Goal: Task Accomplishment & Management: Complete application form

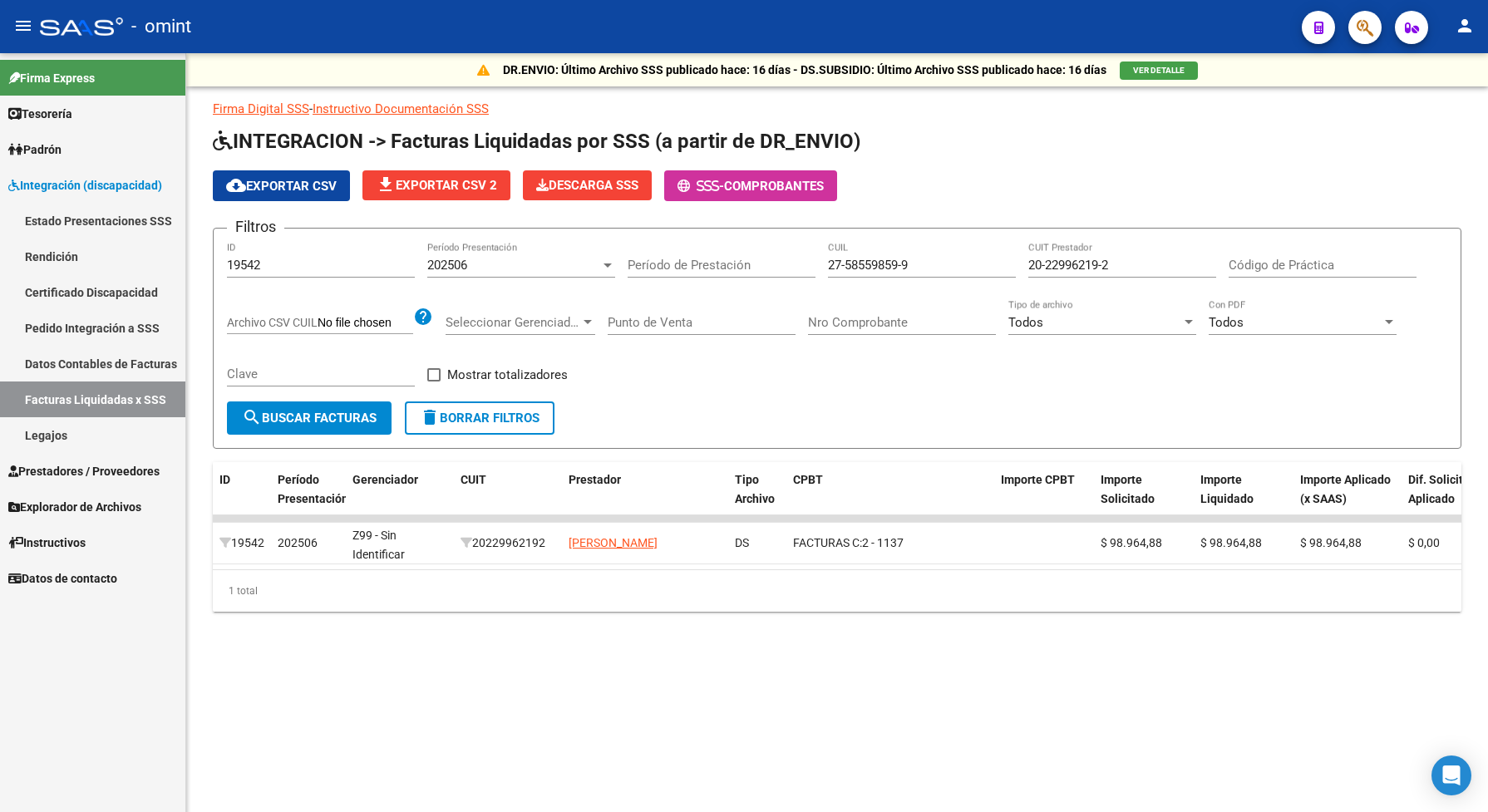
scroll to position [2, 0]
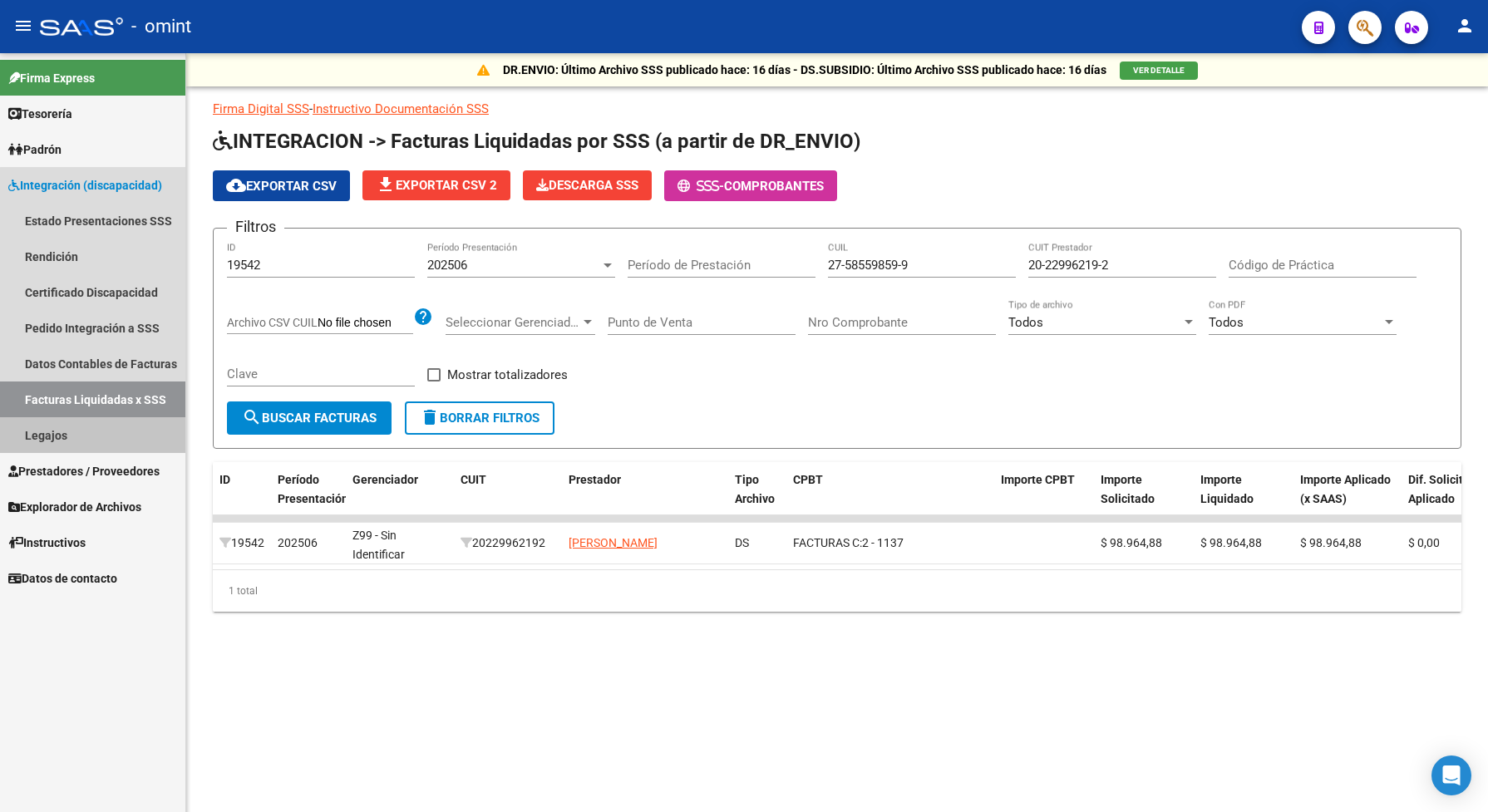
click at [106, 428] on link "Legajos" at bounding box center [92, 435] width 186 height 36
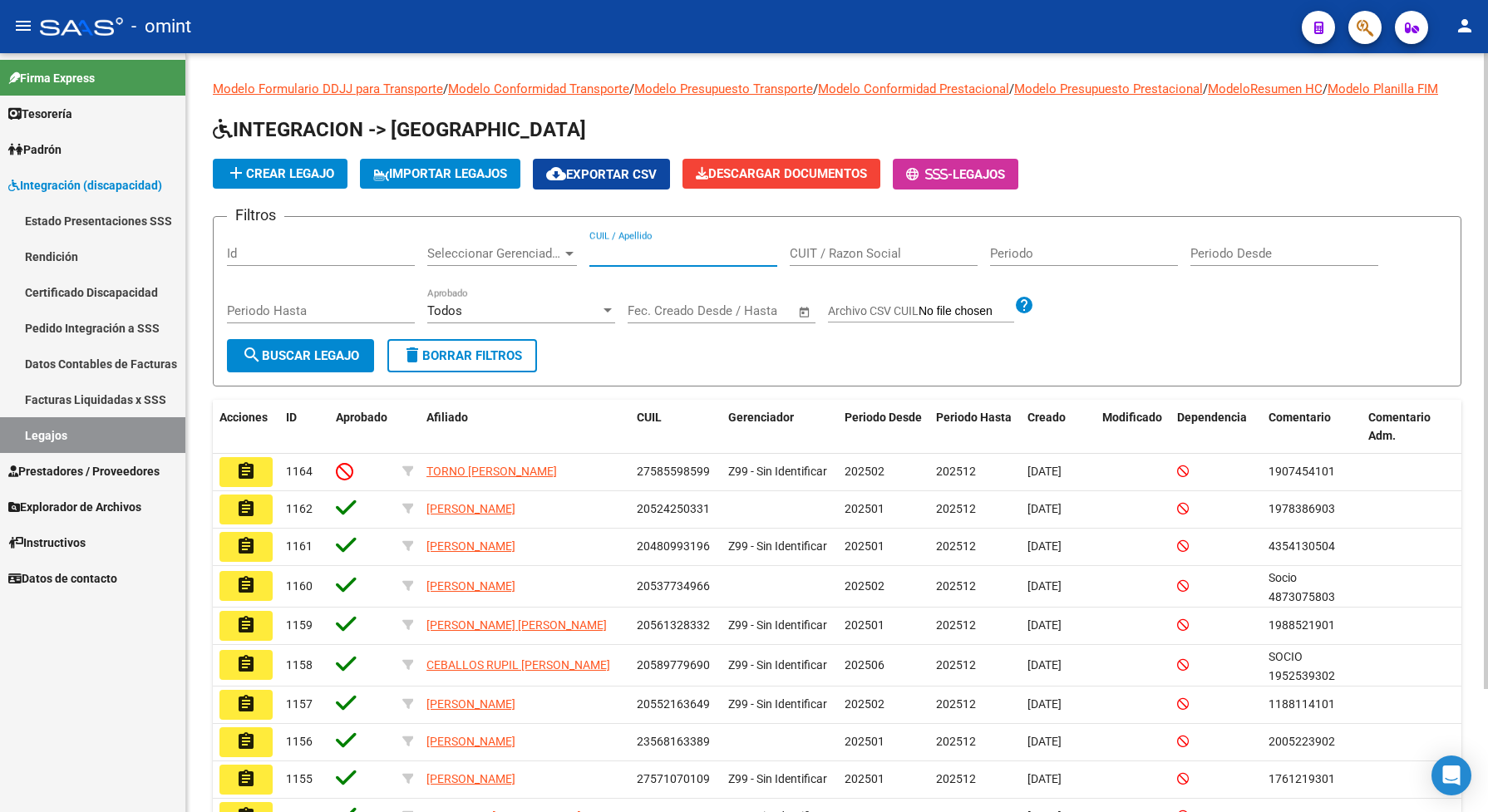
click at [627, 261] on input "CUIL / Apellido" at bounding box center [683, 254] width 188 height 15
paste input "20581016787"
type input "20581016787"
click at [359, 364] on span "search Buscar Legajo" at bounding box center [300, 356] width 117 height 15
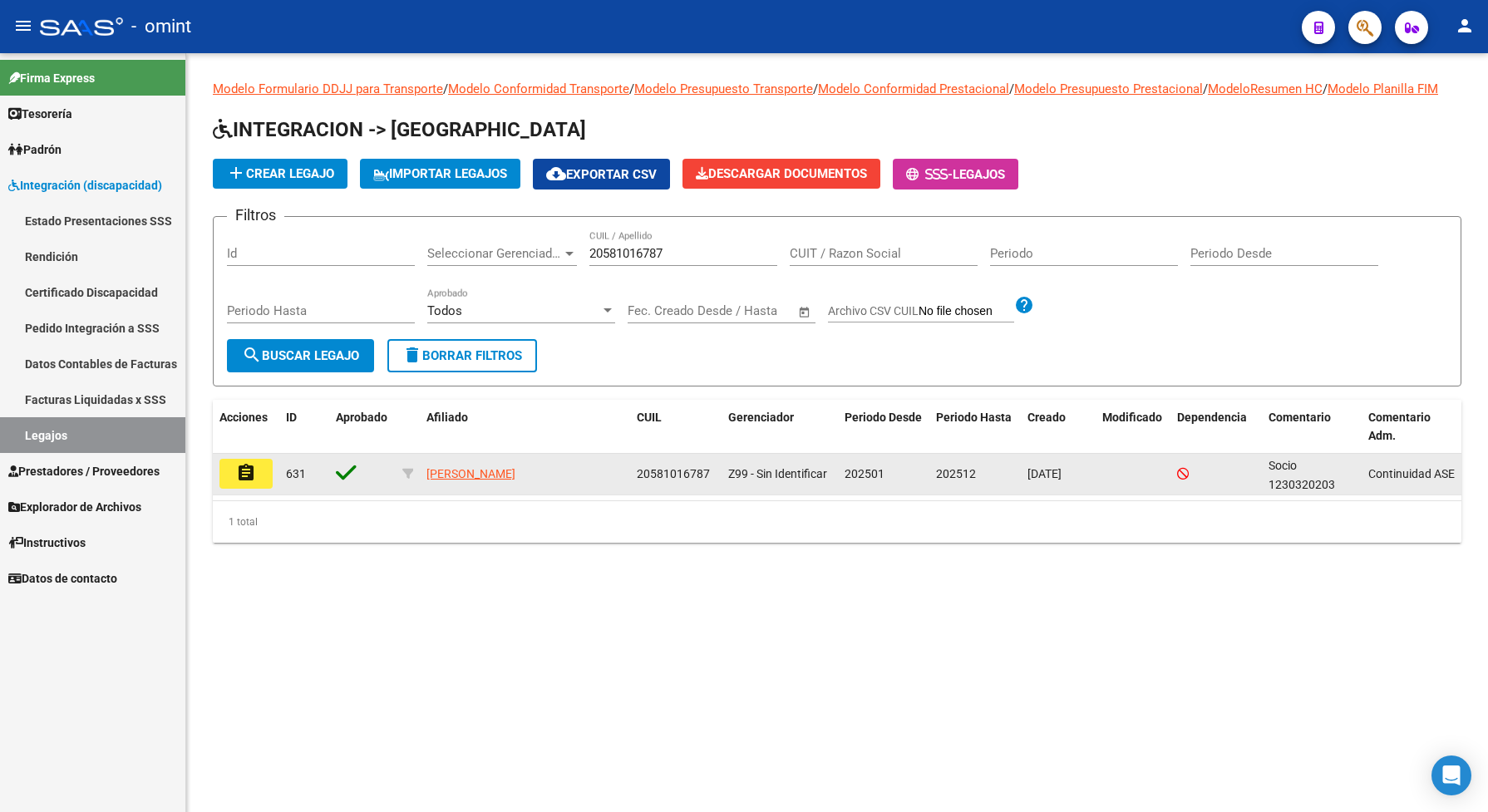
click at [254, 483] on mat-icon "assignment" at bounding box center [246, 472] width 20 height 20
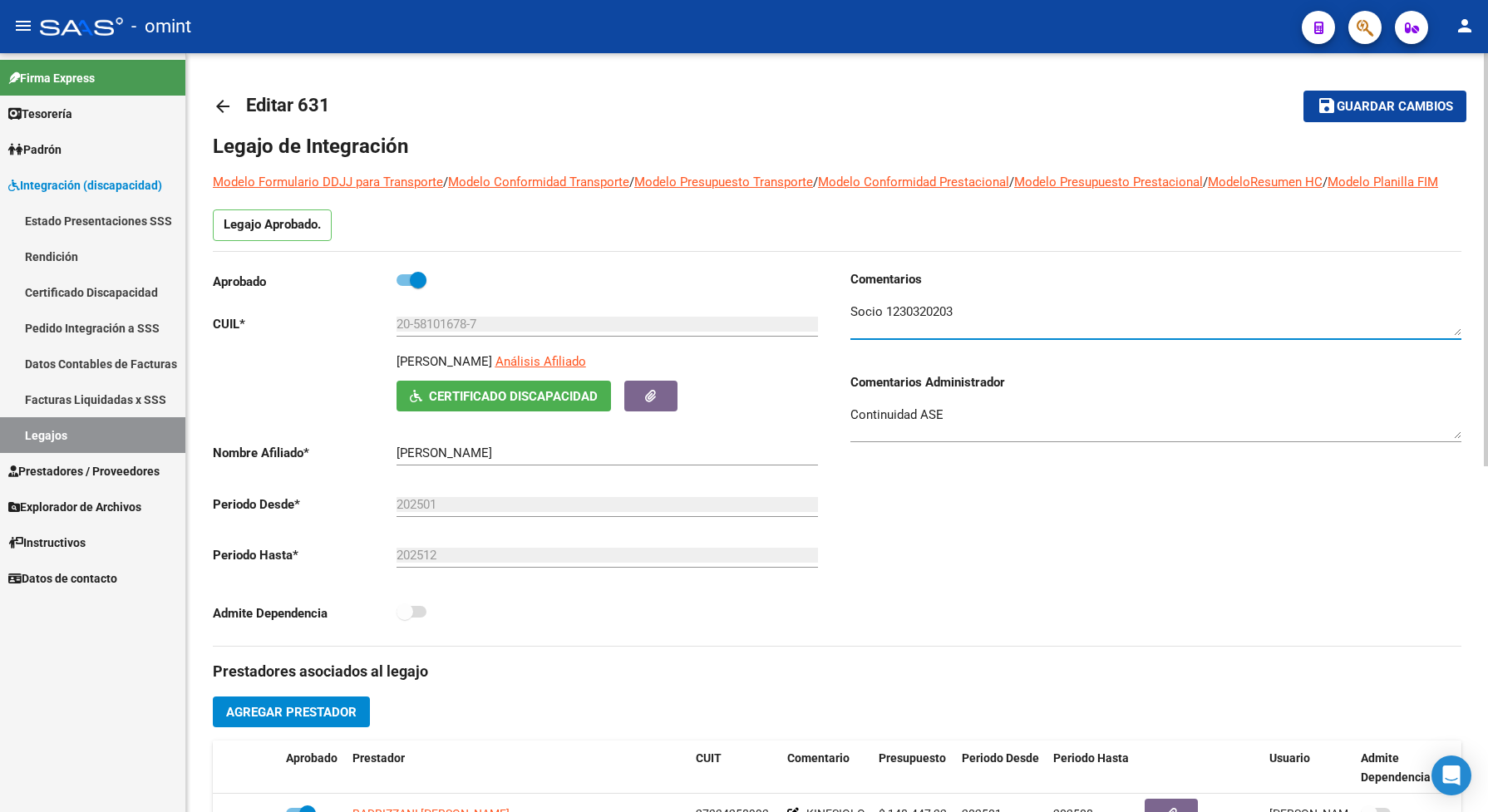
drag, startPoint x: 957, startPoint y: 325, endPoint x: 891, endPoint y: 325, distance: 66.0
click at [886, 321] on textarea at bounding box center [1156, 319] width 611 height 33
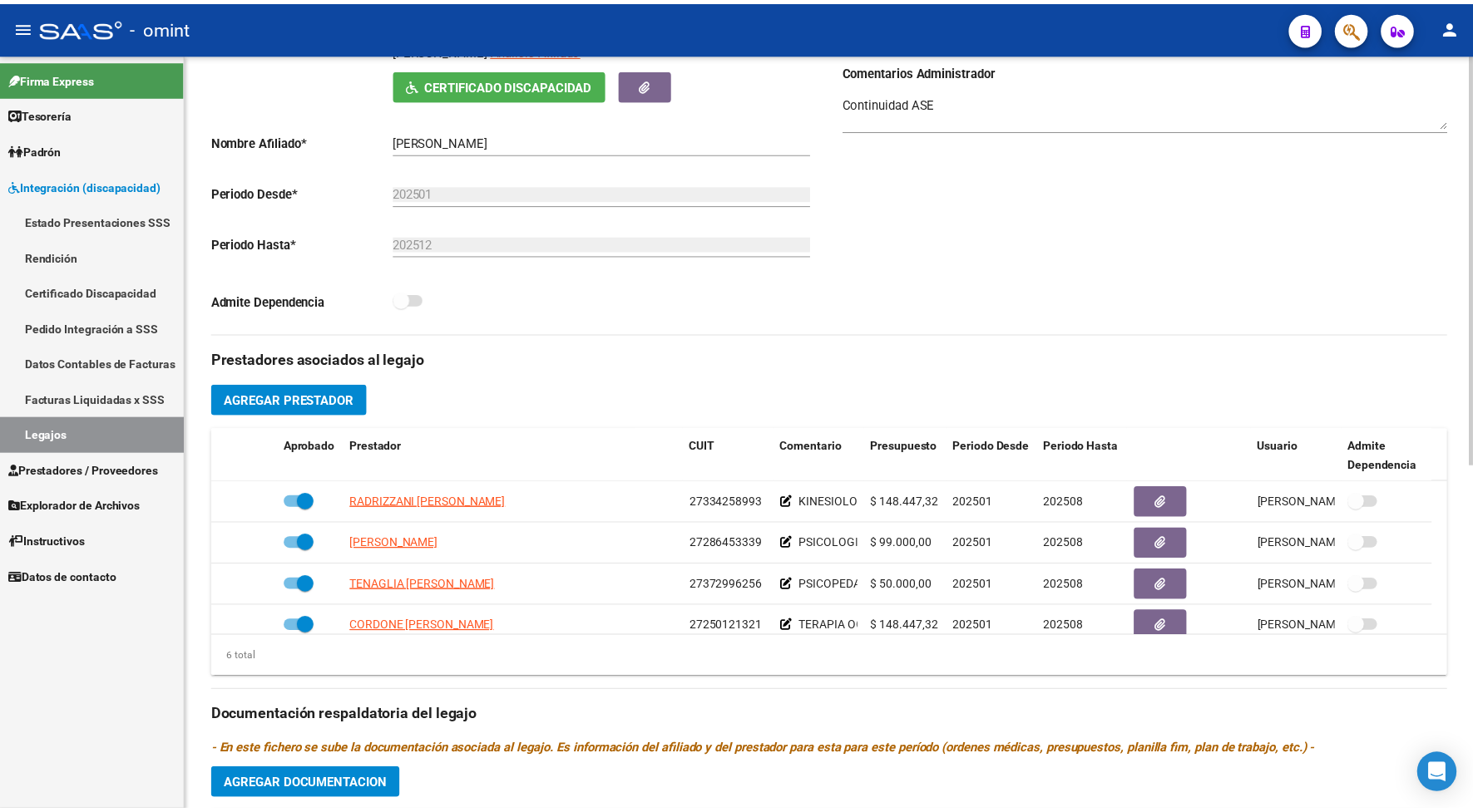
scroll to position [416, 0]
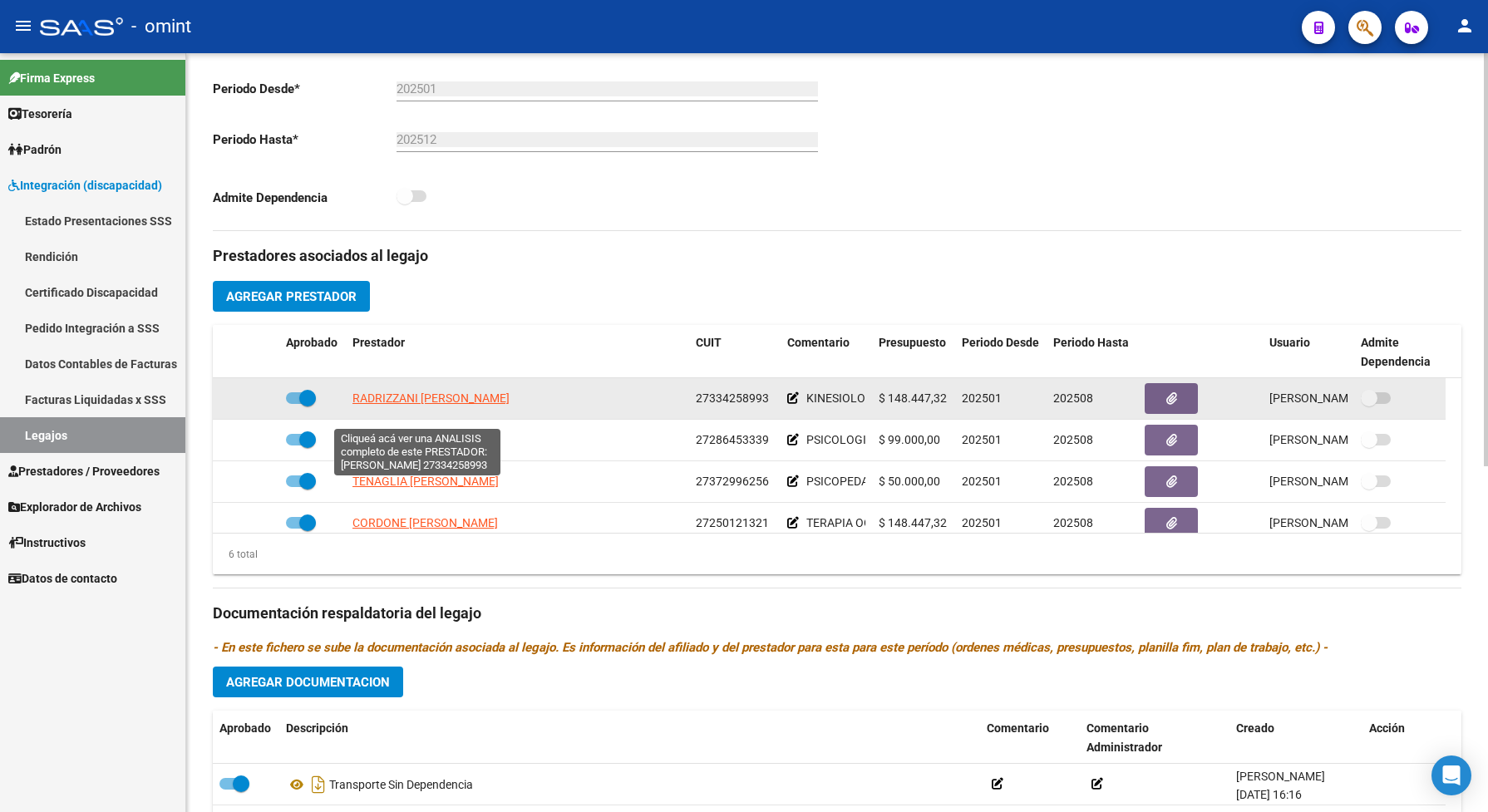
click at [446, 405] on span "[PERSON_NAME]" at bounding box center [430, 398] width 157 height 13
type textarea "27334258993"
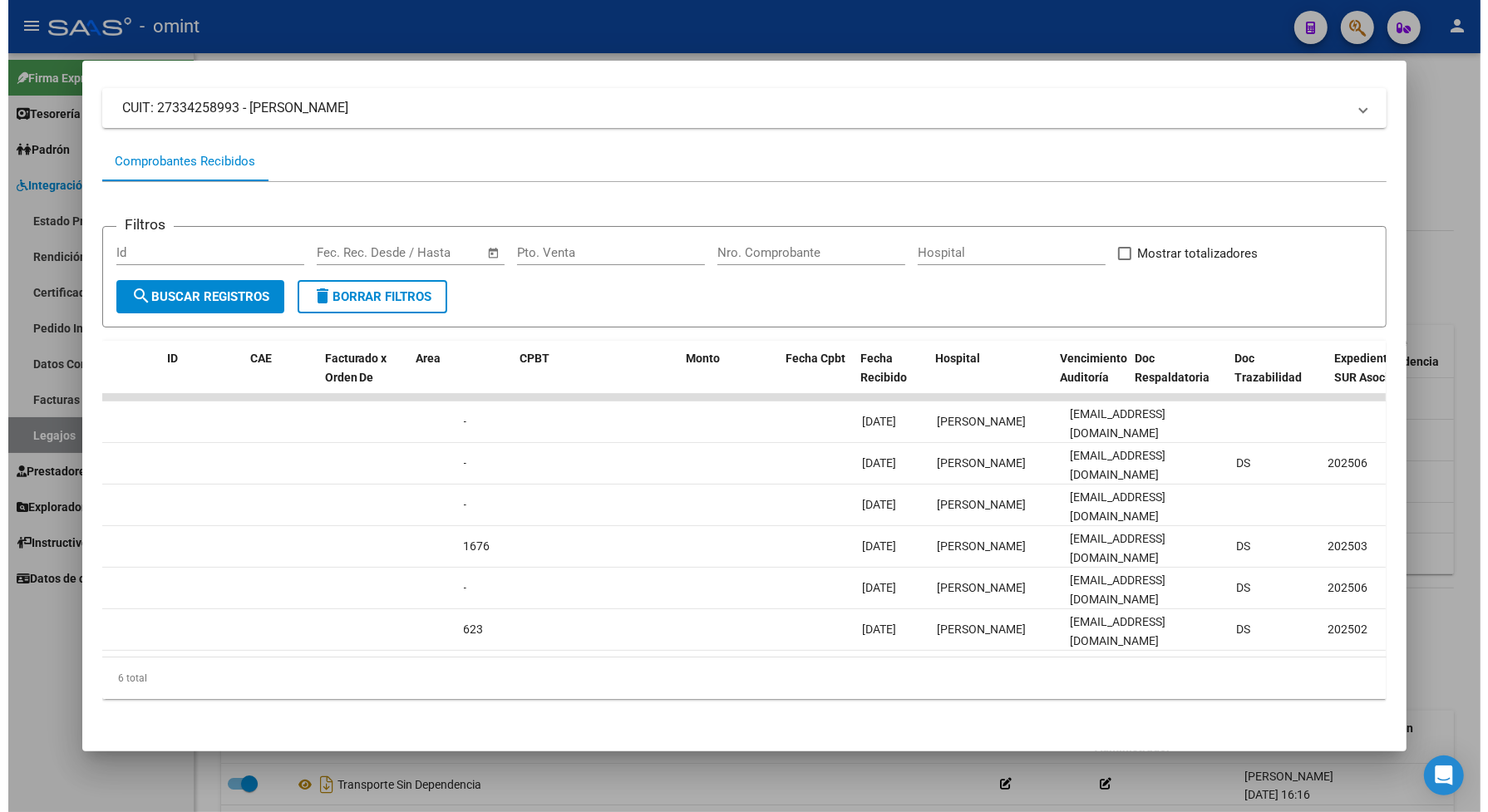
scroll to position [0, 0]
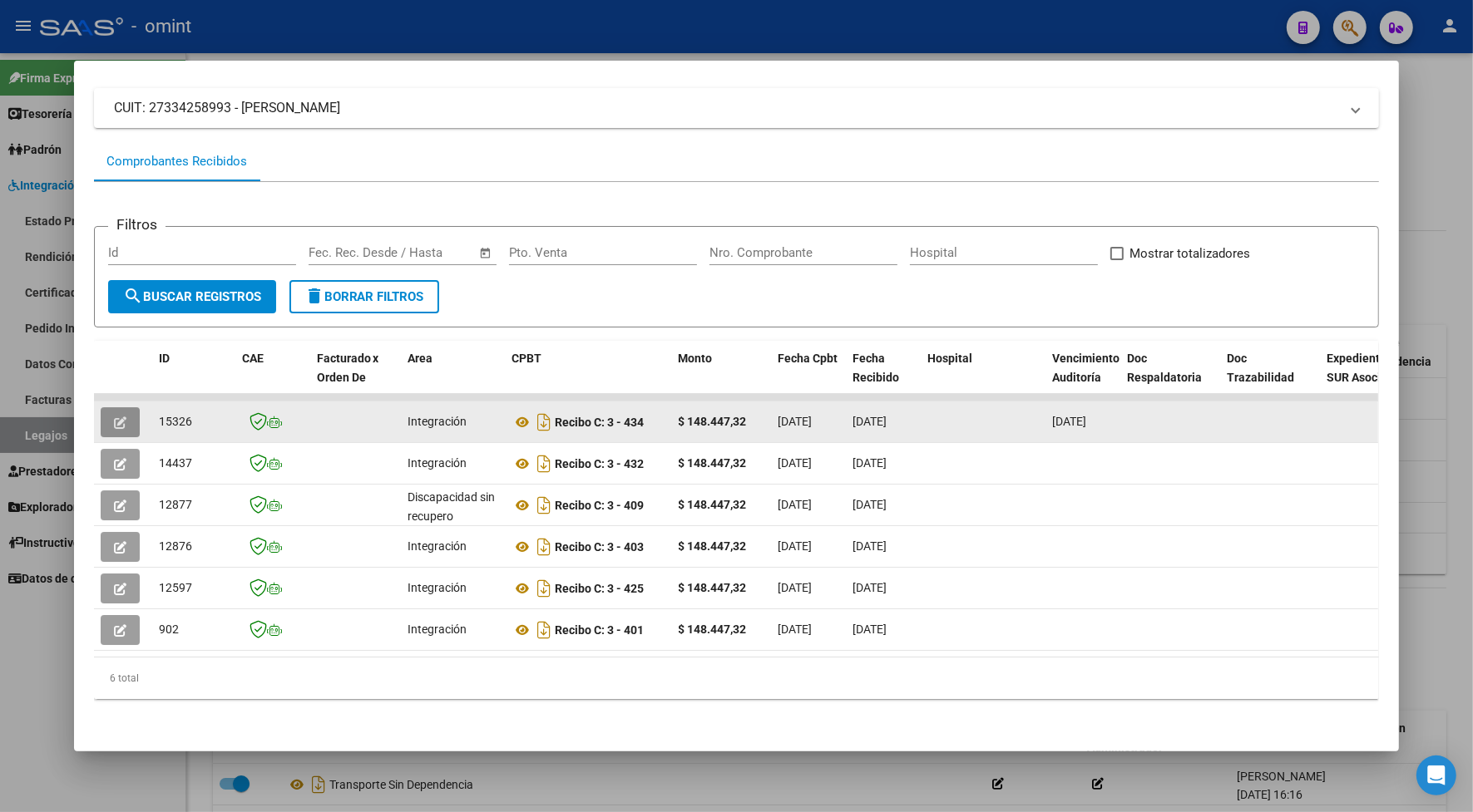
click at [114, 417] on icon "button" at bounding box center [120, 423] width 12 height 12
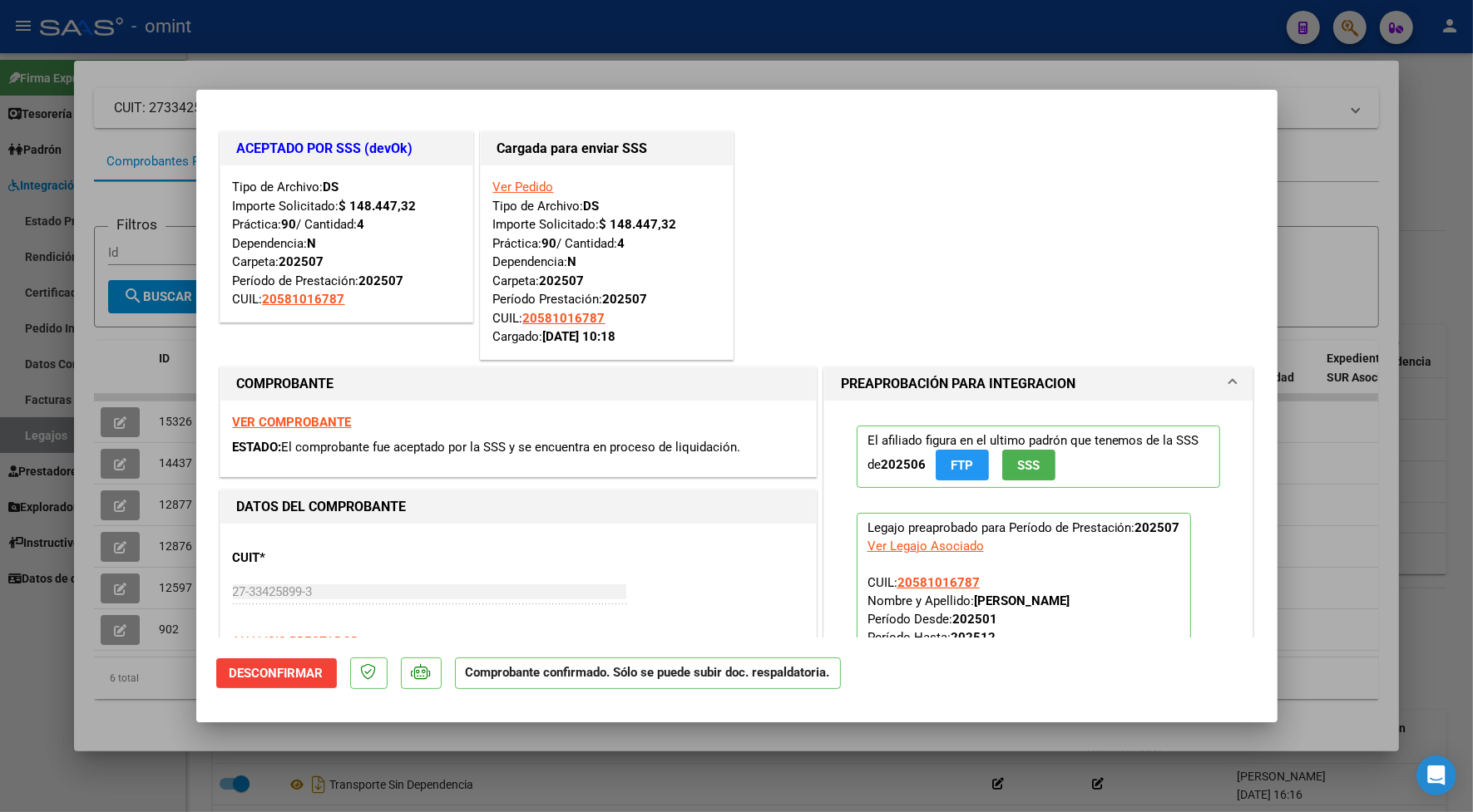
click at [571, 68] on div at bounding box center [736, 406] width 1473 height 812
type input "$ 0,00"
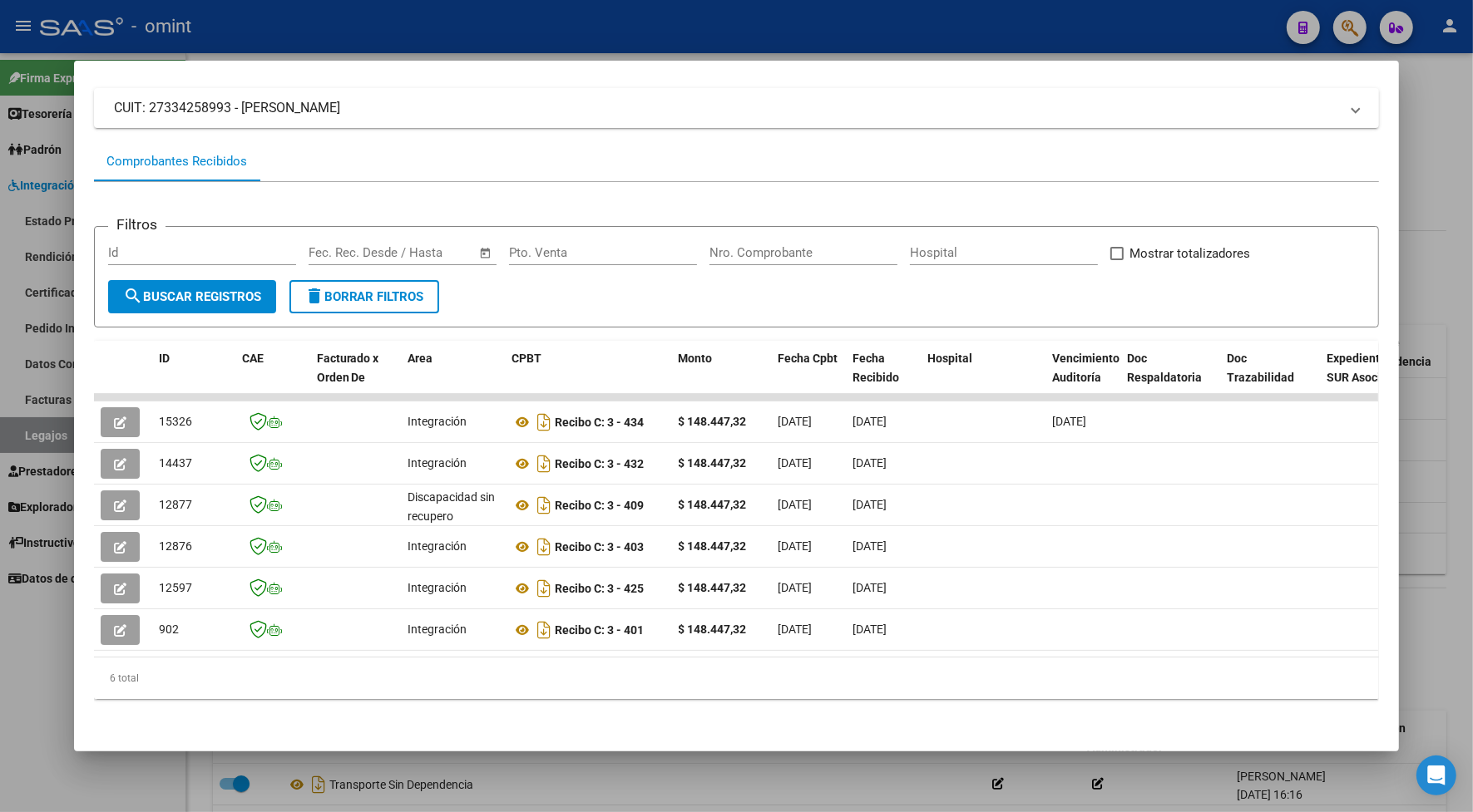
click at [581, 36] on div at bounding box center [736, 406] width 1473 height 812
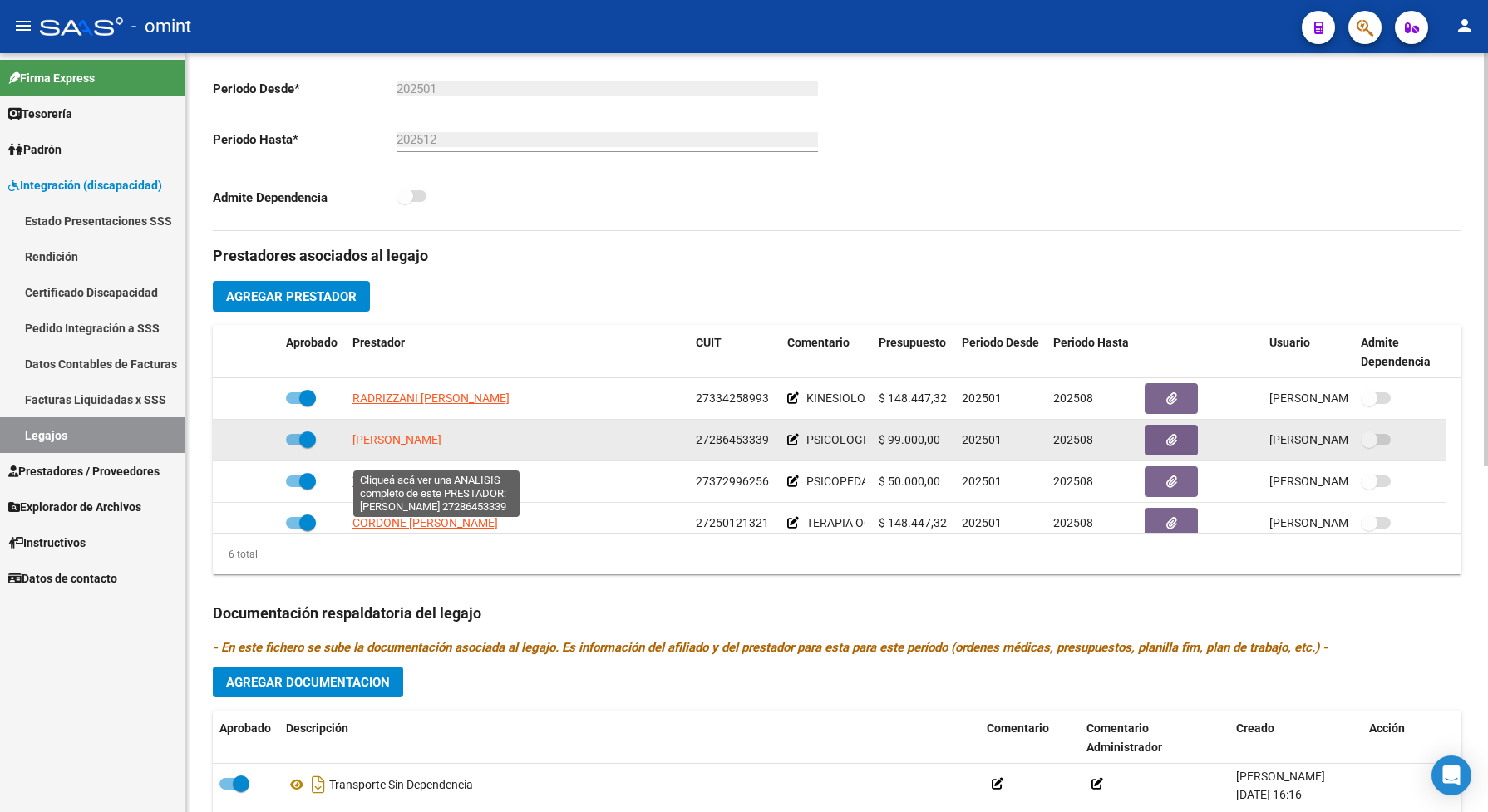
click at [442, 446] on span "[PERSON_NAME]" at bounding box center [396, 440] width 89 height 13
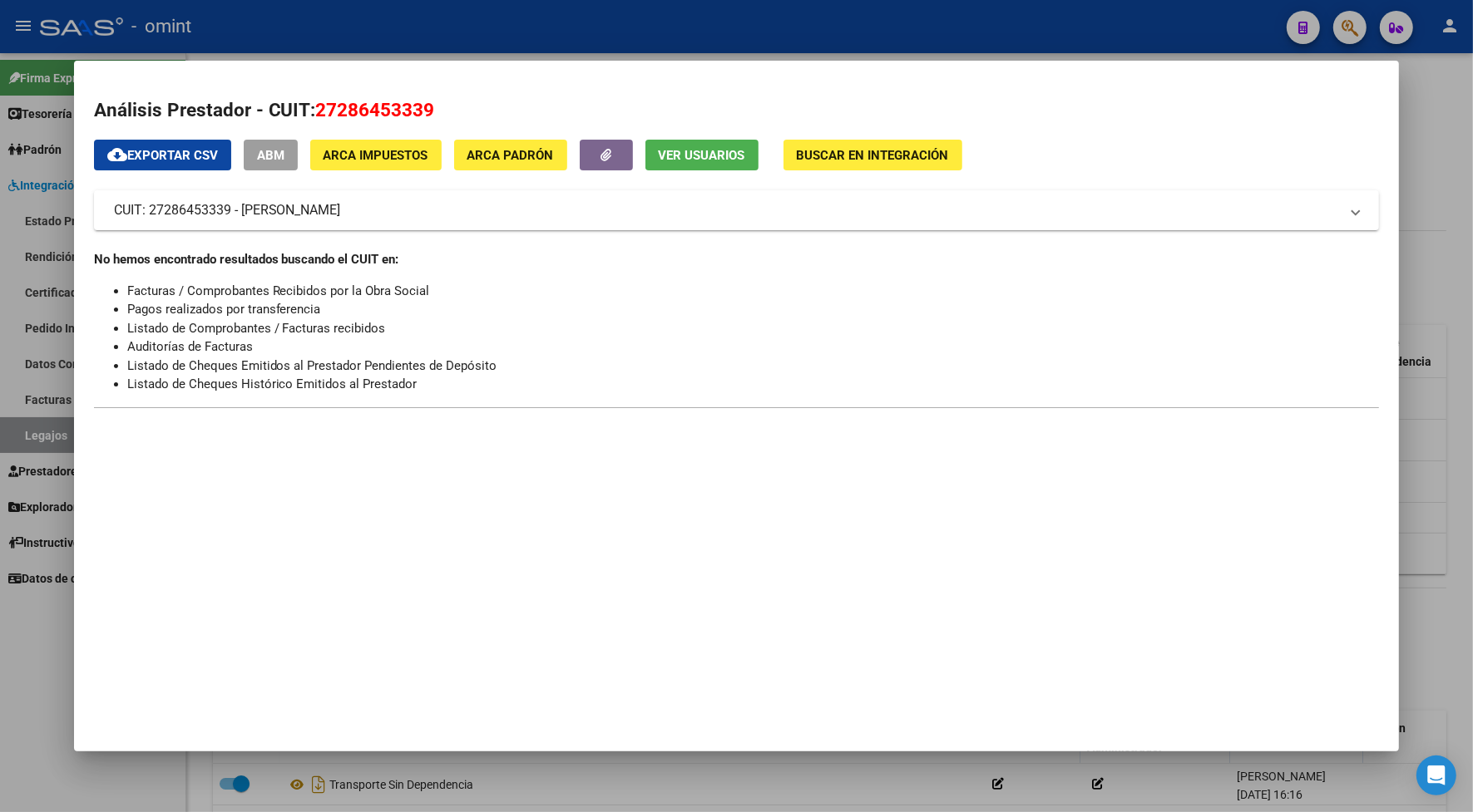
click at [563, 23] on div at bounding box center [736, 406] width 1473 height 812
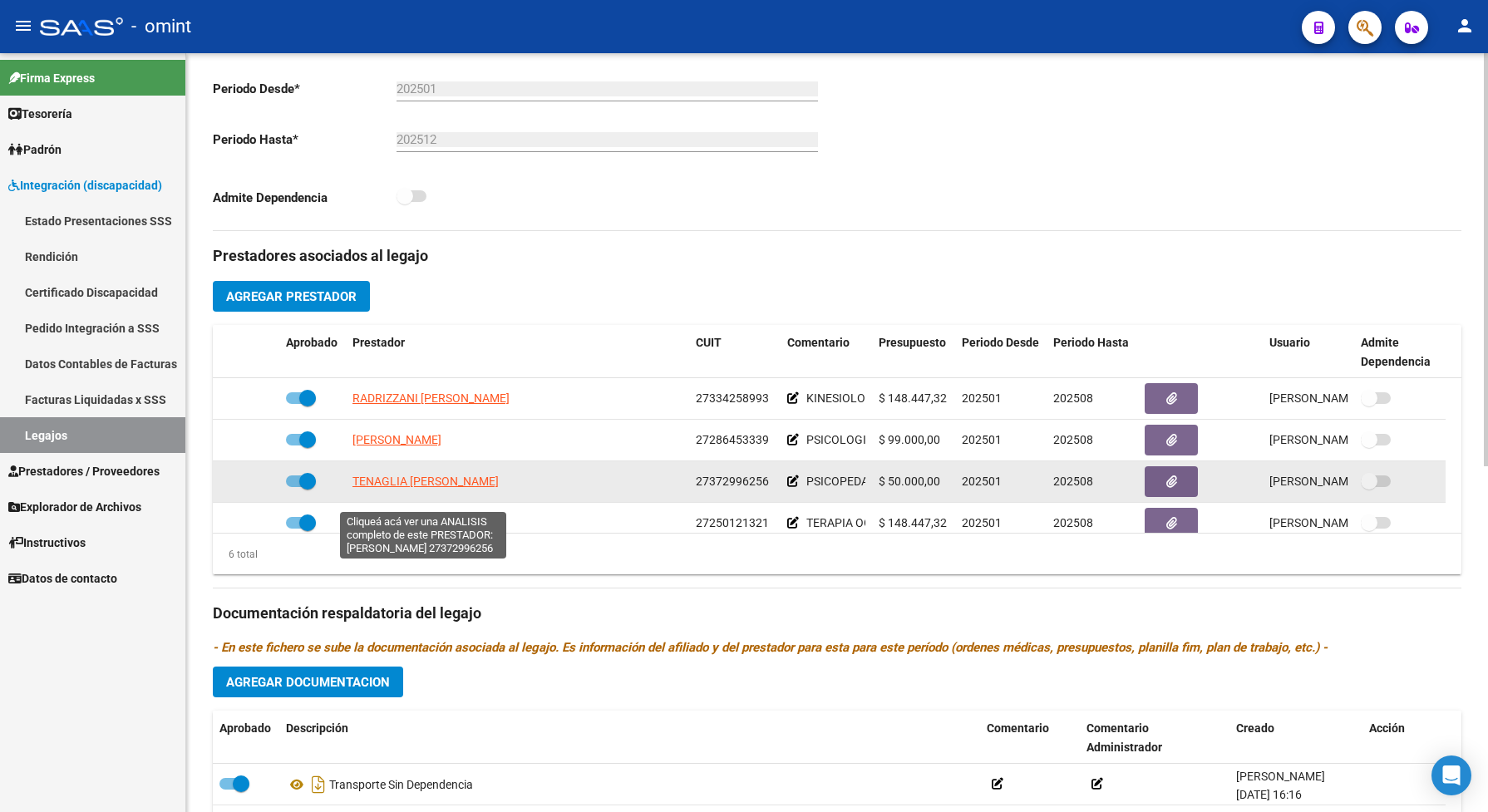
click at [424, 488] on span "[PERSON_NAME] [PERSON_NAME]" at bounding box center [426, 482] width 147 height 13
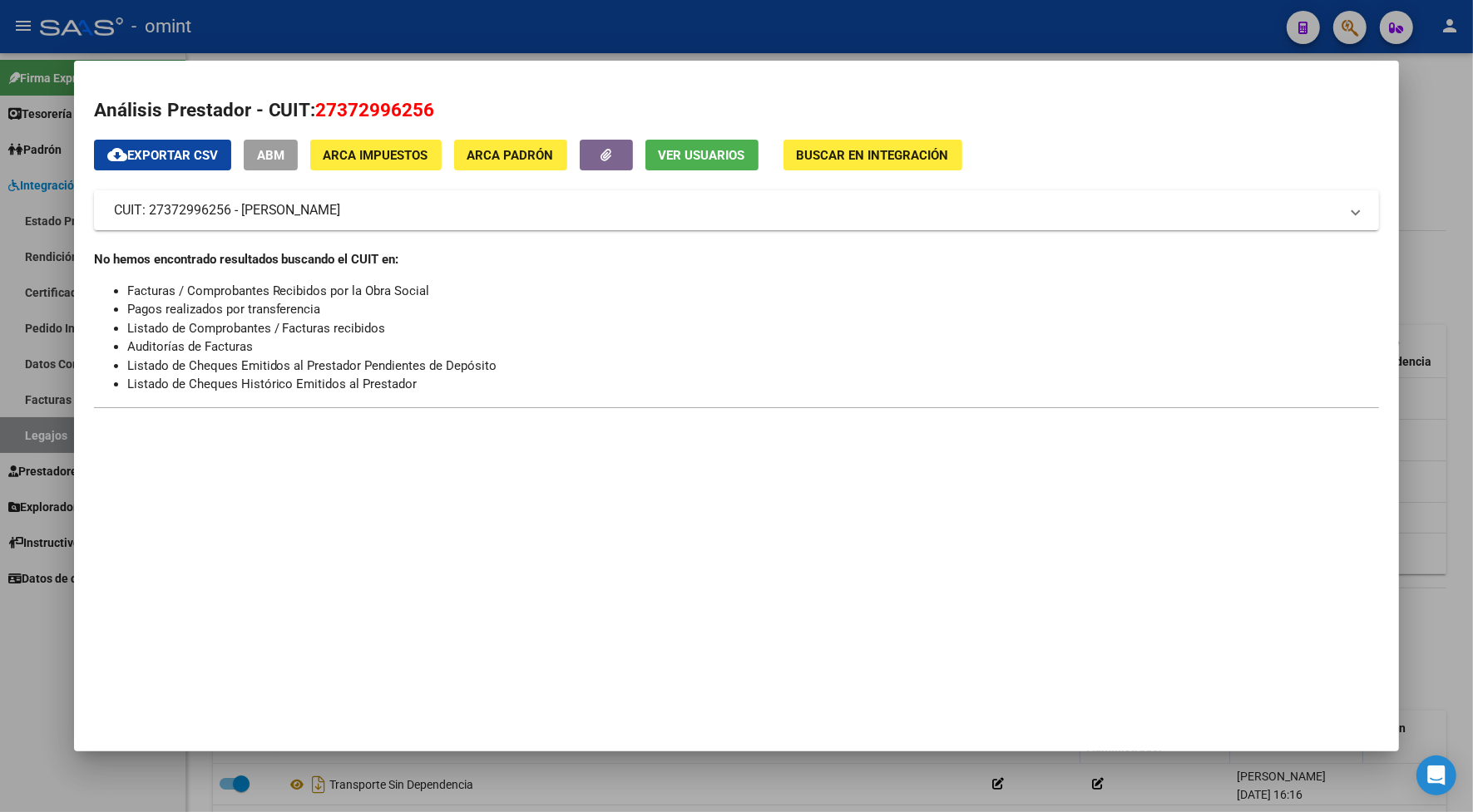
click at [446, 1] on div at bounding box center [736, 406] width 1473 height 812
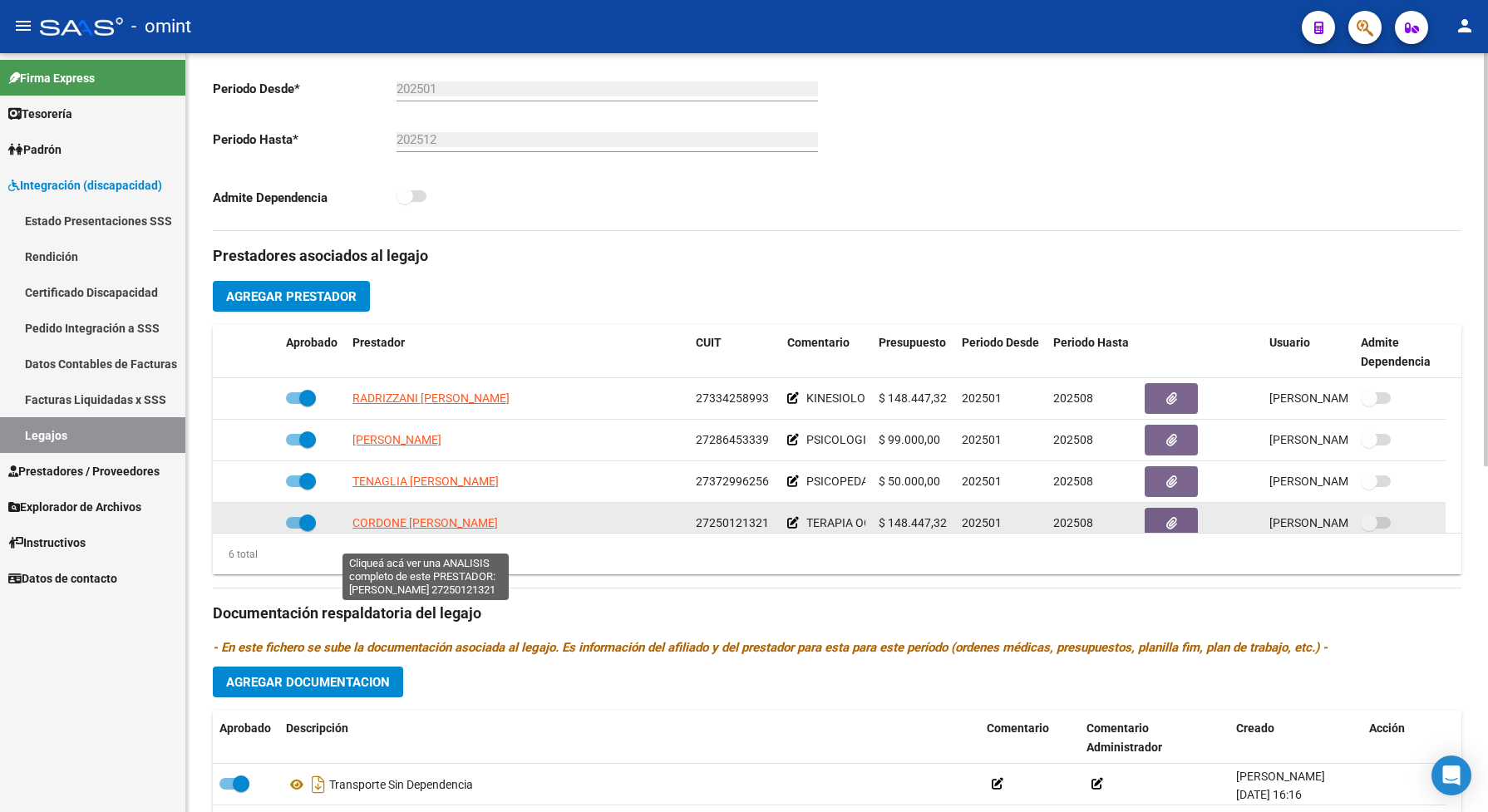
click at [457, 529] on span "[PERSON_NAME] [PERSON_NAME]" at bounding box center [425, 523] width 146 height 13
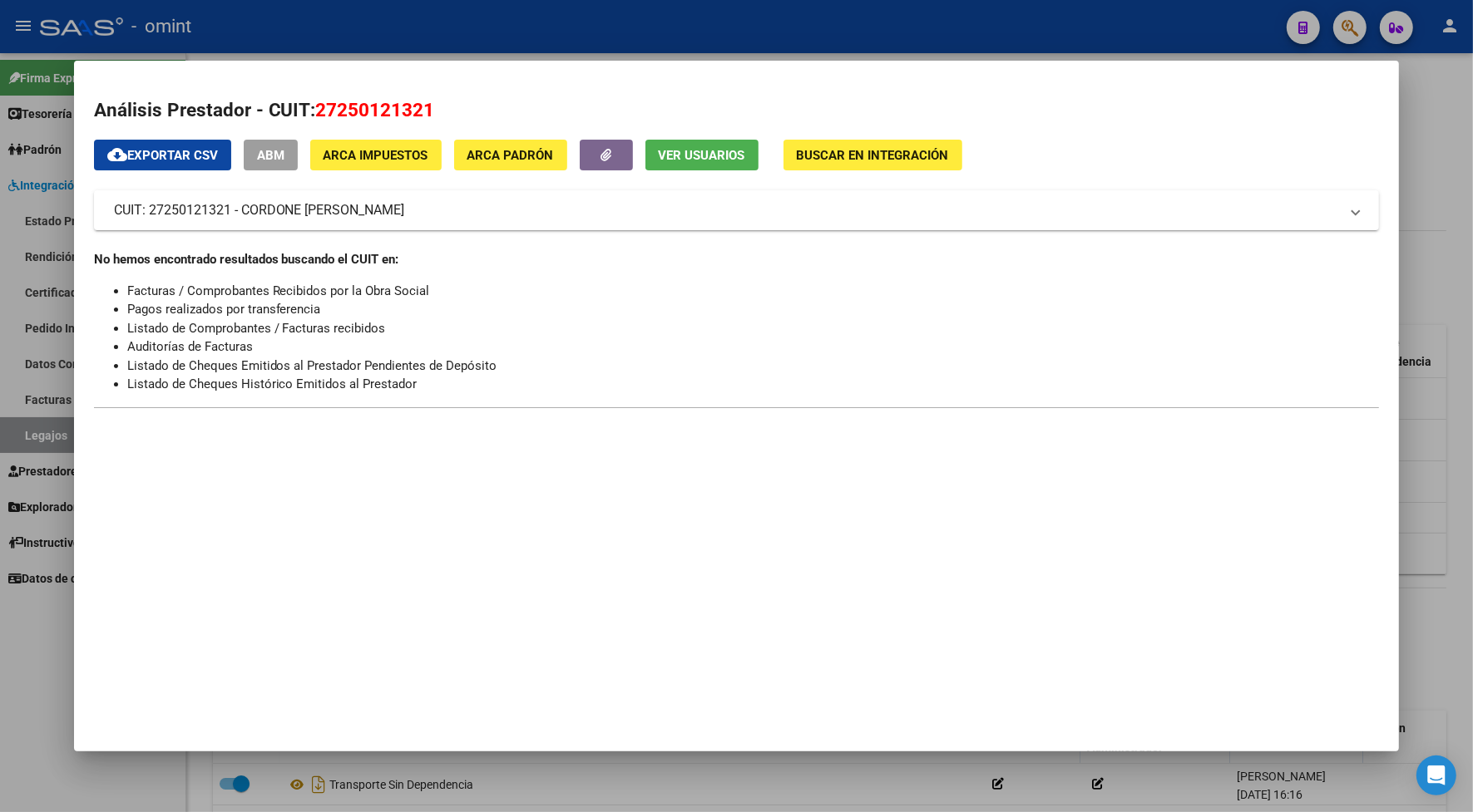
click at [464, 16] on div at bounding box center [736, 406] width 1473 height 812
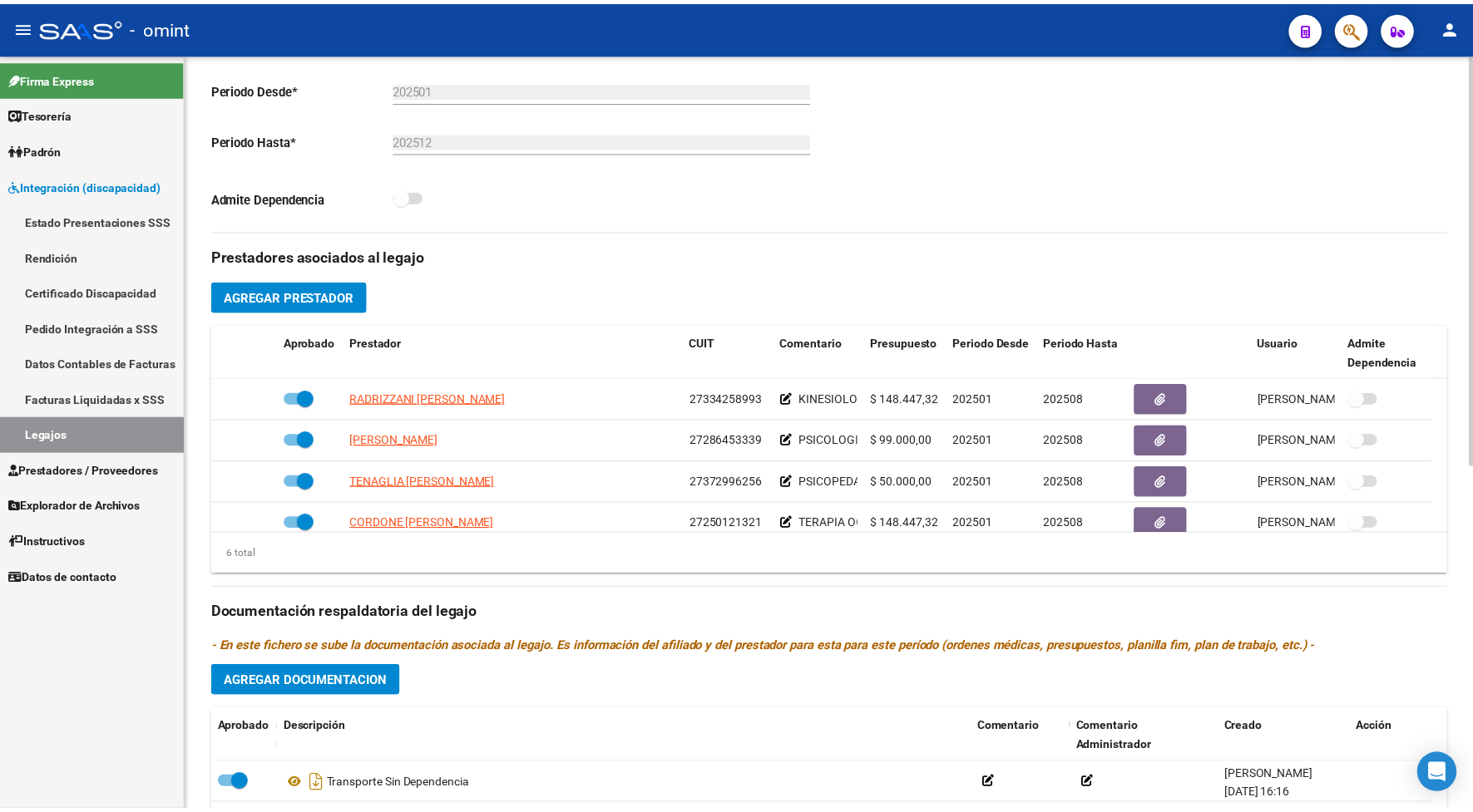
scroll to position [42, 0]
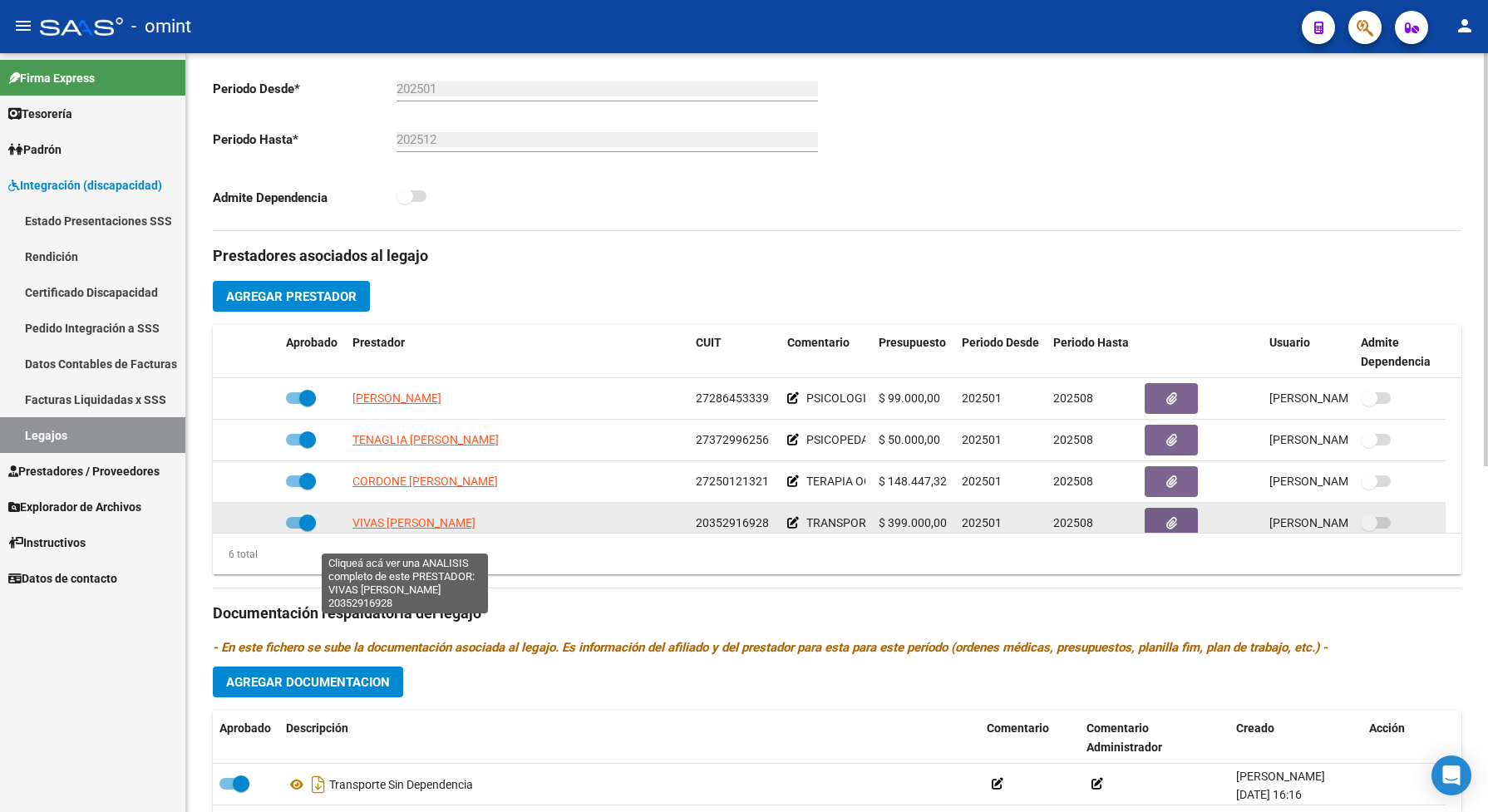
click at [420, 529] on span "VIVAS [PERSON_NAME]" at bounding box center [413, 523] width 123 height 13
type textarea "20352916928"
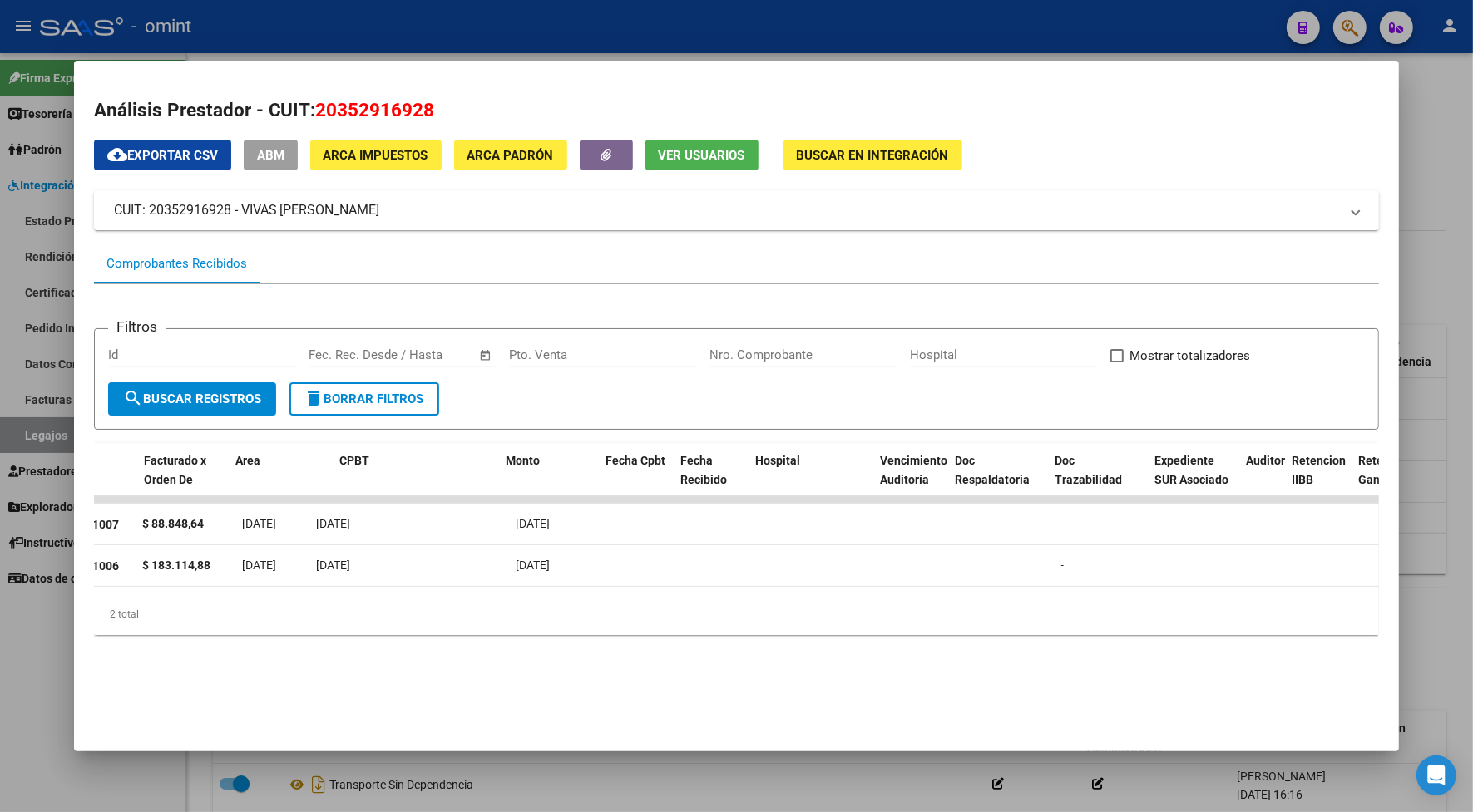
scroll to position [0, 0]
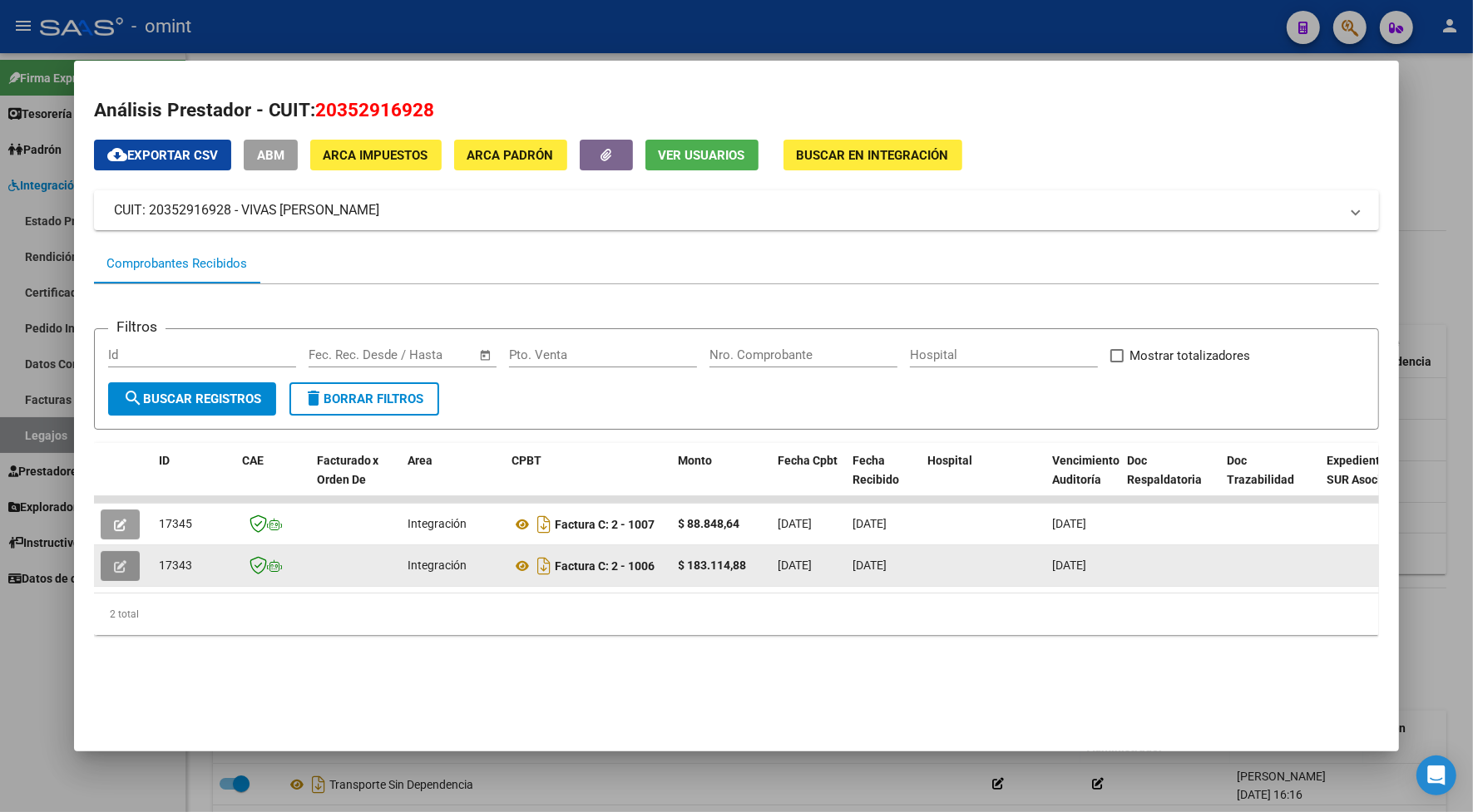
click at [122, 566] on button "button" at bounding box center [120, 565] width 39 height 30
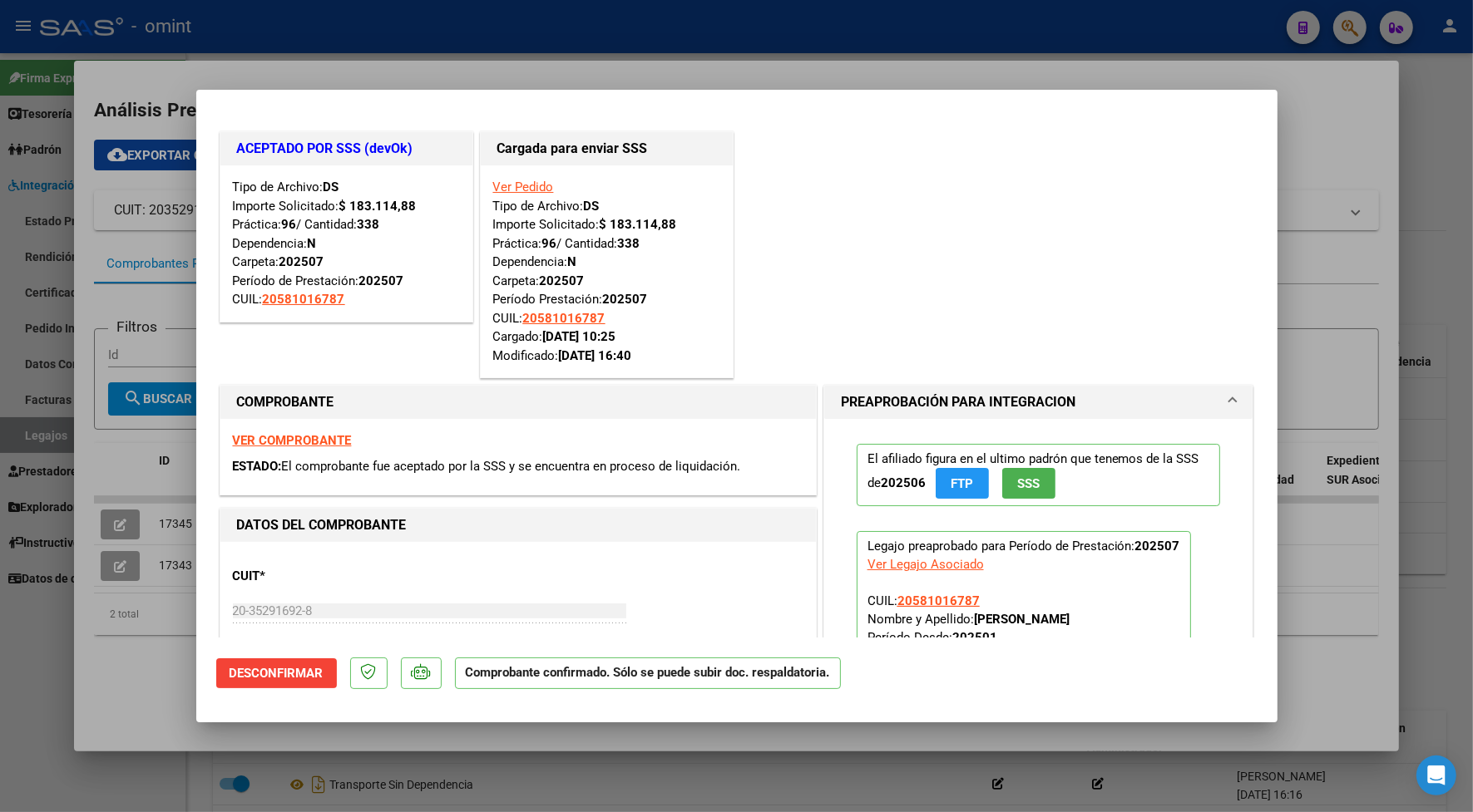
click at [302, 444] on strong "VER COMPROBANTE" at bounding box center [292, 441] width 119 height 15
click at [625, 40] on div at bounding box center [736, 406] width 1473 height 812
type input "$ 0,00"
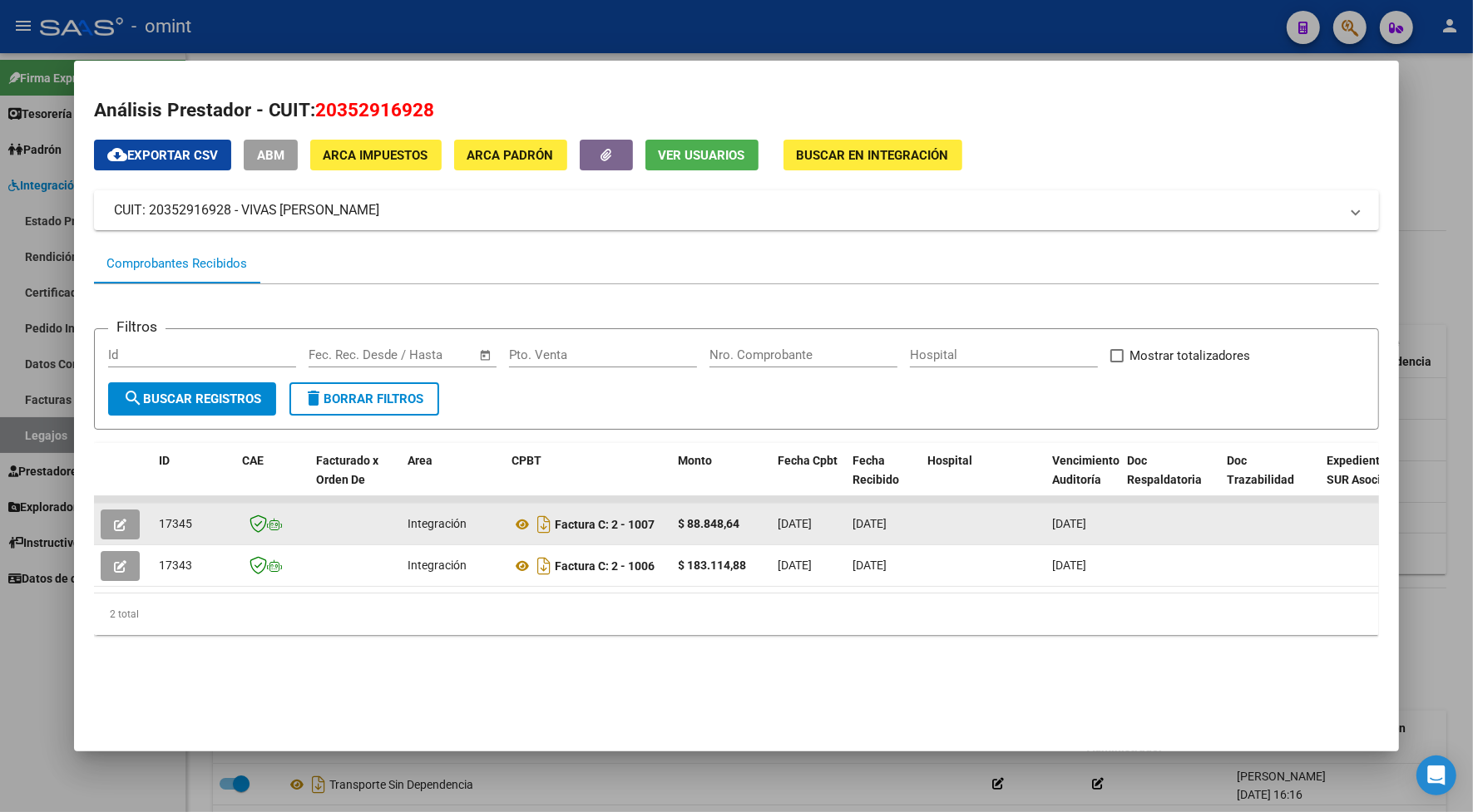
click at [122, 517] on button "button" at bounding box center [120, 524] width 39 height 30
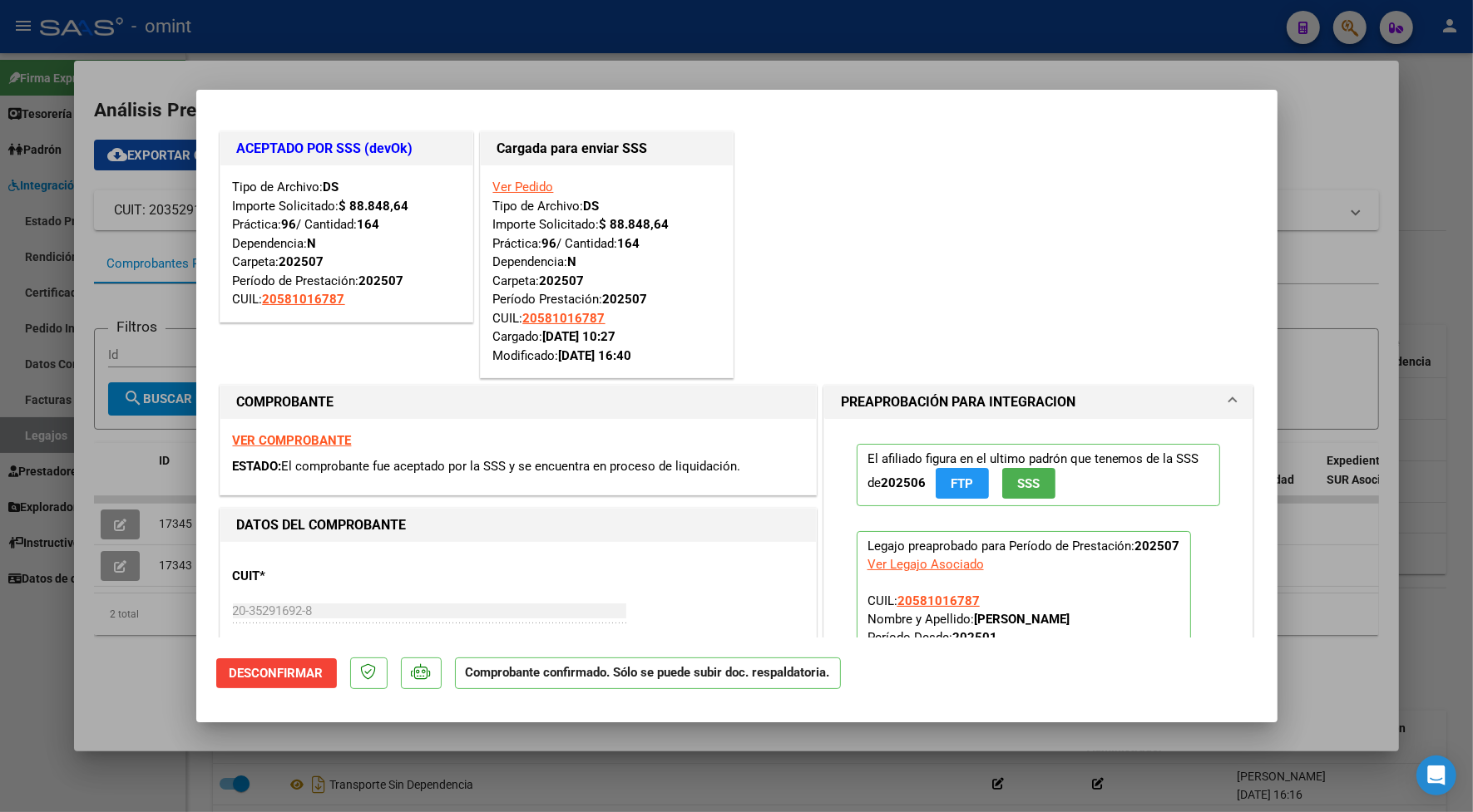
click at [327, 445] on strong "VER COMPROBANTE" at bounding box center [292, 441] width 119 height 15
click at [646, 49] on div at bounding box center [736, 406] width 1473 height 812
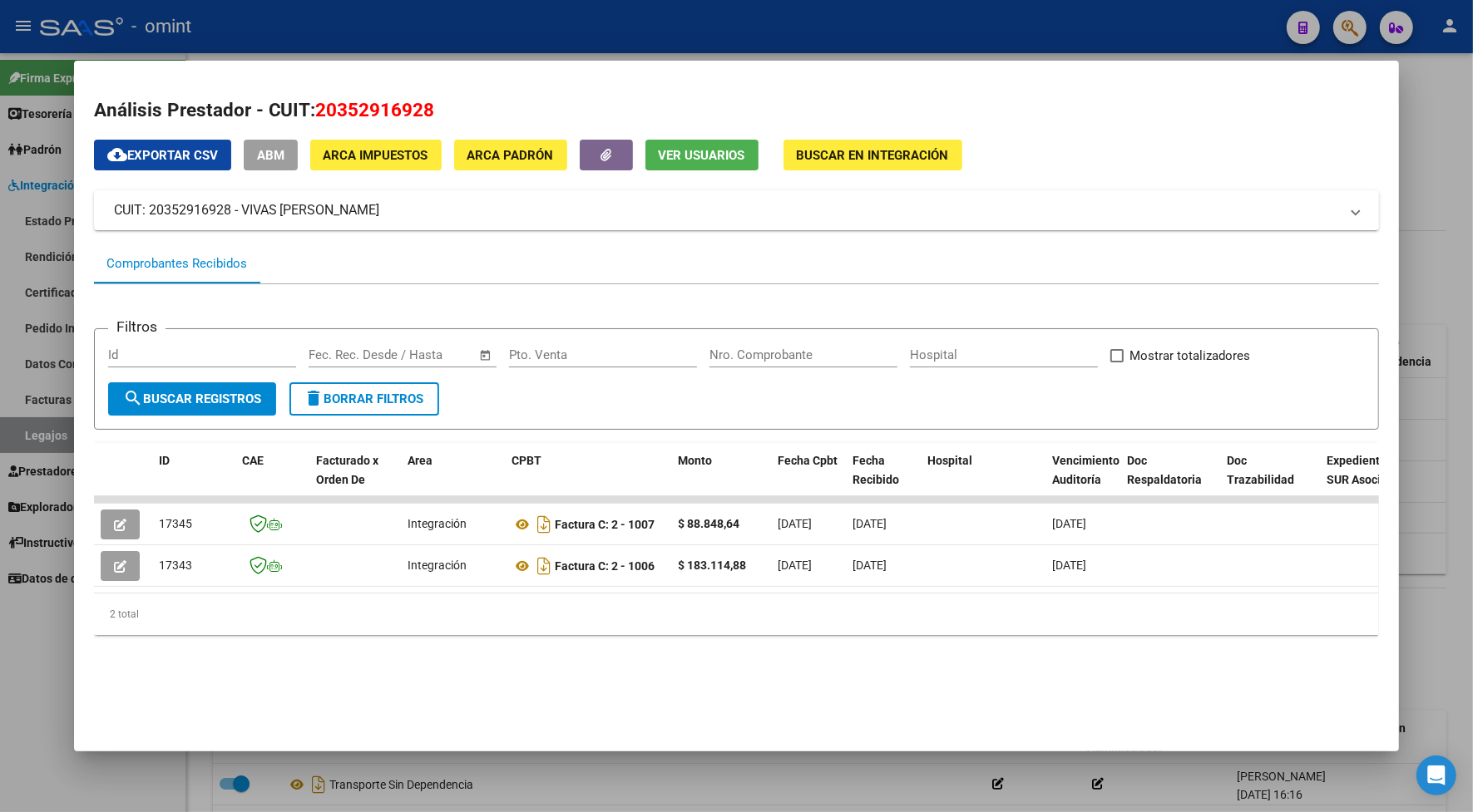
click at [626, 36] on div at bounding box center [736, 406] width 1473 height 812
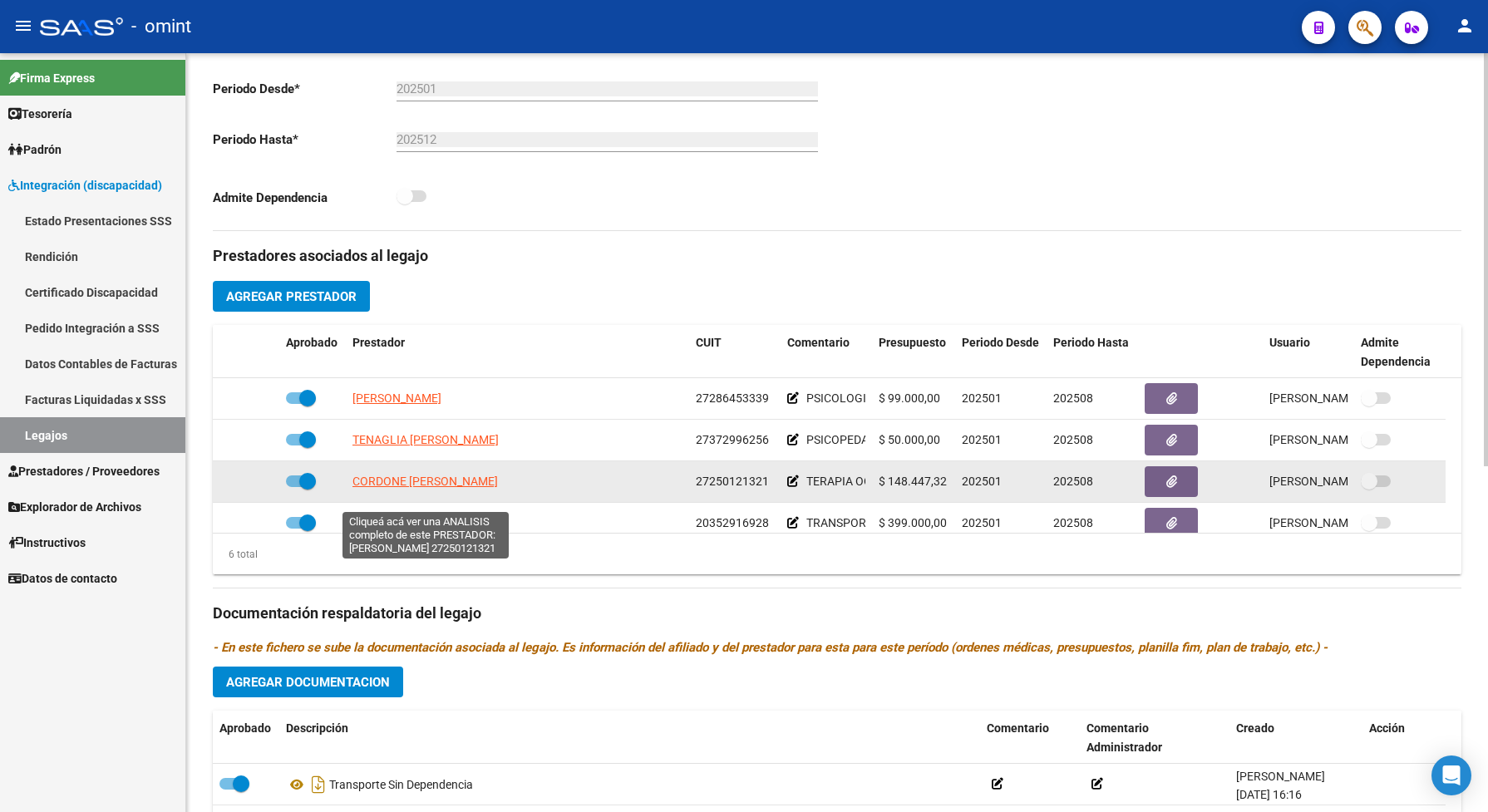
click at [453, 488] on span "[PERSON_NAME] [PERSON_NAME]" at bounding box center [425, 482] width 146 height 13
type textarea "27250121321"
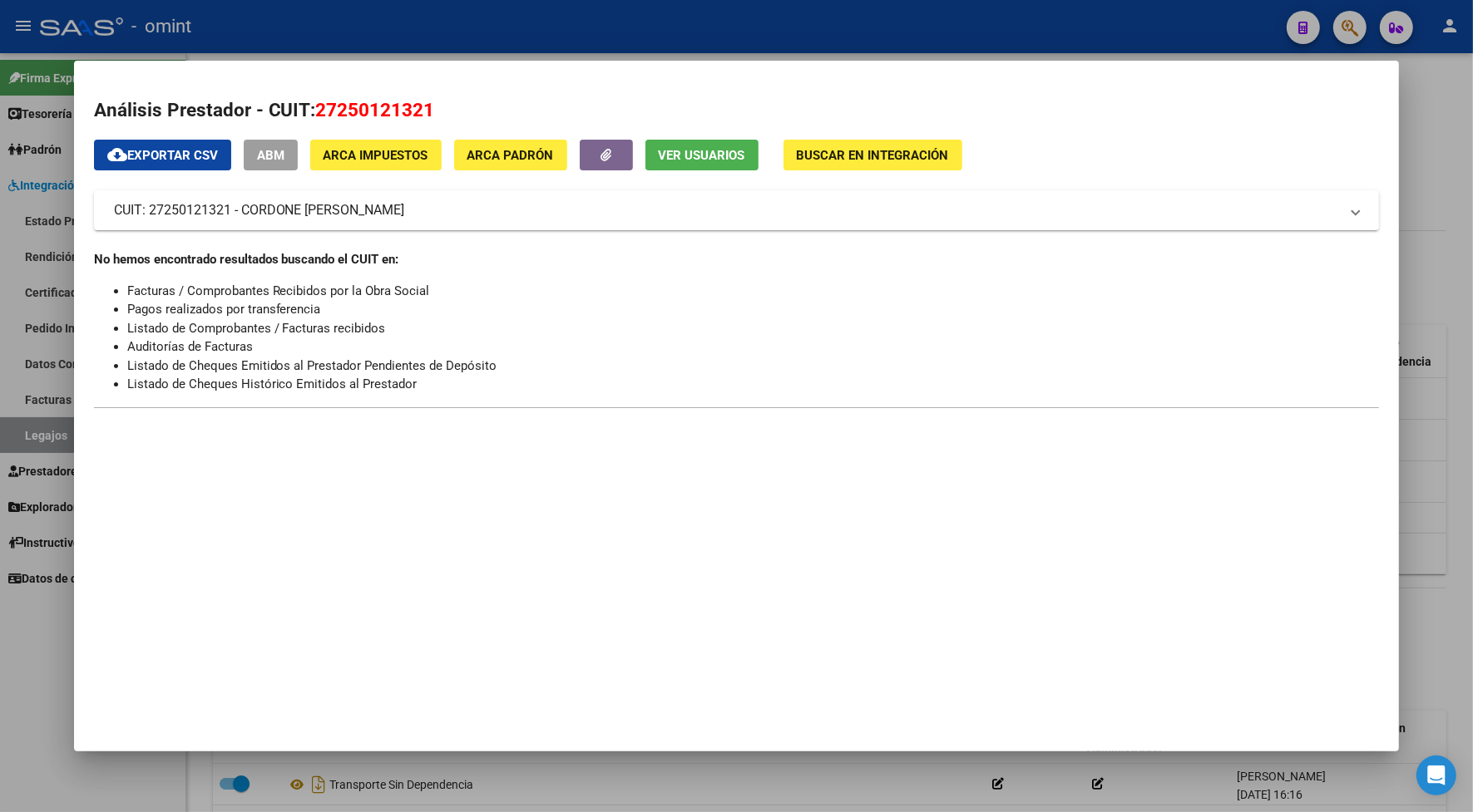
click at [256, 21] on div at bounding box center [736, 406] width 1473 height 812
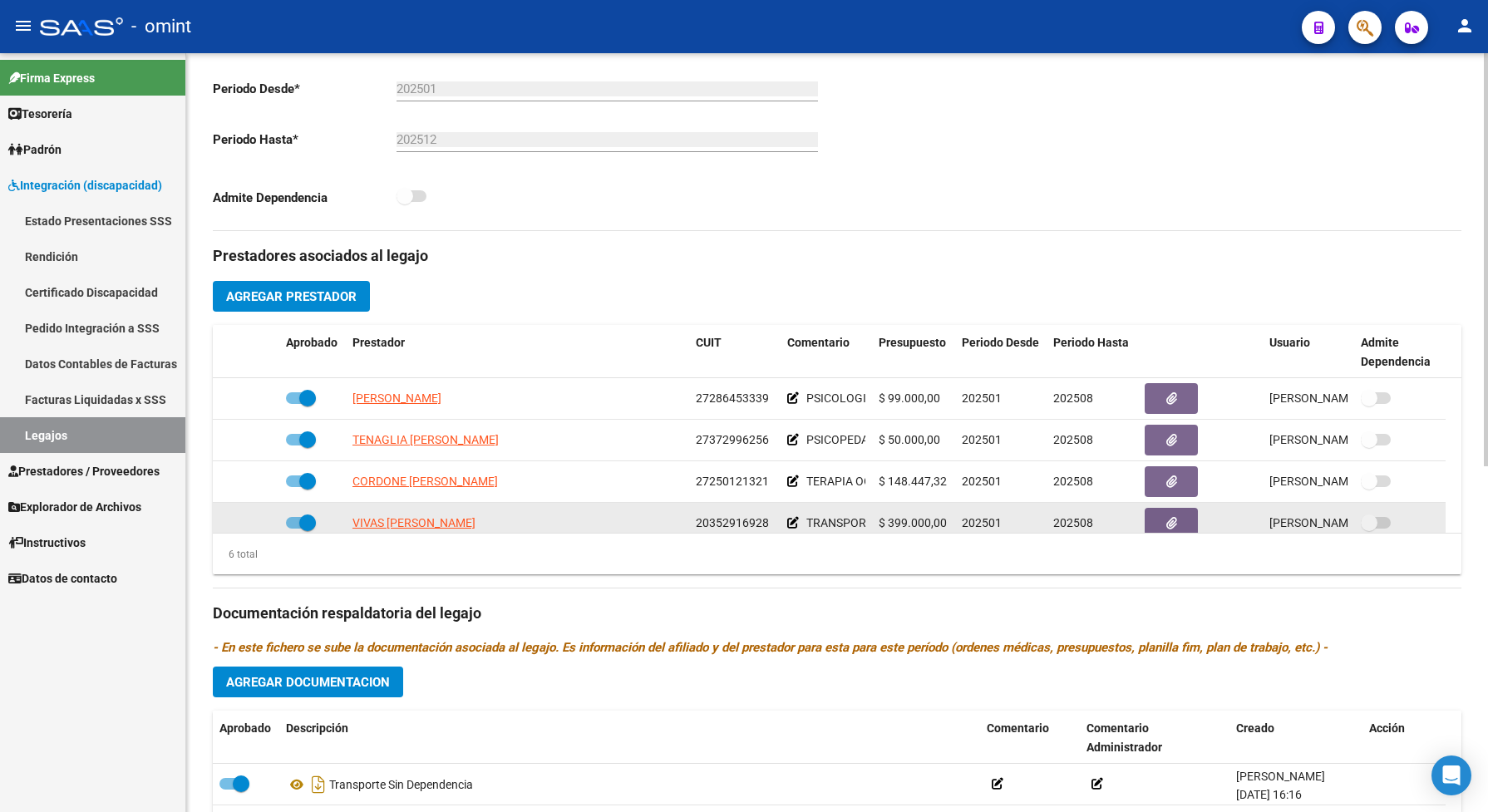
scroll to position [101, 0]
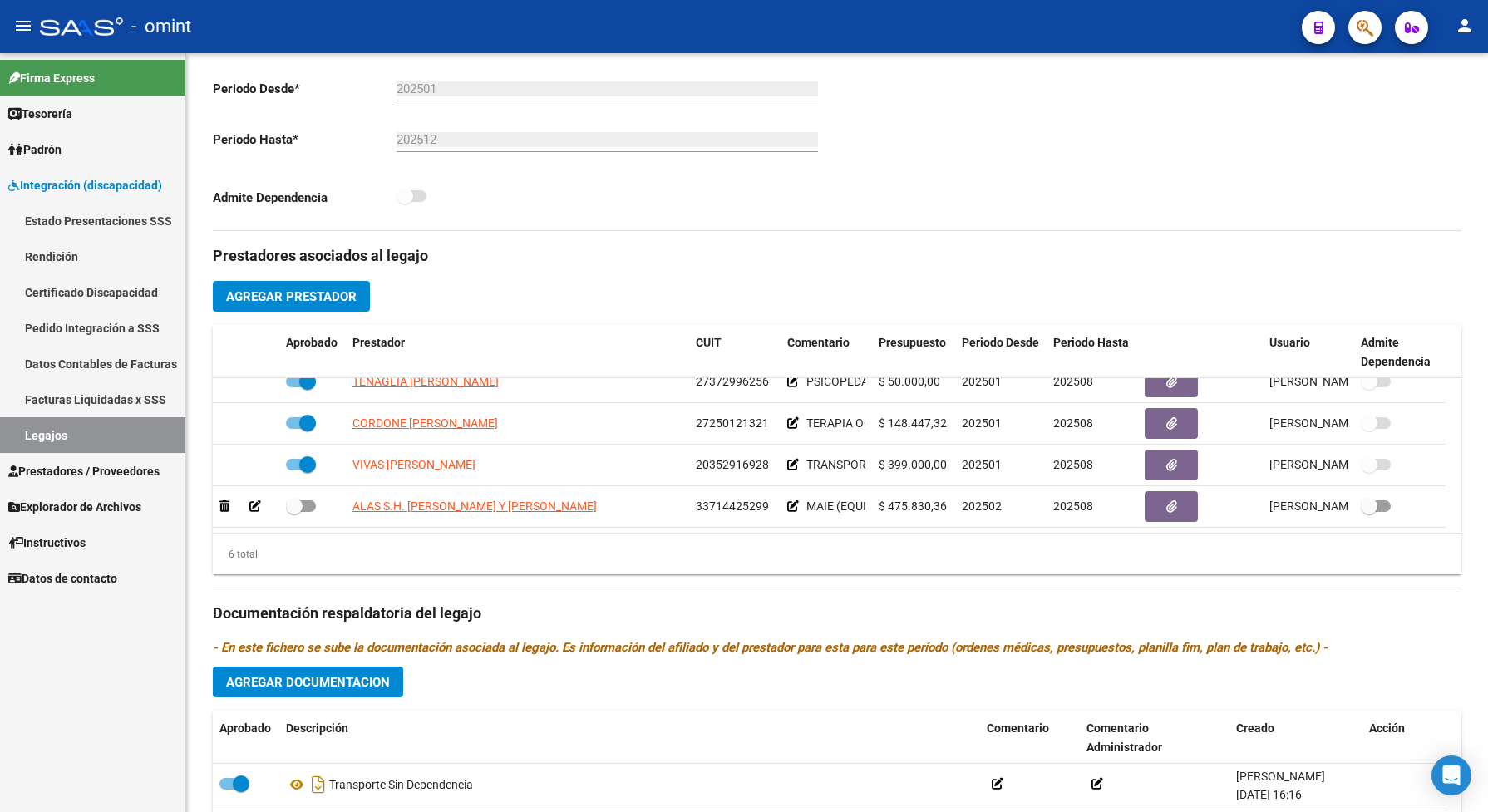
click at [140, 645] on div "Firma Express Tesorería Extractos Procesados (csv) Extractos Originales (pdf) P…" at bounding box center [92, 432] width 186 height 759
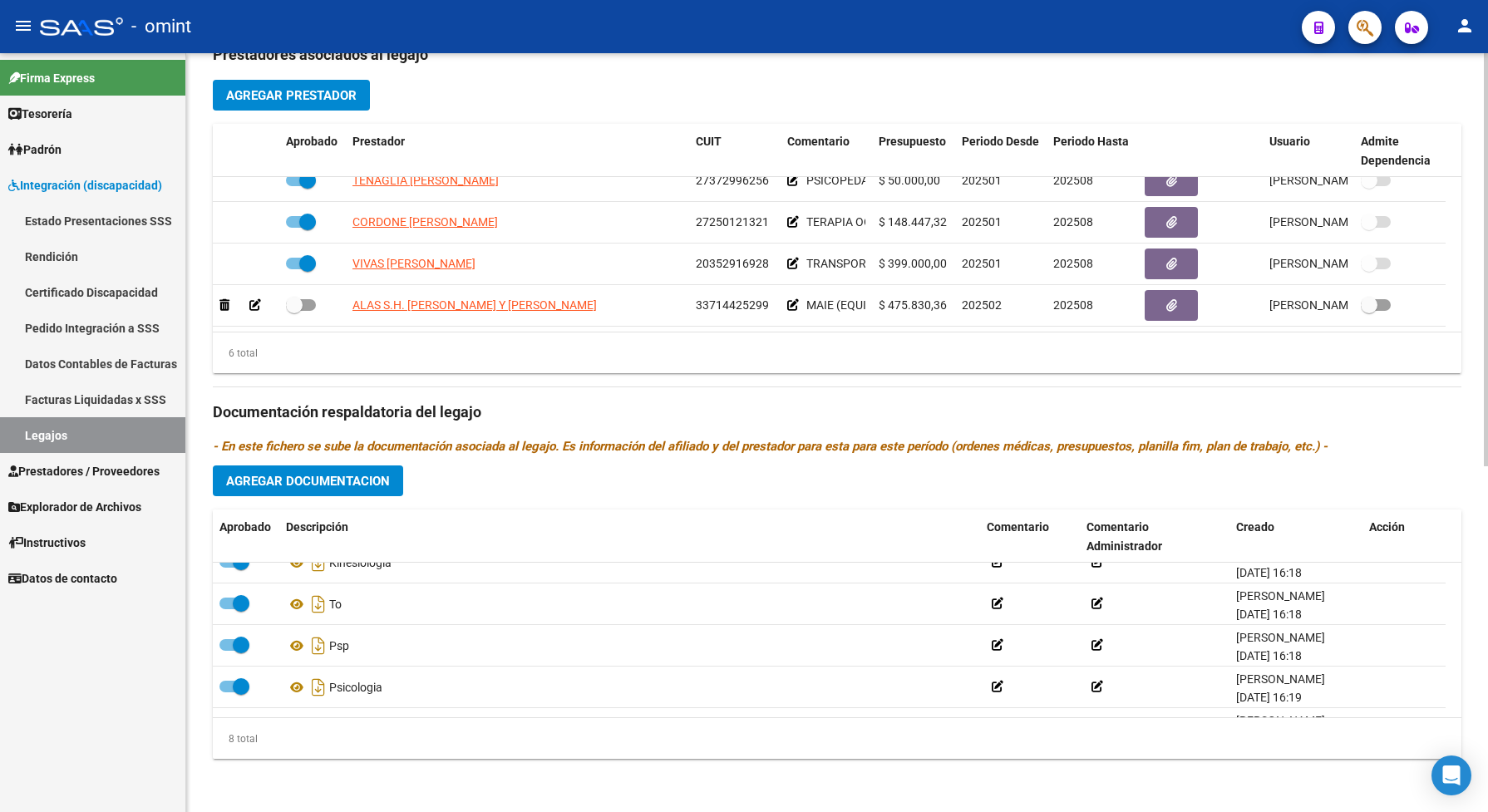
scroll to position [520, 0]
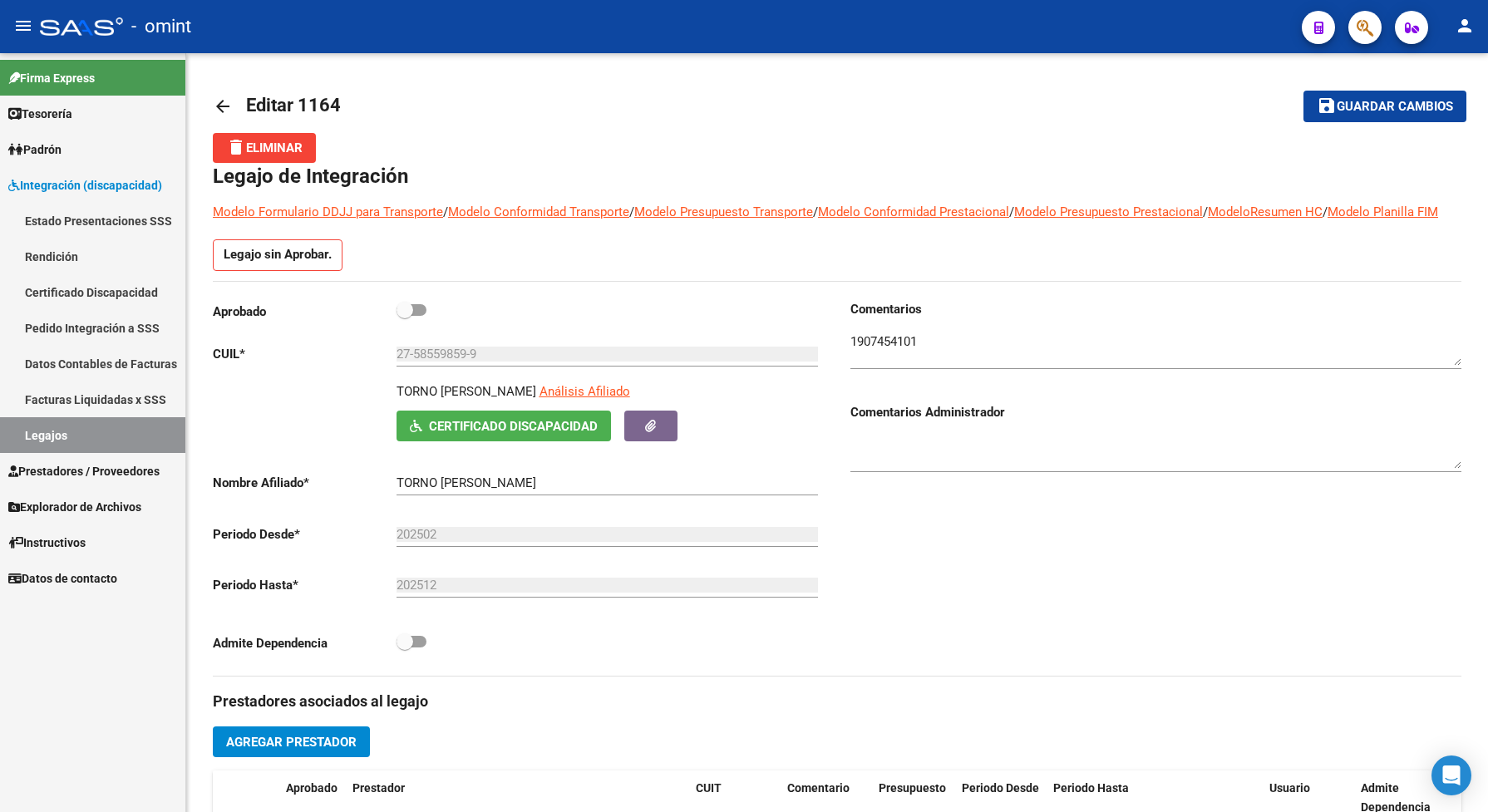
scroll to position [2, 0]
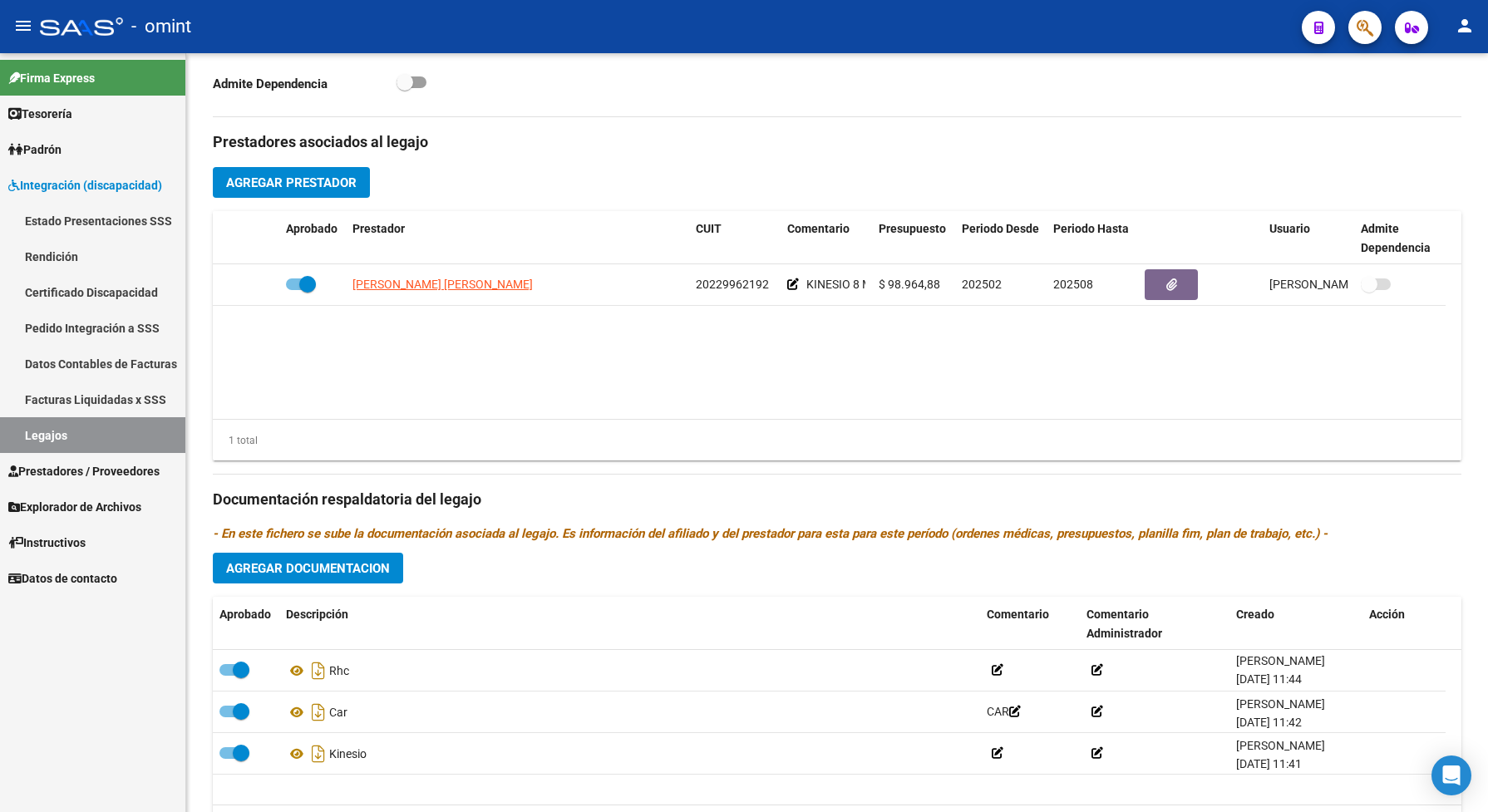
click at [98, 439] on link "Legajos" at bounding box center [92, 435] width 186 height 36
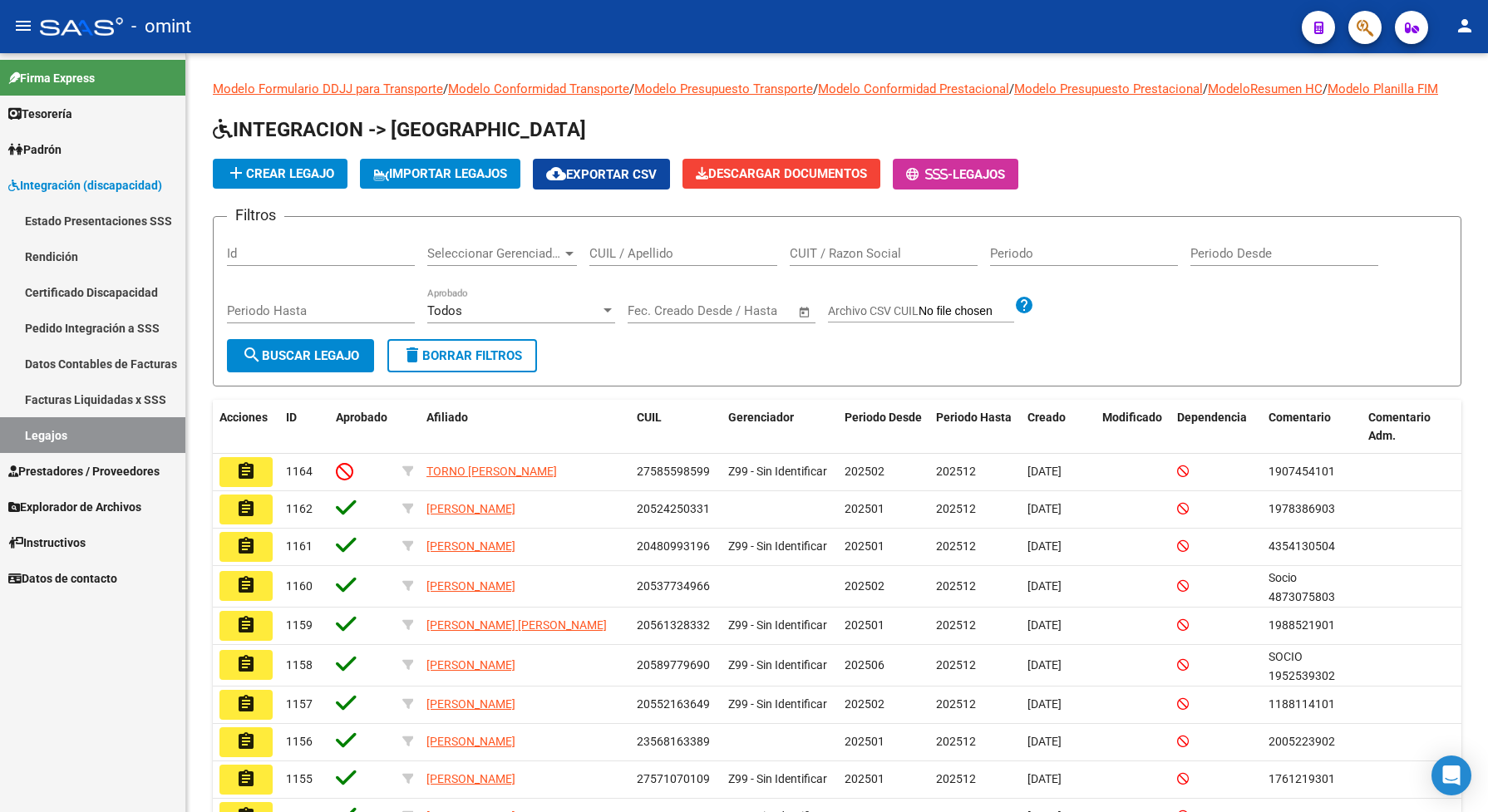
click at [110, 400] on link "Facturas Liquidadas x SSS" at bounding box center [92, 400] width 186 height 36
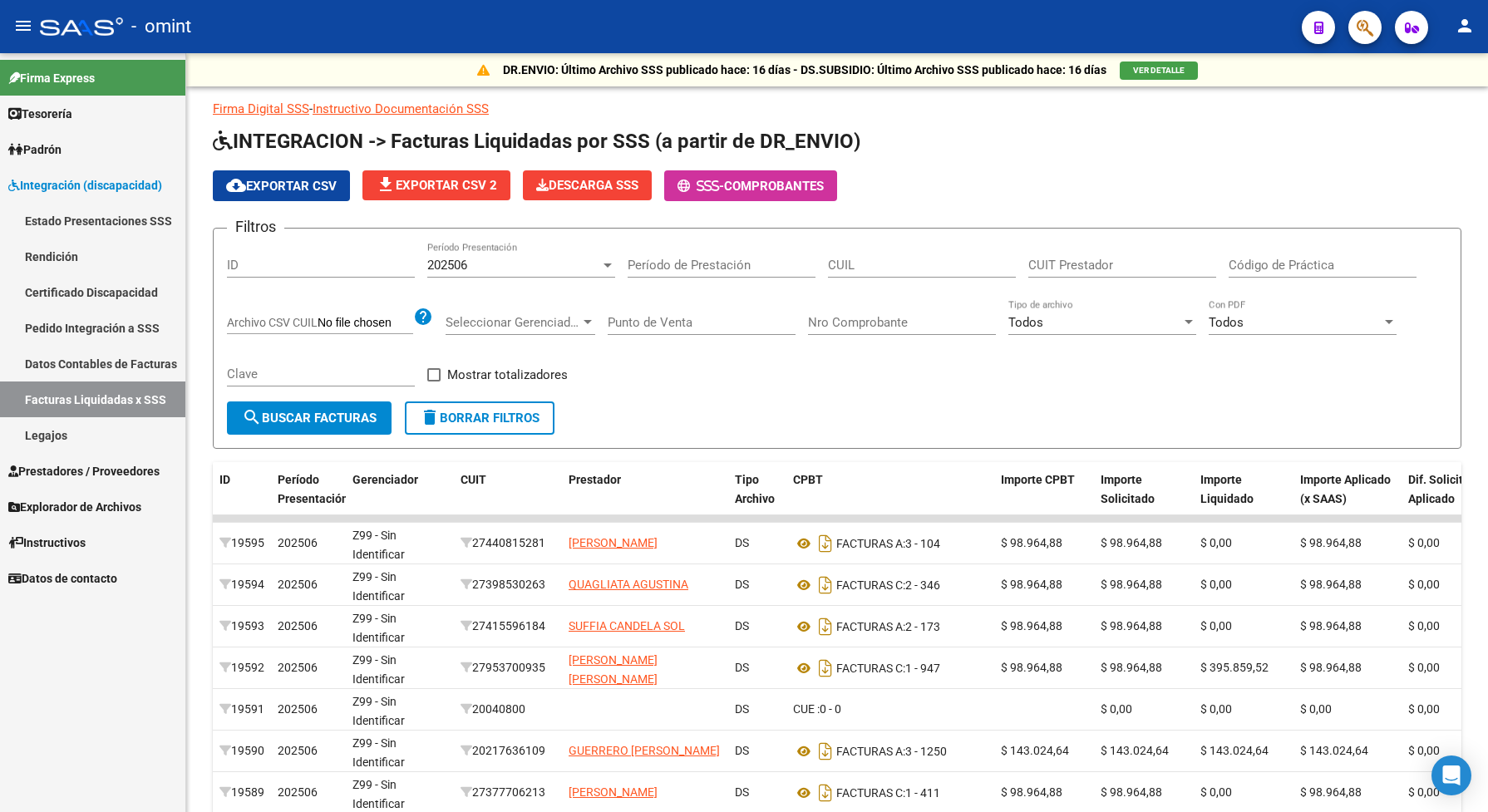
click at [89, 472] on span "Prestadores / Proveedores" at bounding box center [84, 471] width 151 height 18
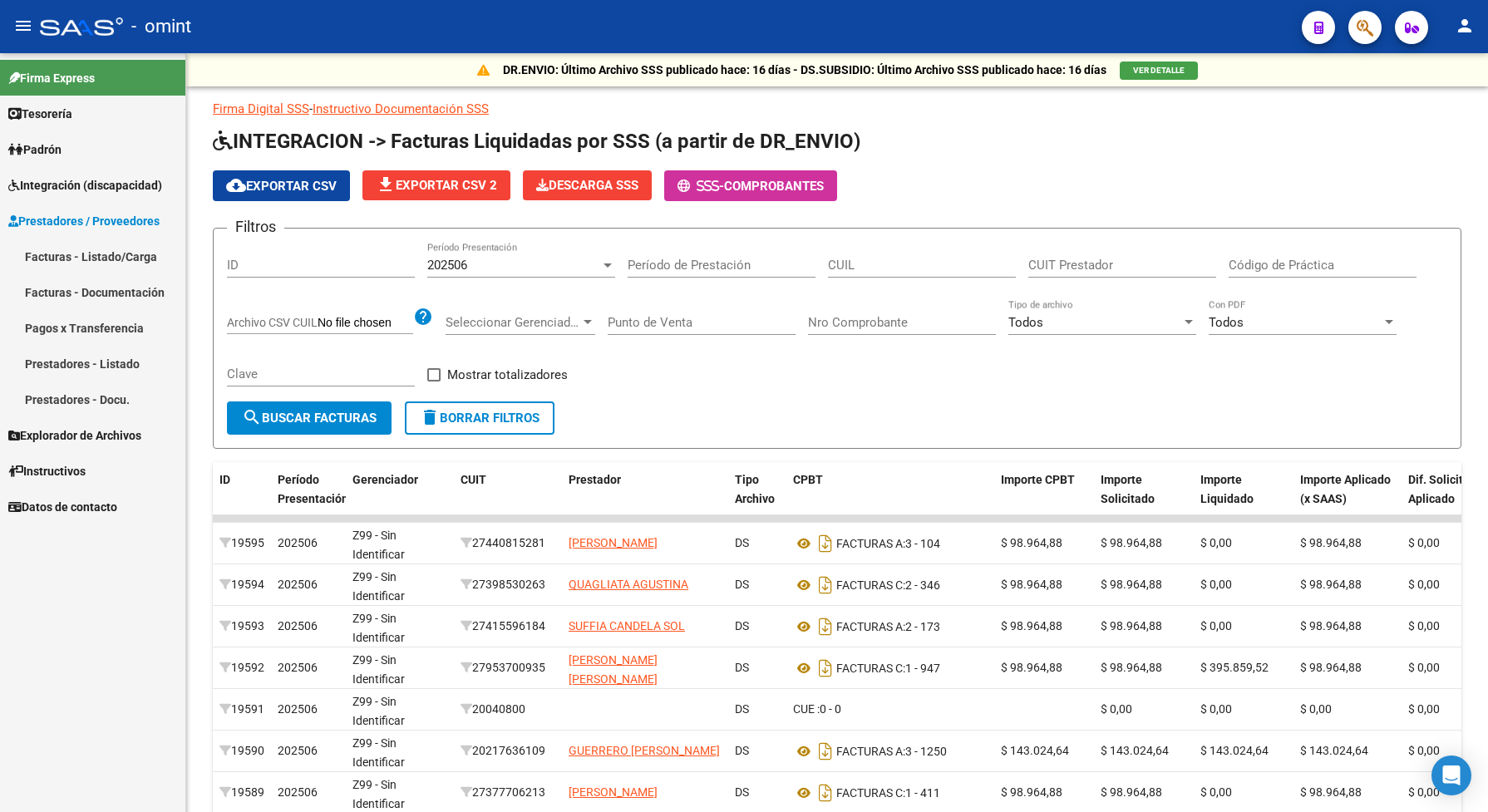
click at [72, 179] on span "Integración (discapacidad)" at bounding box center [86, 185] width 154 height 18
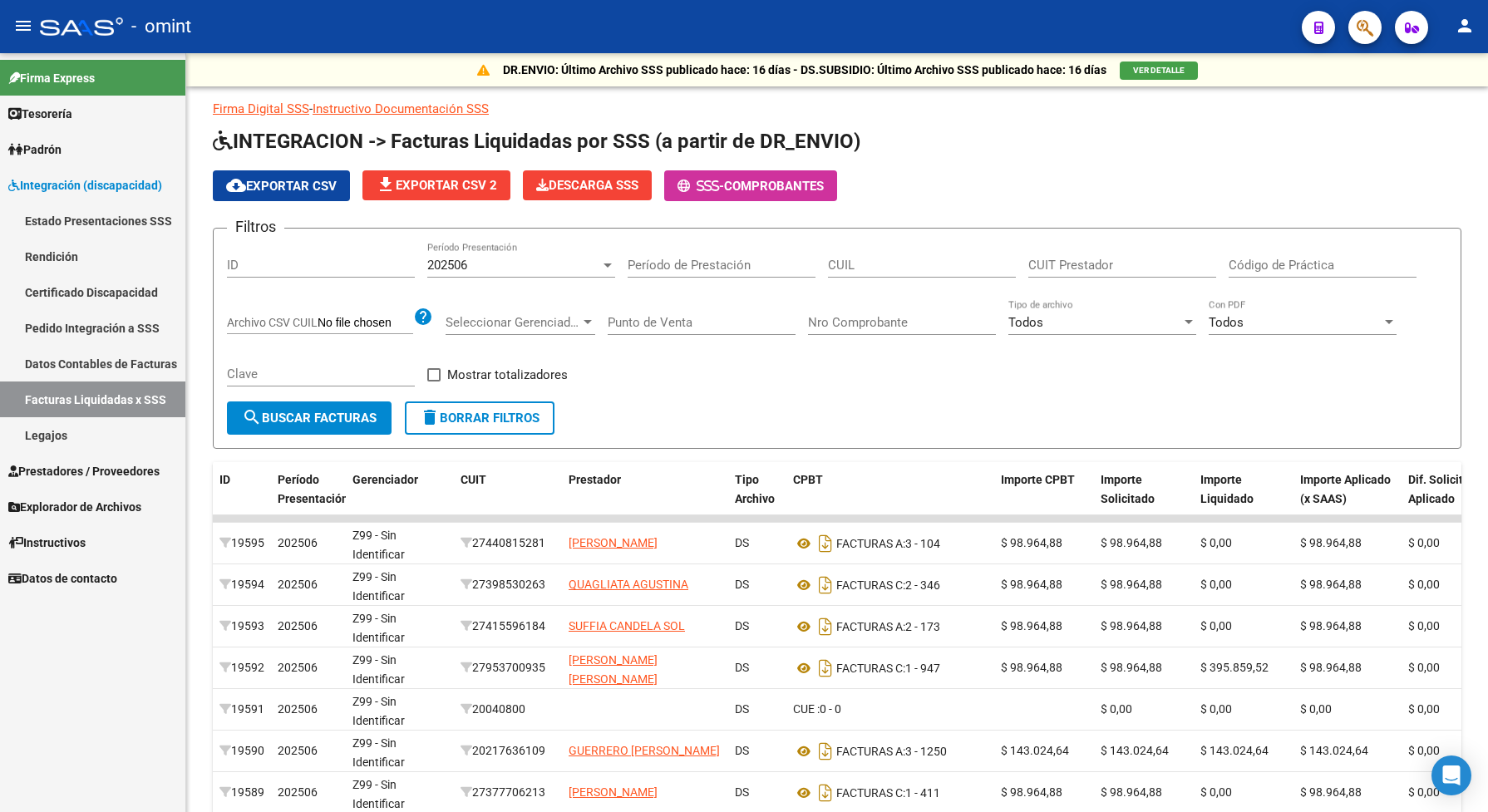
click at [44, 444] on link "Legajos" at bounding box center [92, 435] width 186 height 36
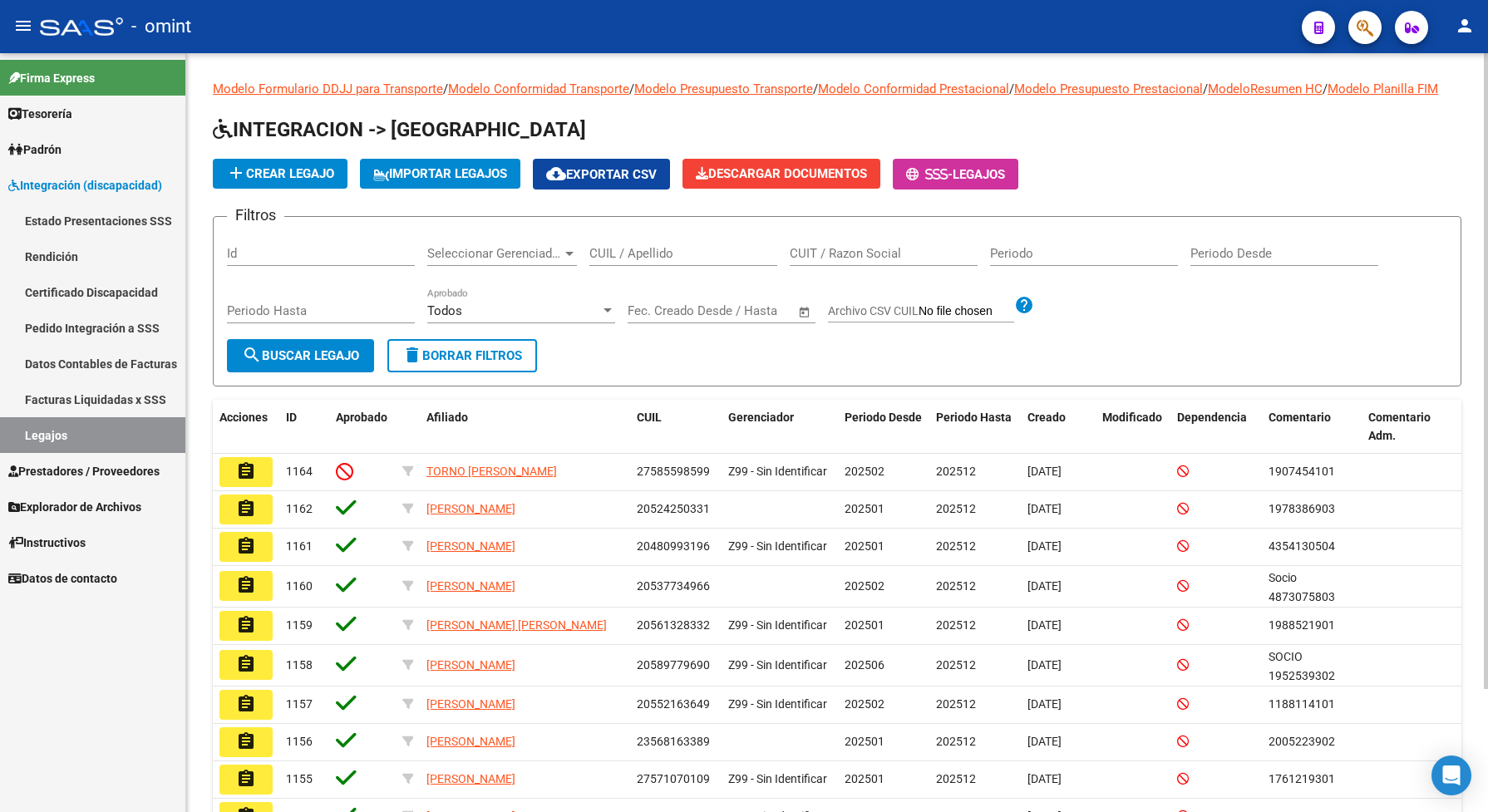
click at [615, 261] on input "CUIL / Apellido" at bounding box center [683, 254] width 188 height 15
click at [607, 261] on input "CUIL / Apellido" at bounding box center [683, 254] width 188 height 15
paste input "20581016787"
type input "20581016787"
click at [349, 372] on button "search Buscar Legajo" at bounding box center [300, 355] width 148 height 33
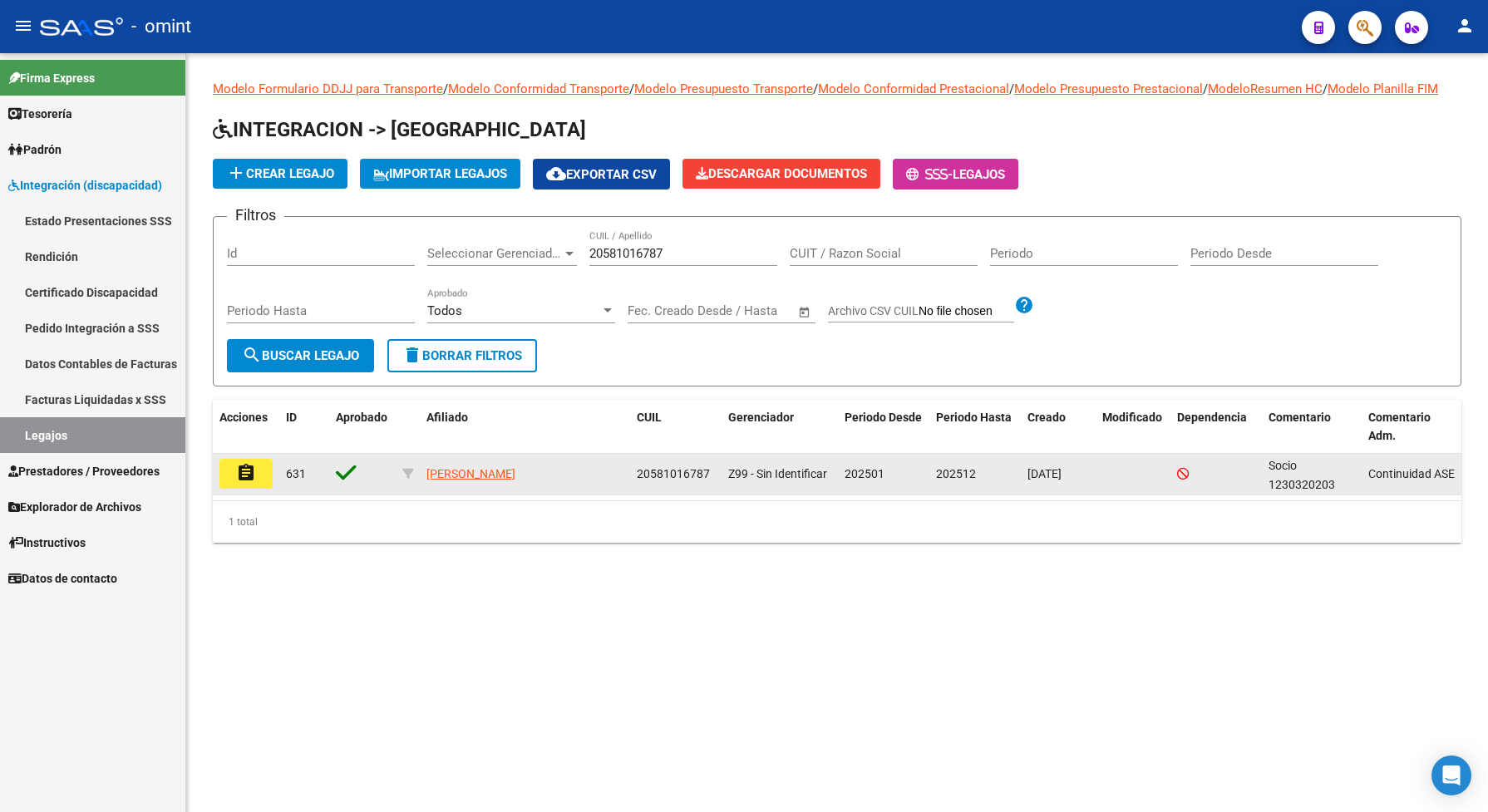
click at [255, 483] on mat-icon "assignment" at bounding box center [246, 472] width 20 height 20
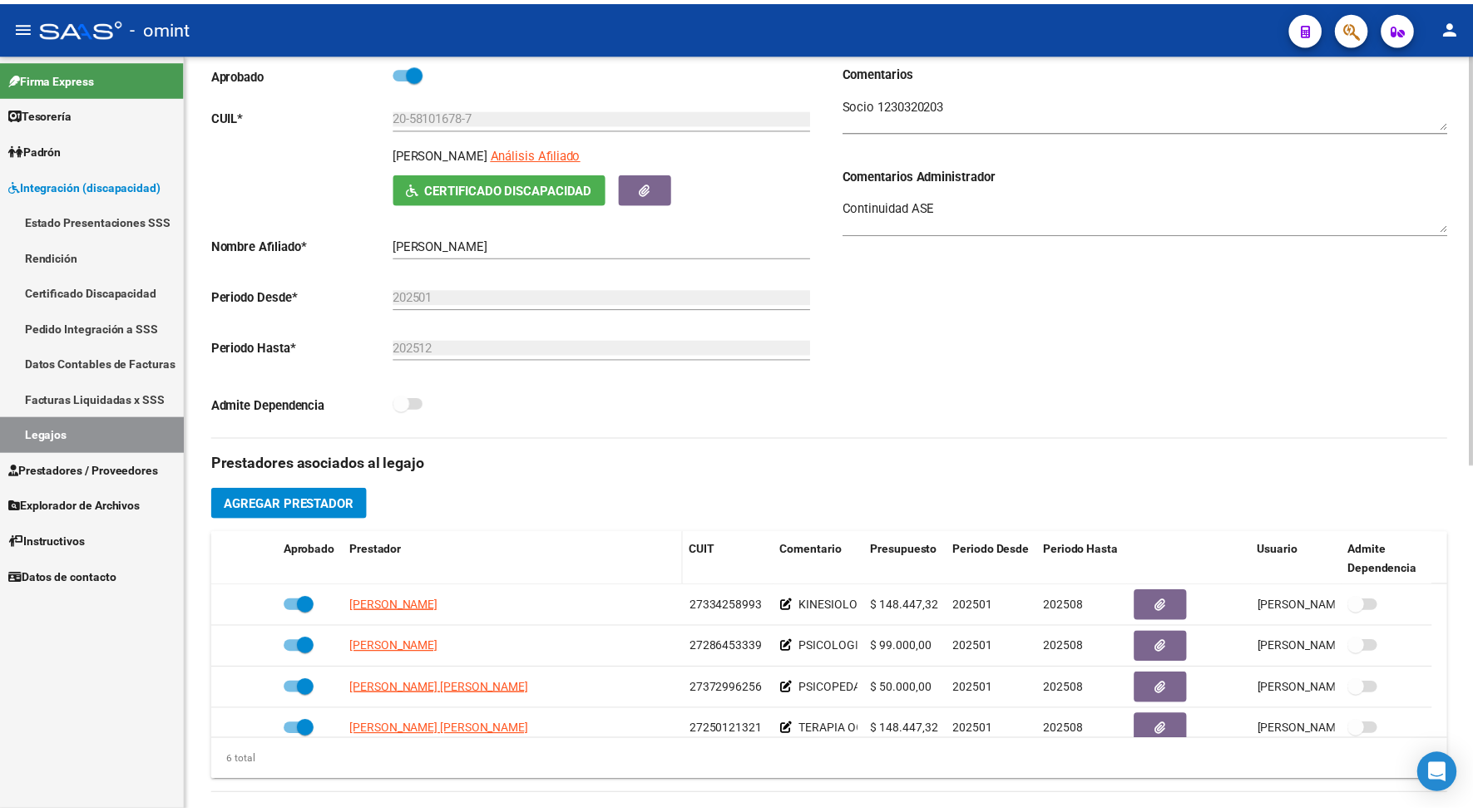
scroll to position [312, 0]
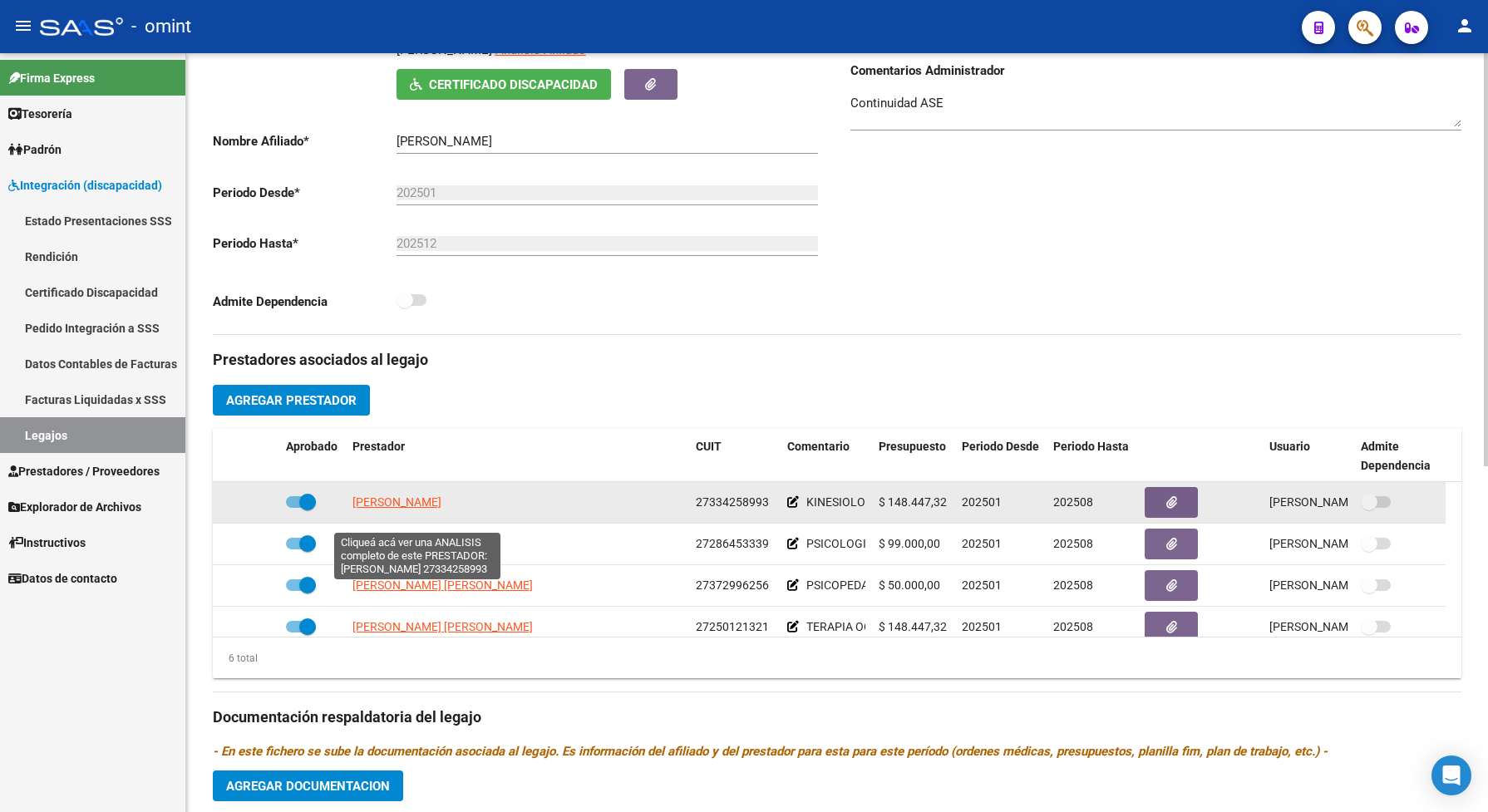
click at [430, 508] on span "[PERSON_NAME]" at bounding box center [396, 503] width 89 height 13
type textarea "27334258993"
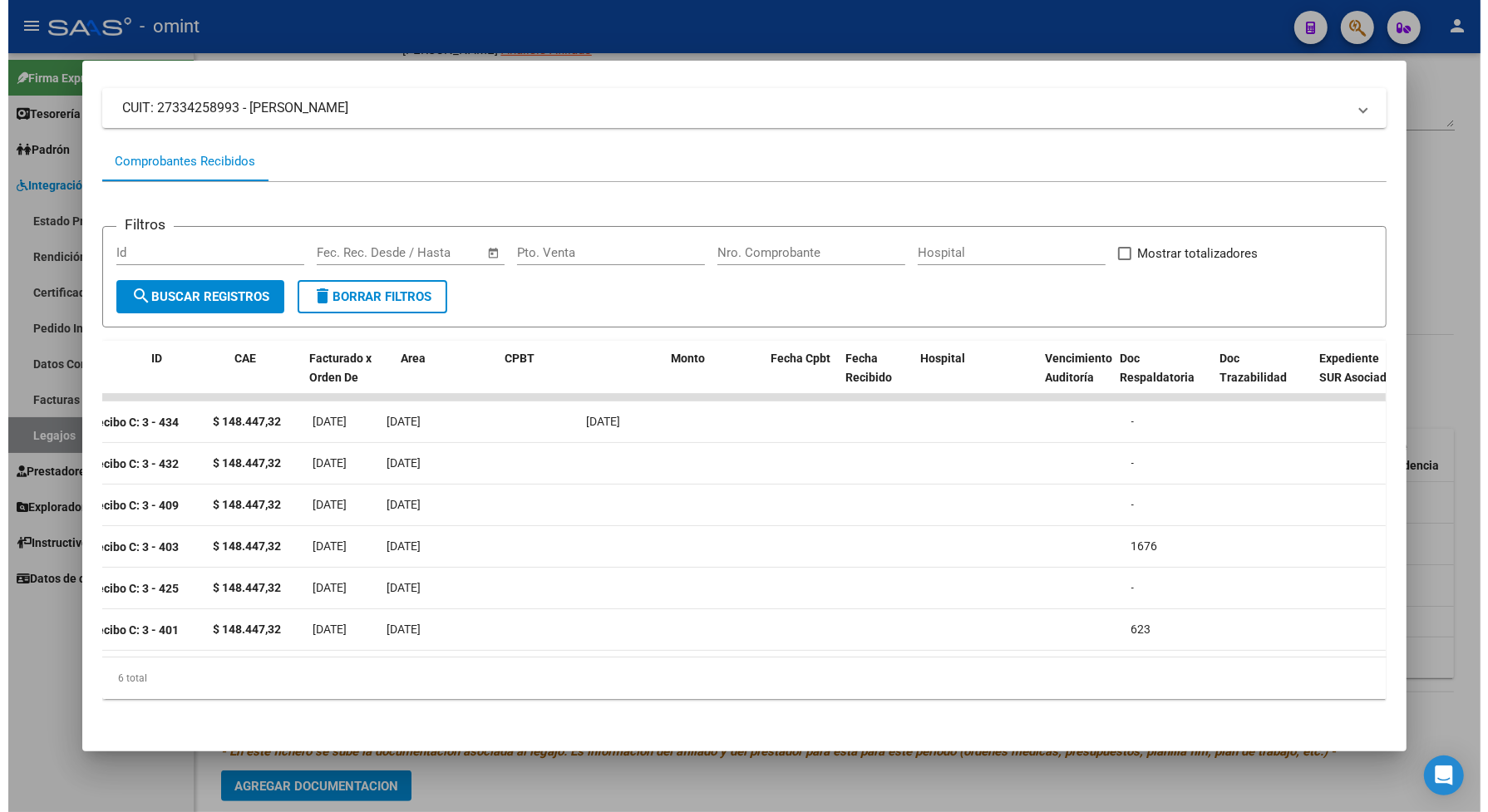
scroll to position [0, 0]
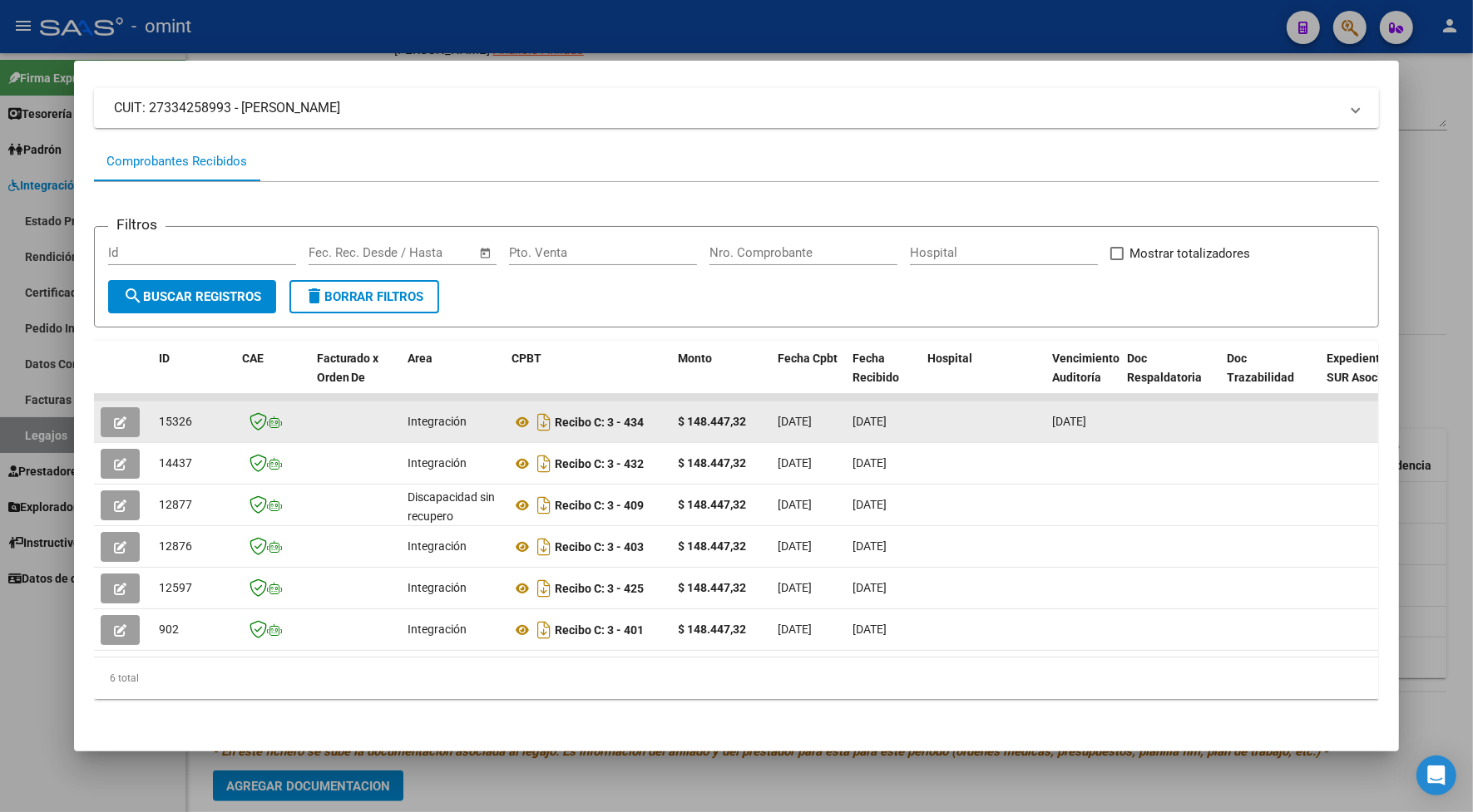
click at [114, 425] on icon "button" at bounding box center [120, 423] width 12 height 12
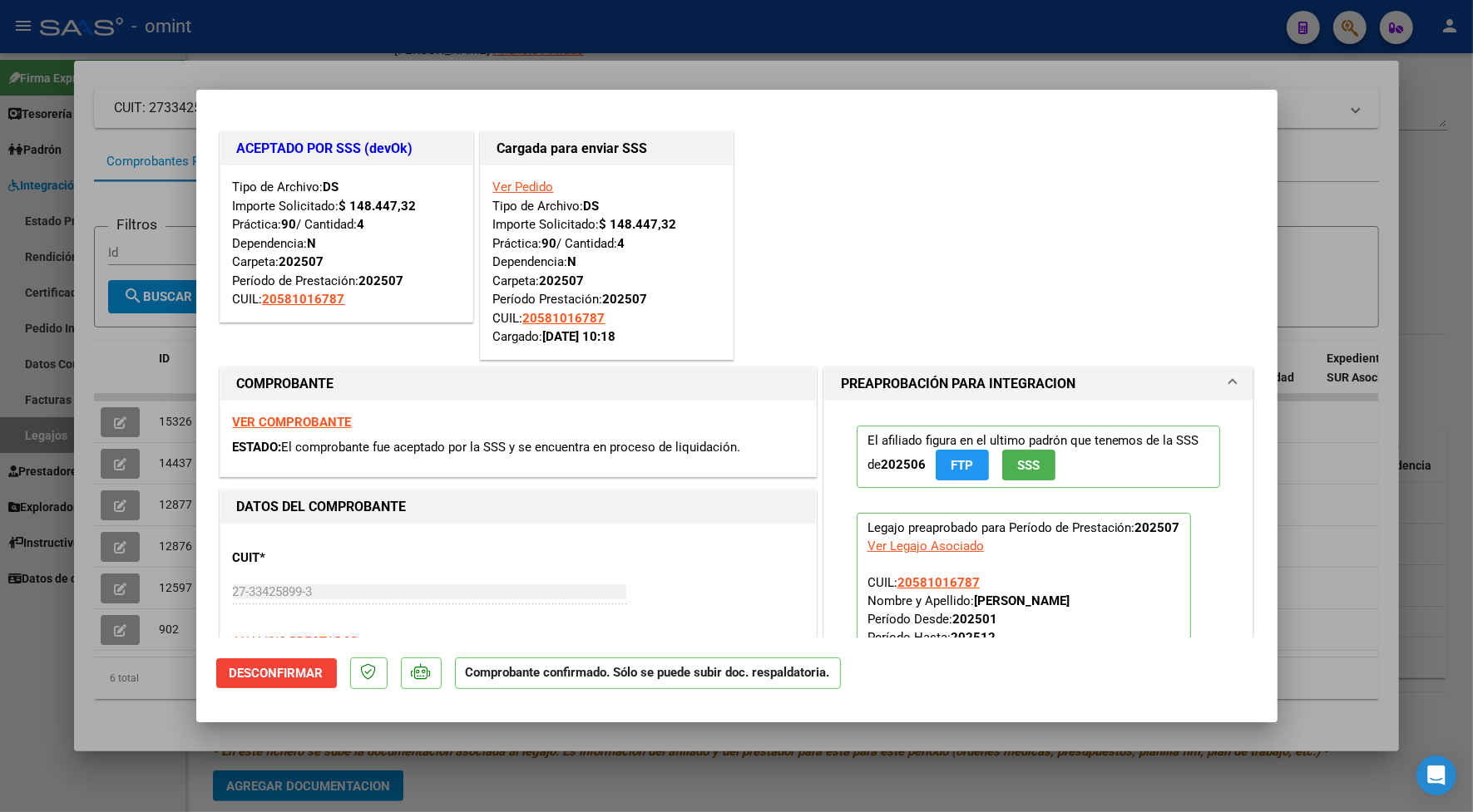
click at [350, 69] on div at bounding box center [736, 406] width 1473 height 812
type input "$ 0,00"
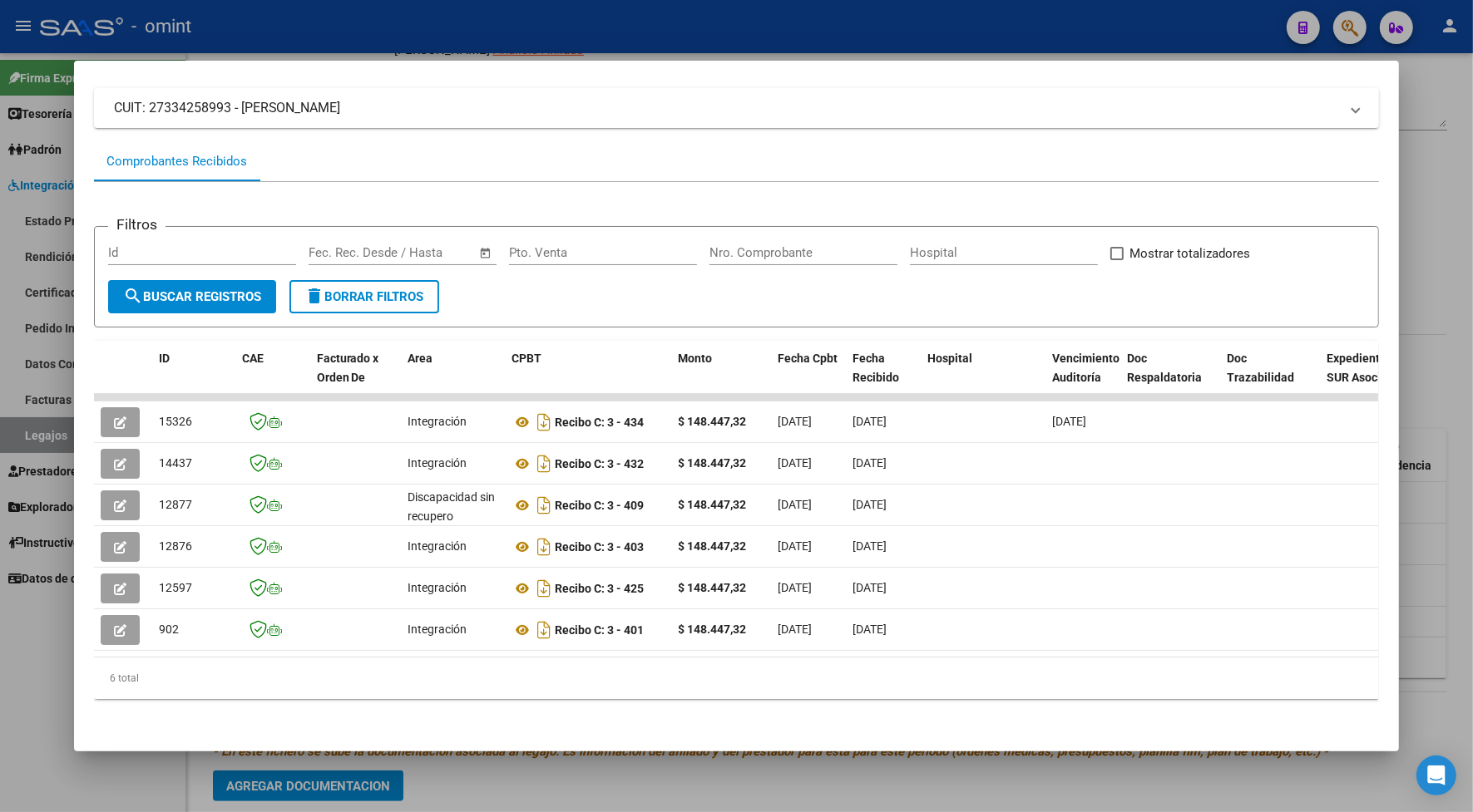
click at [512, 26] on div at bounding box center [736, 406] width 1473 height 812
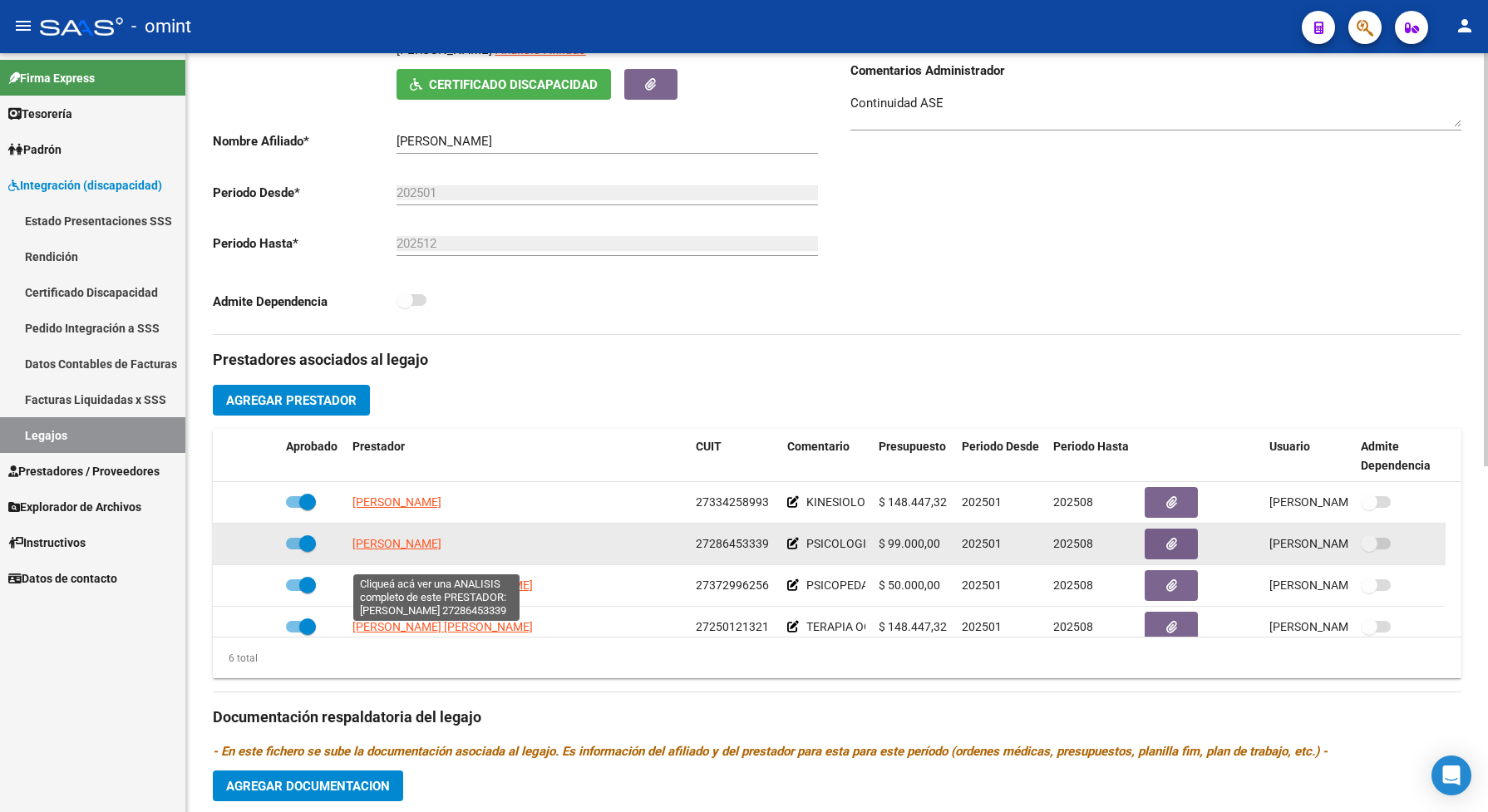
click at [441, 550] on span "[PERSON_NAME]" at bounding box center [396, 544] width 89 height 13
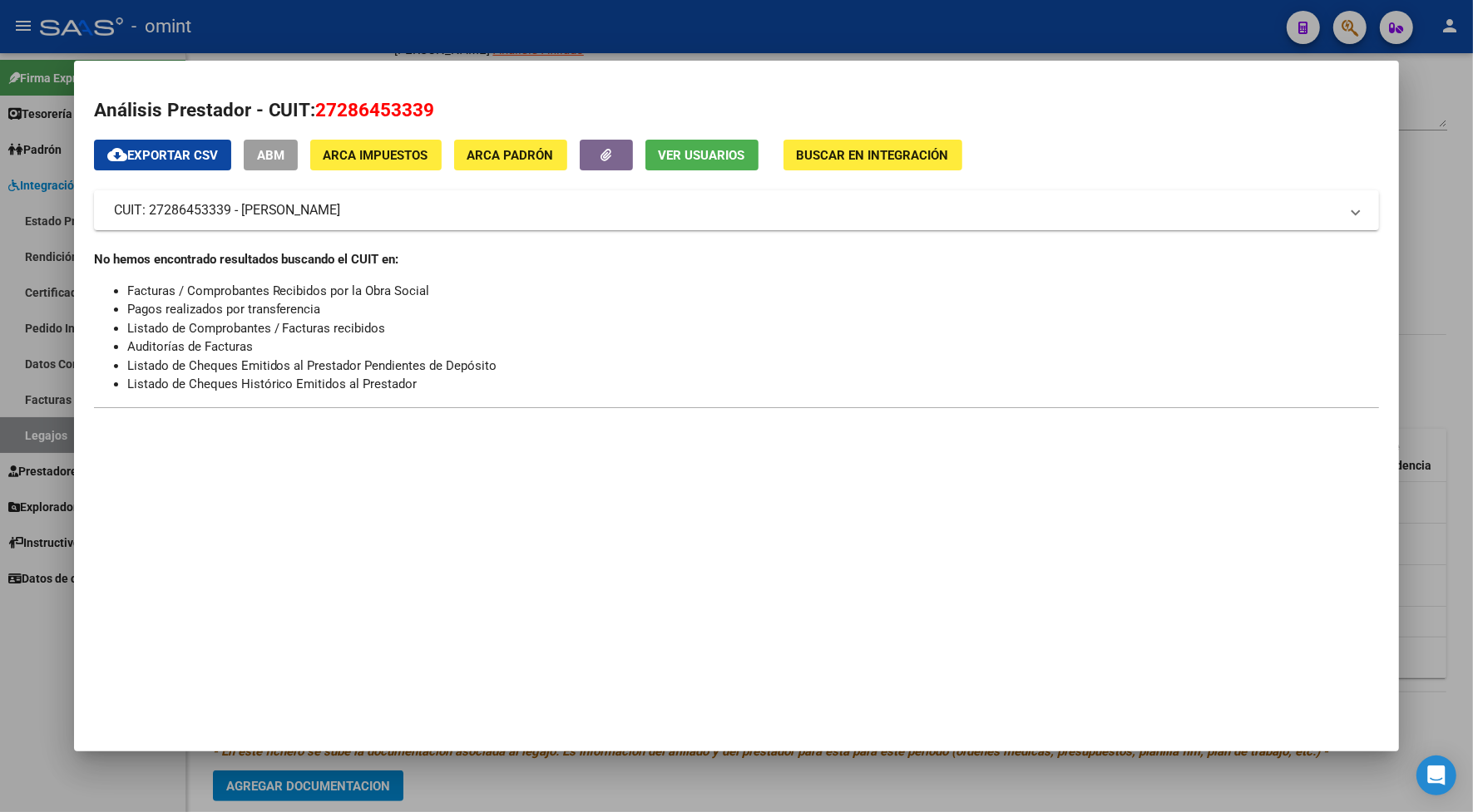
click at [463, 13] on div at bounding box center [736, 406] width 1473 height 812
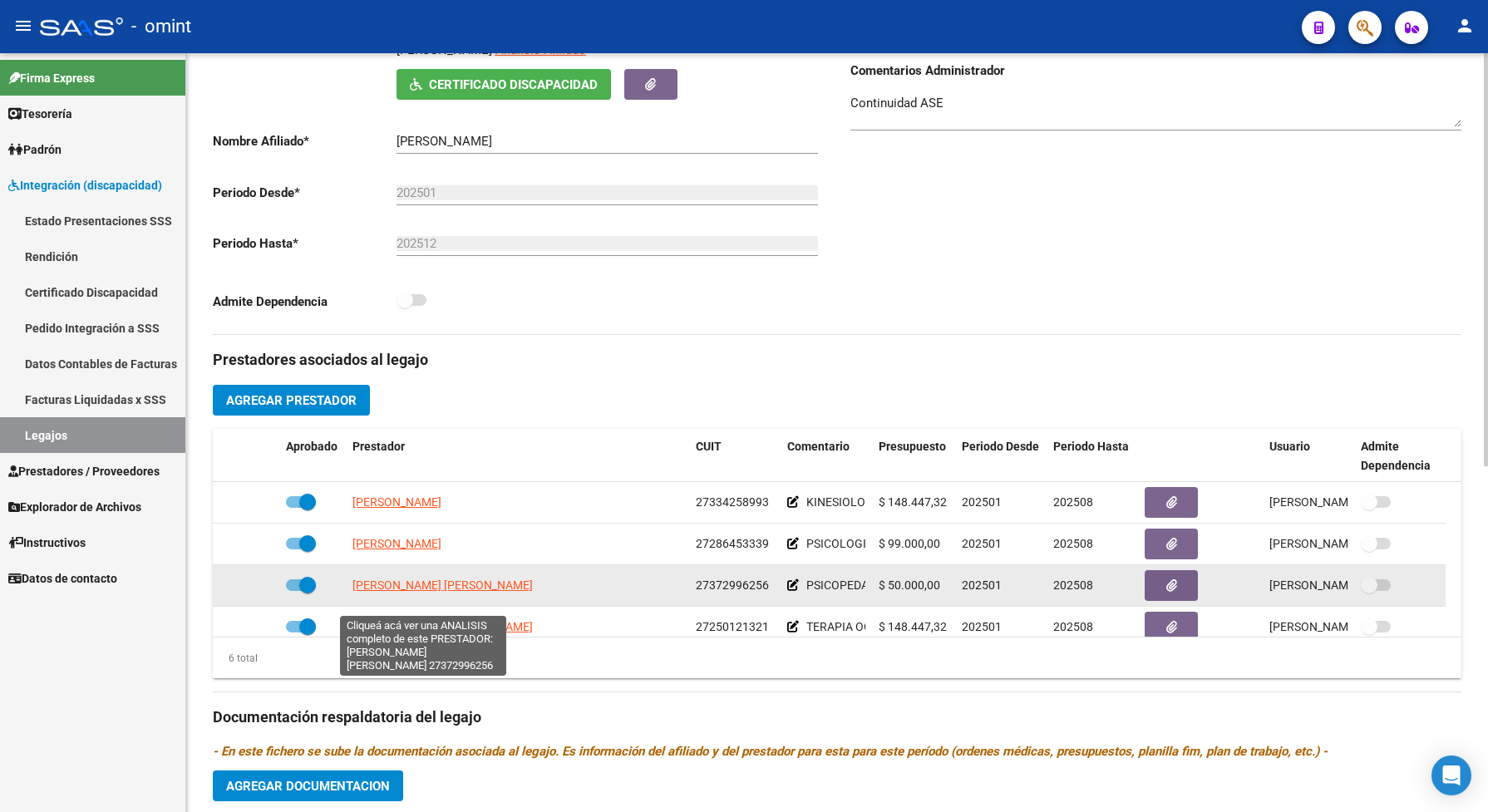
click at [441, 592] on span "[PERSON_NAME] [PERSON_NAME]" at bounding box center [443, 585] width 181 height 13
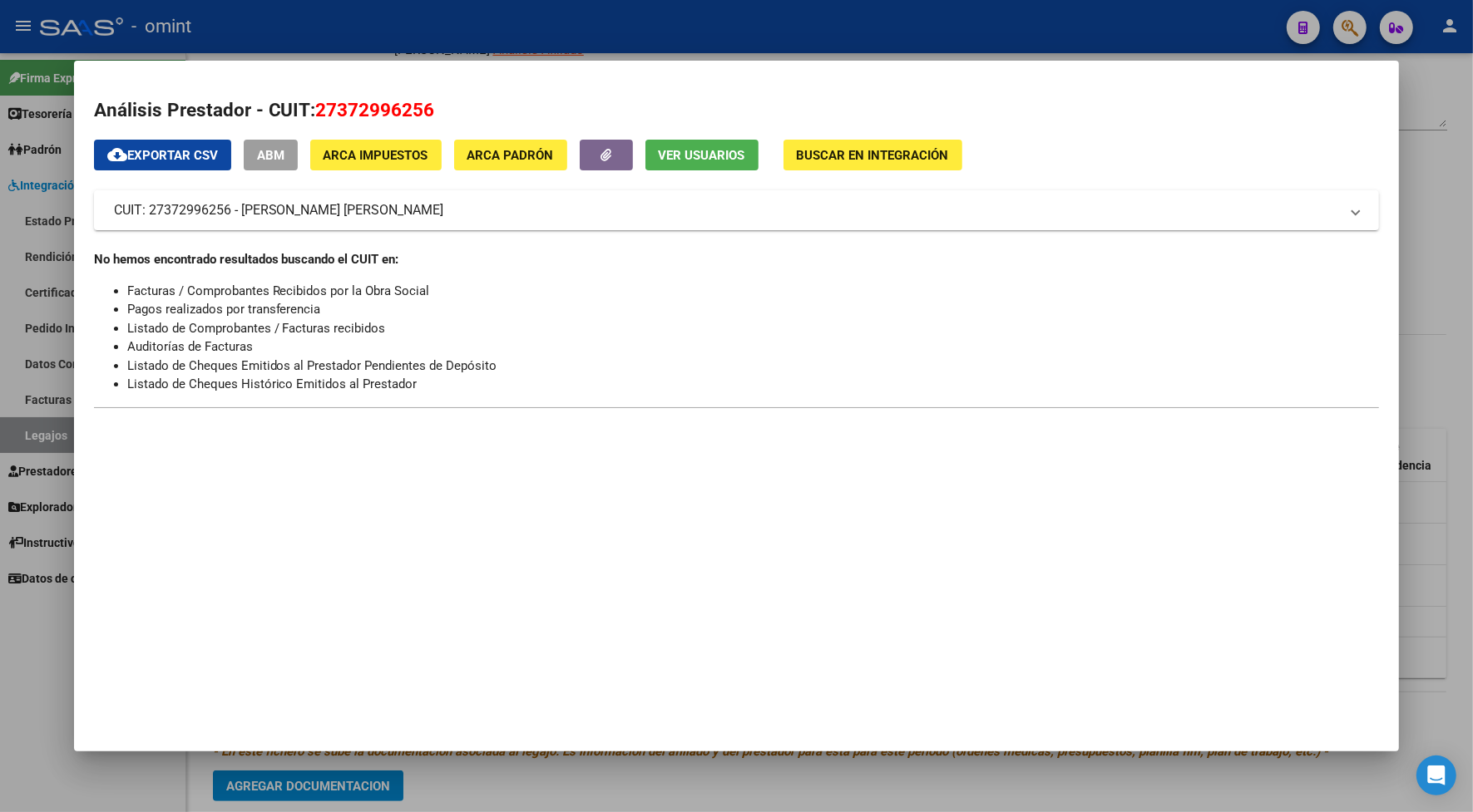
click at [388, 7] on div at bounding box center [736, 406] width 1473 height 812
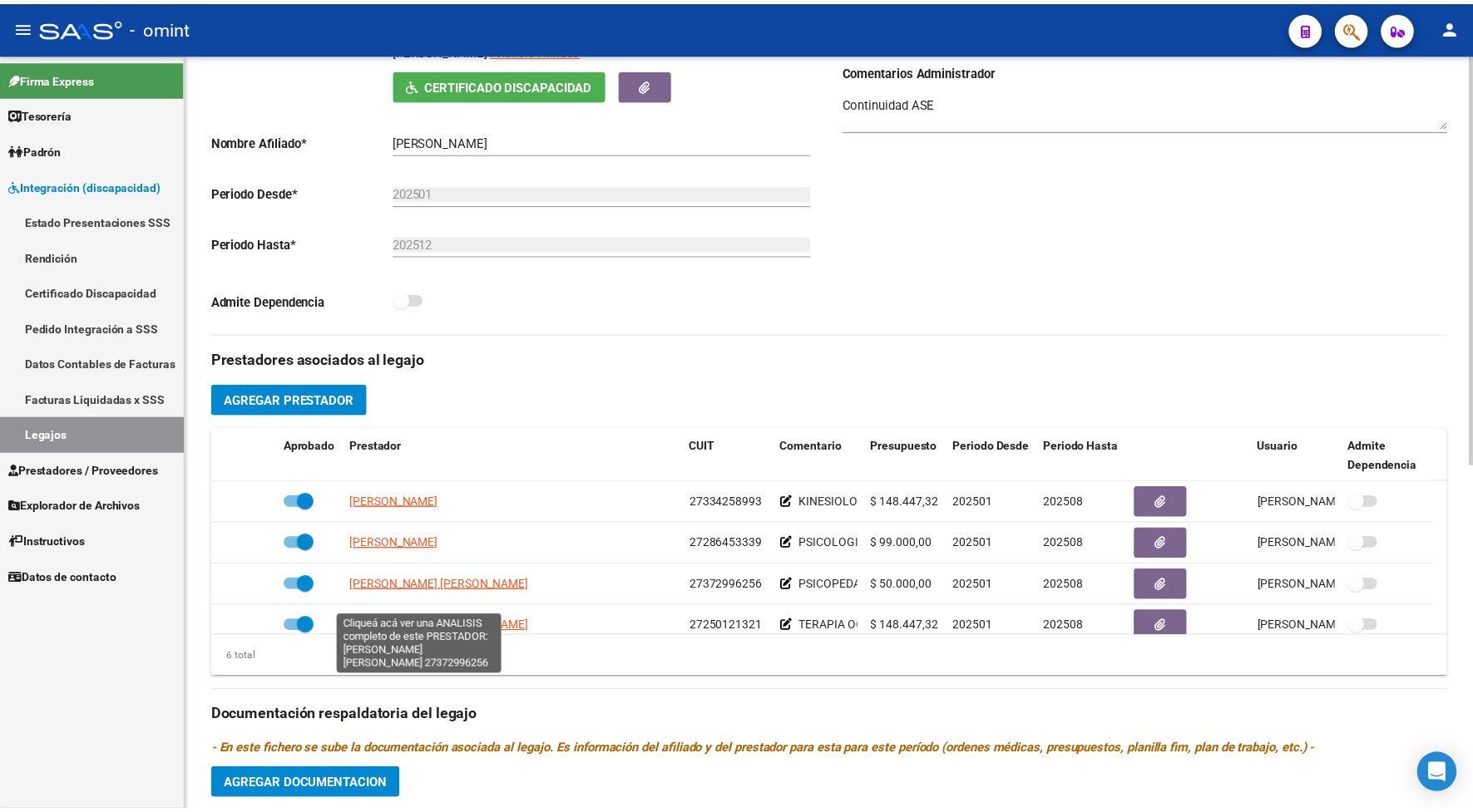
scroll to position [101, 0]
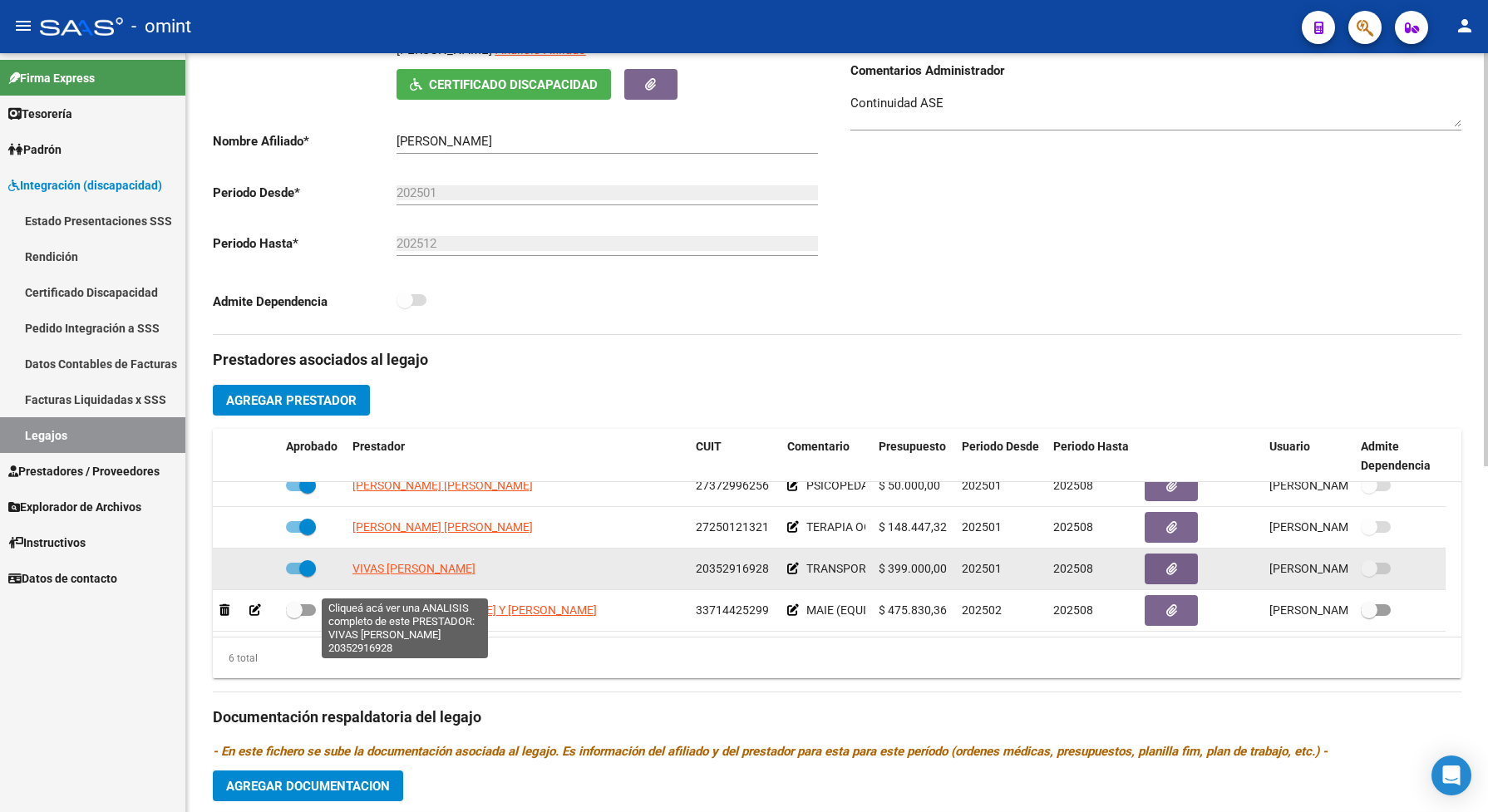
click at [447, 575] on span "VIVAS [PERSON_NAME]" at bounding box center [413, 568] width 123 height 13
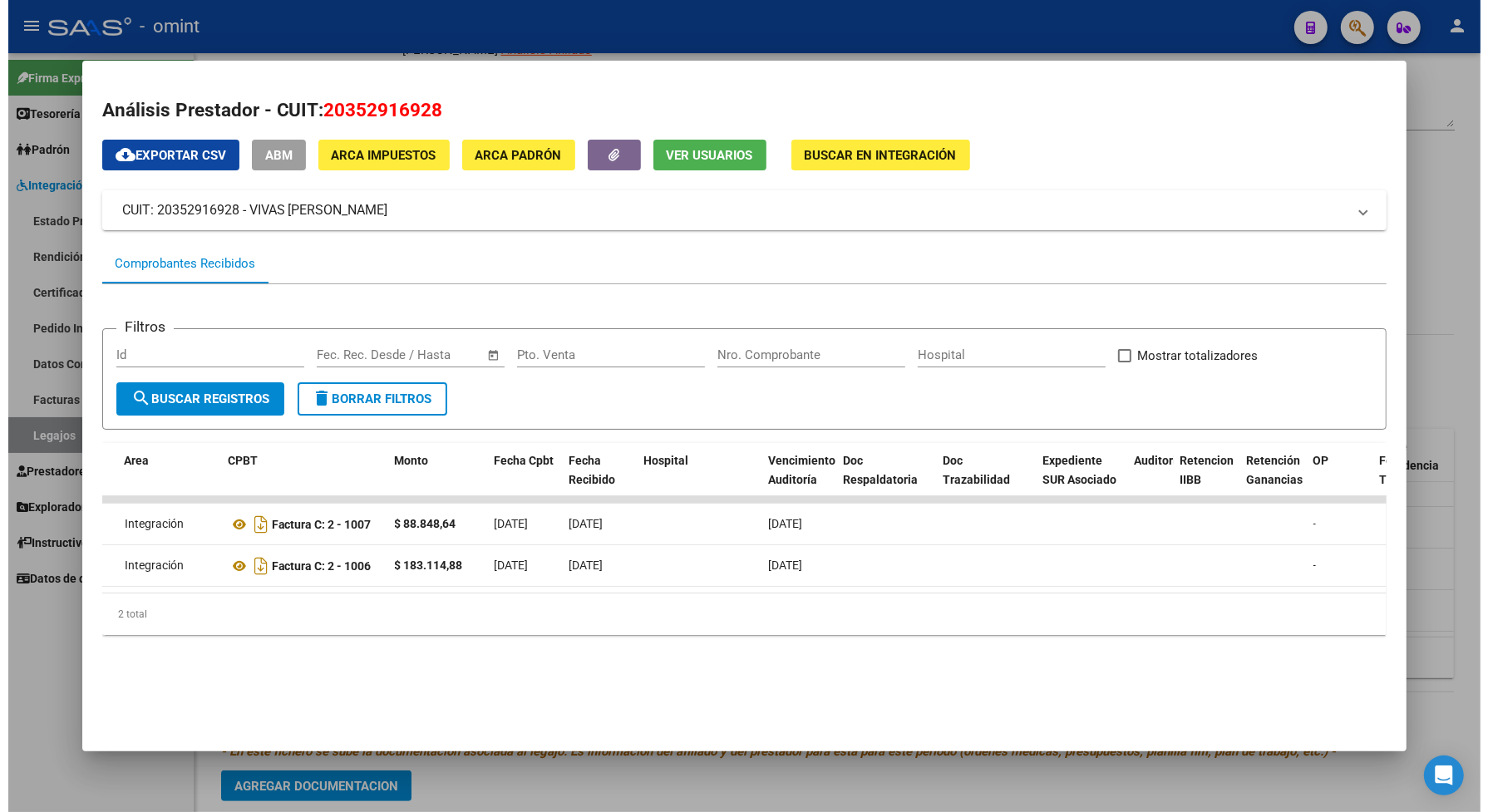
scroll to position [0, 0]
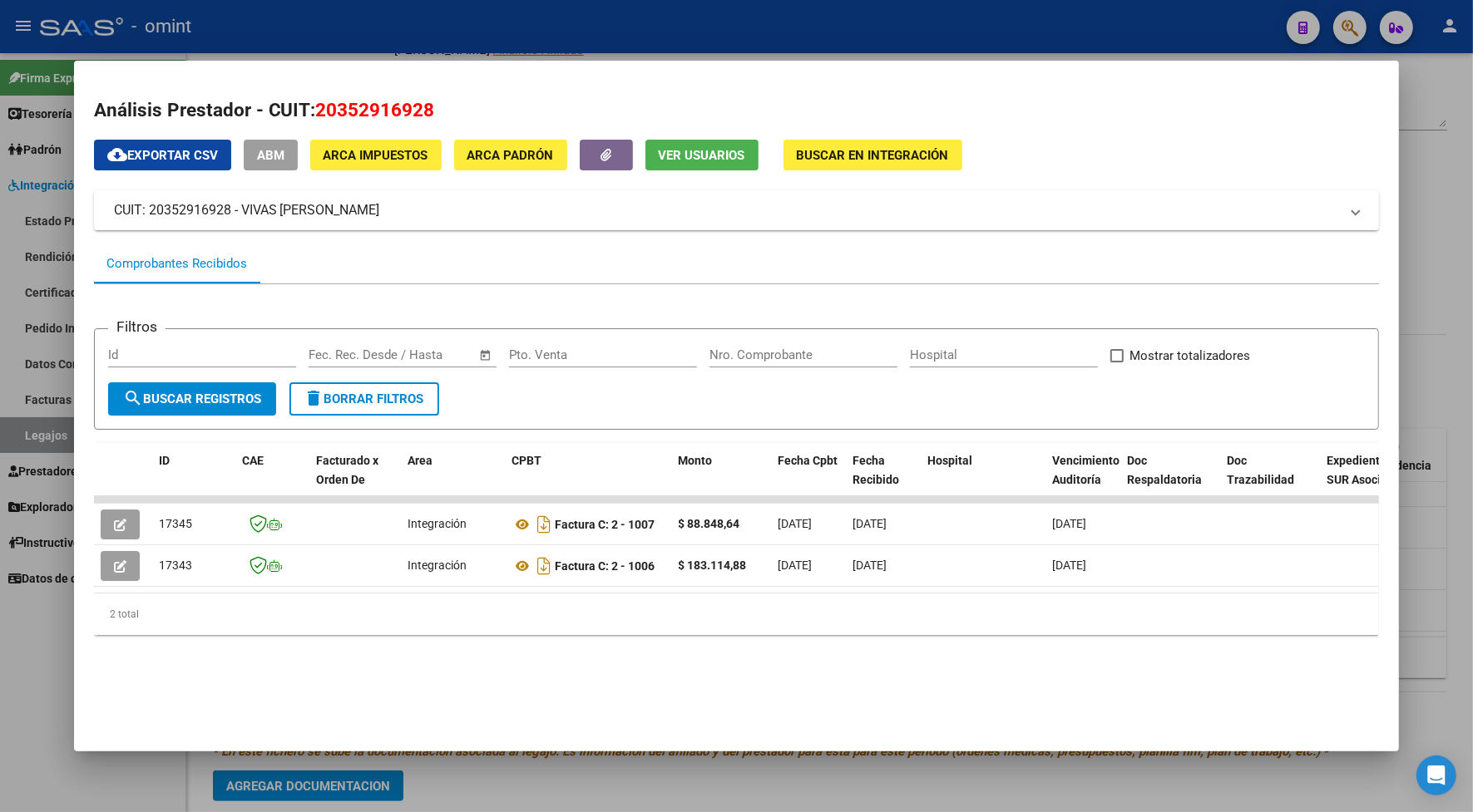
click at [596, 18] on div at bounding box center [736, 406] width 1473 height 812
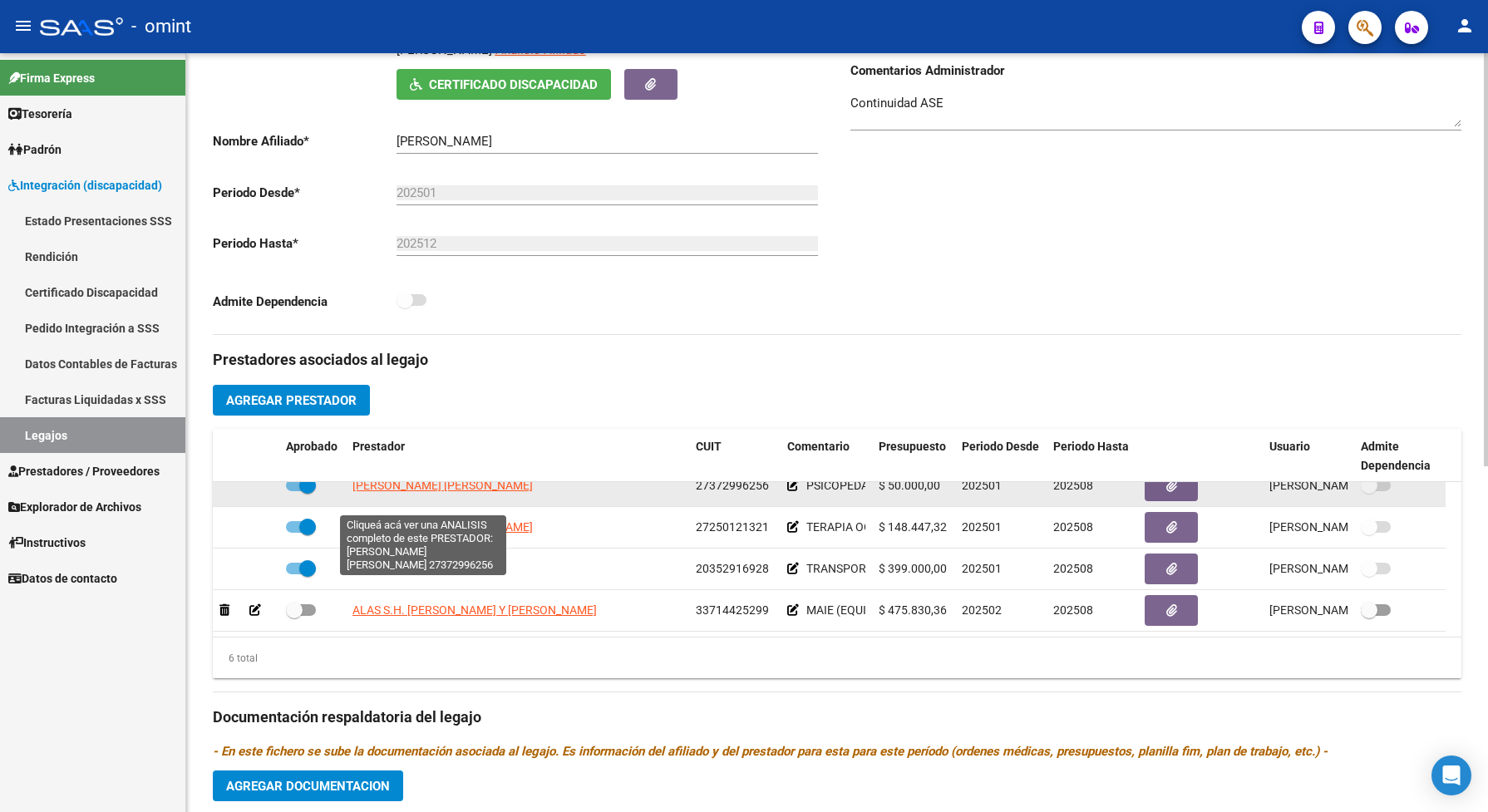
click at [439, 492] on span "[PERSON_NAME] [PERSON_NAME]" at bounding box center [443, 485] width 181 height 13
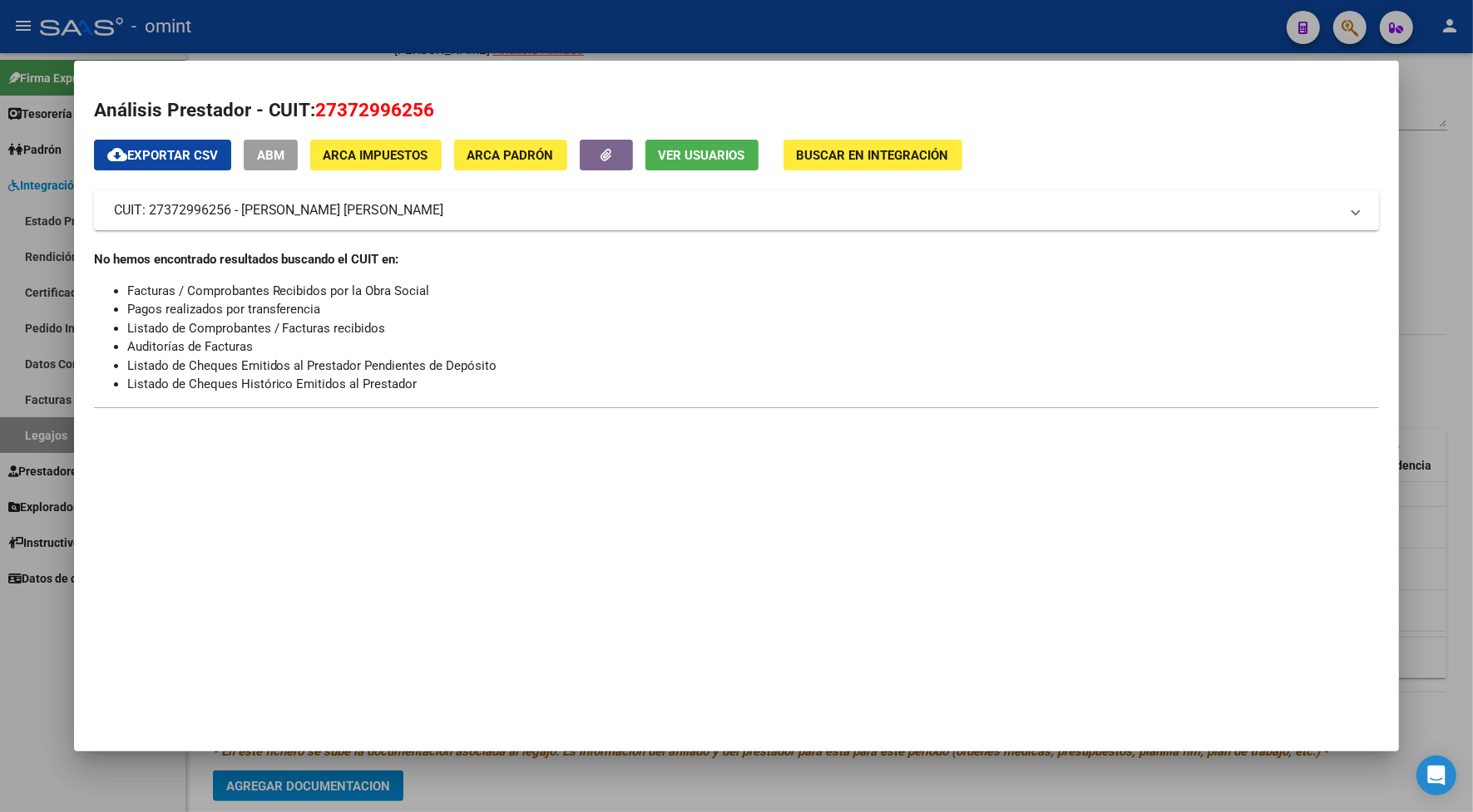
click at [456, 28] on div at bounding box center [736, 406] width 1473 height 812
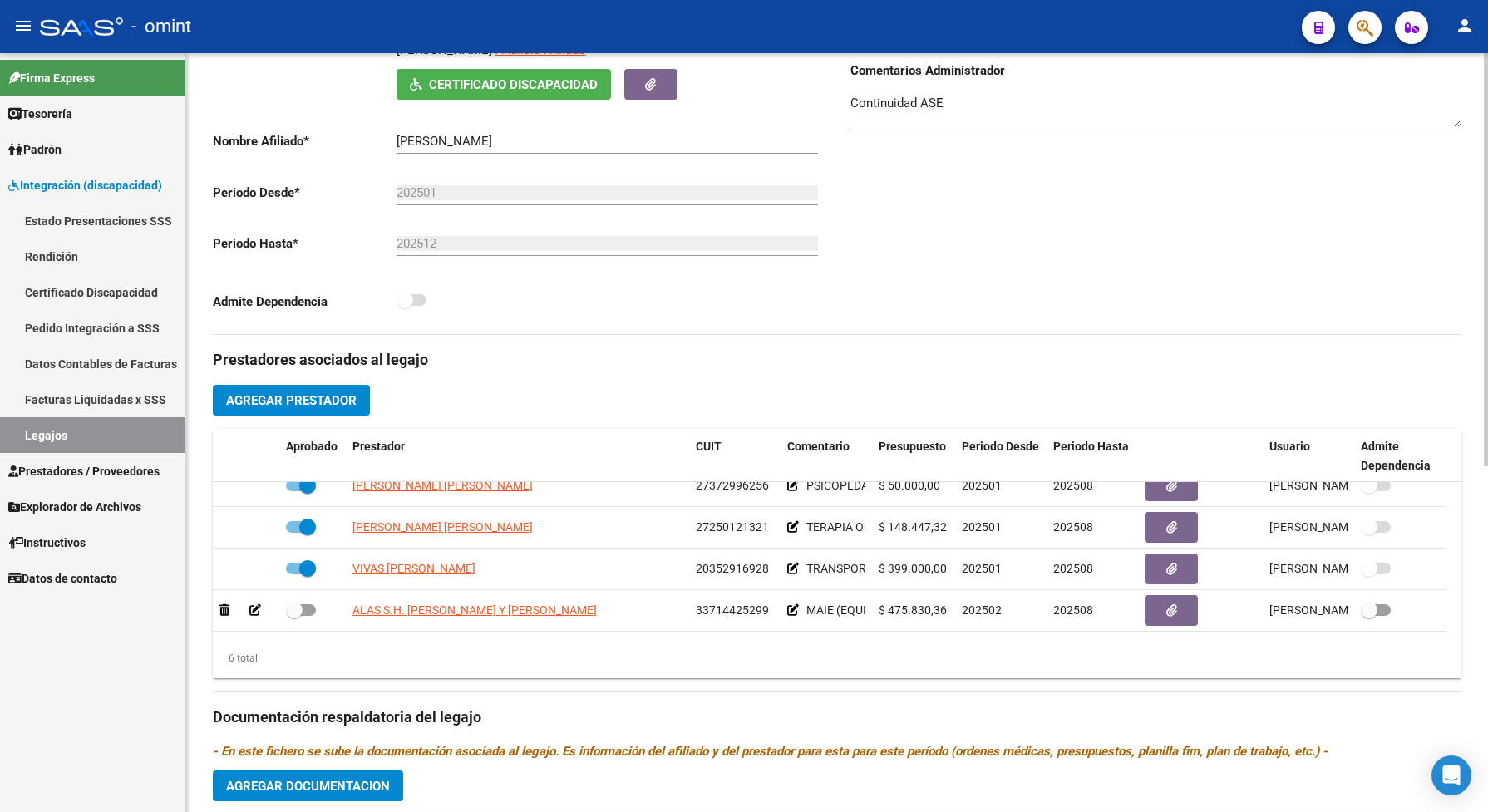
click at [718, 680] on div "6 total" at bounding box center [838, 659] width 1249 height 42
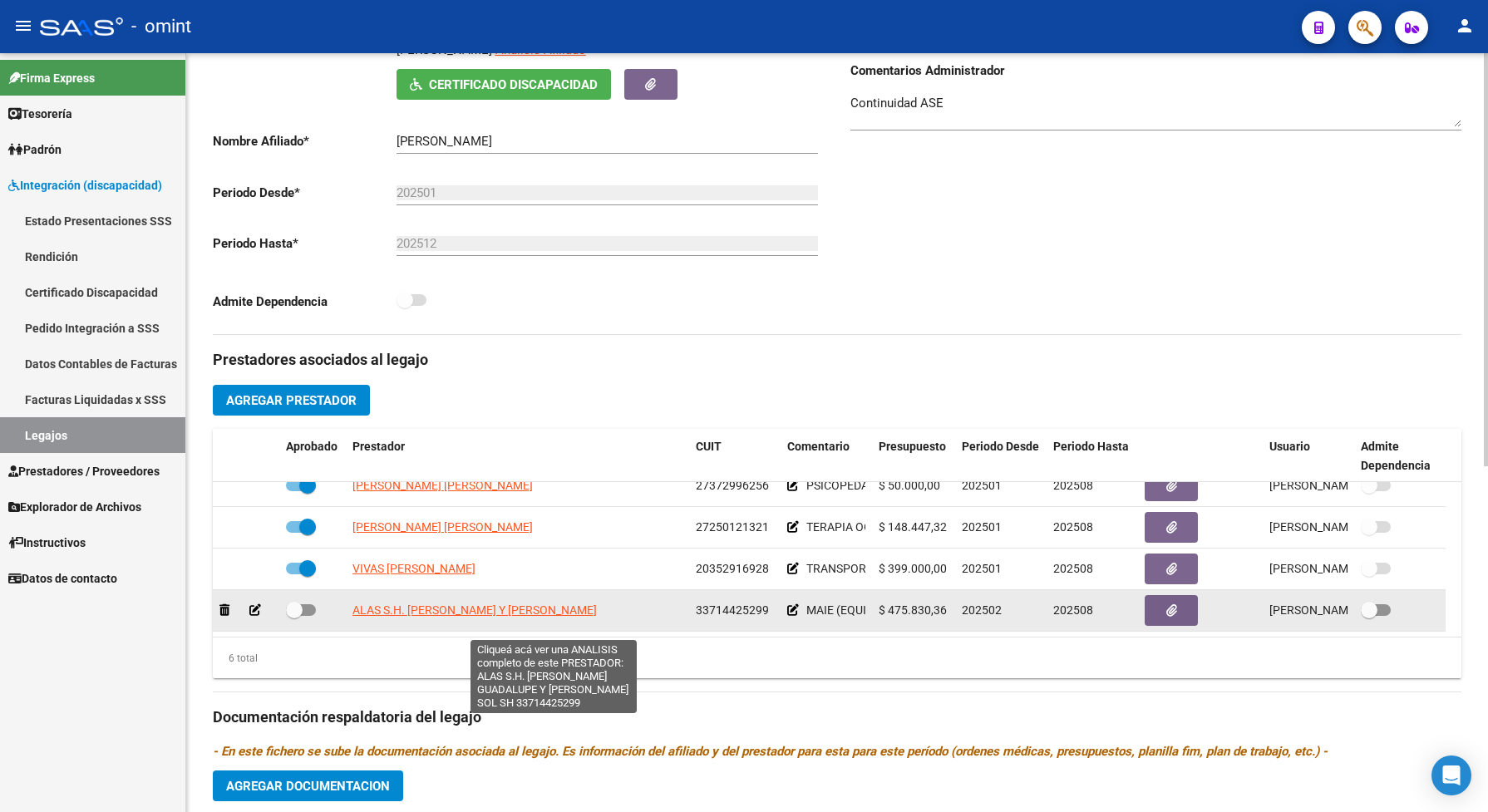
click at [428, 617] on span "ALAS S.H. [PERSON_NAME] Y [PERSON_NAME]" at bounding box center [474, 610] width 245 height 13
type textarea "33714425299"
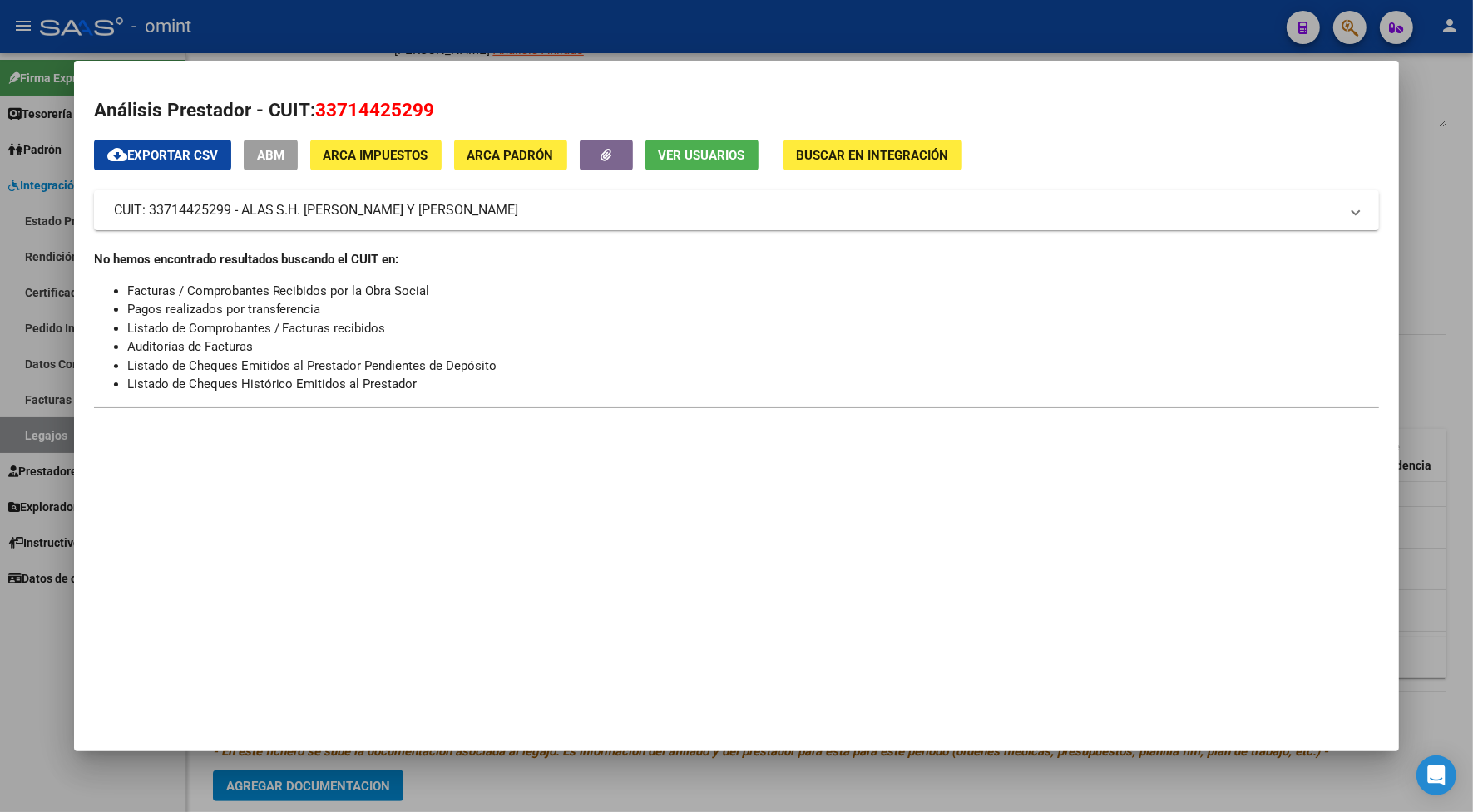
click at [368, 46] on div at bounding box center [736, 406] width 1473 height 812
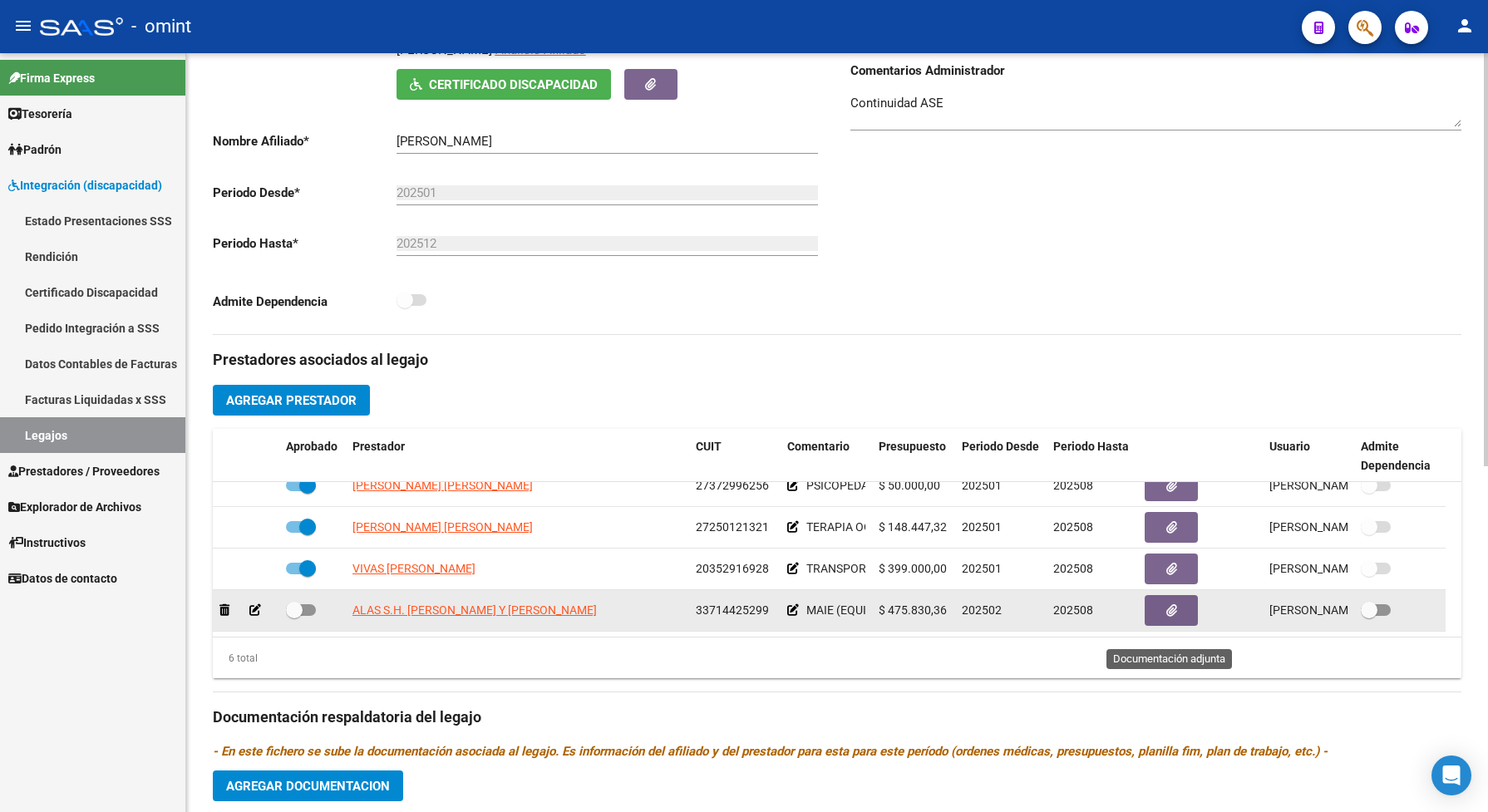
click at [1174, 617] on icon "button" at bounding box center [1171, 610] width 10 height 12
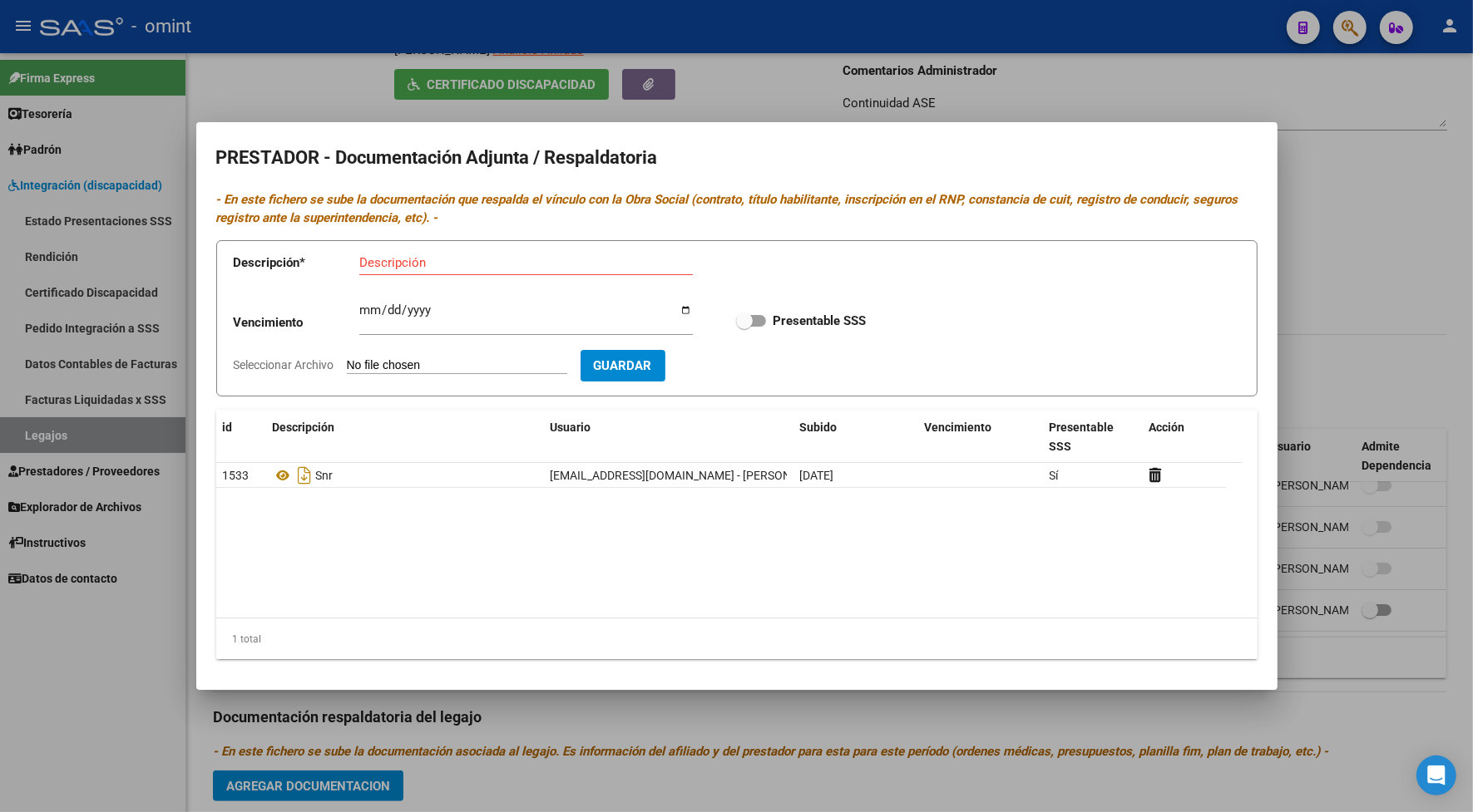
click at [1032, 88] on div at bounding box center [736, 406] width 1473 height 812
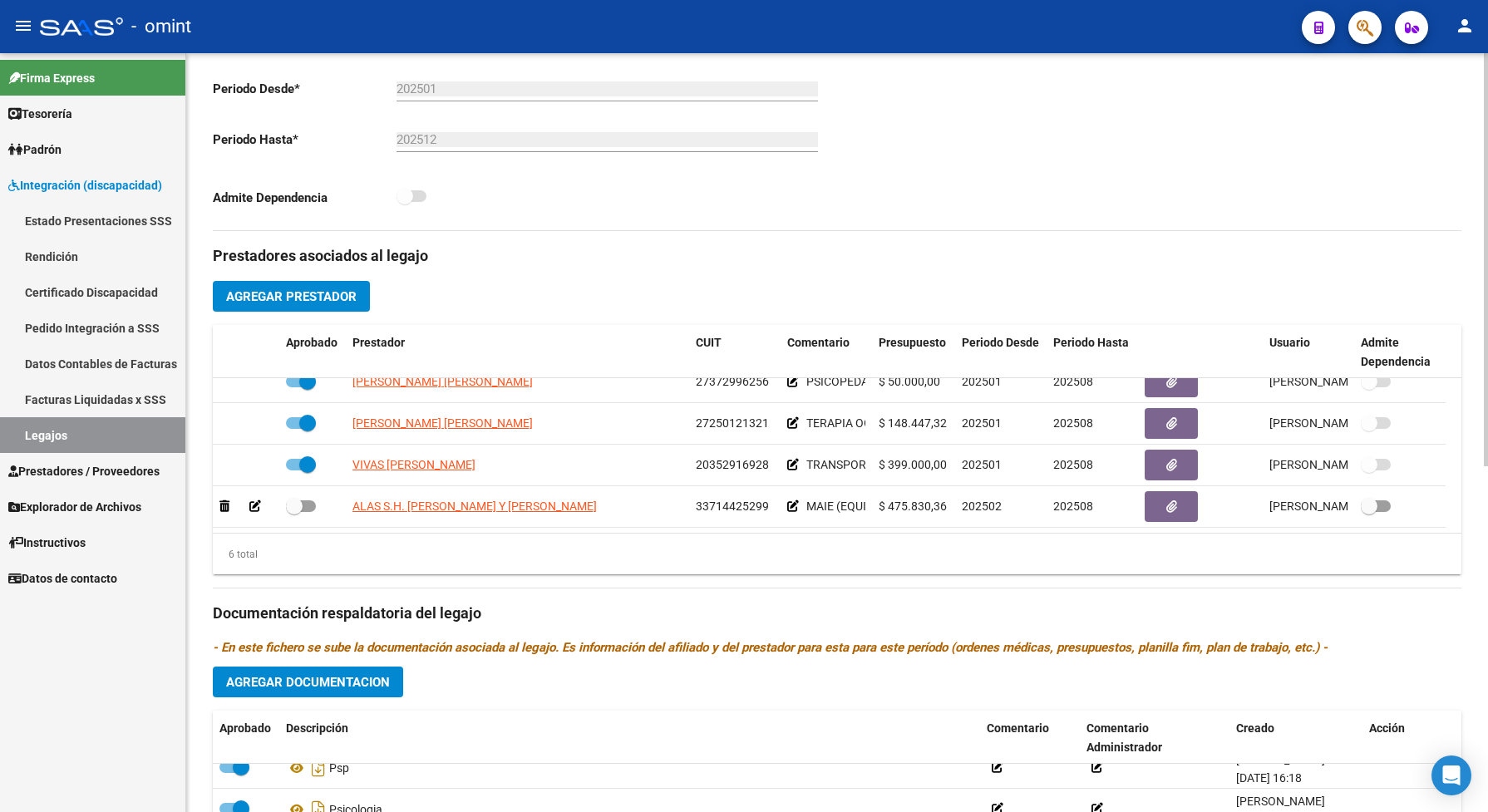
scroll to position [312, 0]
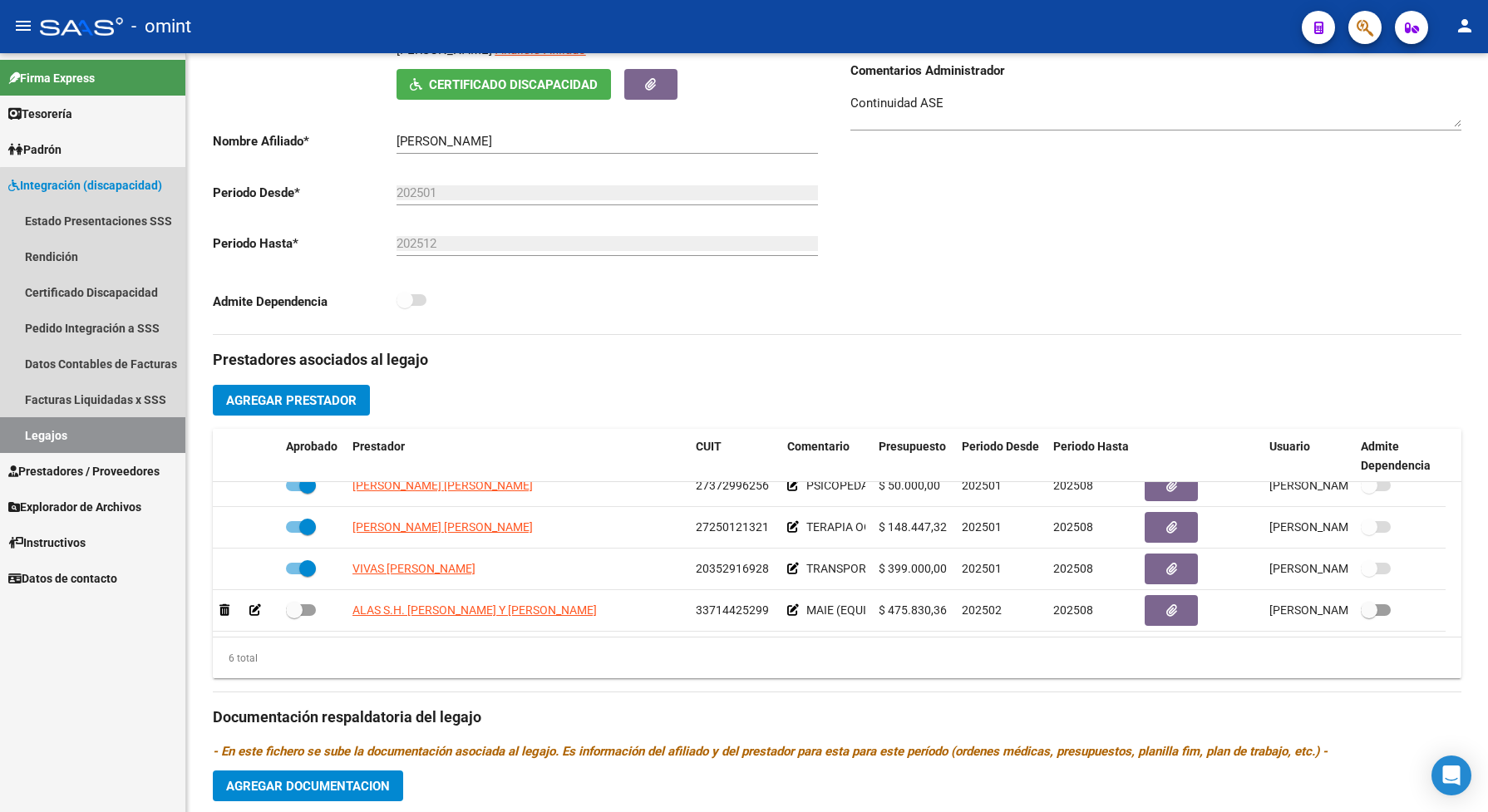
click at [127, 432] on link "Legajos" at bounding box center [92, 435] width 186 height 36
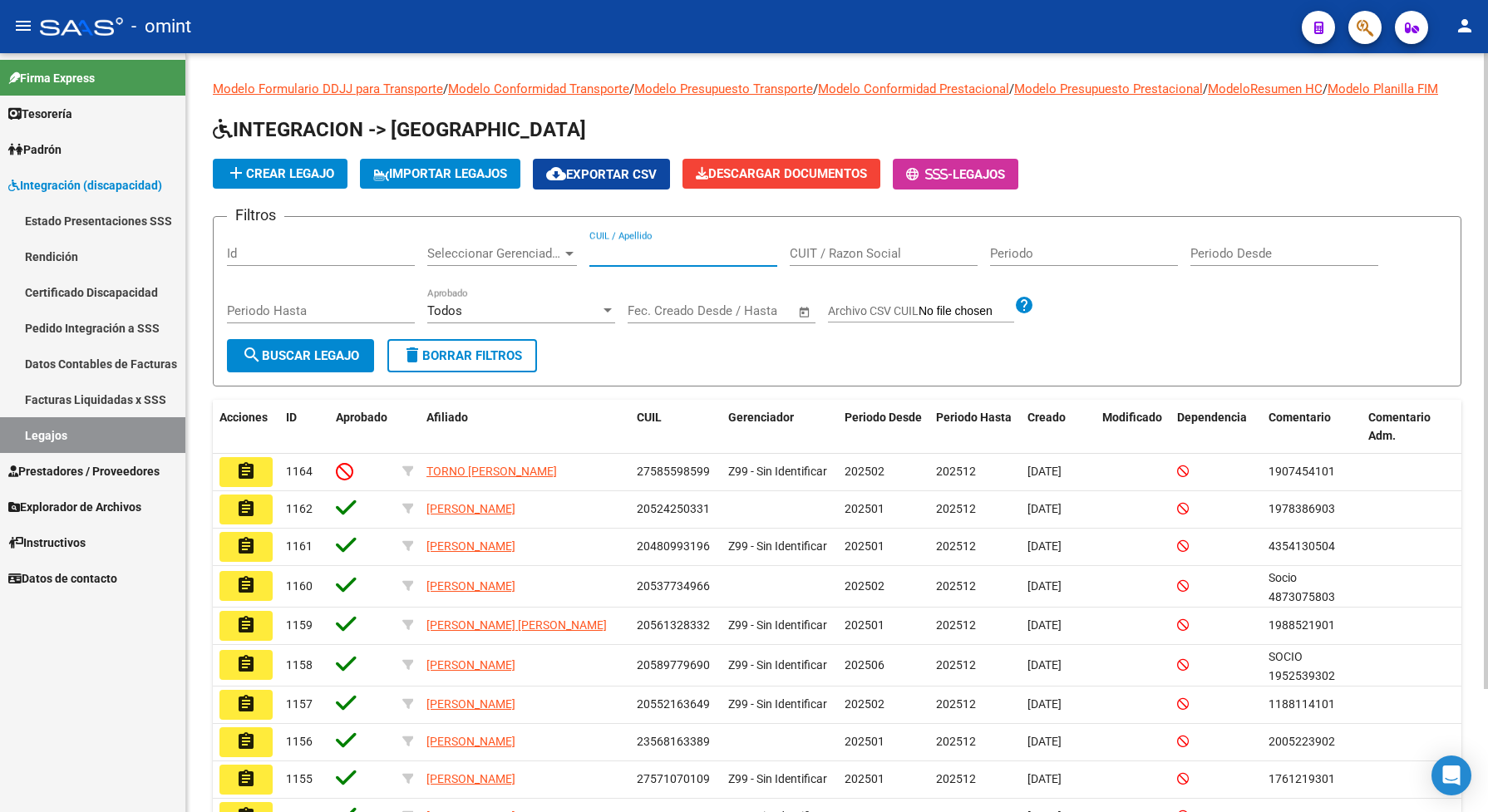
click at [600, 261] on input "CUIL / Apellido" at bounding box center [683, 254] width 188 height 15
paste input "1828337401"
click at [320, 364] on span "search Buscar Legajo" at bounding box center [300, 356] width 117 height 15
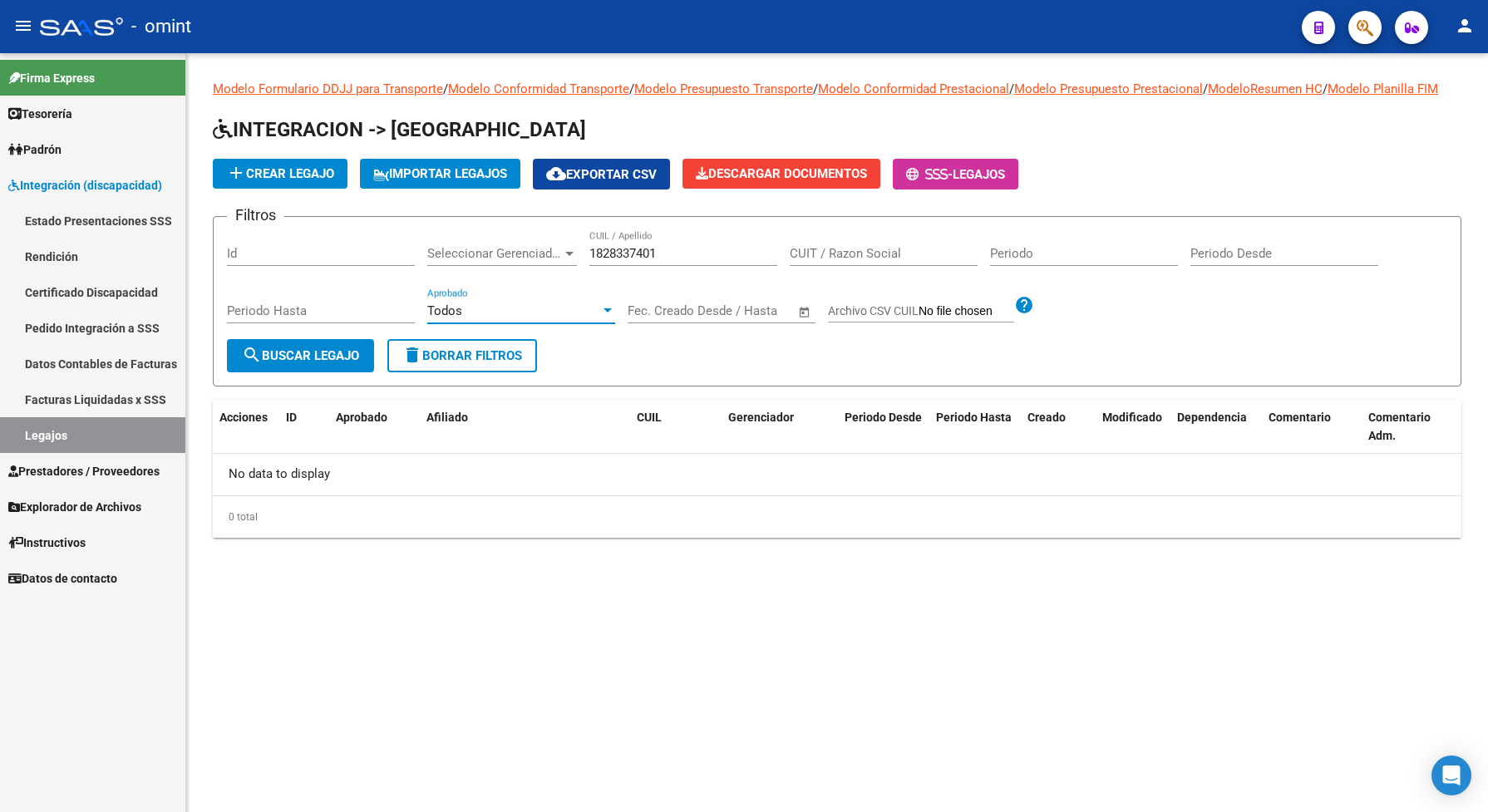
click at [605, 312] on div at bounding box center [607, 310] width 9 height 4
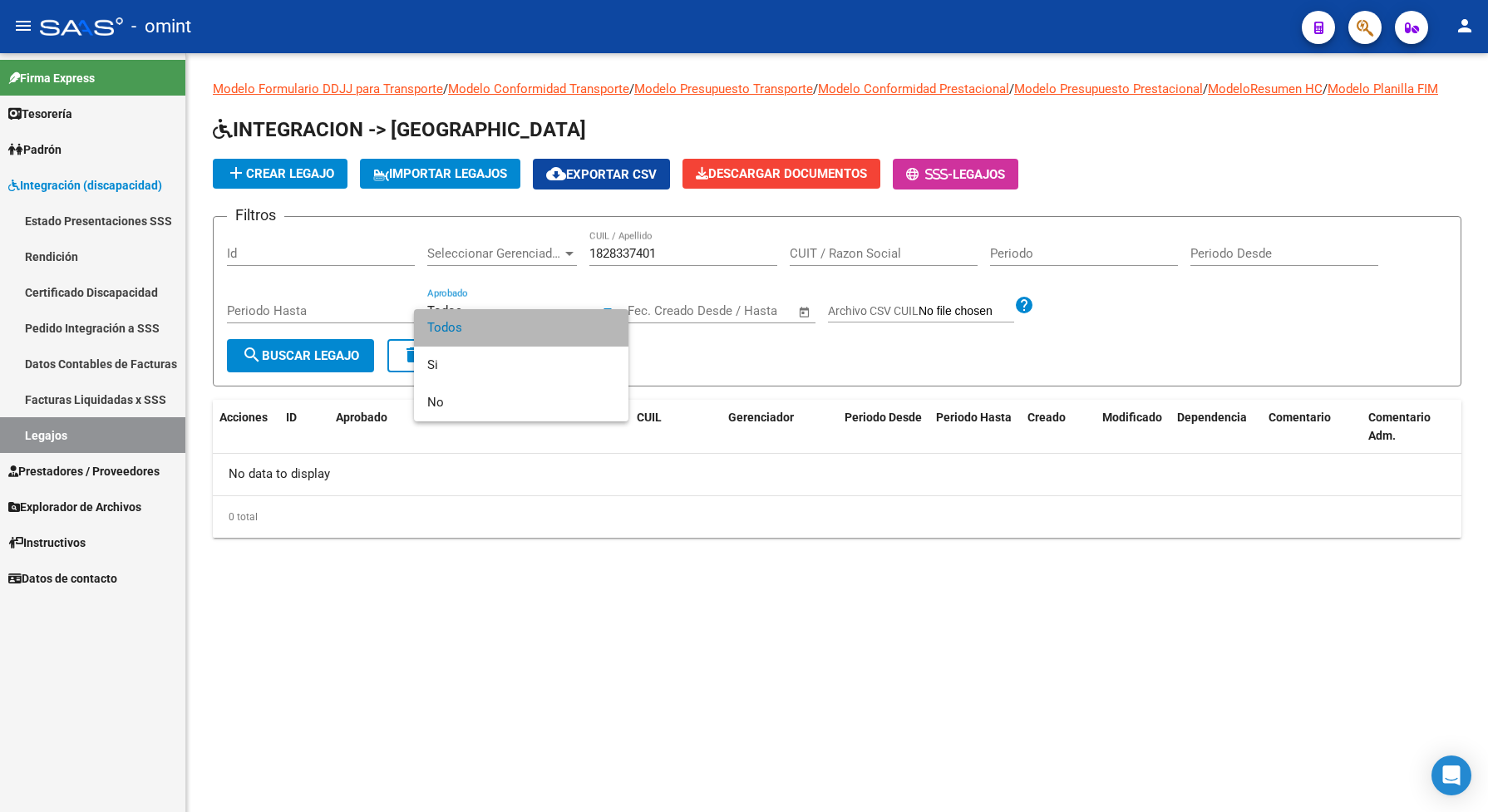
click at [571, 325] on span "Todos" at bounding box center [521, 327] width 188 height 37
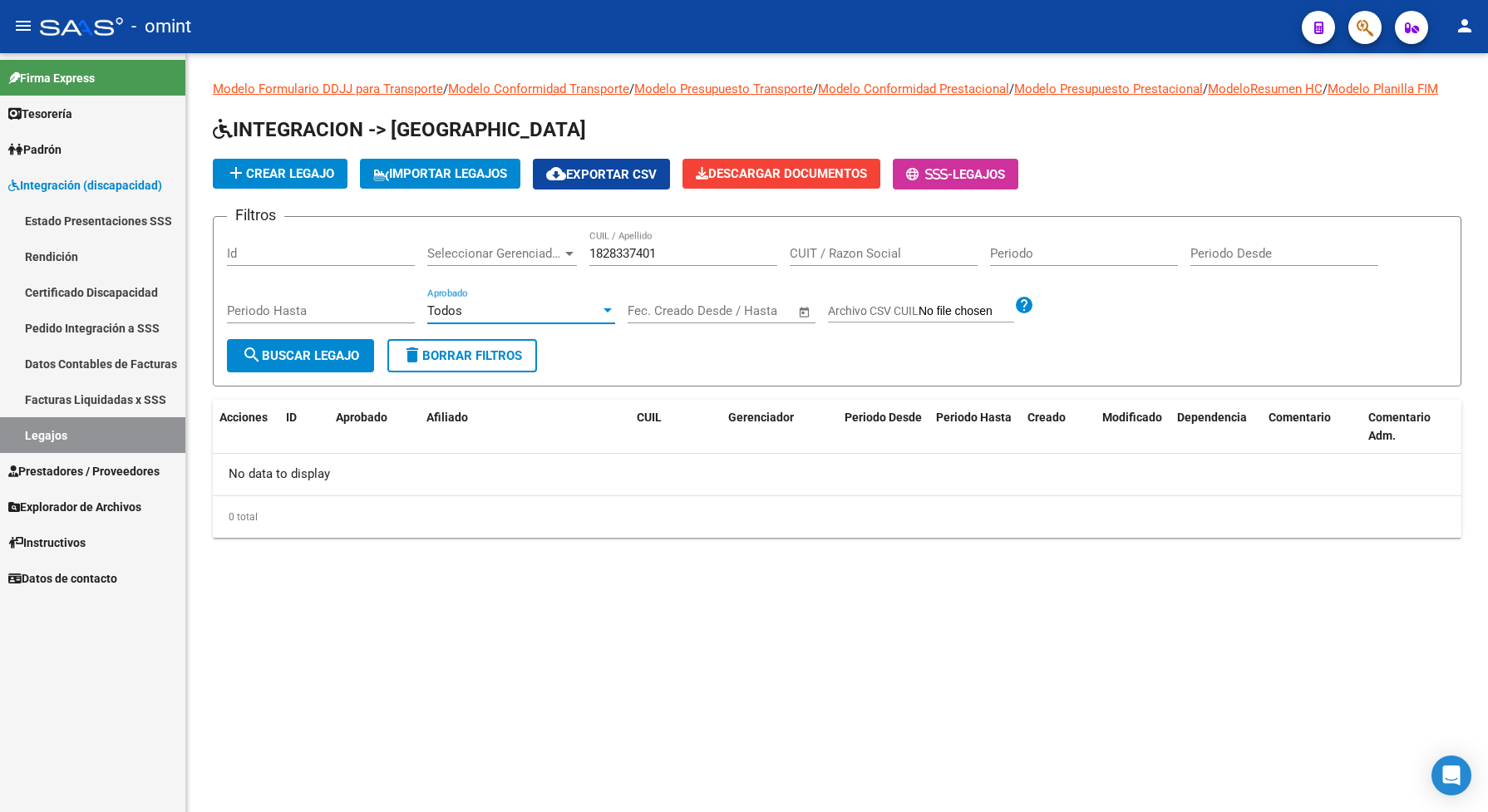
click at [337, 364] on span "search Buscar Legajo" at bounding box center [300, 356] width 117 height 15
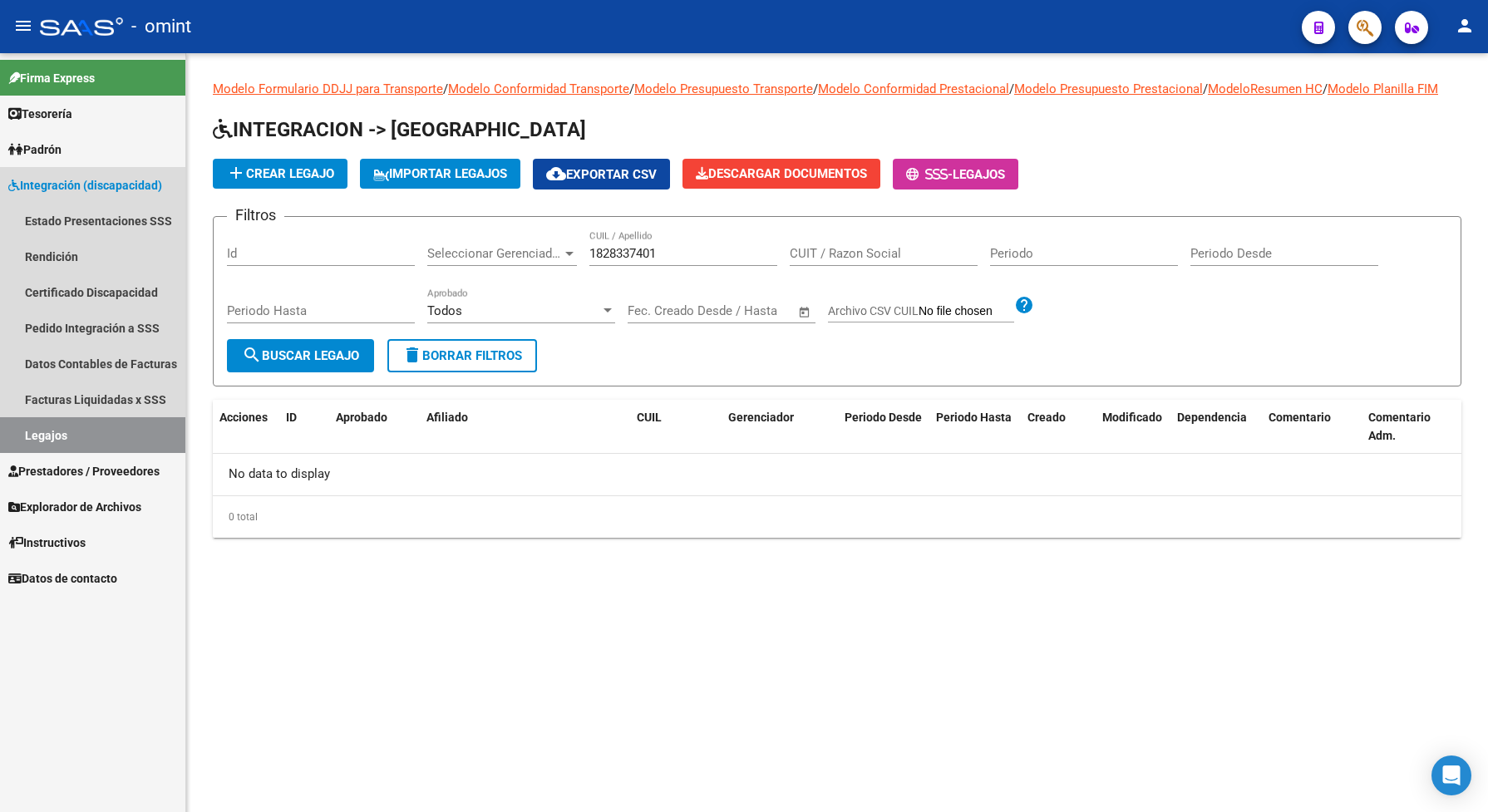
click at [115, 430] on link "Legajos" at bounding box center [92, 435] width 186 height 36
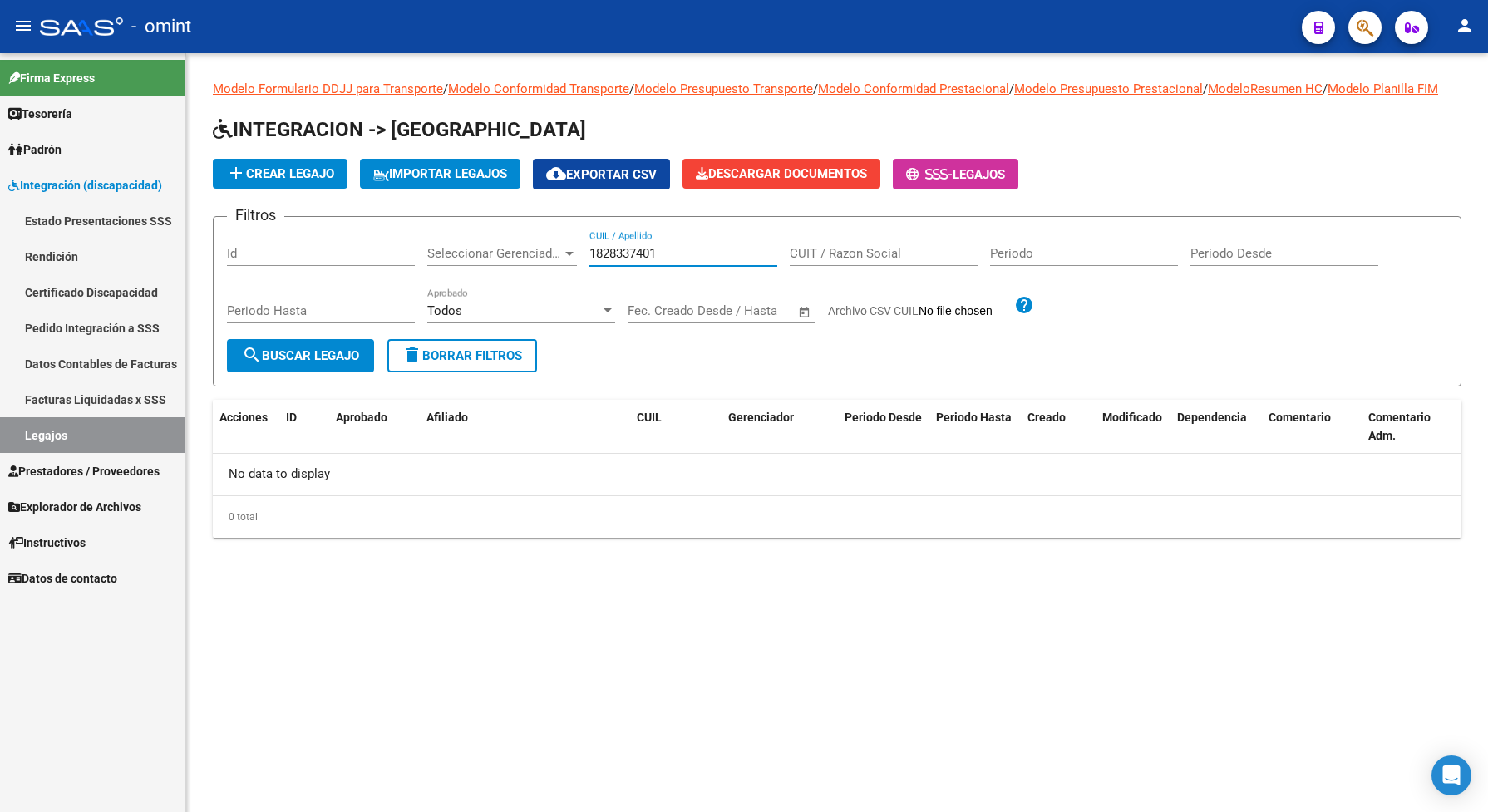
drag, startPoint x: 666, startPoint y: 266, endPoint x: 583, endPoint y: 248, distance: 84.9
click at [583, 248] on div "Filtros Id Seleccionar Gerenciador Seleccionar Gerenciador 1828337401 CUIL / Ap…" at bounding box center [837, 285] width 1220 height 109
paste input "27564588623"
type input "27564588623"
click at [317, 364] on span "search Buscar Legajo" at bounding box center [300, 356] width 117 height 15
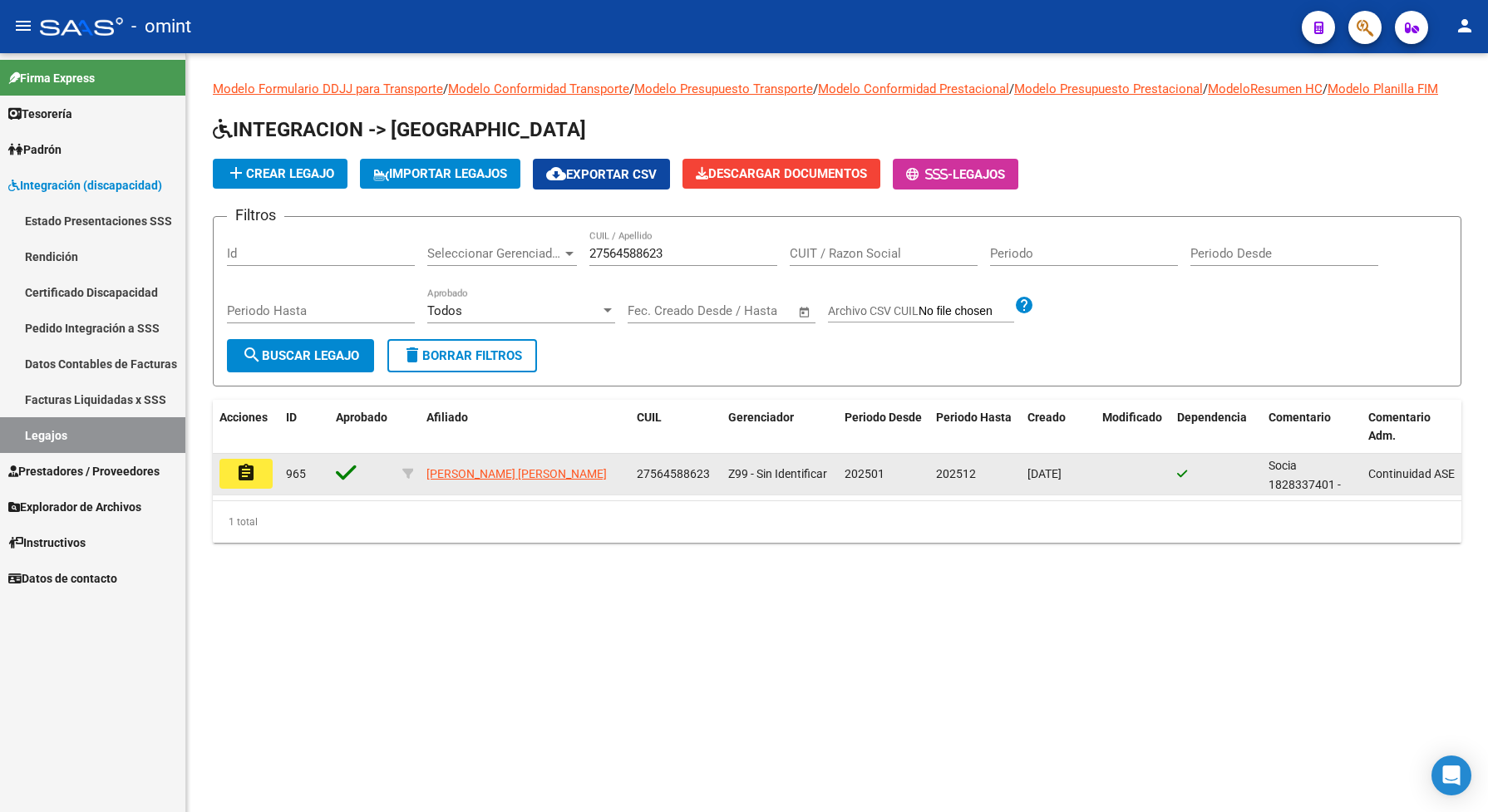
click at [252, 483] on mat-icon "assignment" at bounding box center [246, 472] width 20 height 20
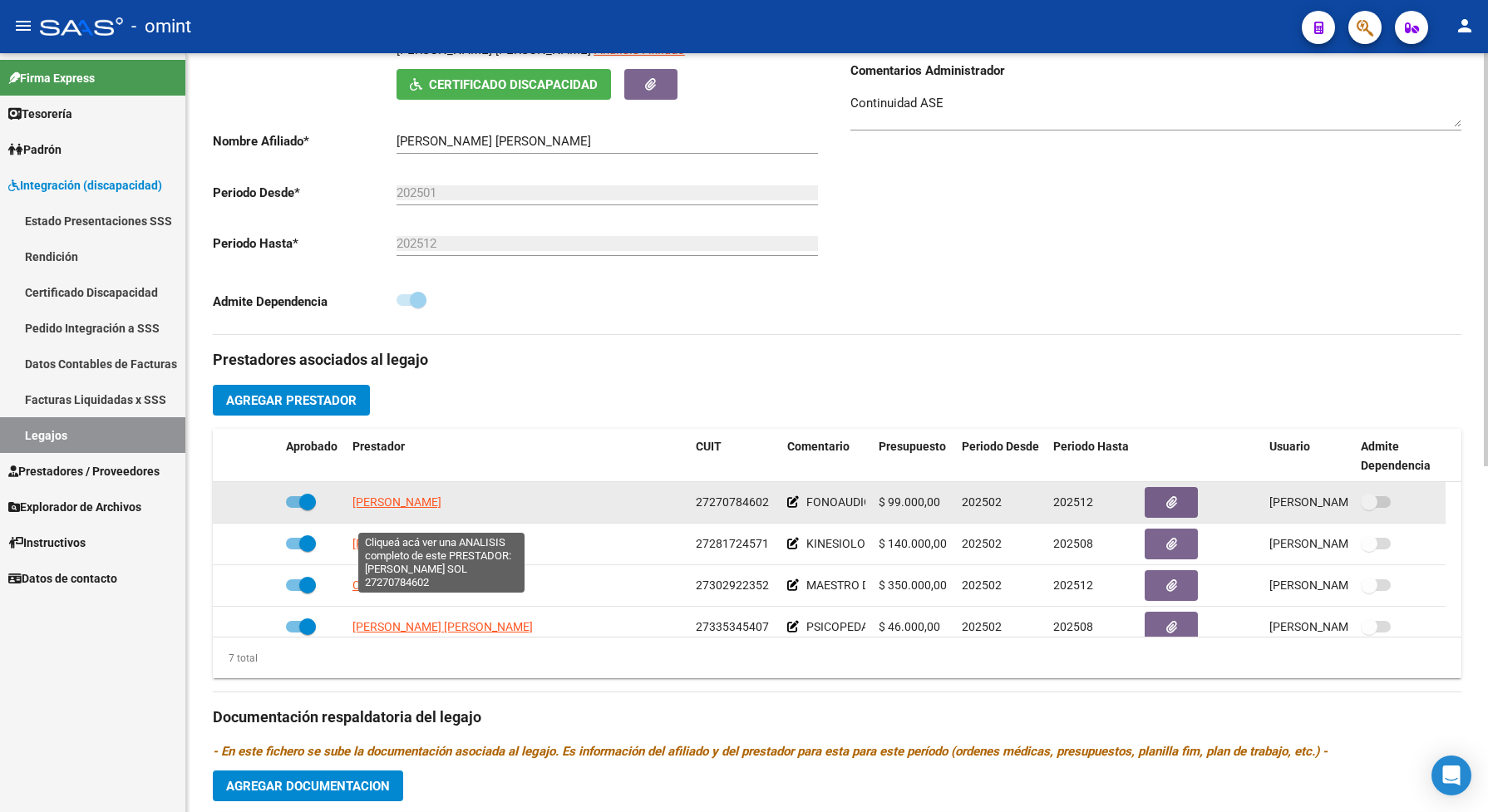
click at [442, 508] on span "[PERSON_NAME]" at bounding box center [396, 503] width 89 height 13
type textarea "27270784602"
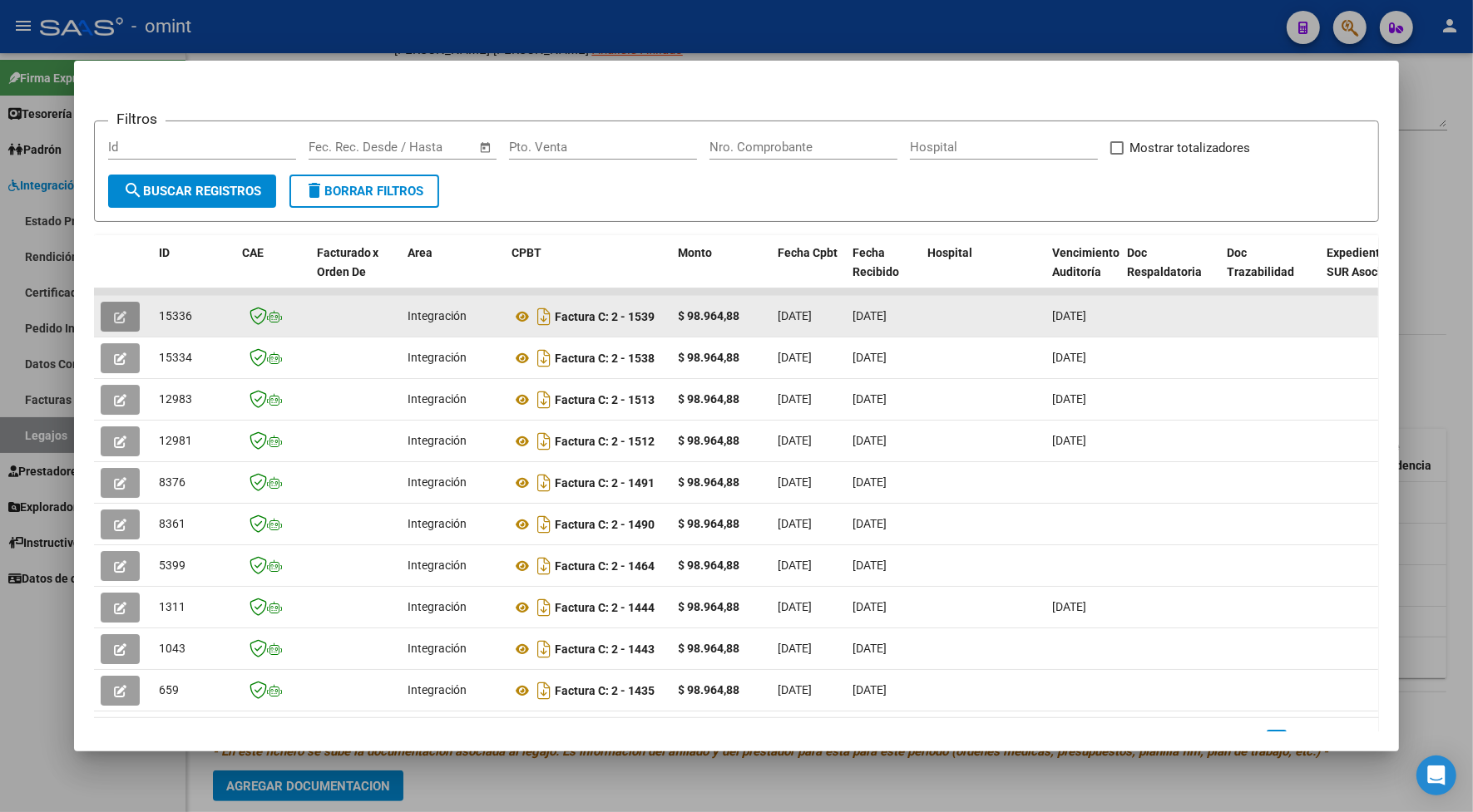
click at [122, 306] on button "button" at bounding box center [120, 316] width 39 height 30
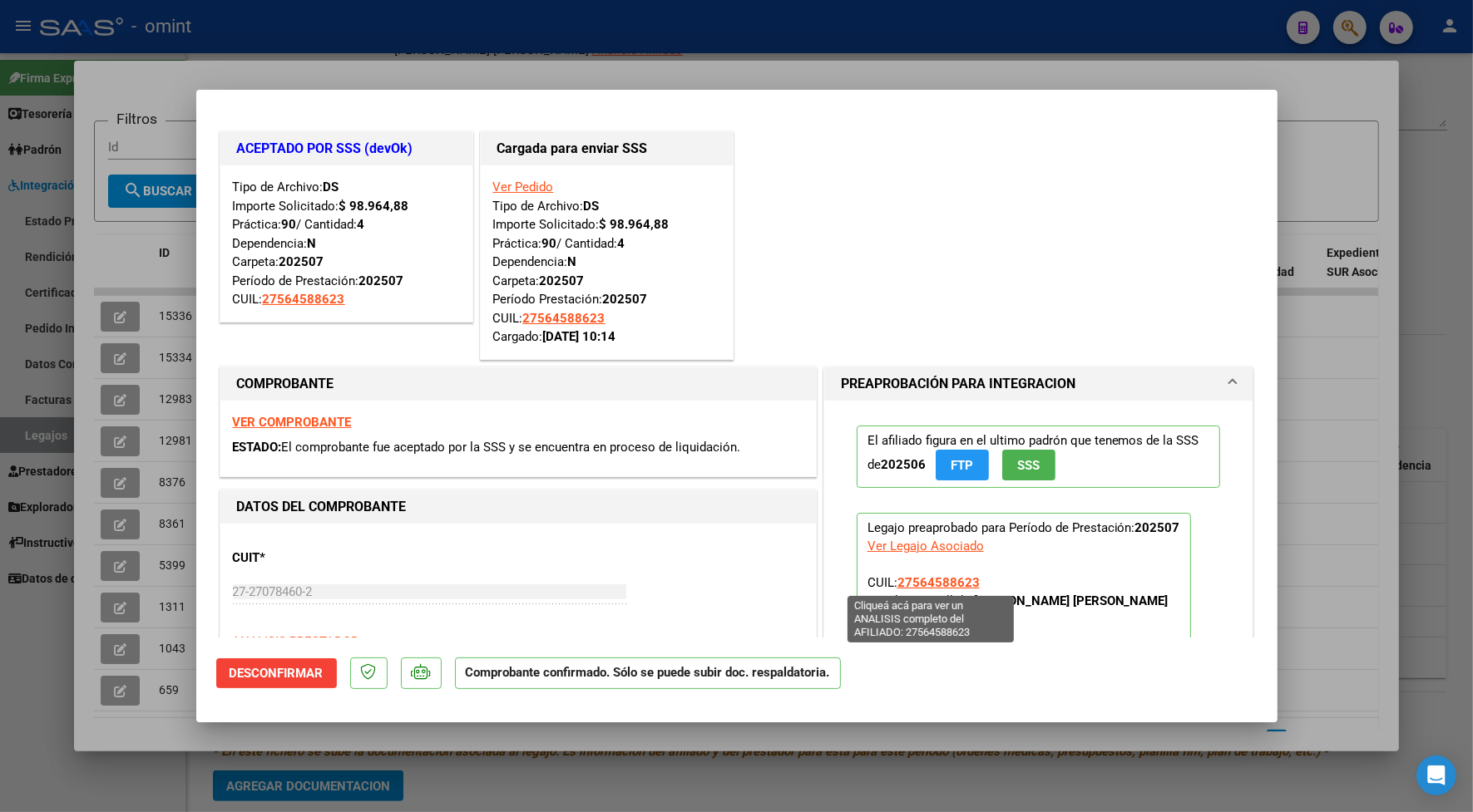
scroll to position [104, 0]
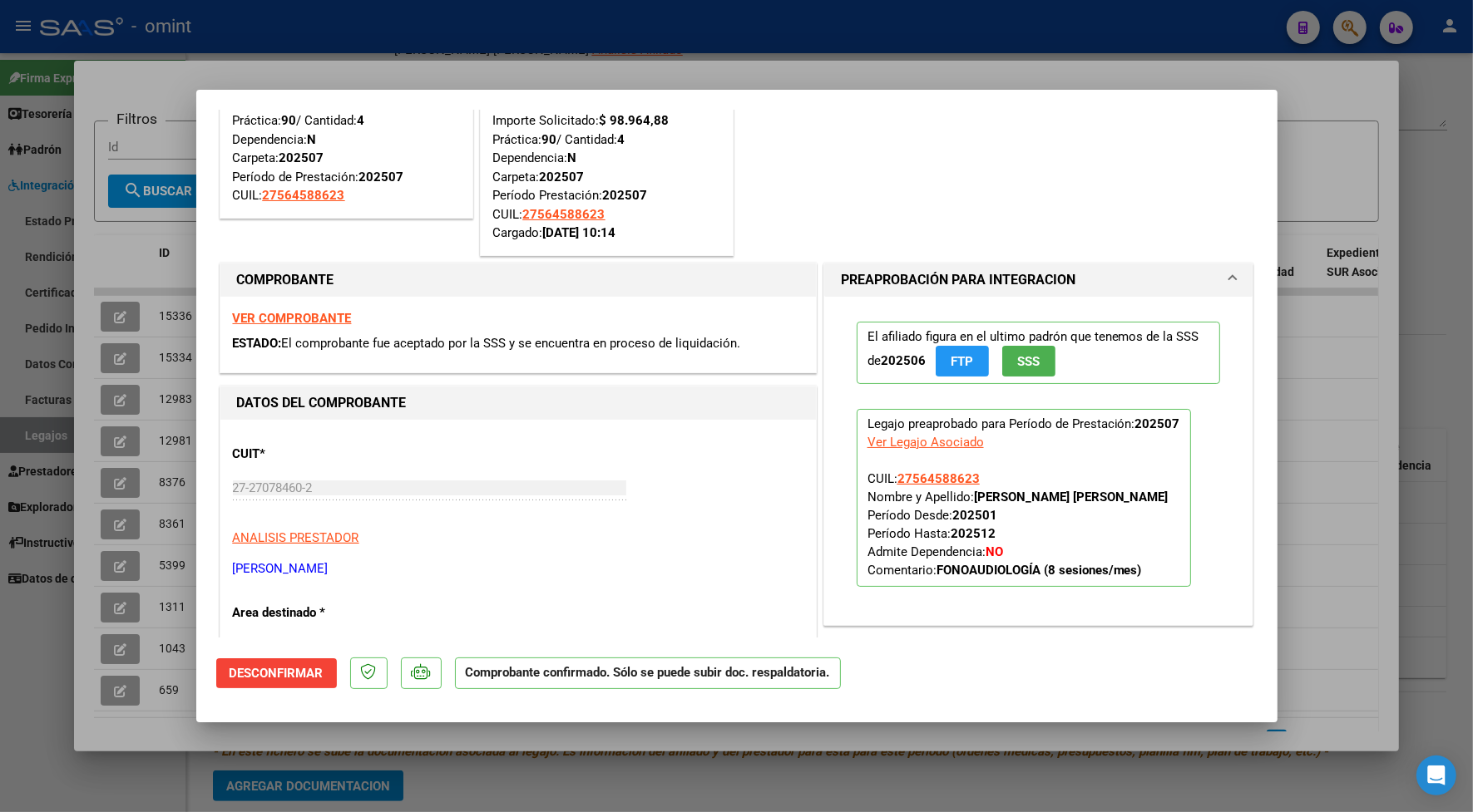
click at [329, 314] on strong "VER COMPROBANTE" at bounding box center [292, 319] width 119 height 15
click at [616, 50] on div at bounding box center [736, 406] width 1473 height 812
type input "$ 0,00"
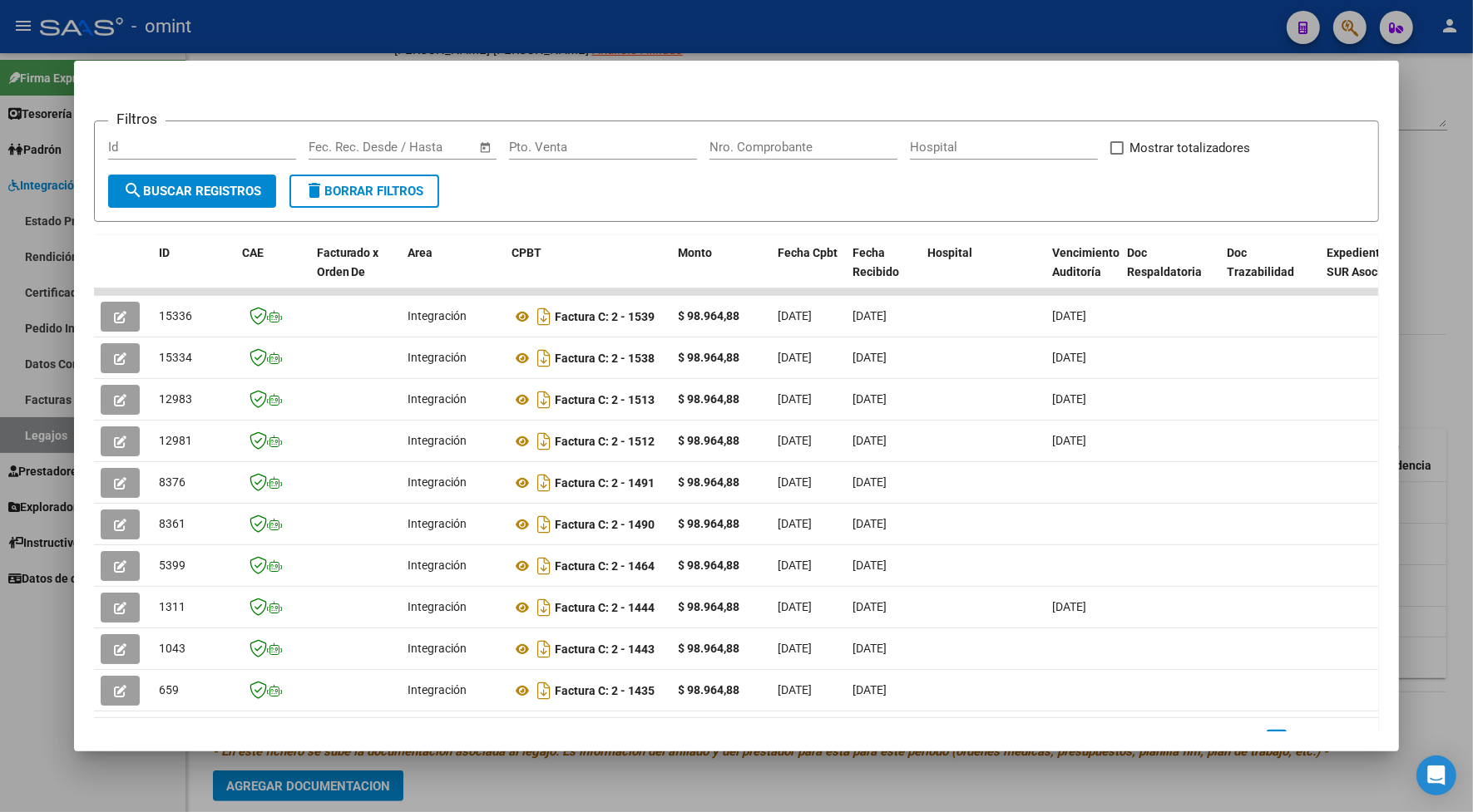
click at [451, 26] on div at bounding box center [736, 406] width 1473 height 812
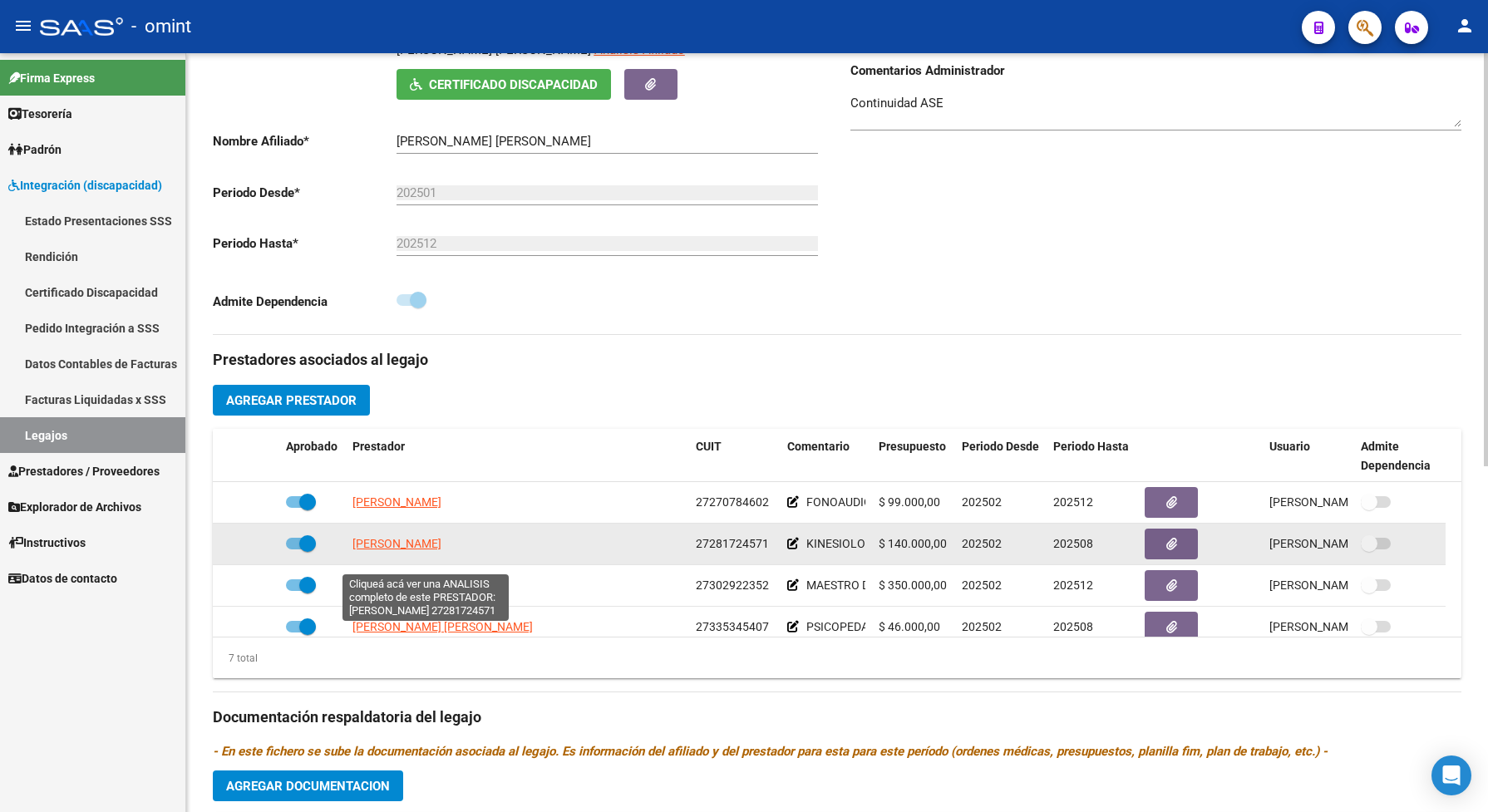
click at [442, 550] on span "[PERSON_NAME]" at bounding box center [396, 544] width 89 height 13
type textarea "27281724571"
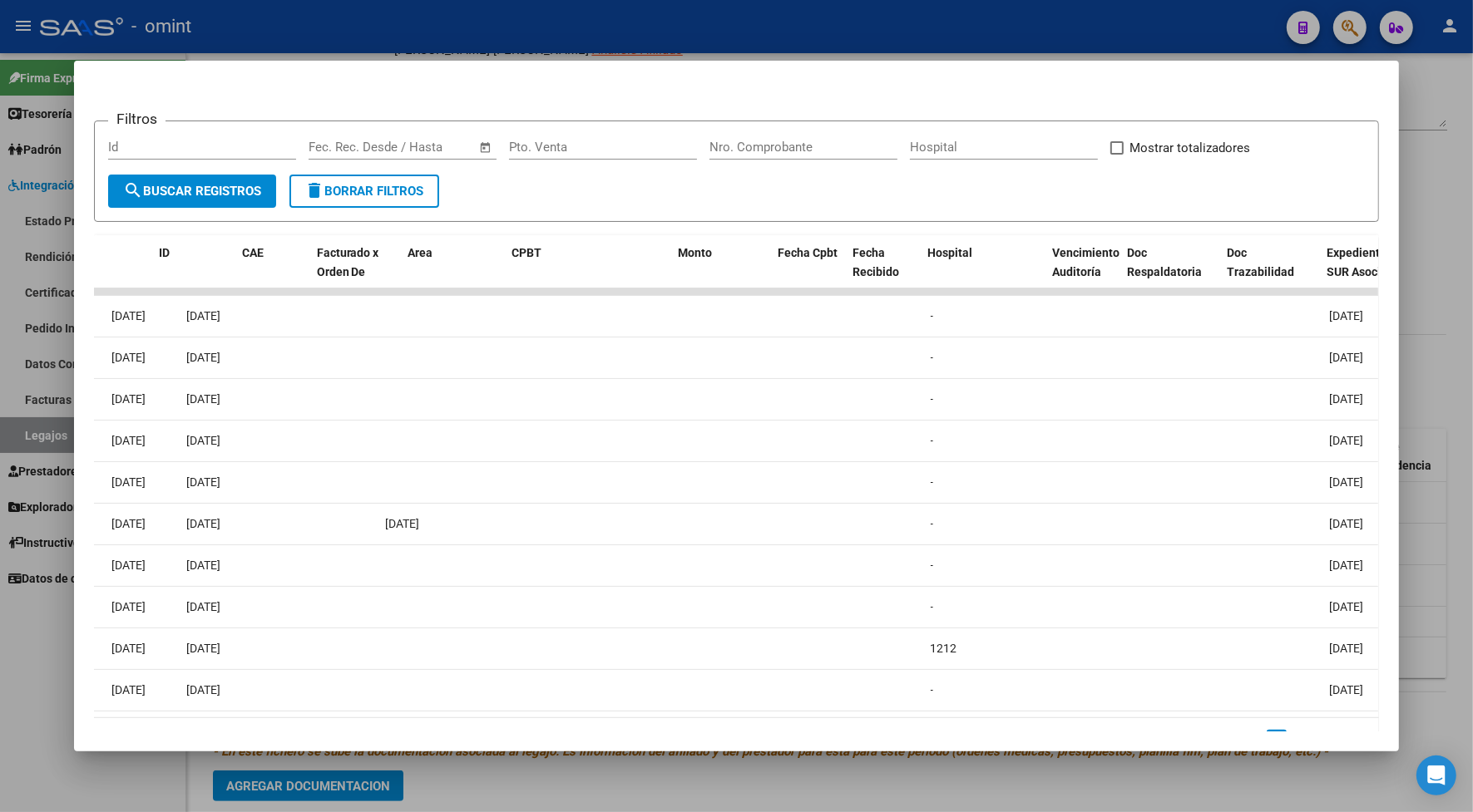
scroll to position [0, 0]
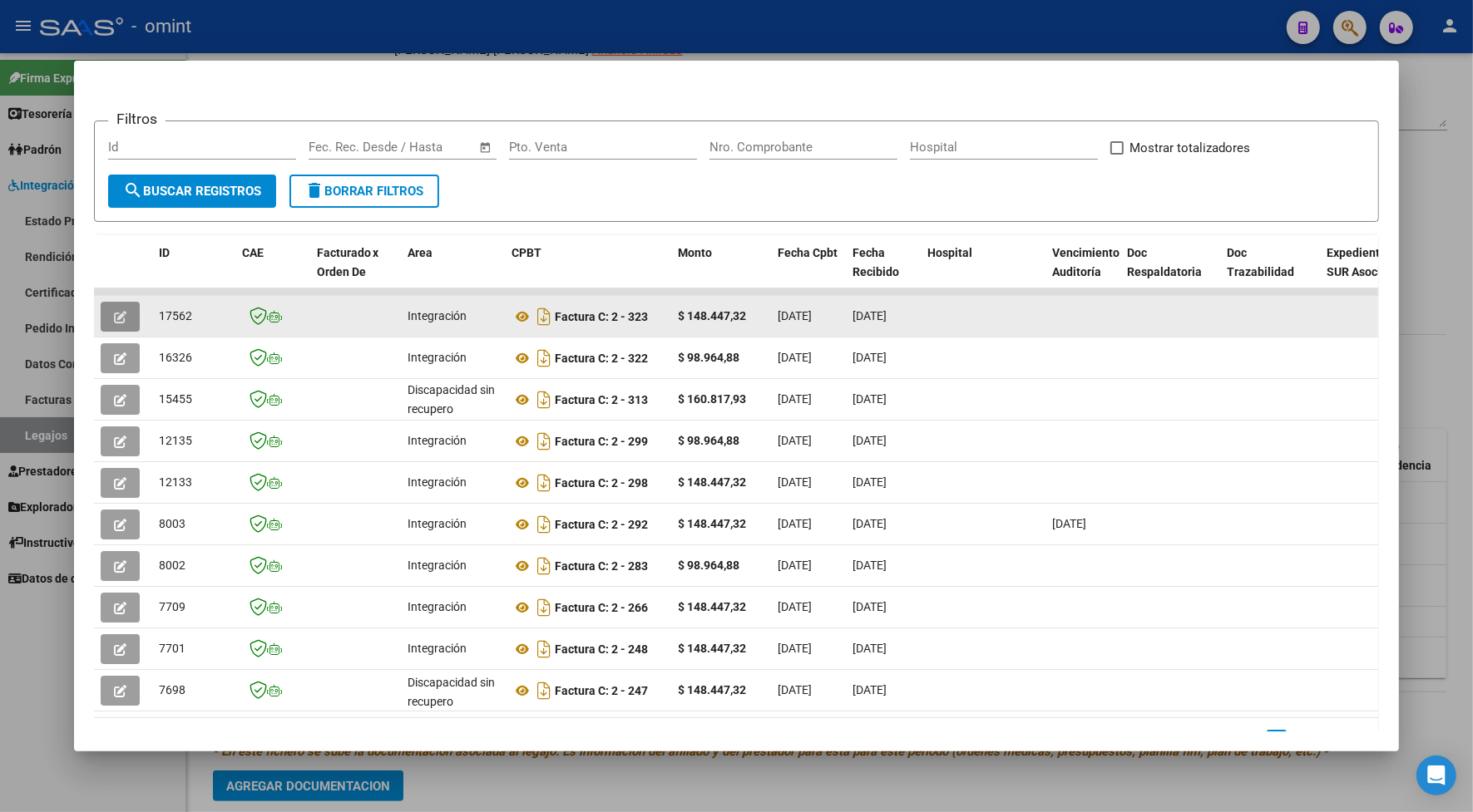
click at [114, 311] on icon "button" at bounding box center [120, 317] width 12 height 12
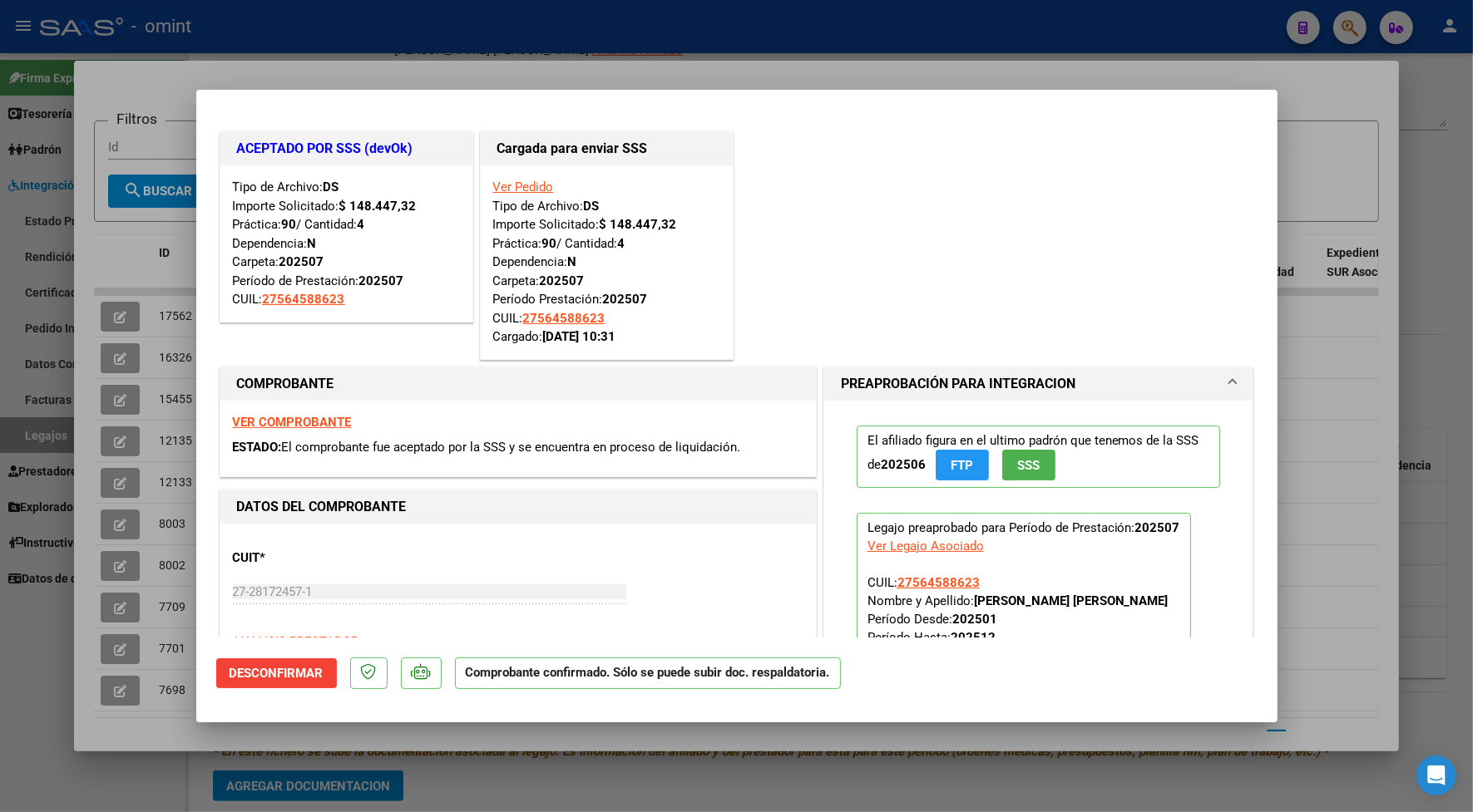
click at [404, 39] on div at bounding box center [736, 406] width 1473 height 812
type input "$ 0,00"
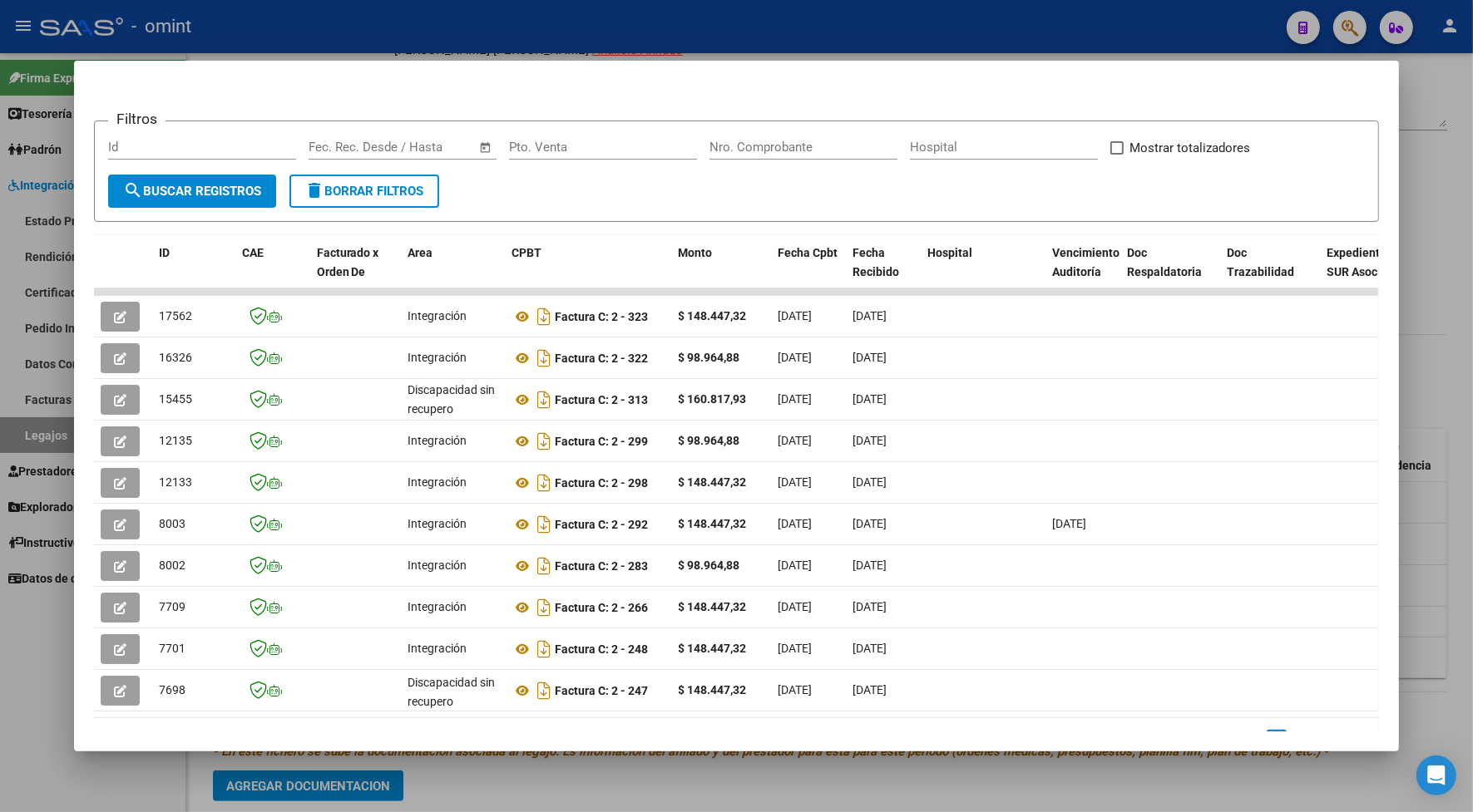
click at [616, 27] on div at bounding box center [736, 406] width 1473 height 812
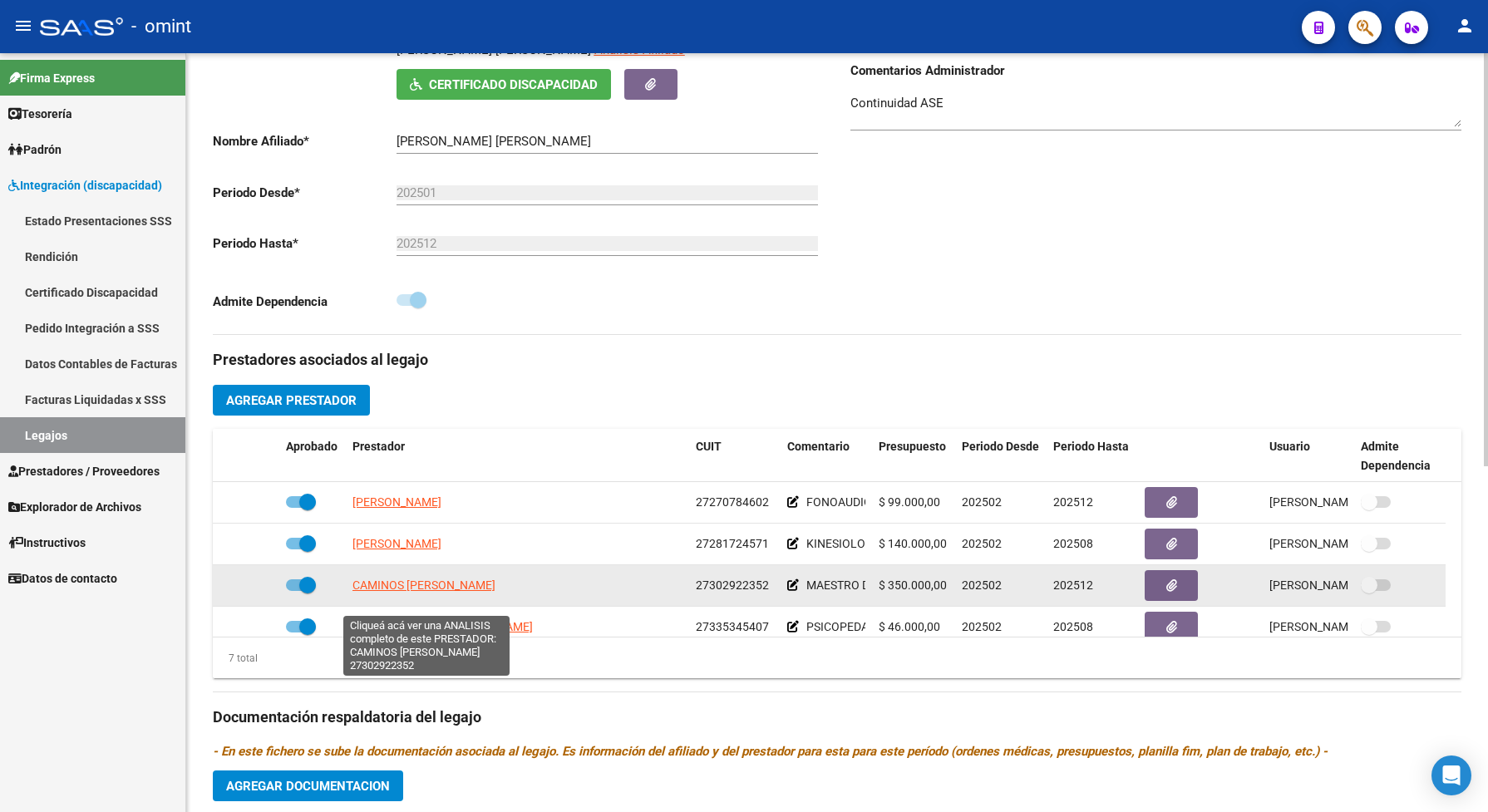
click at [487, 592] on span "CAMINOS [PERSON_NAME]" at bounding box center [424, 585] width 143 height 13
type textarea "27302922352"
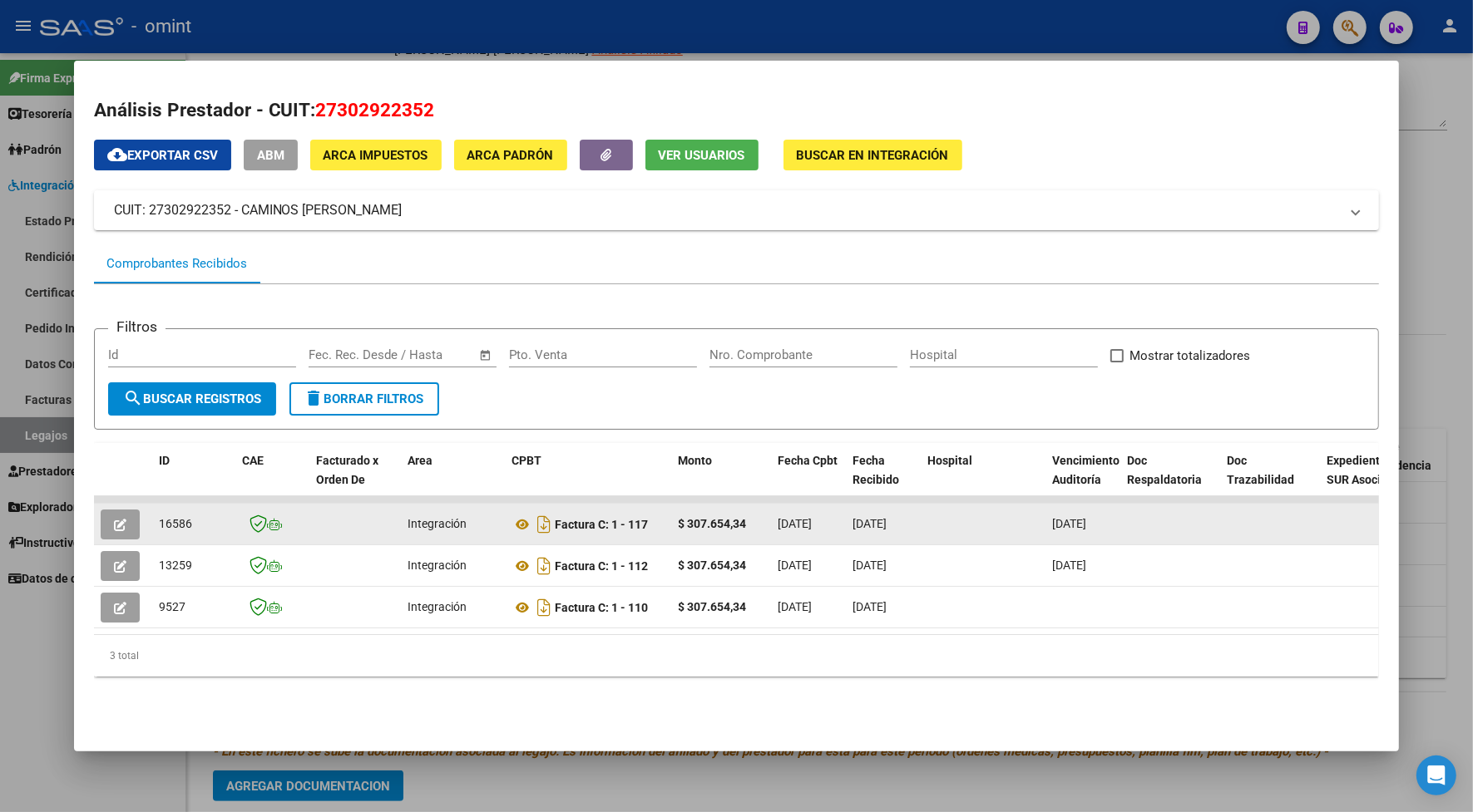
click at [114, 525] on icon "button" at bounding box center [120, 525] width 12 height 12
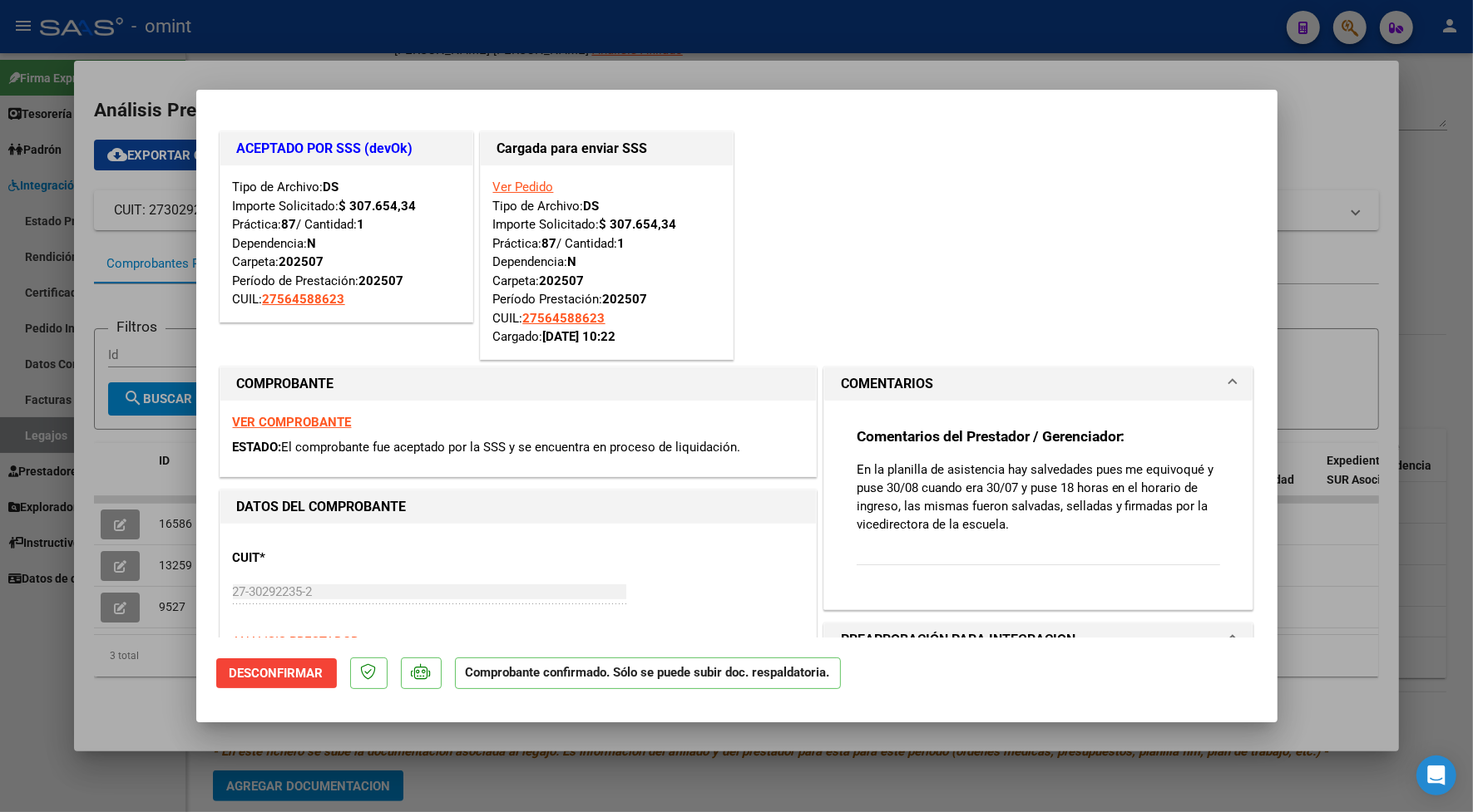
click at [416, 58] on div at bounding box center [736, 406] width 1473 height 812
type input "$ 0,00"
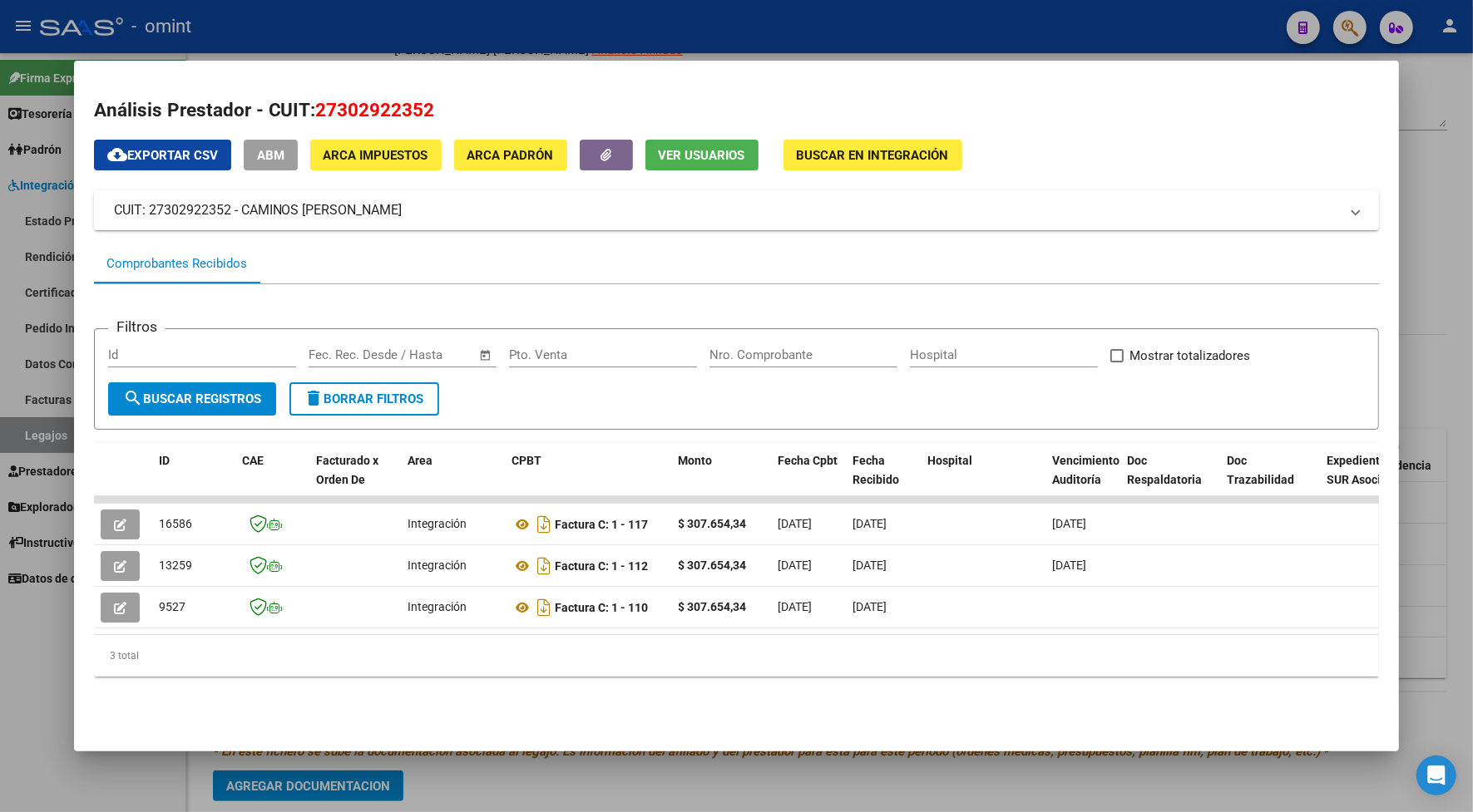
click at [423, 34] on div at bounding box center [736, 406] width 1473 height 812
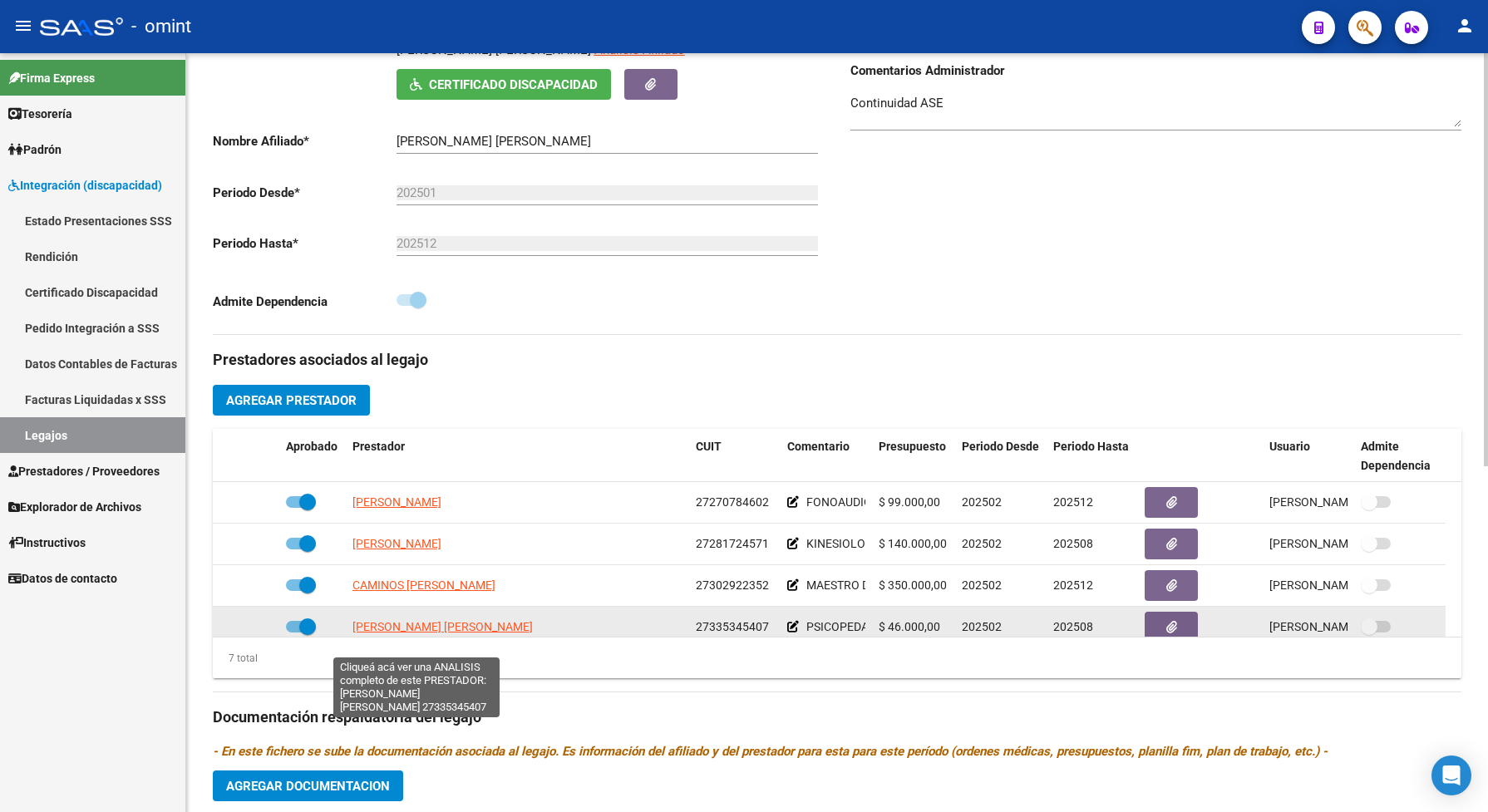
click at [381, 634] on span "[PERSON_NAME] [PERSON_NAME]" at bounding box center [443, 627] width 181 height 13
type textarea "27335345407"
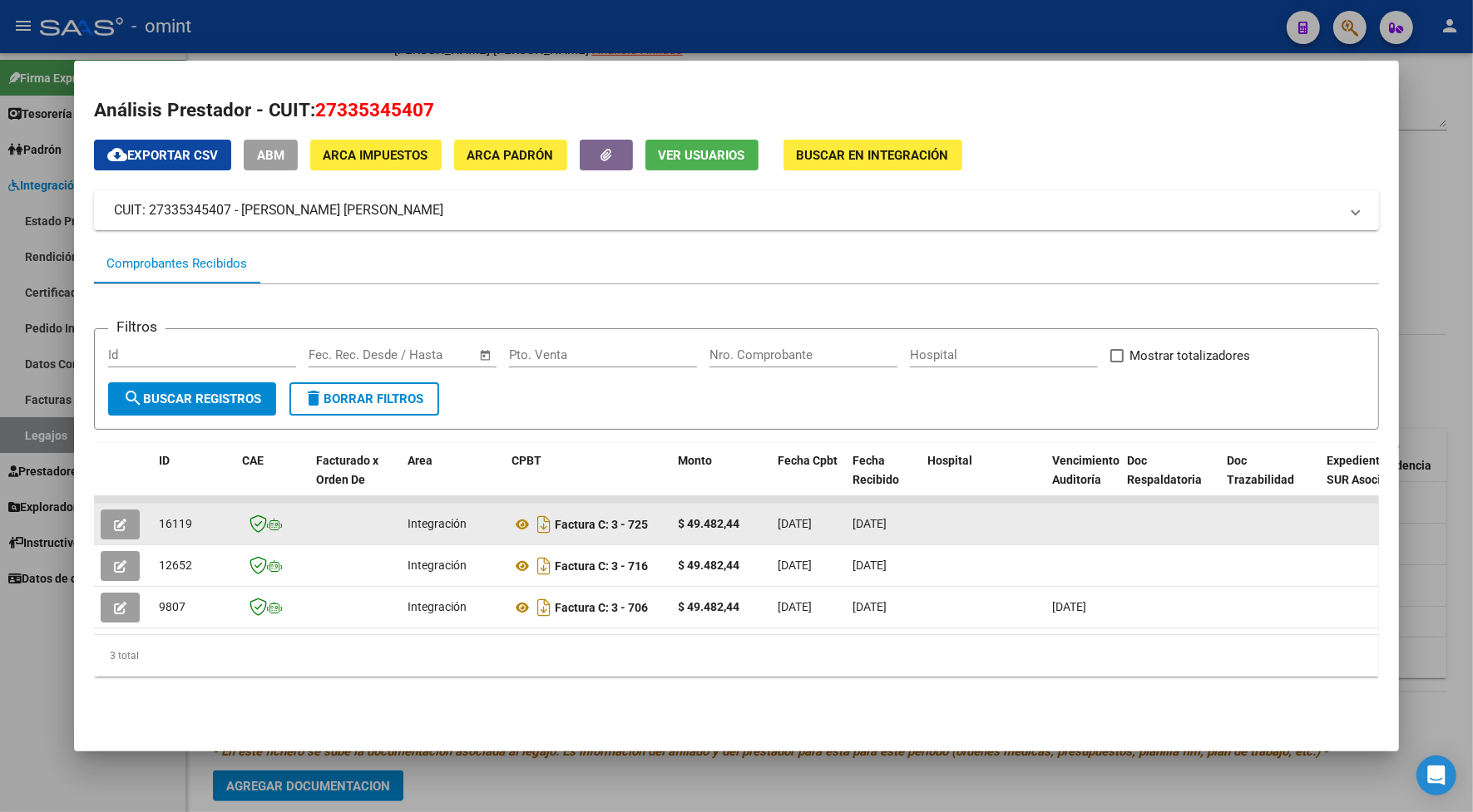
click at [114, 517] on span "button" at bounding box center [120, 525] width 12 height 15
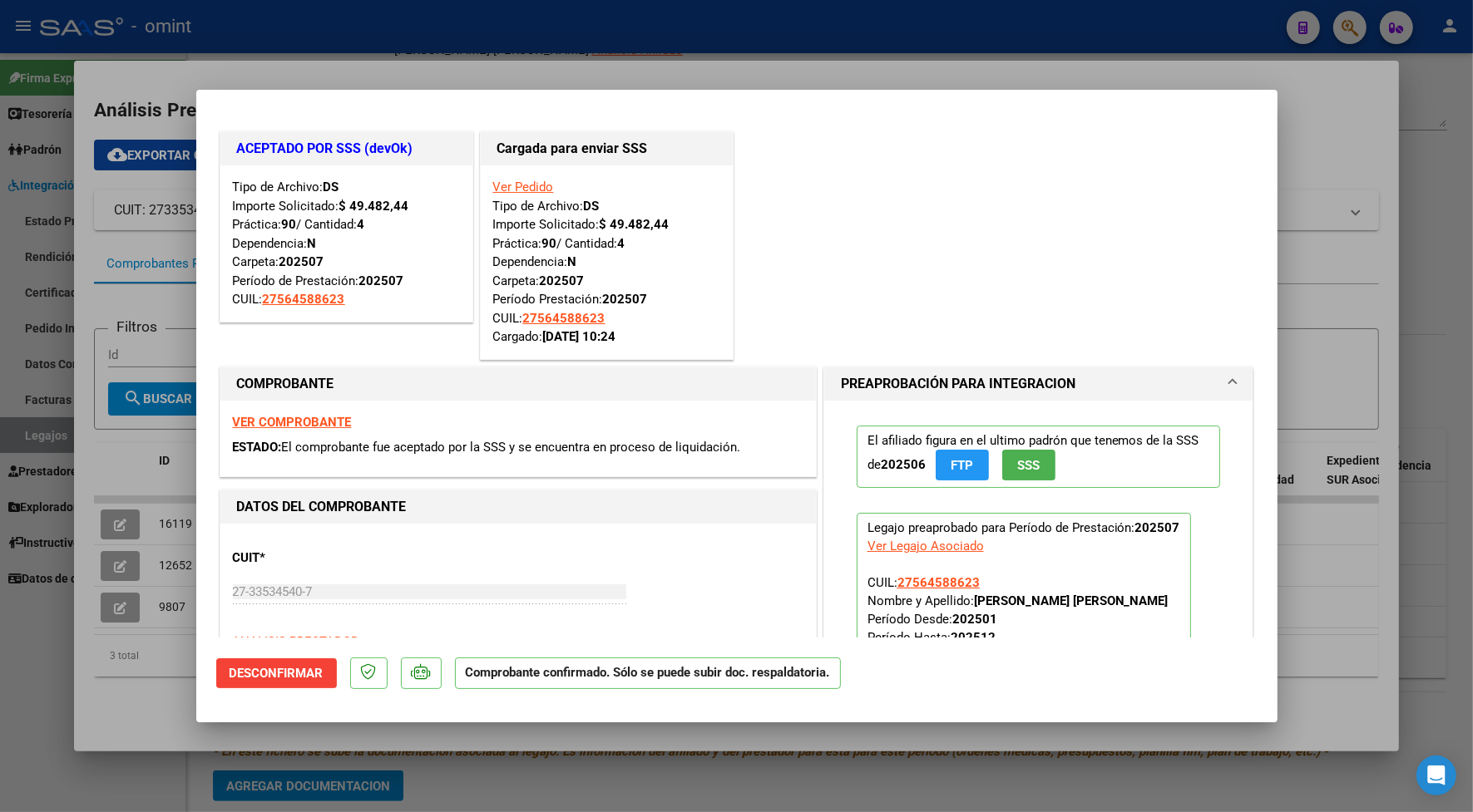
click at [344, 31] on div at bounding box center [736, 406] width 1473 height 812
type input "$ 0,00"
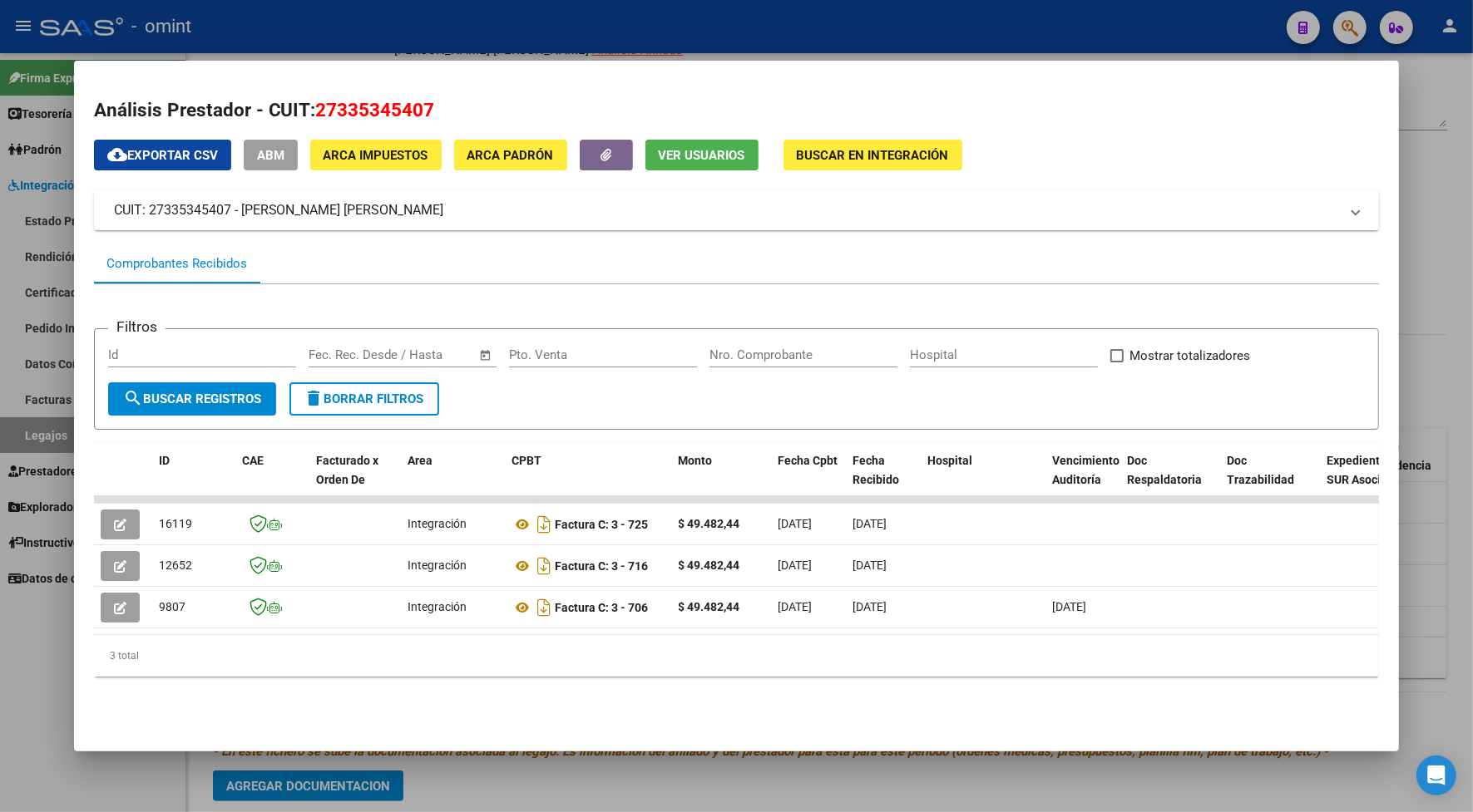
click at [305, 12] on div at bounding box center [736, 406] width 1473 height 812
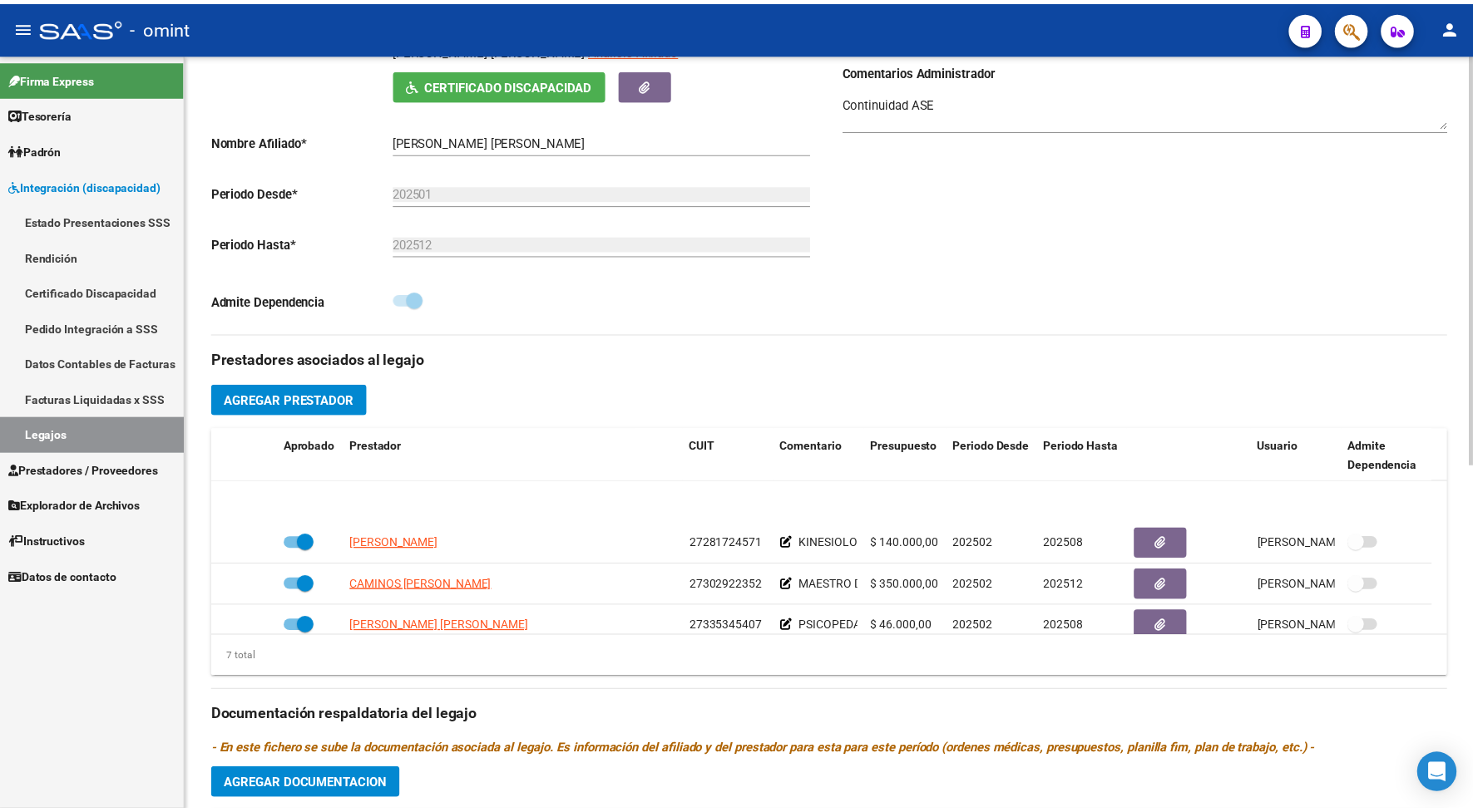
scroll to position [42, 0]
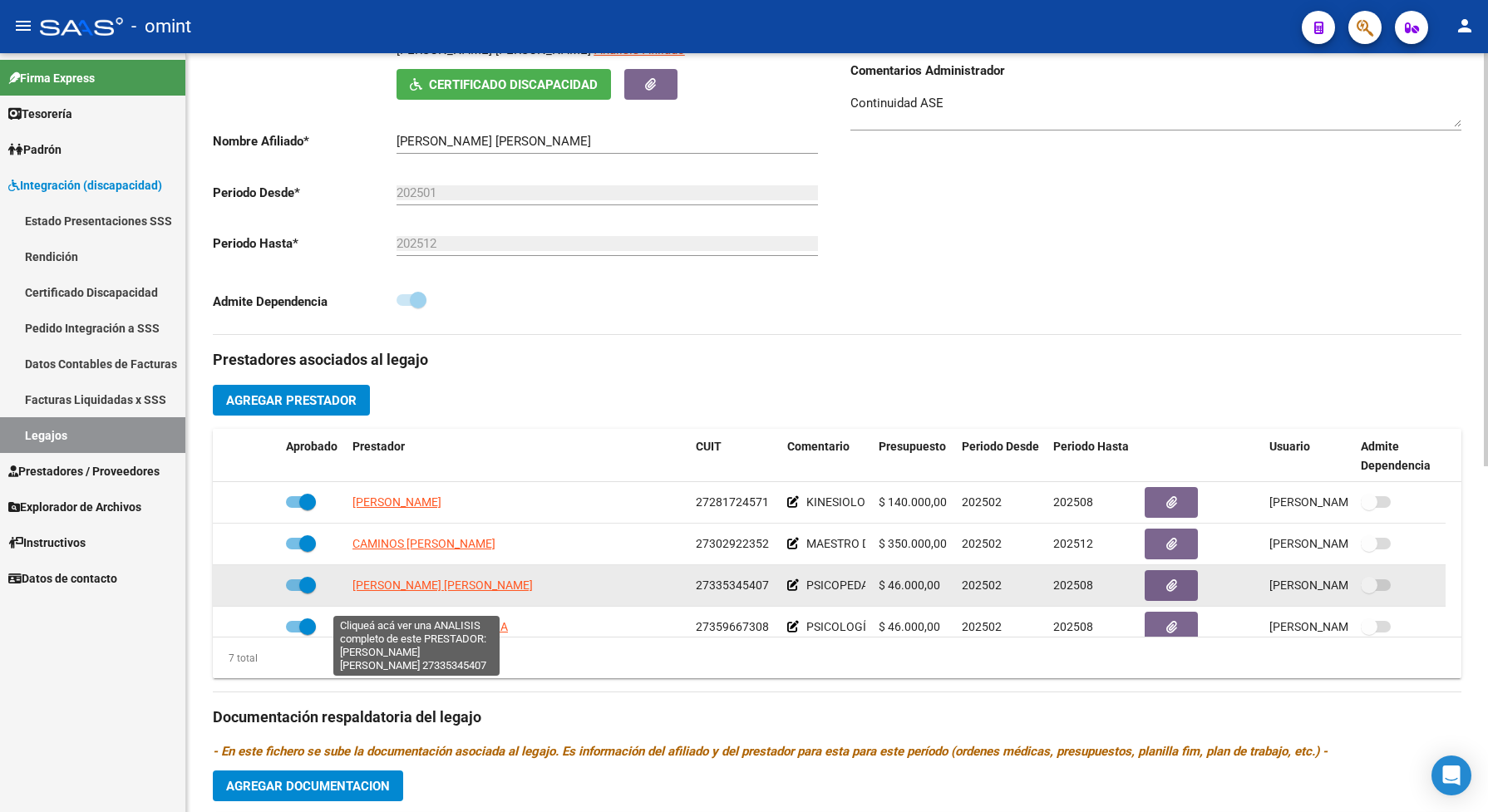
click at [424, 592] on span "[PERSON_NAME] [PERSON_NAME]" at bounding box center [443, 585] width 181 height 13
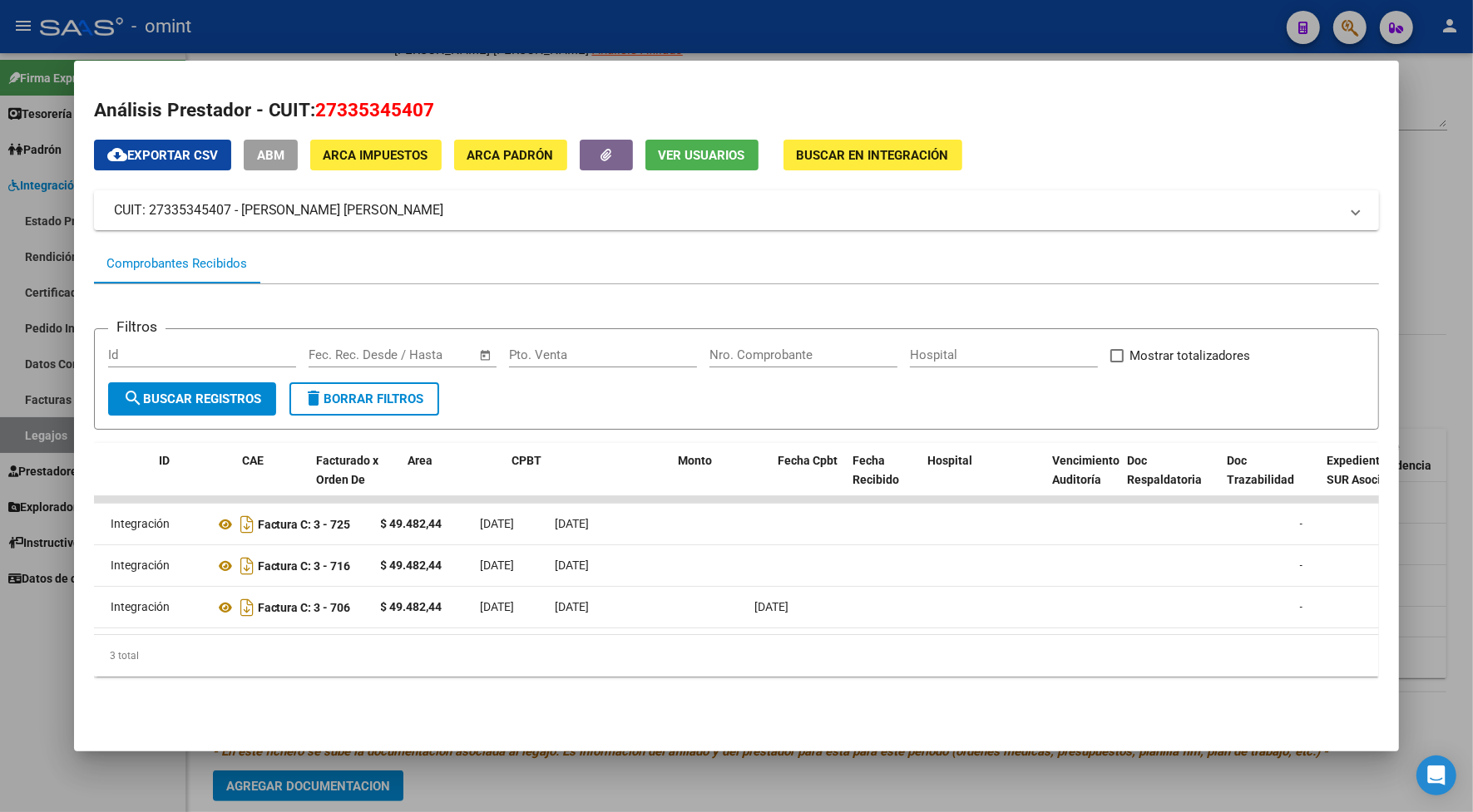
scroll to position [0, 0]
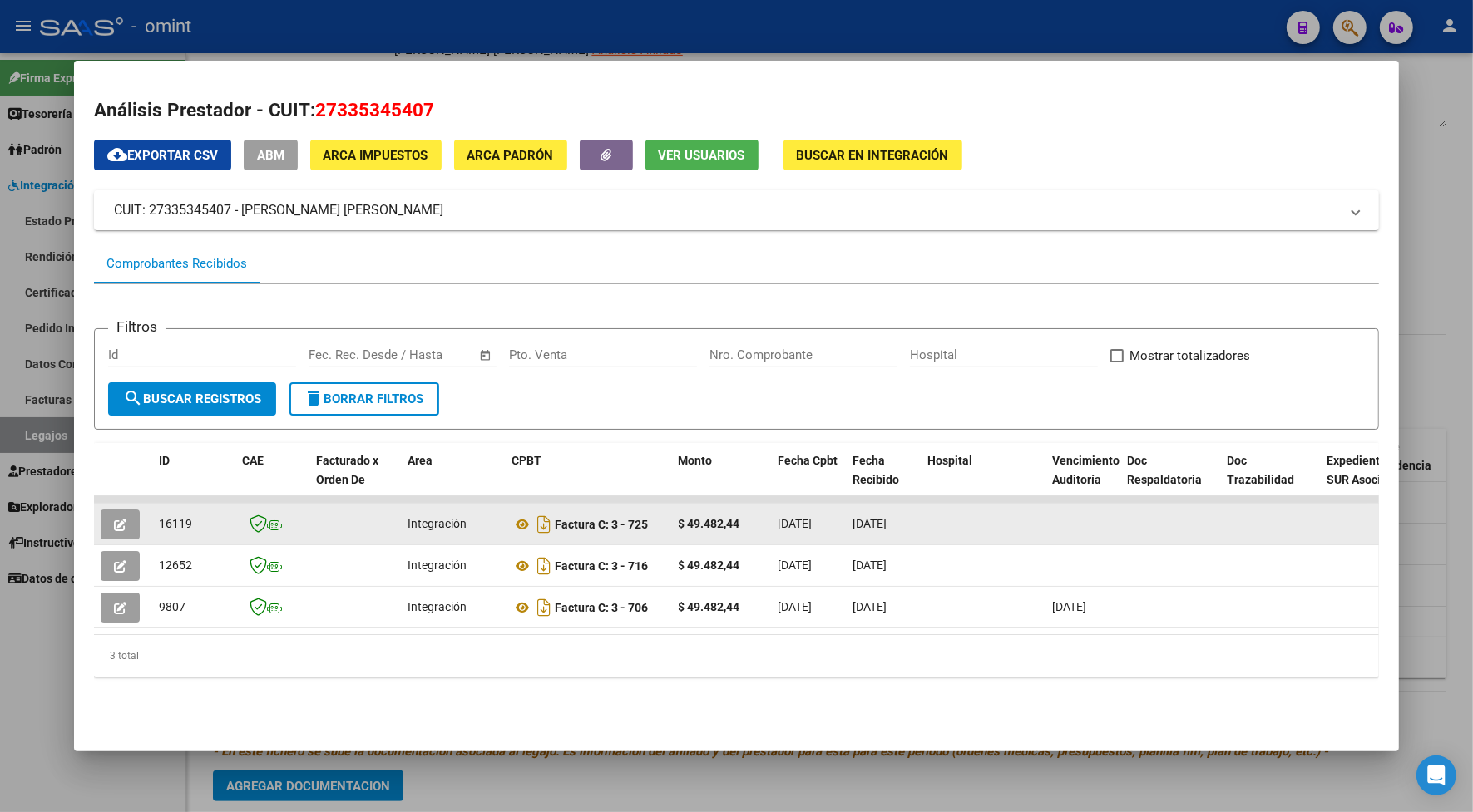
click at [114, 521] on icon "button" at bounding box center [120, 525] width 12 height 12
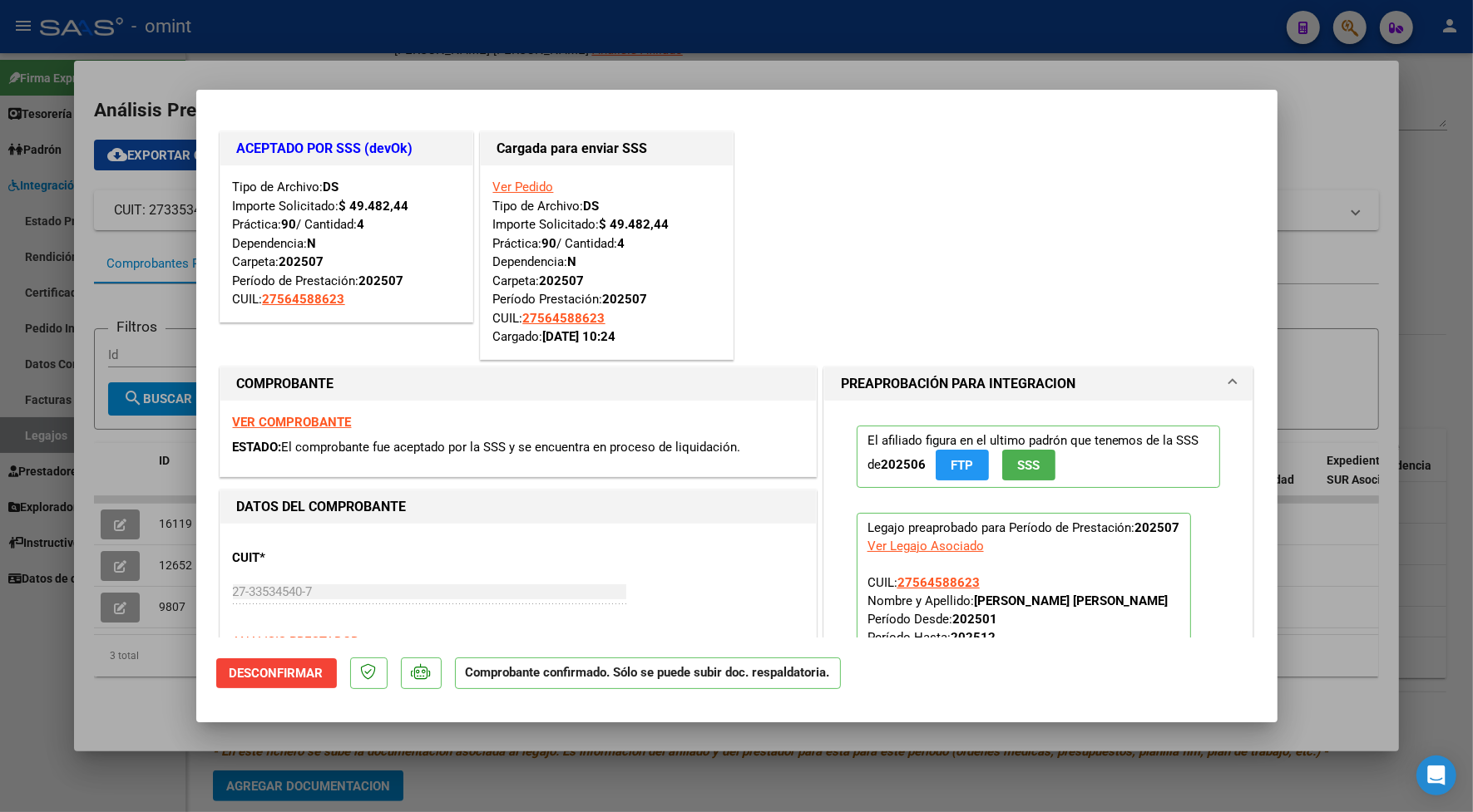
click at [437, 31] on div at bounding box center [736, 406] width 1473 height 812
type input "$ 0,00"
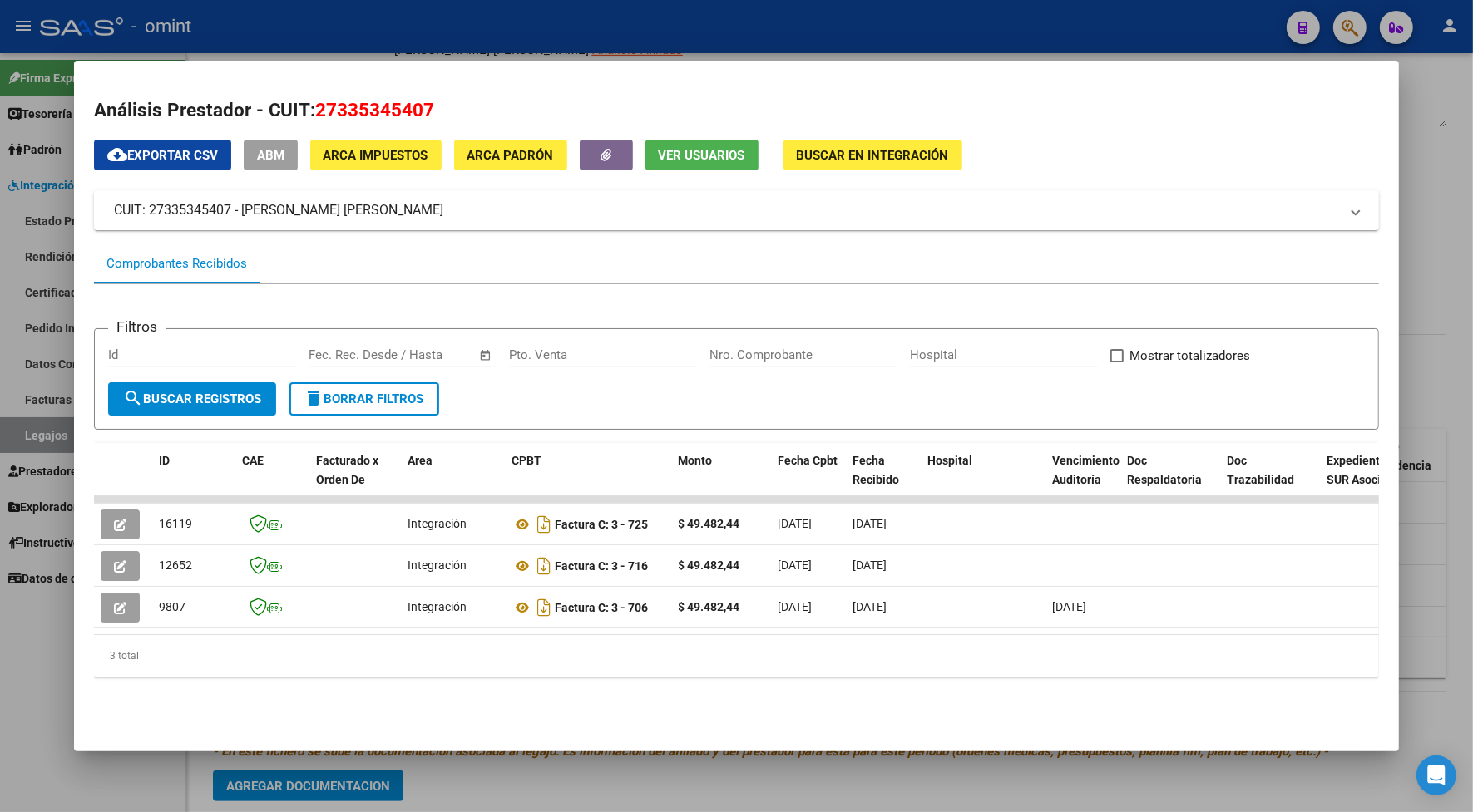
click at [503, 36] on div at bounding box center [736, 406] width 1473 height 812
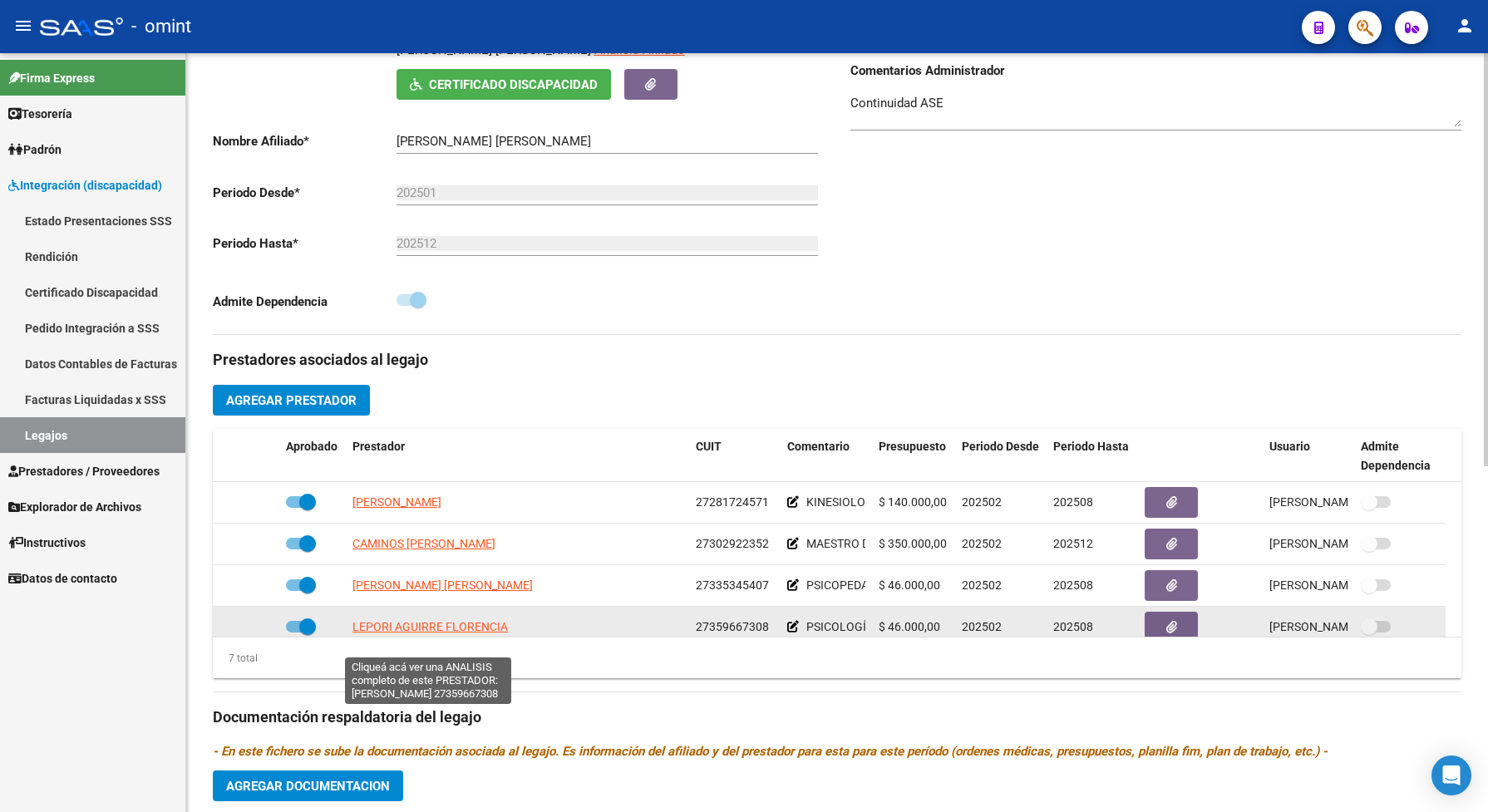
click at [492, 634] on span "LEPORI AGUIRRE FLORENCIA" at bounding box center [429, 627] width 155 height 13
type textarea "27359667308"
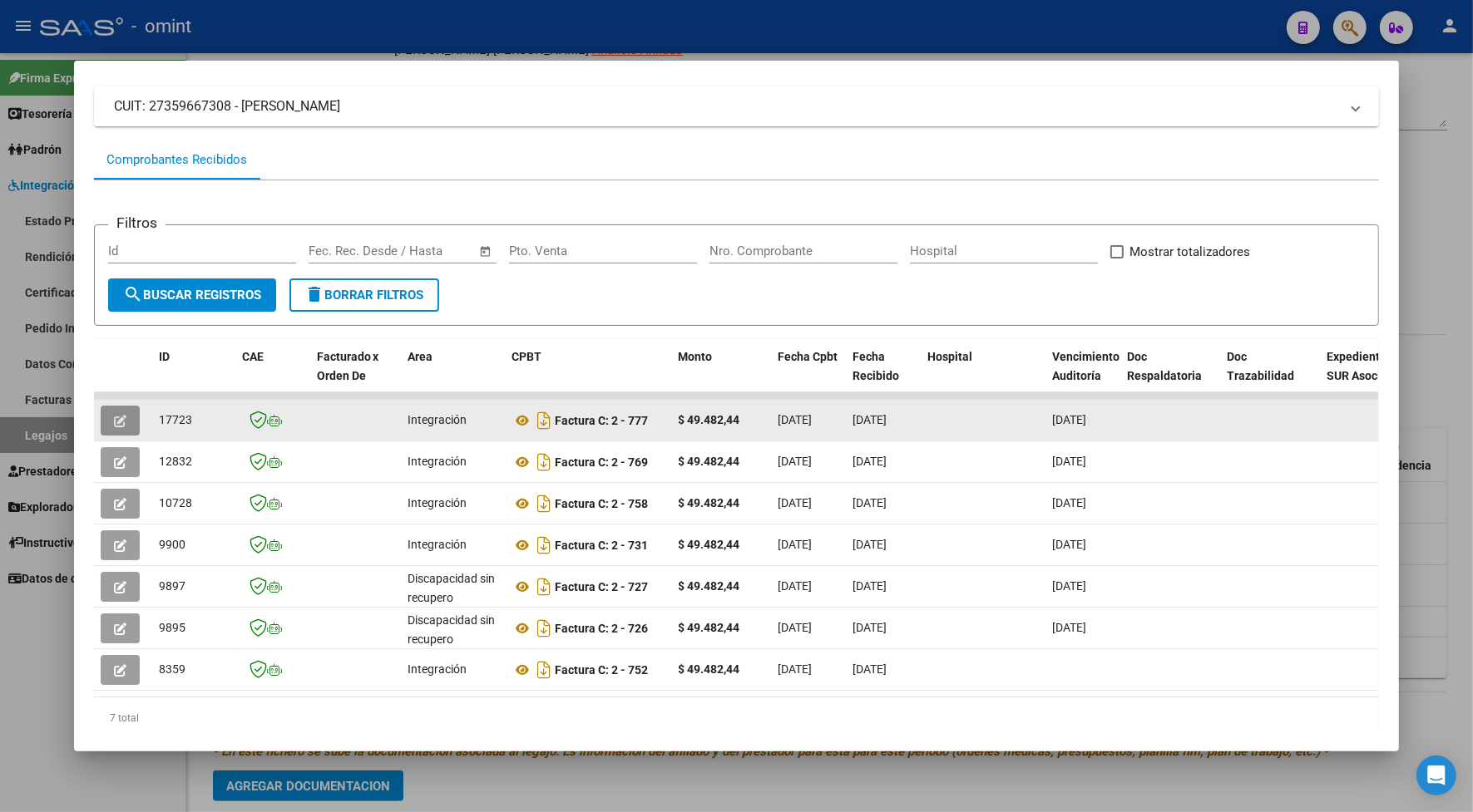
click at [118, 416] on icon "button" at bounding box center [120, 421] width 12 height 12
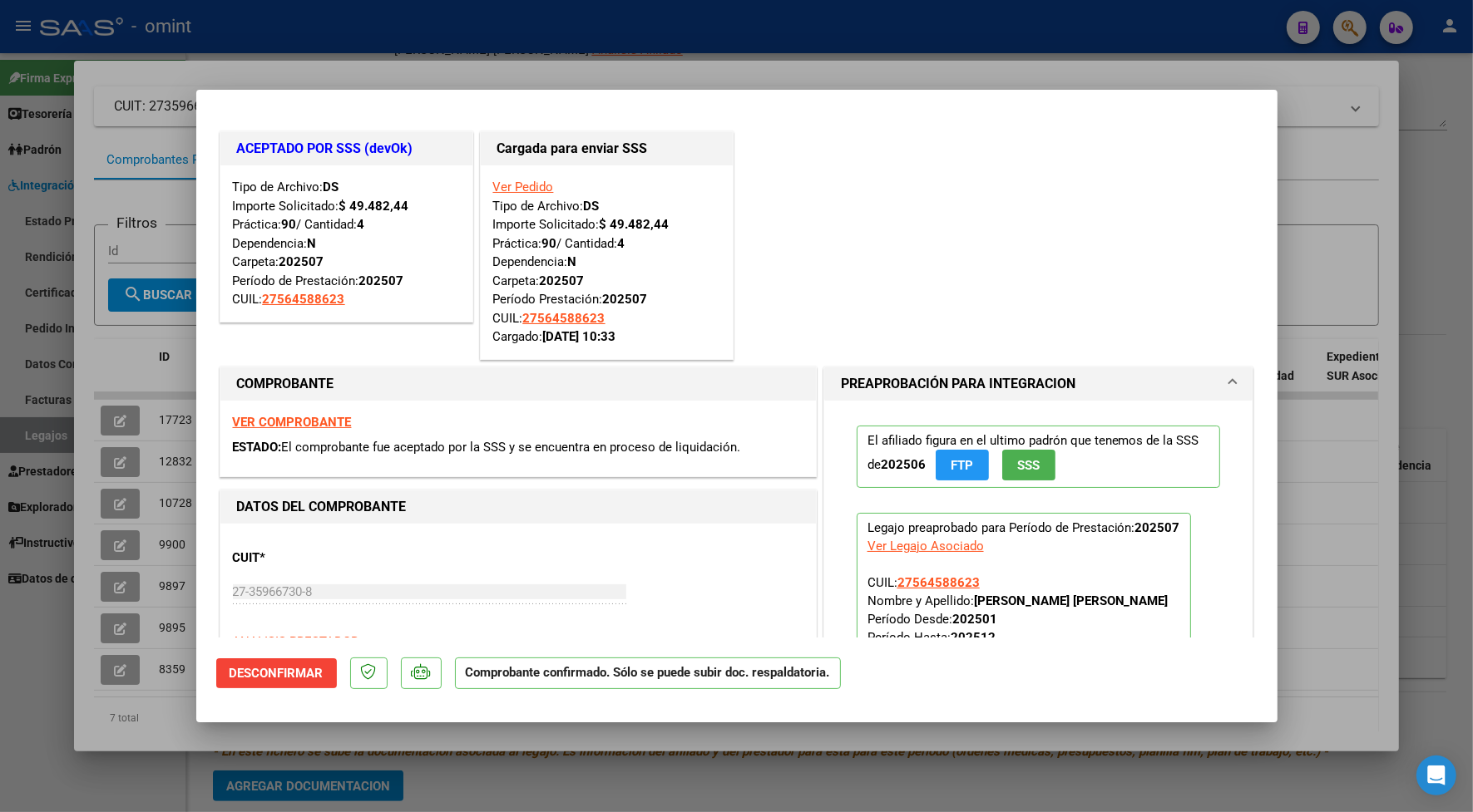
click at [406, 30] on div at bounding box center [736, 406] width 1473 height 812
type input "$ 0,00"
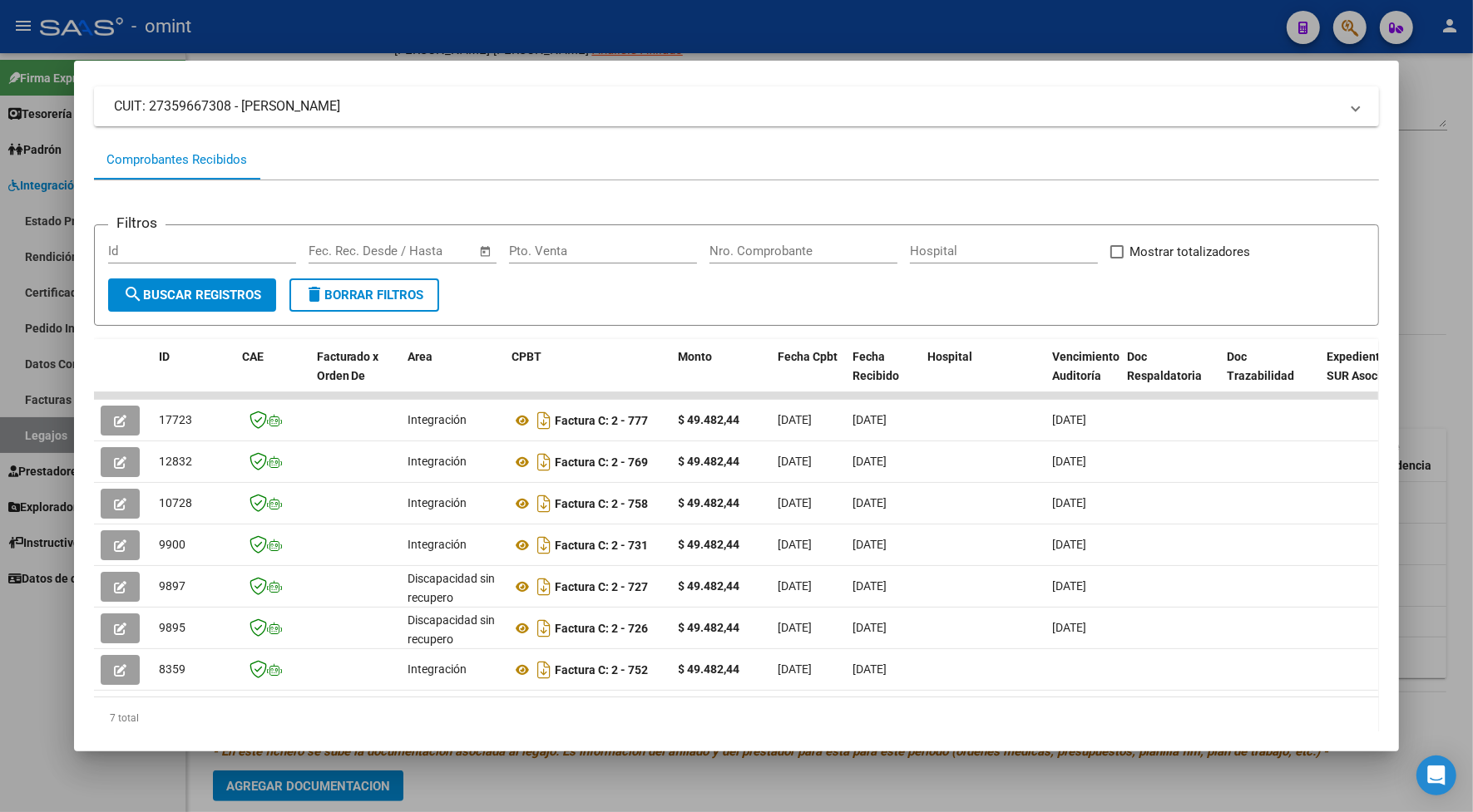
click at [468, 40] on div at bounding box center [736, 406] width 1473 height 812
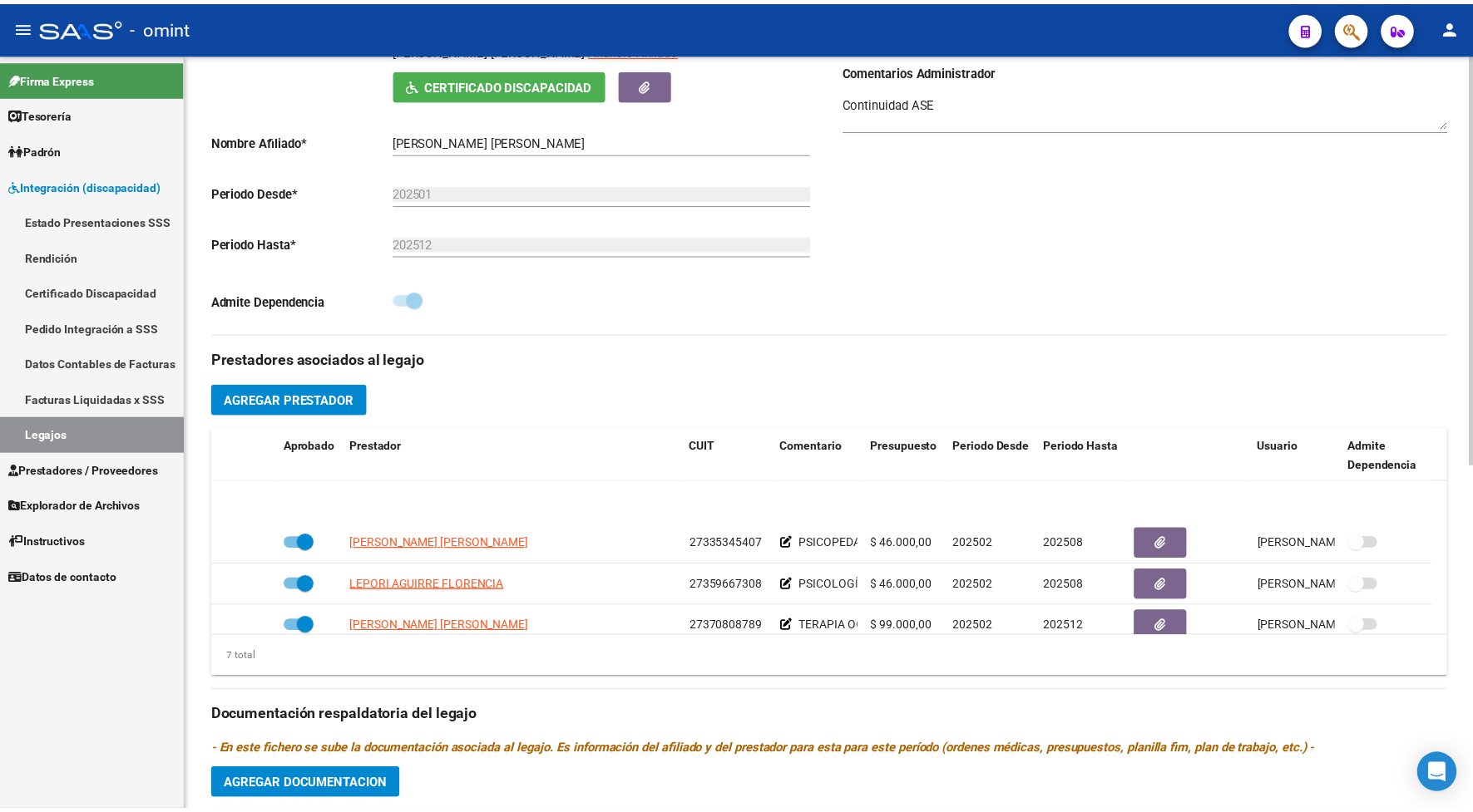
scroll to position [125, 0]
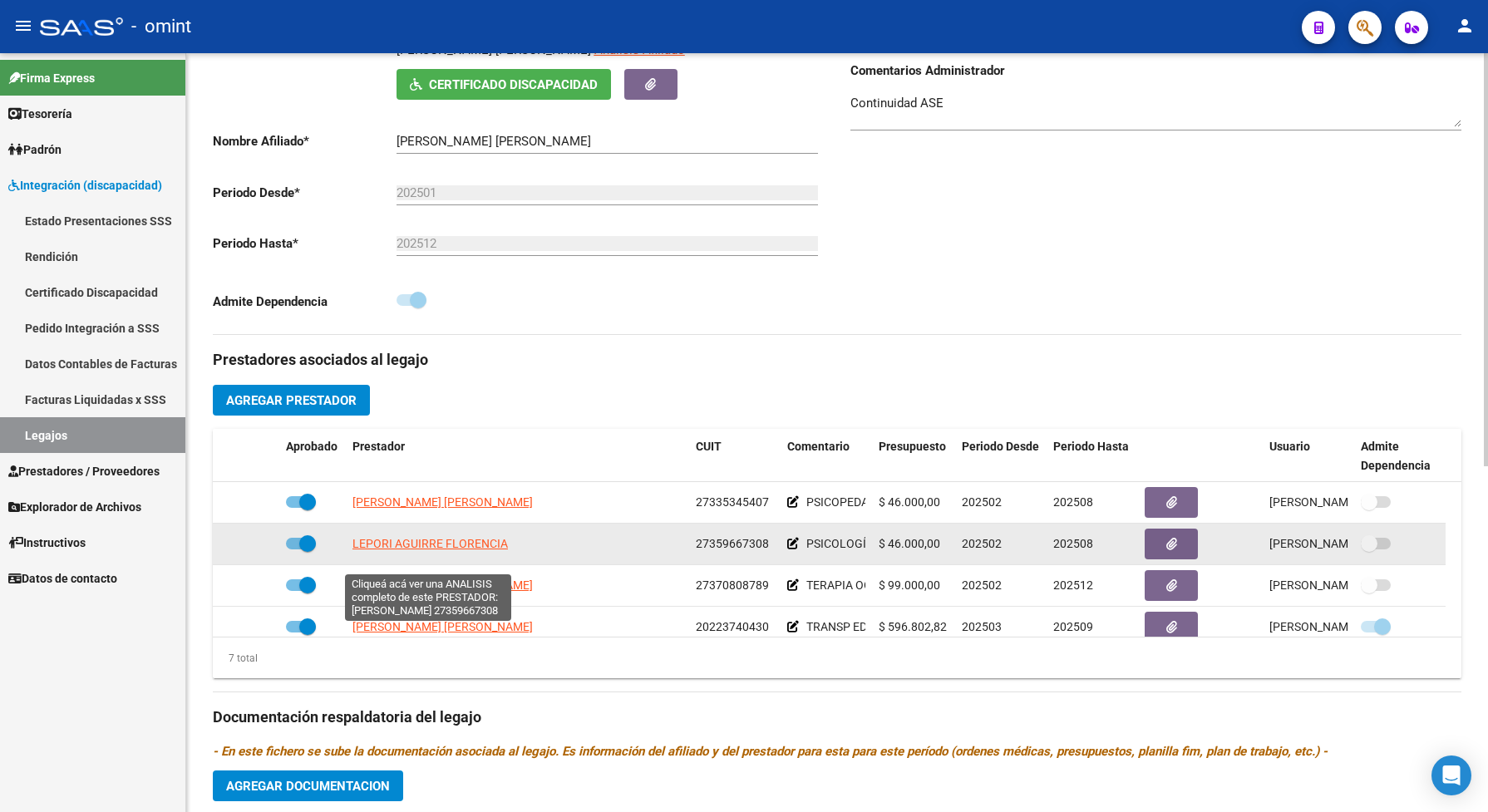
click at [446, 550] on span "LEPORI AGUIRRE FLORENCIA" at bounding box center [429, 544] width 155 height 13
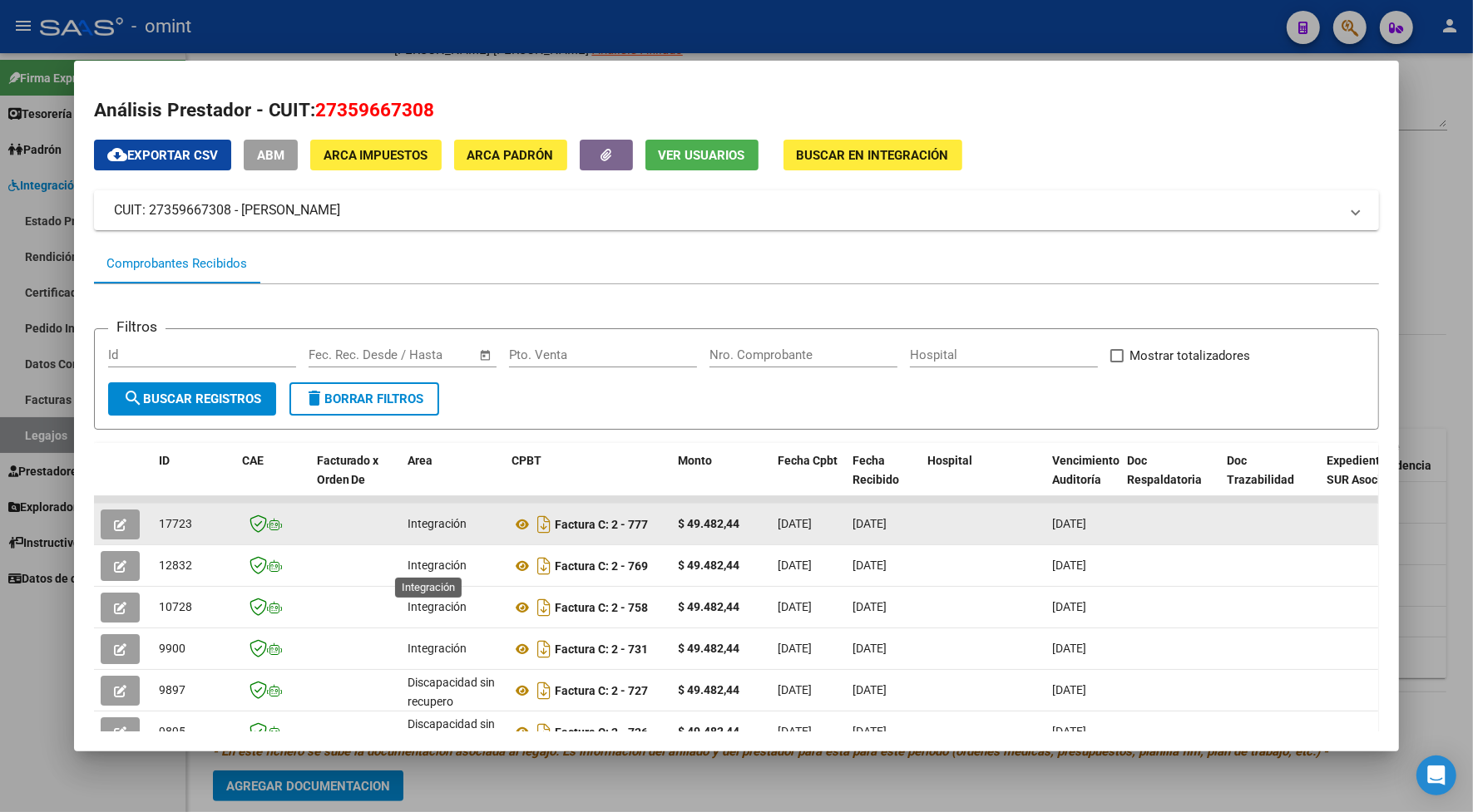
click at [117, 522] on icon "button" at bounding box center [120, 525] width 12 height 12
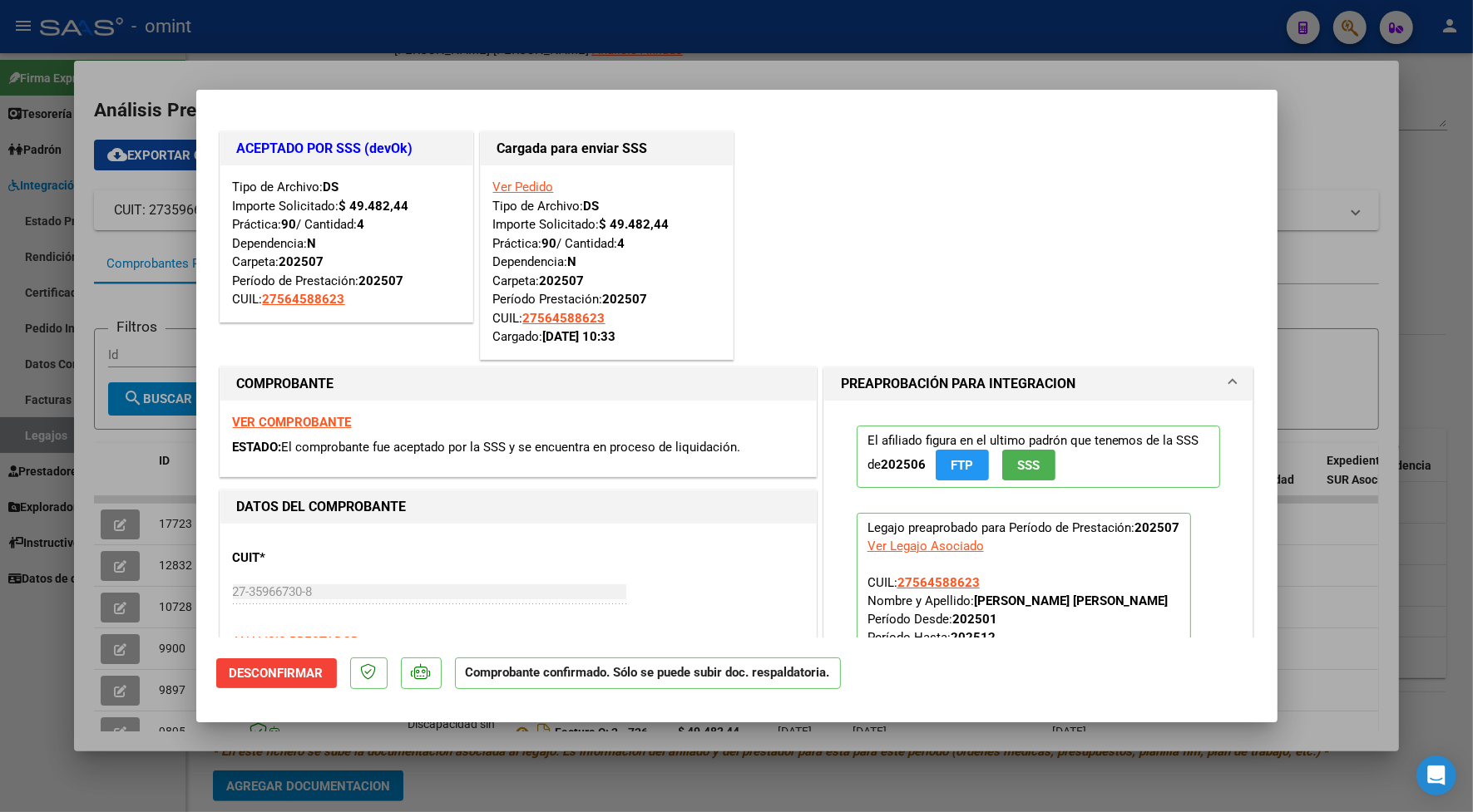
scroll to position [104, 0]
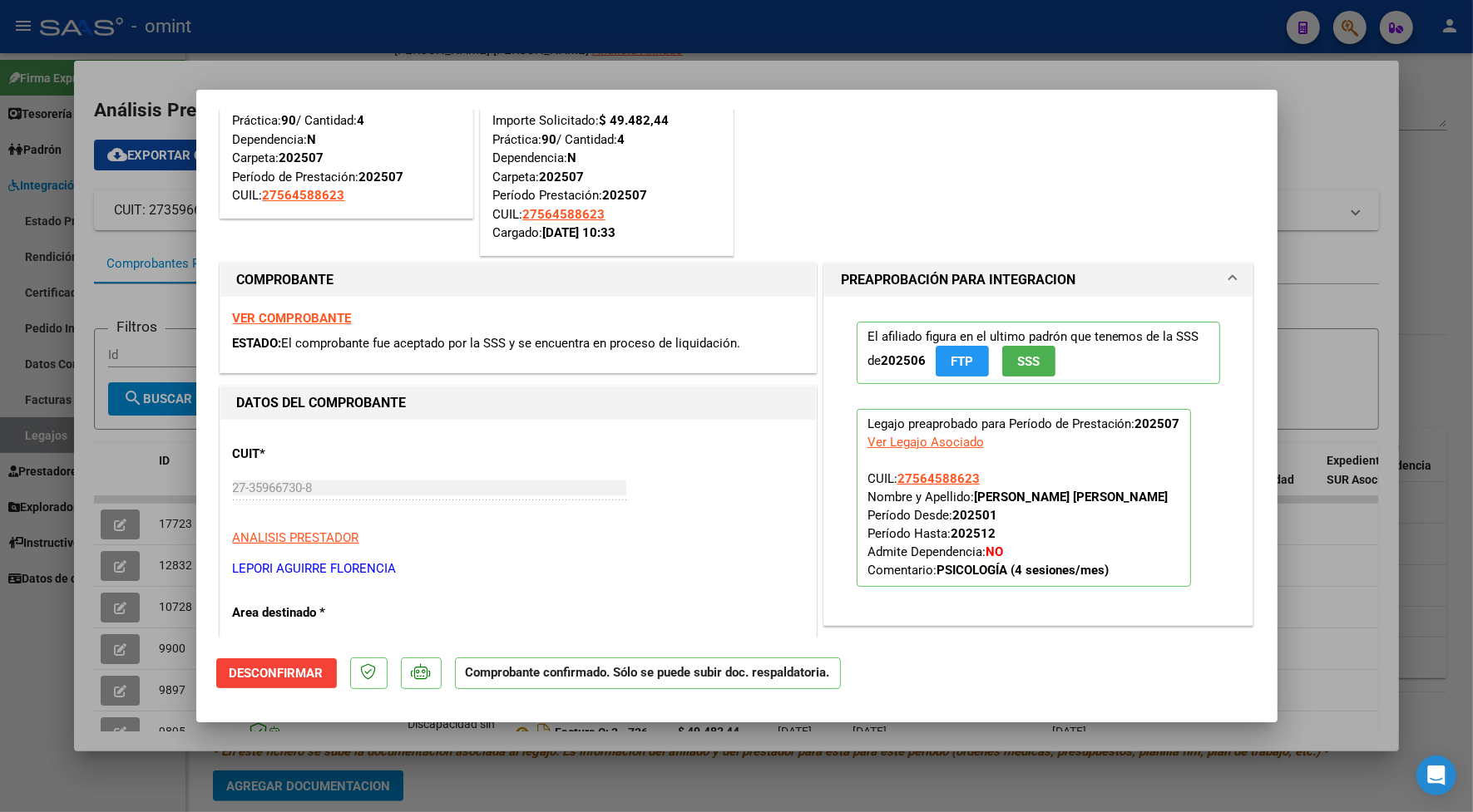
click at [430, 44] on div at bounding box center [736, 406] width 1473 height 812
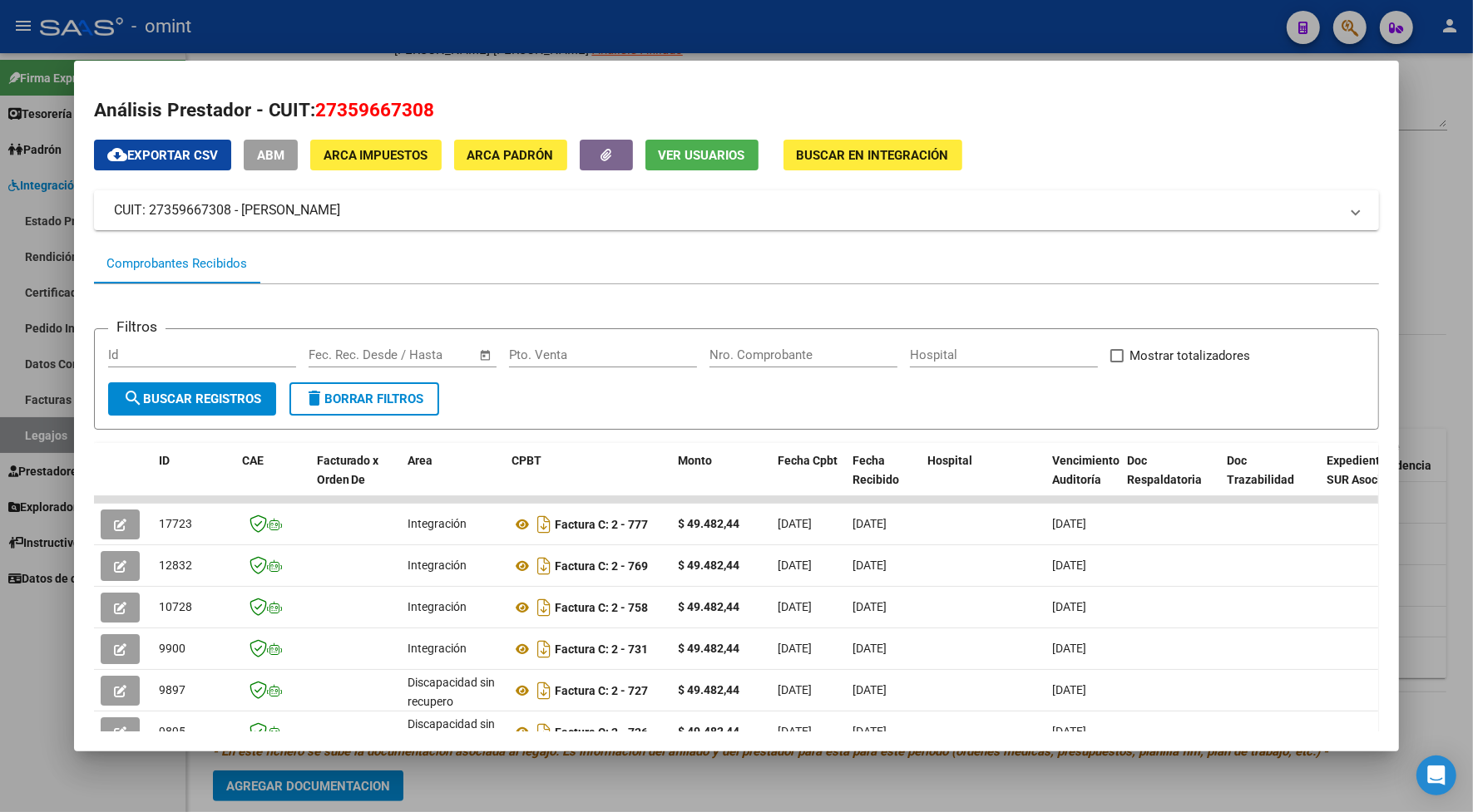
click at [428, 15] on div at bounding box center [736, 406] width 1473 height 812
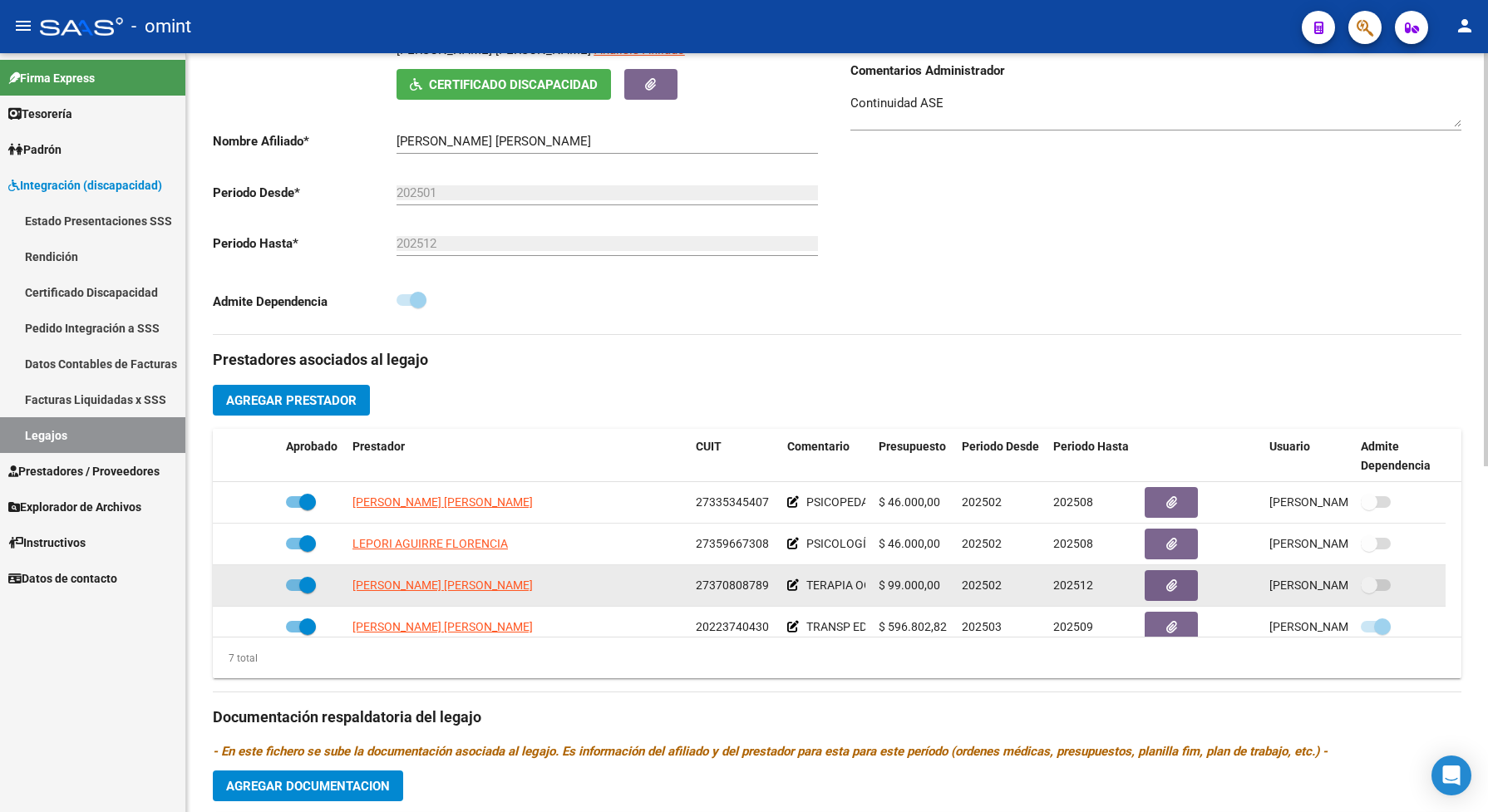
click at [417, 595] on app-link-go-to "[PERSON_NAME] [PERSON_NAME]" at bounding box center [443, 585] width 181 height 19
click at [416, 592] on span "[PERSON_NAME] [PERSON_NAME]" at bounding box center [443, 585] width 181 height 13
type textarea "27370808789"
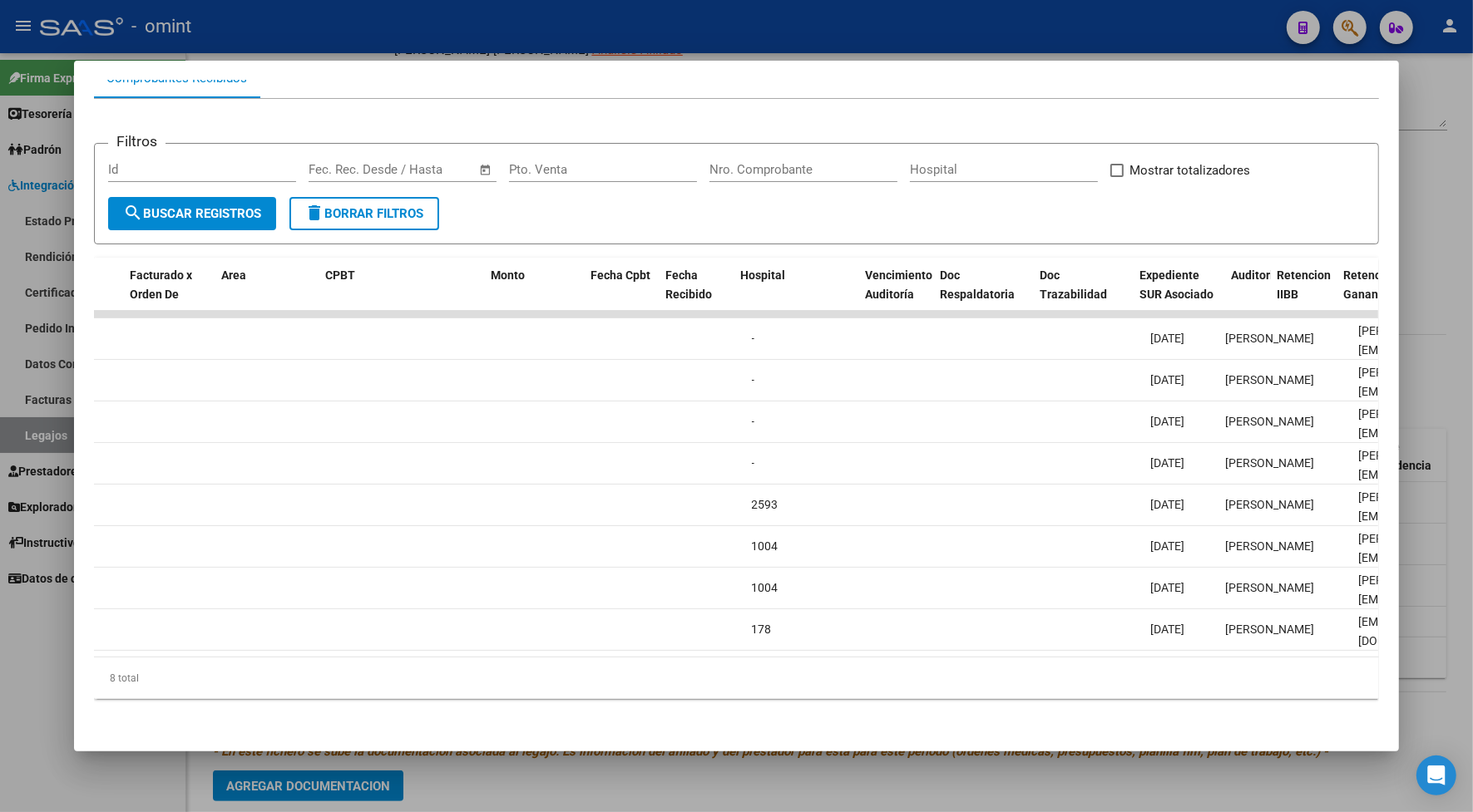
scroll to position [0, 0]
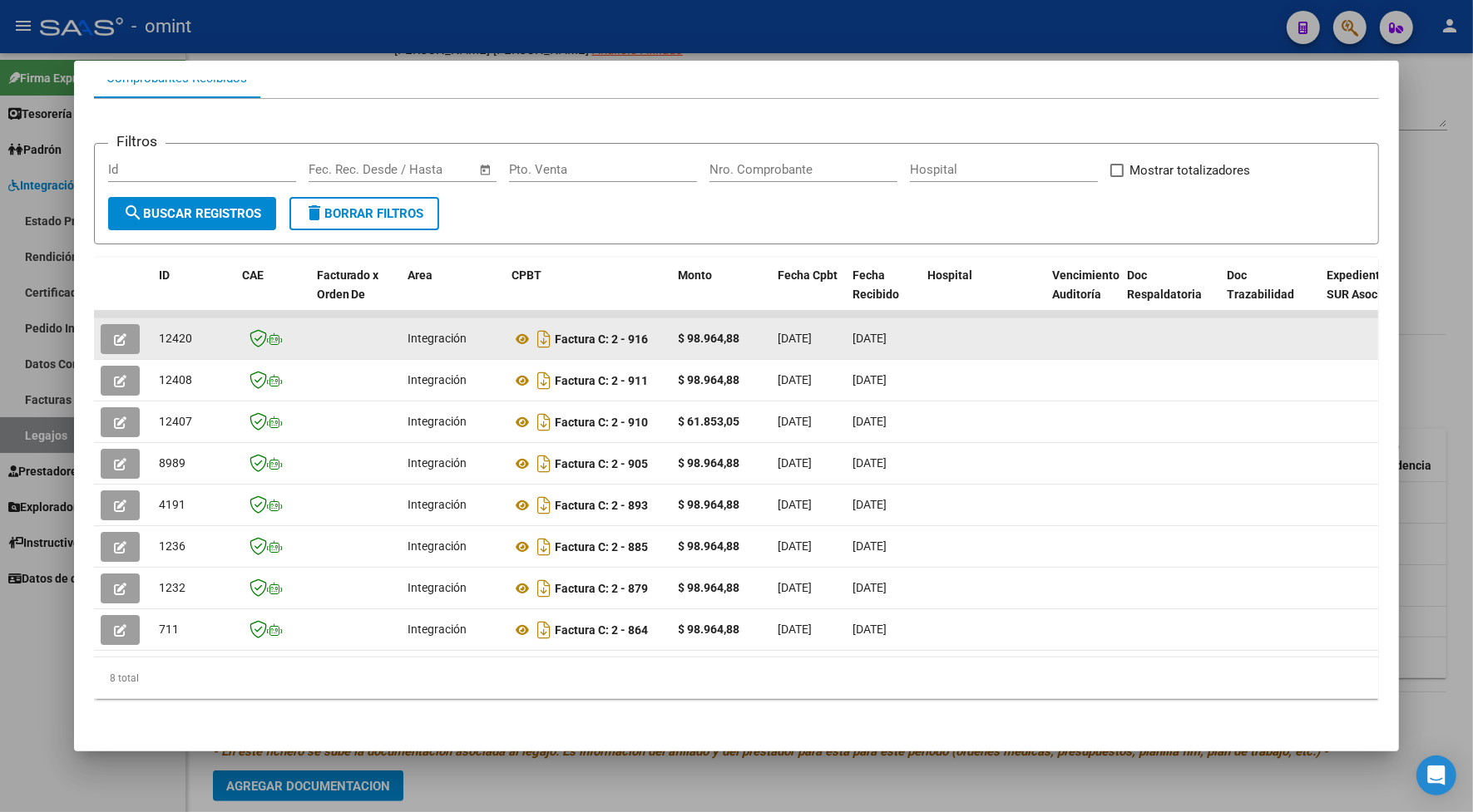
click at [114, 333] on icon "button" at bounding box center [120, 339] width 12 height 12
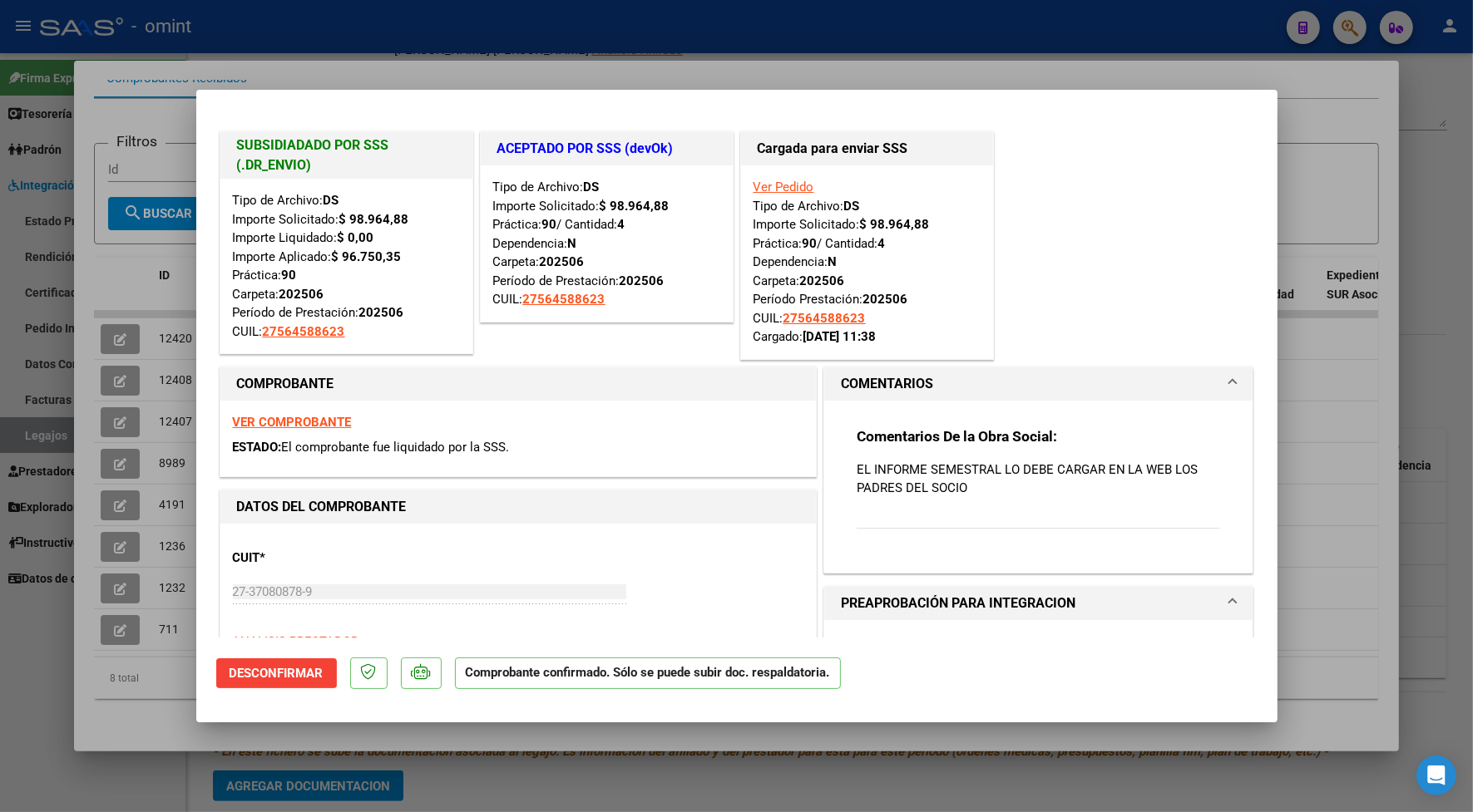
click at [1229, 376] on span at bounding box center [1232, 384] width 7 height 20
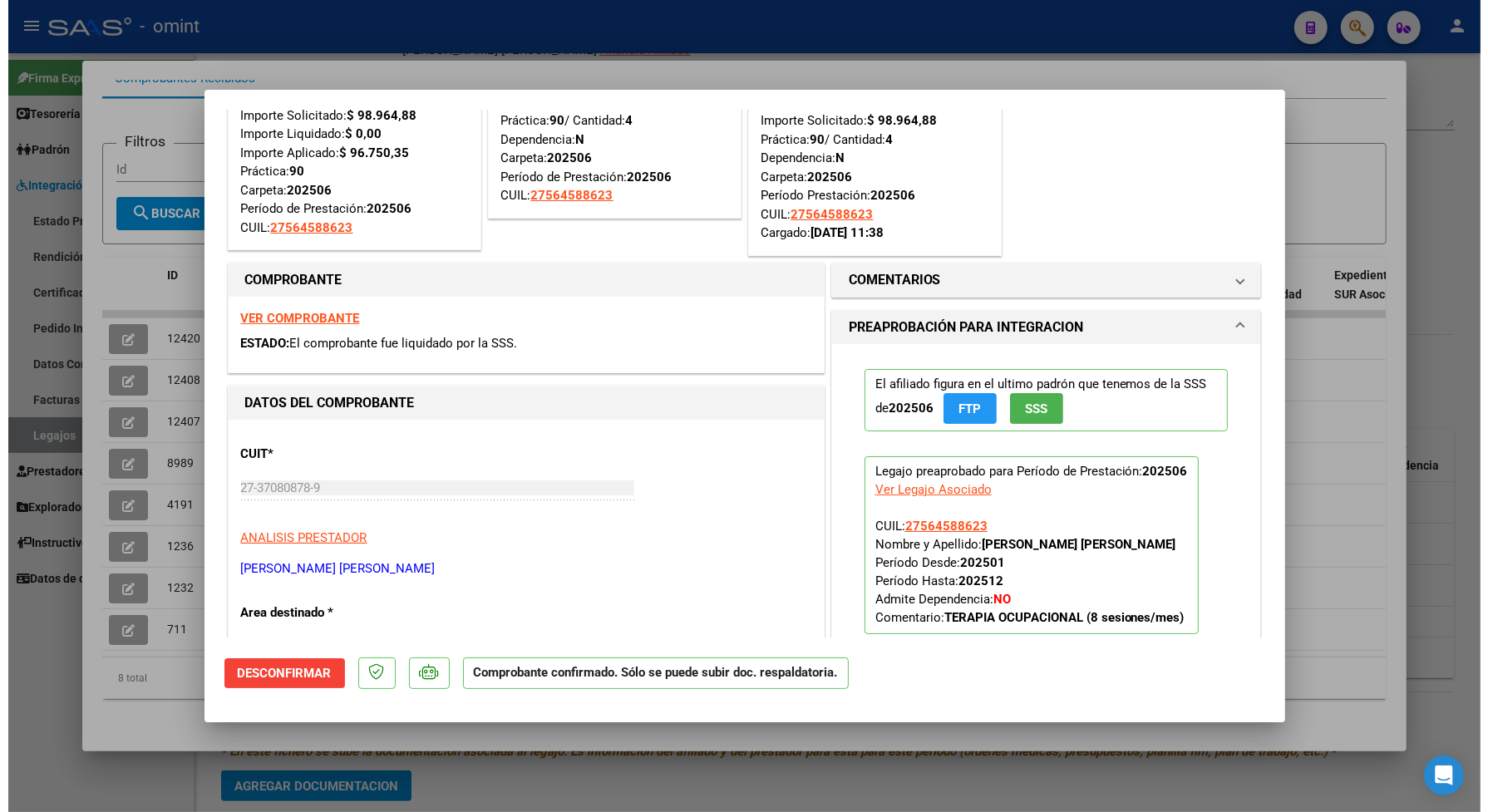
scroll to position [208, 0]
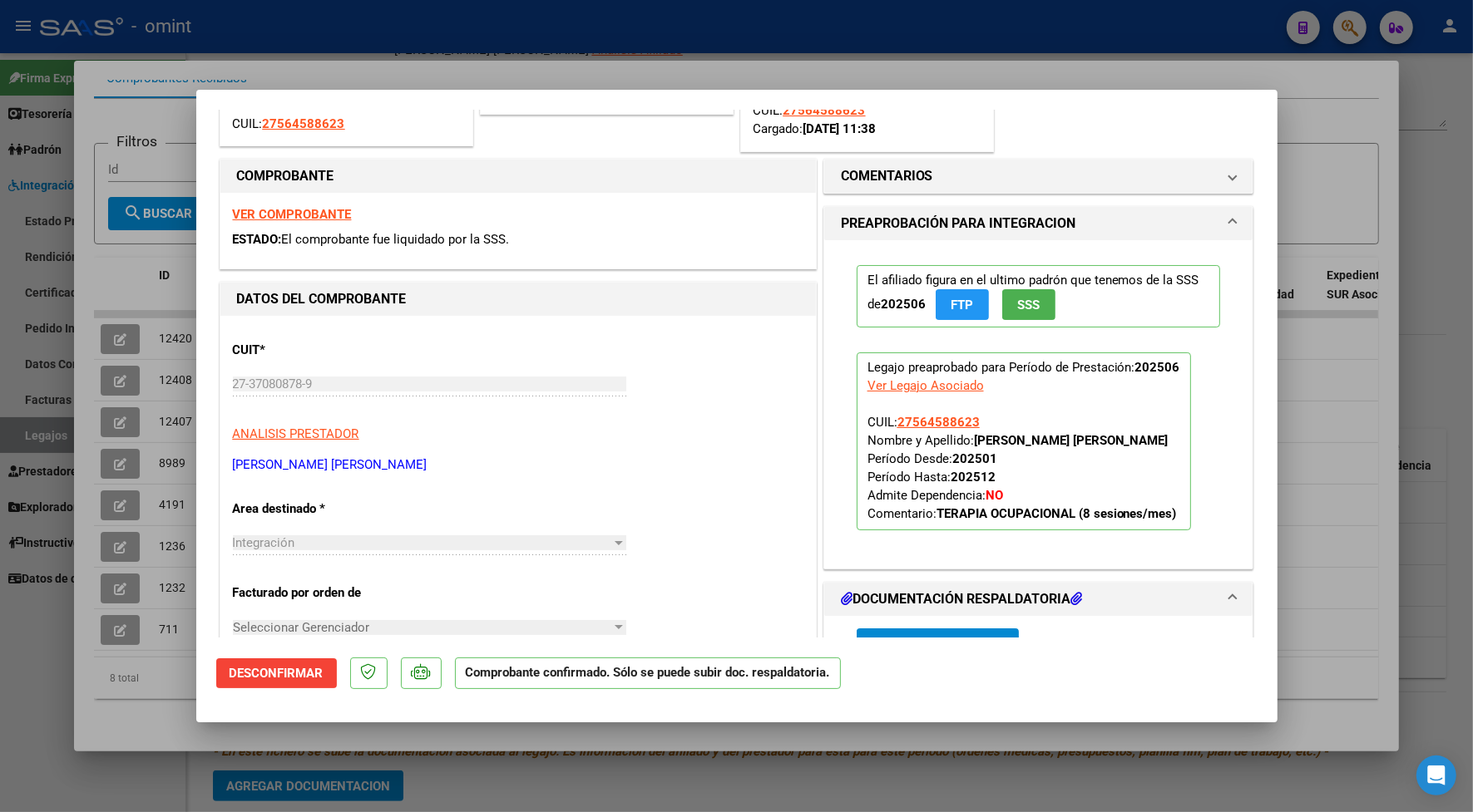
click at [509, 40] on div at bounding box center [736, 406] width 1473 height 812
type input "$ 0,00"
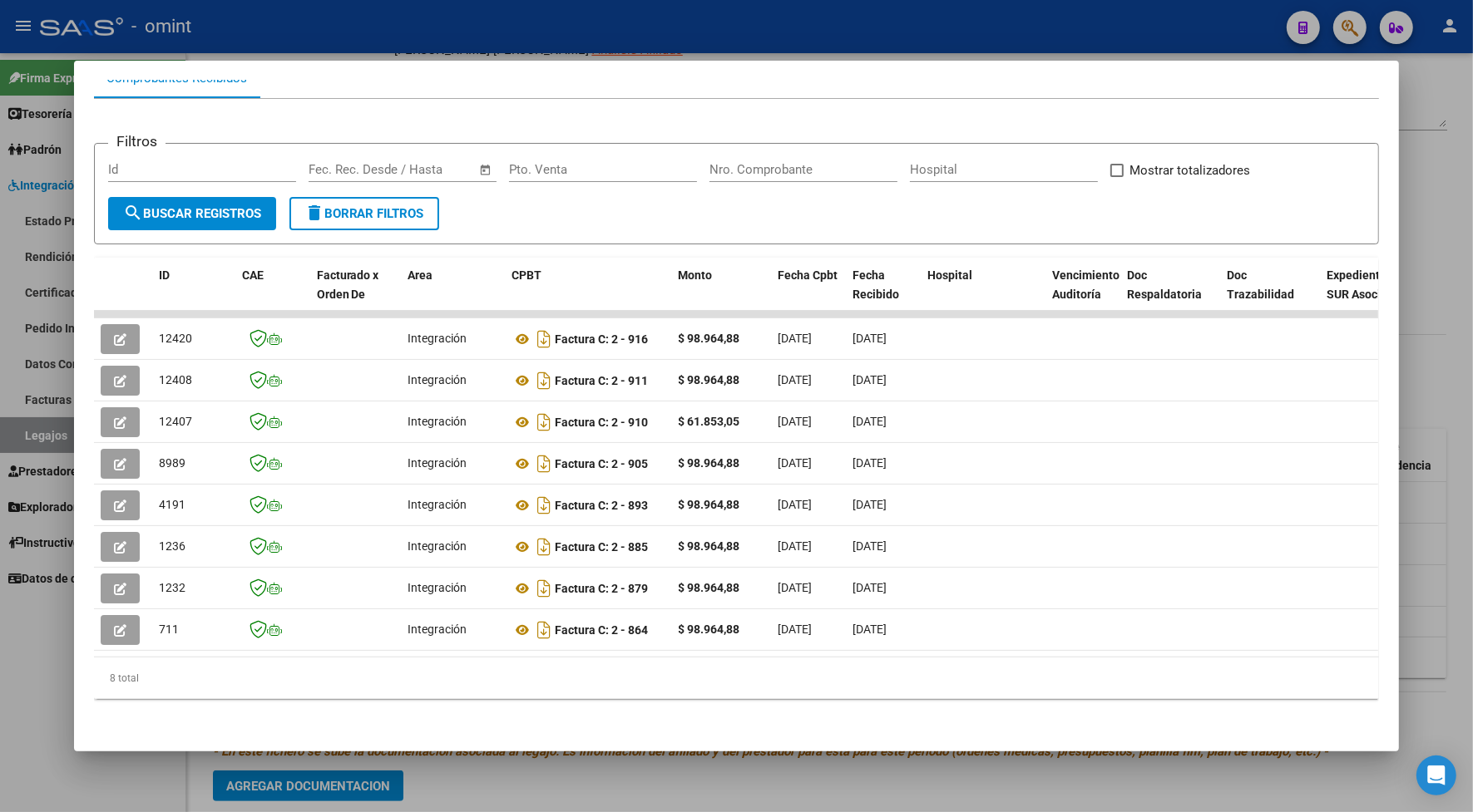
click at [466, 44] on div at bounding box center [736, 406] width 1473 height 812
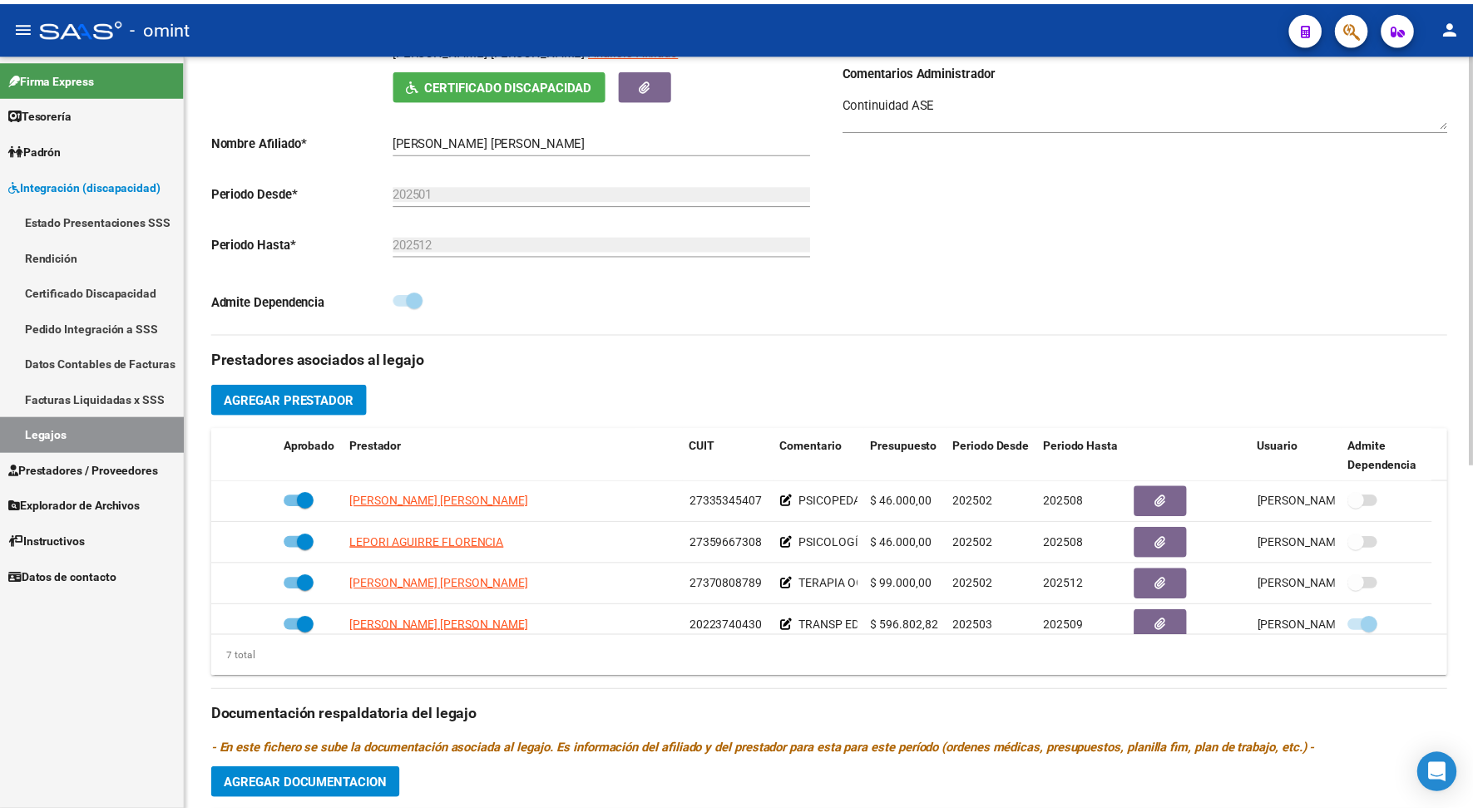
scroll to position [142, 0]
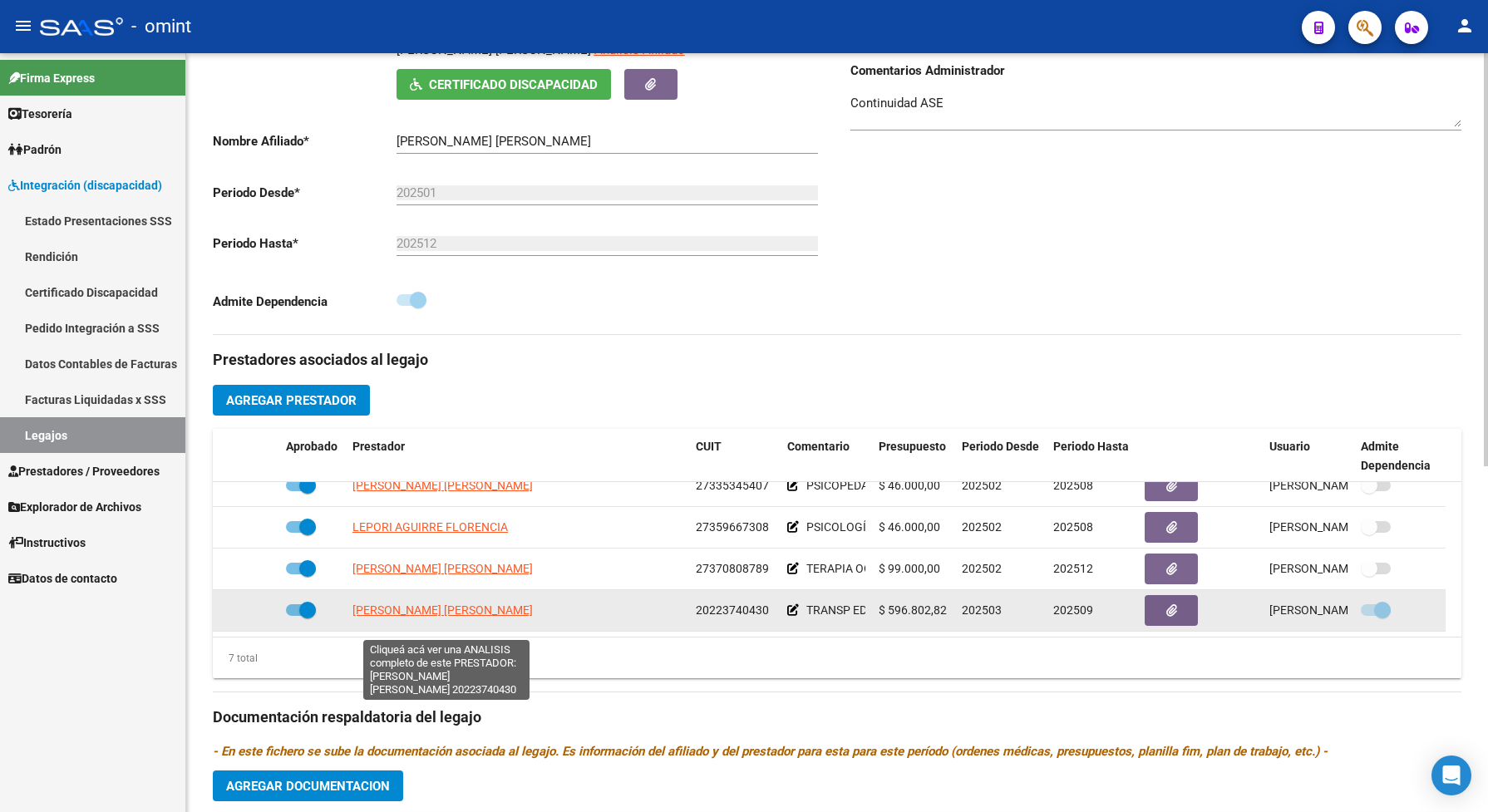
click at [451, 617] on span "[PERSON_NAME] [PERSON_NAME]" at bounding box center [443, 610] width 181 height 13
type textarea "20223740430"
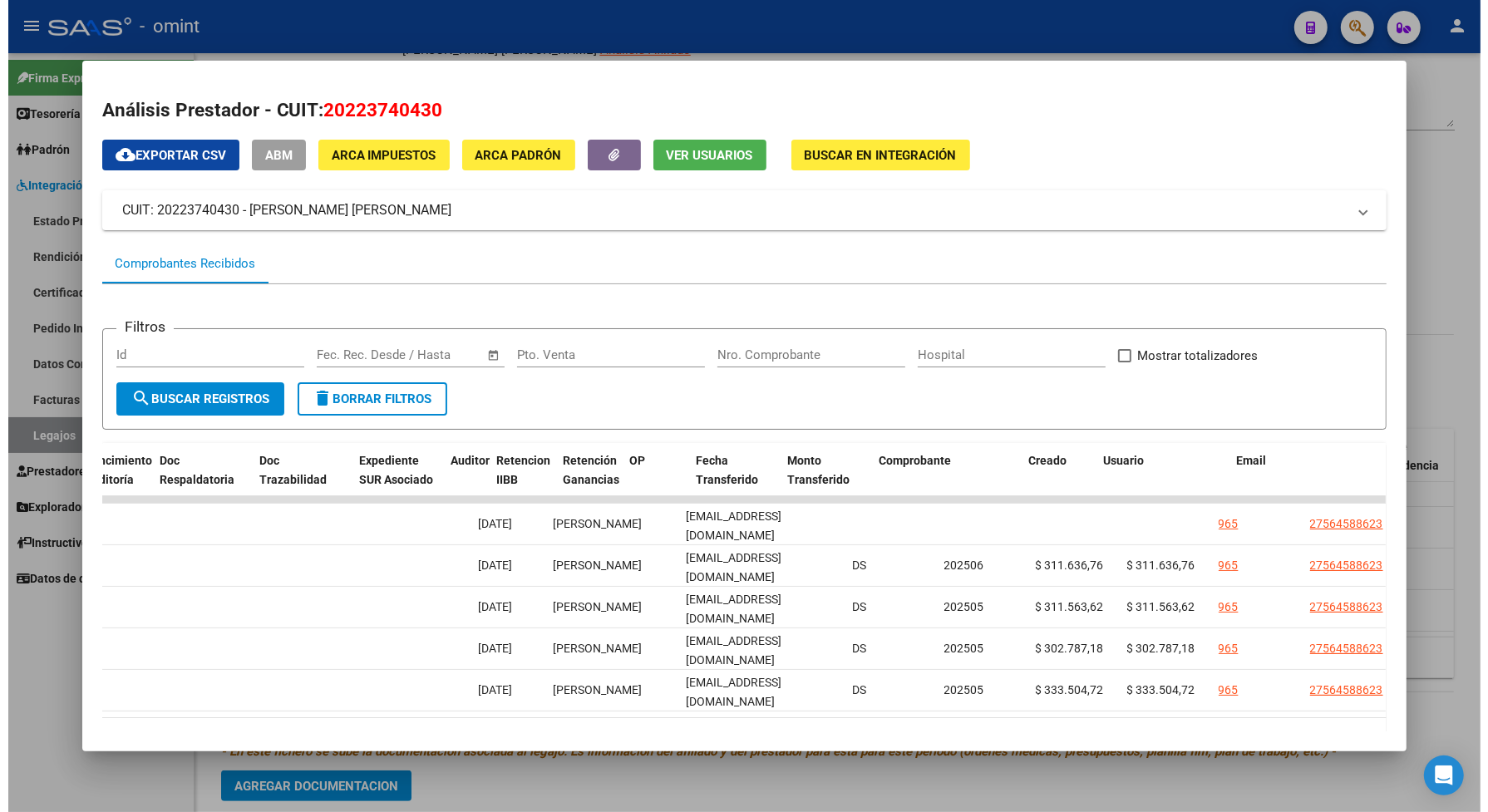
scroll to position [0, 0]
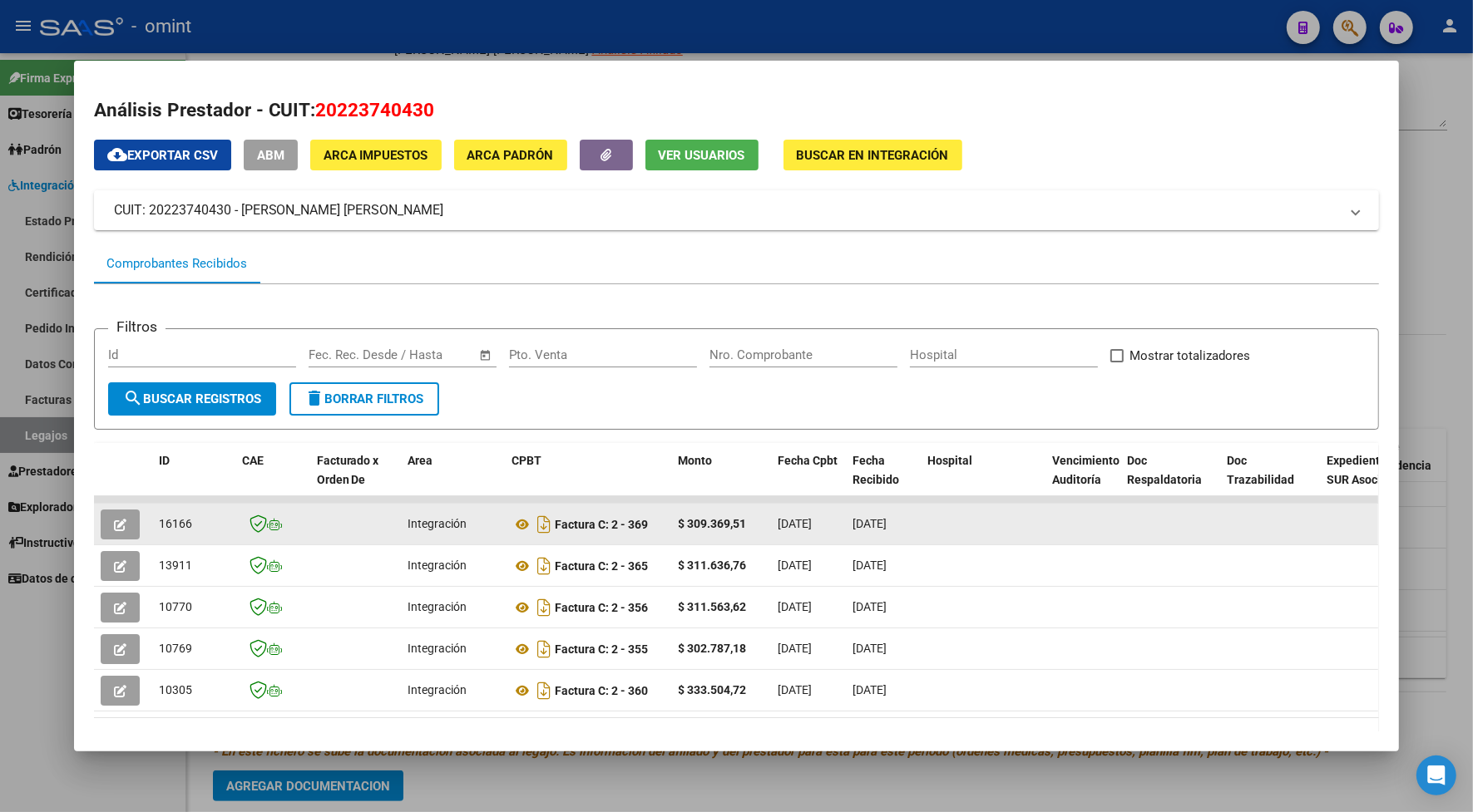
click at [114, 521] on icon "button" at bounding box center [120, 525] width 12 height 12
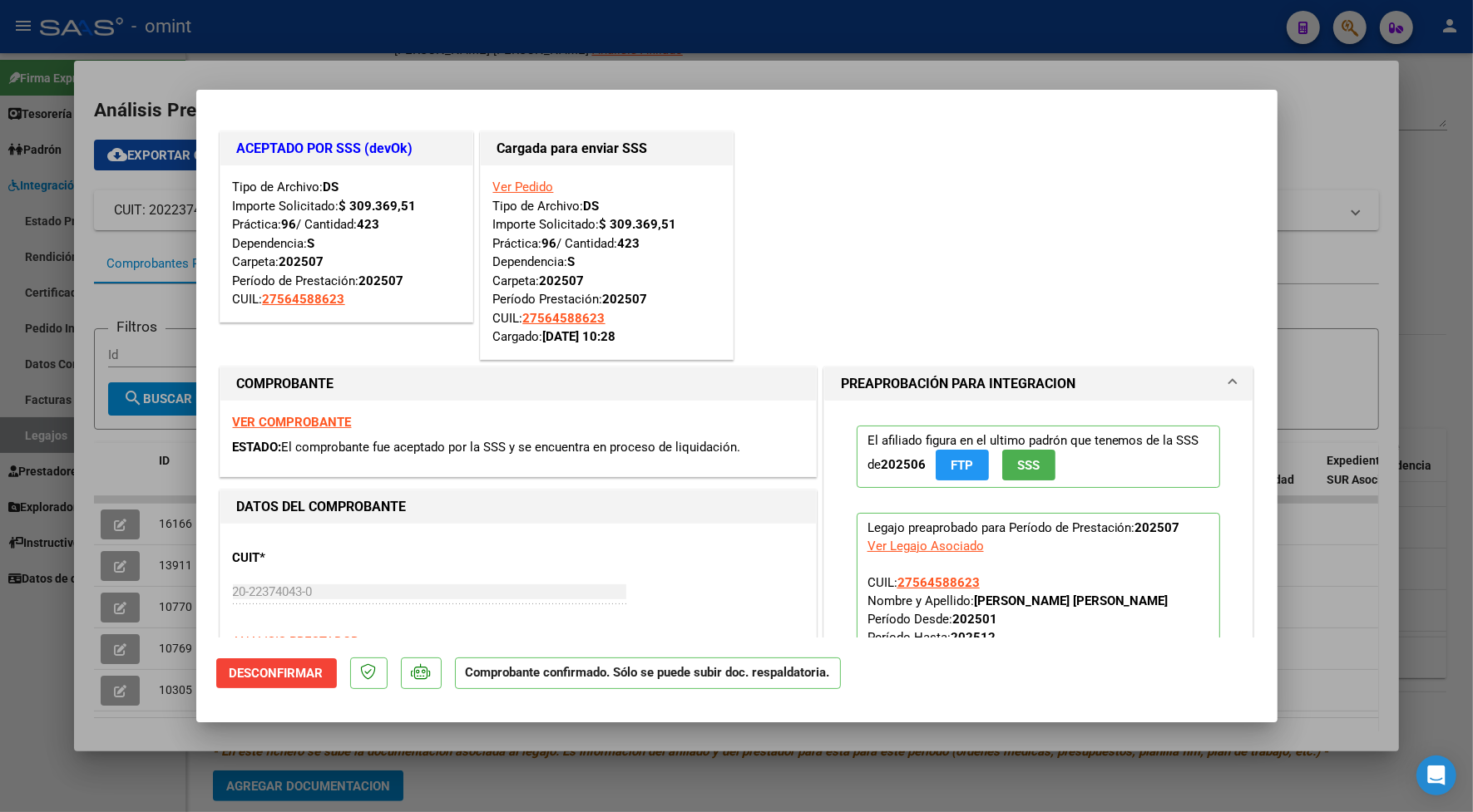
click at [279, 418] on strong "VER COMPROBANTE" at bounding box center [292, 423] width 119 height 15
click at [585, 68] on div at bounding box center [736, 406] width 1473 height 812
type input "$ 0,00"
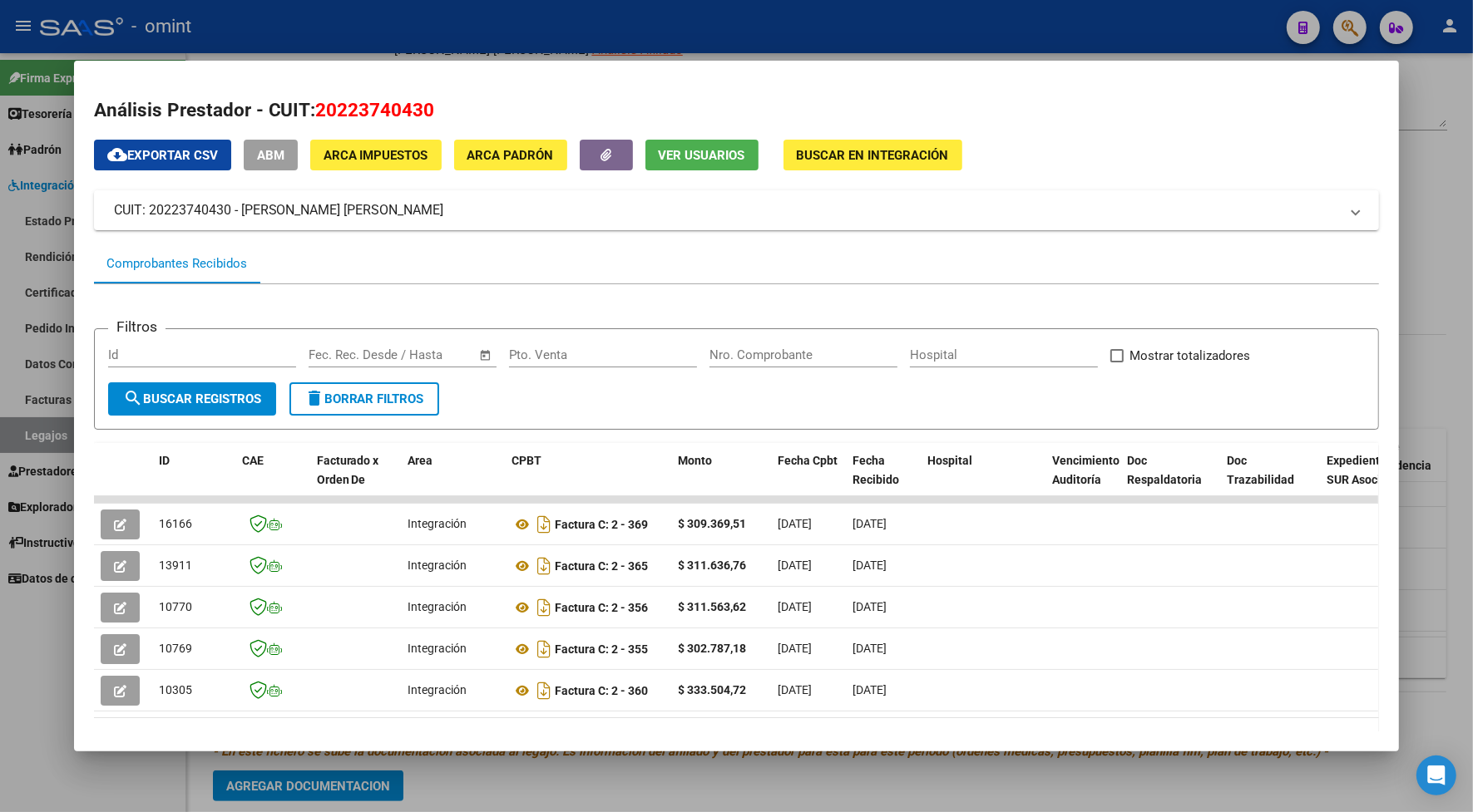
click at [378, 34] on div at bounding box center [736, 406] width 1473 height 812
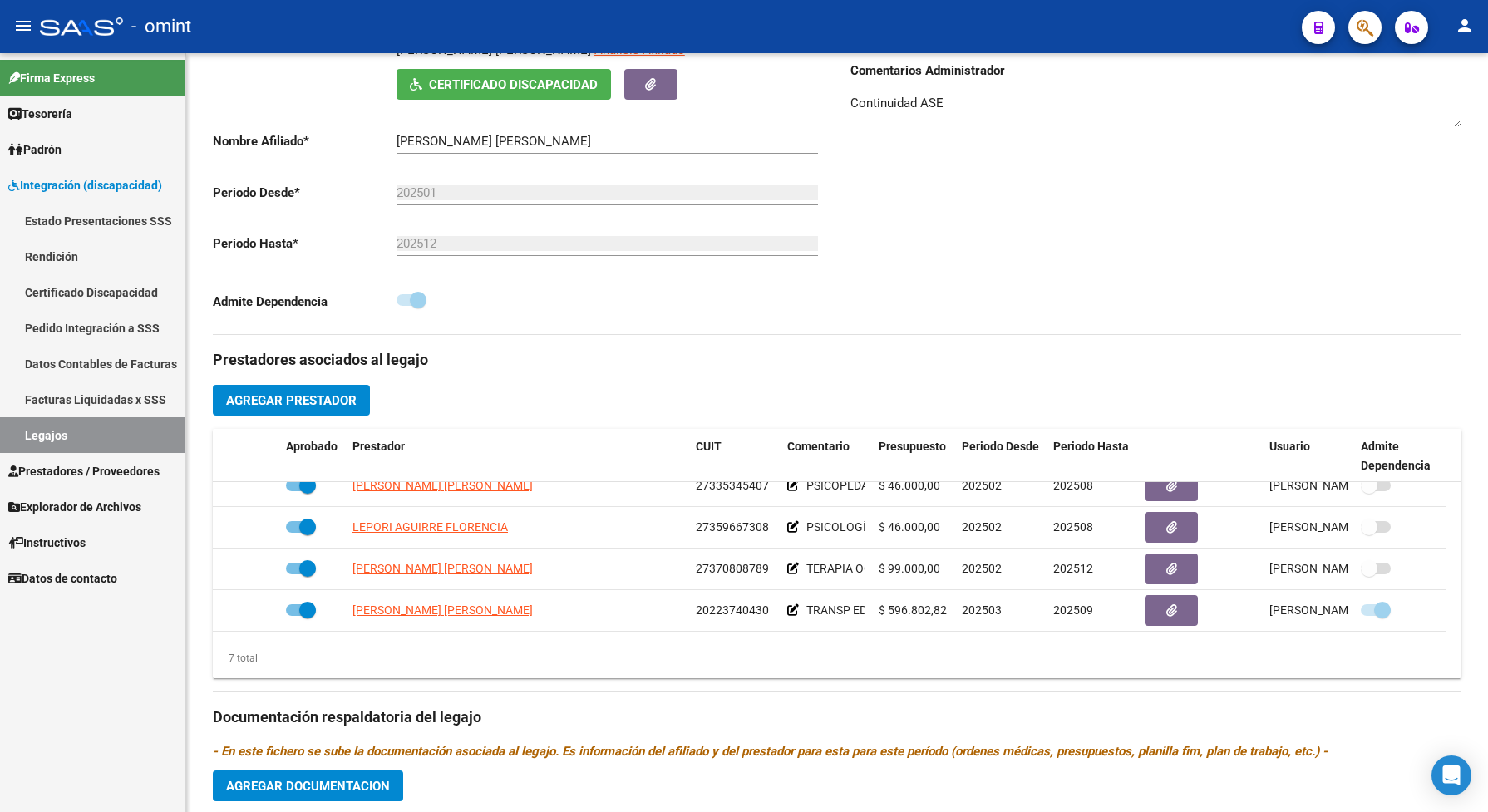
click at [102, 438] on link "Legajos" at bounding box center [92, 435] width 186 height 36
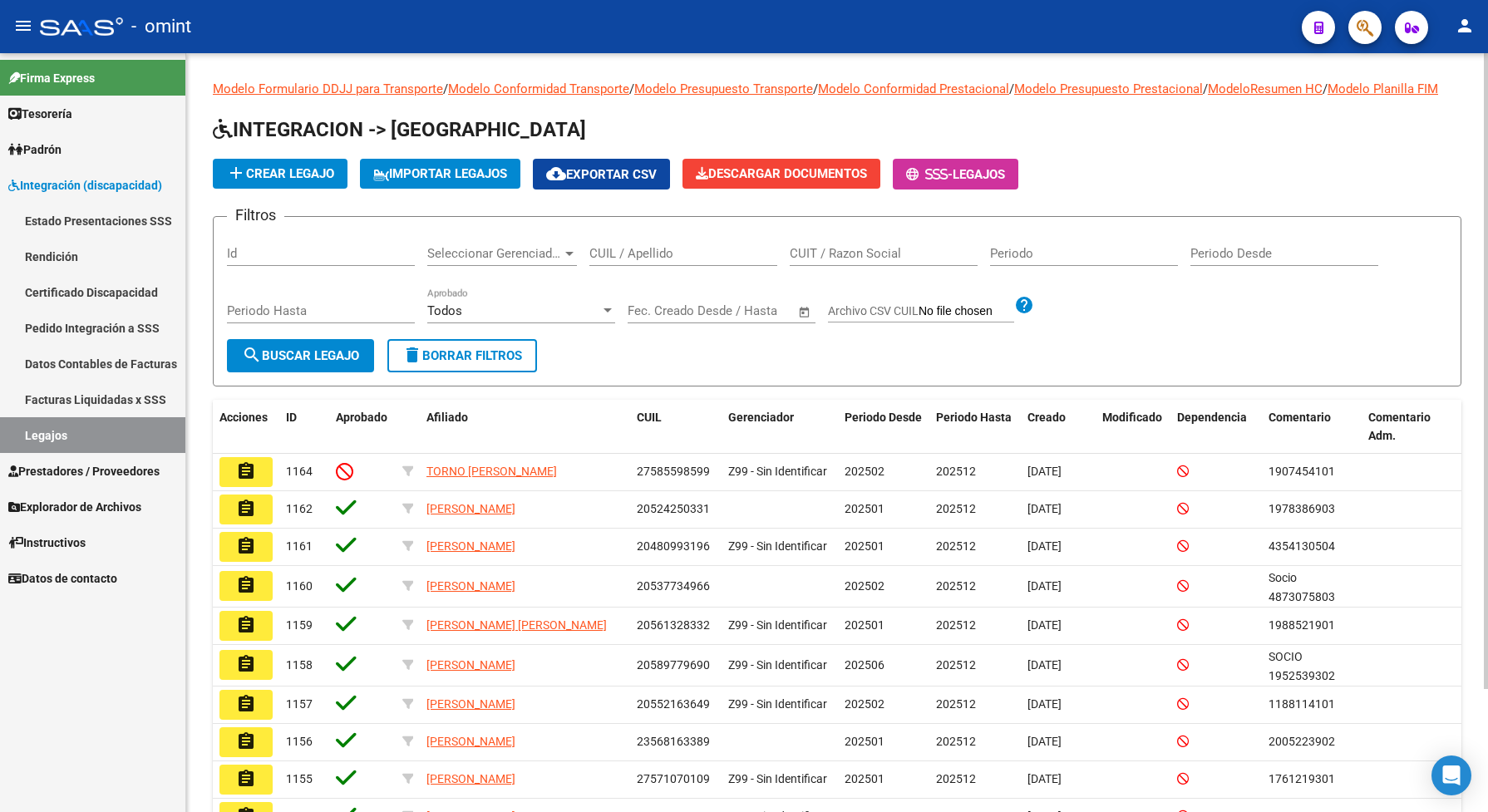
click at [626, 261] on input "CUIL / Apellido" at bounding box center [683, 254] width 188 height 15
paste input "20581016787"
type input "20581016787"
click at [285, 364] on span "search Buscar Legajo" at bounding box center [300, 356] width 117 height 15
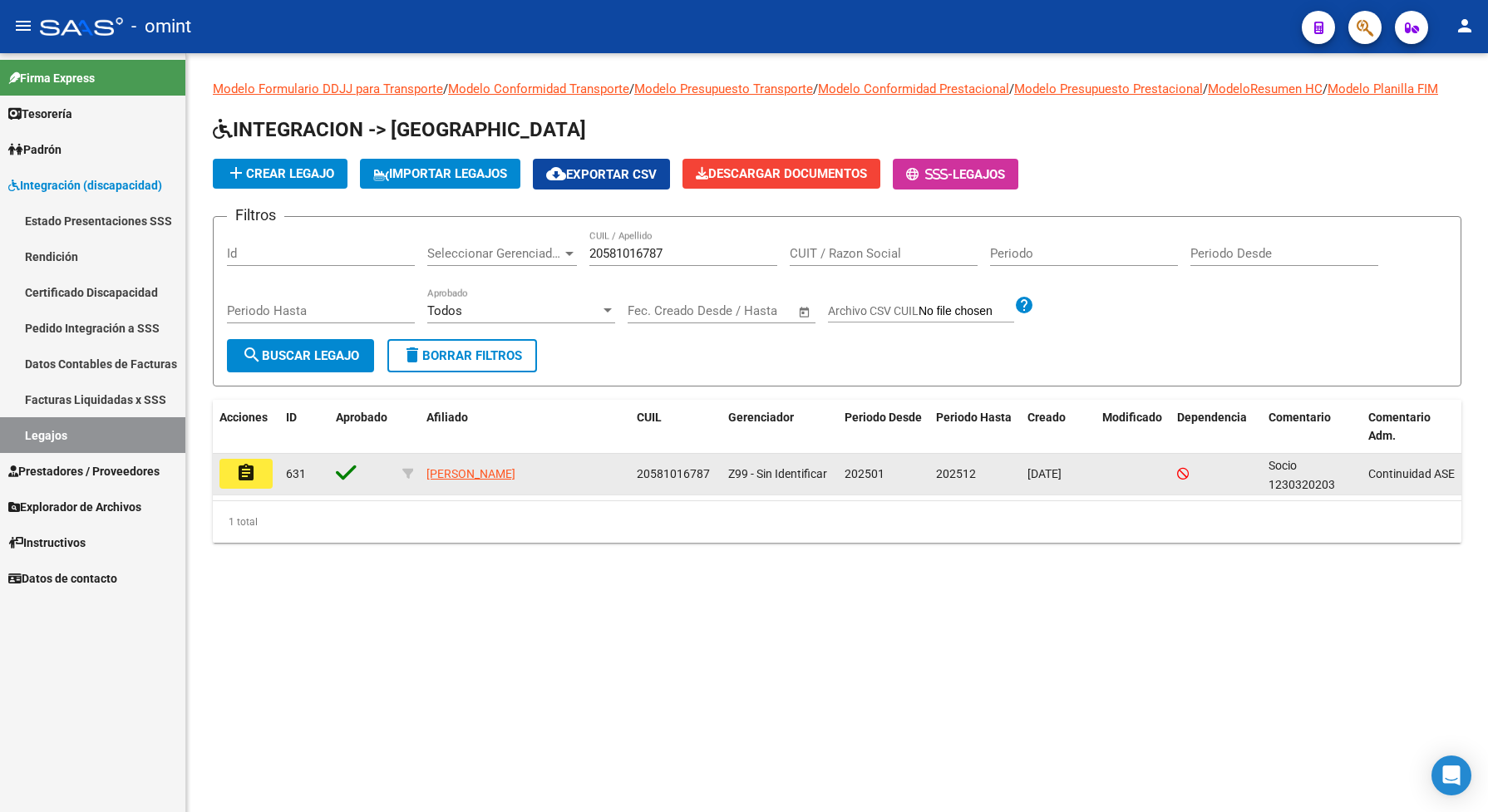
click at [253, 483] on mat-icon "assignment" at bounding box center [246, 472] width 20 height 20
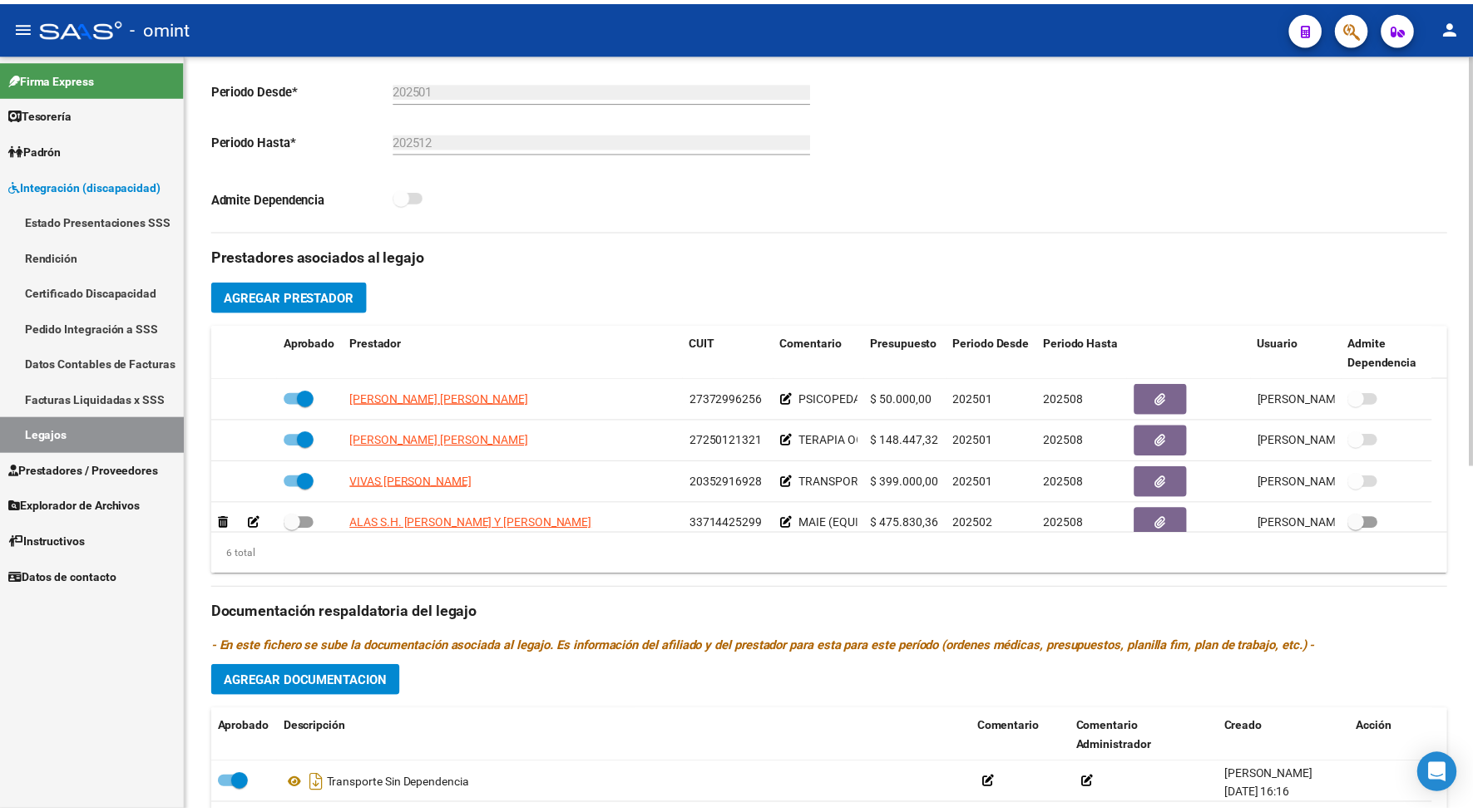
scroll to position [101, 0]
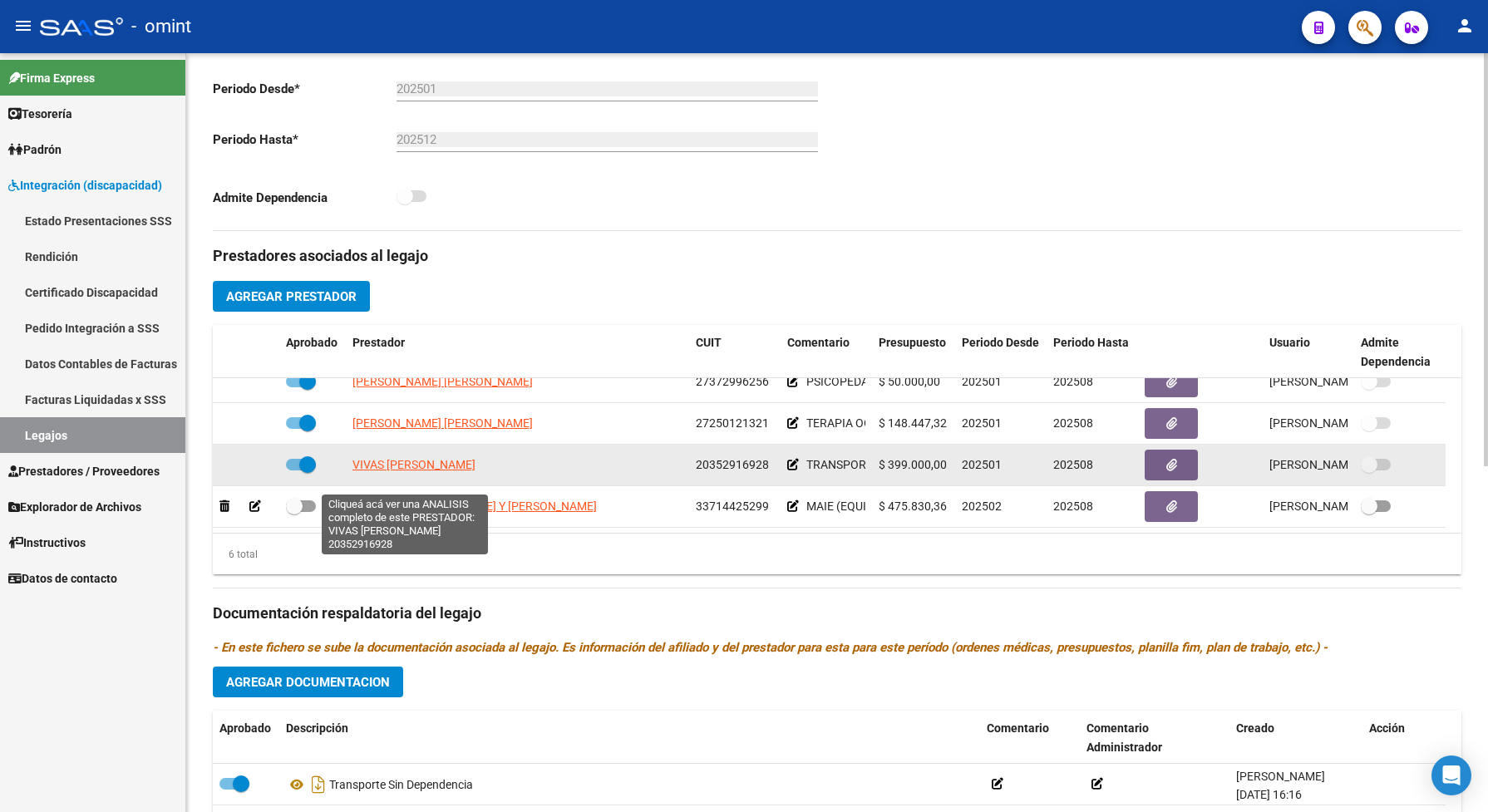
click at [437, 471] on span "VIVAS [PERSON_NAME]" at bounding box center [413, 465] width 123 height 13
type textarea "20352916928"
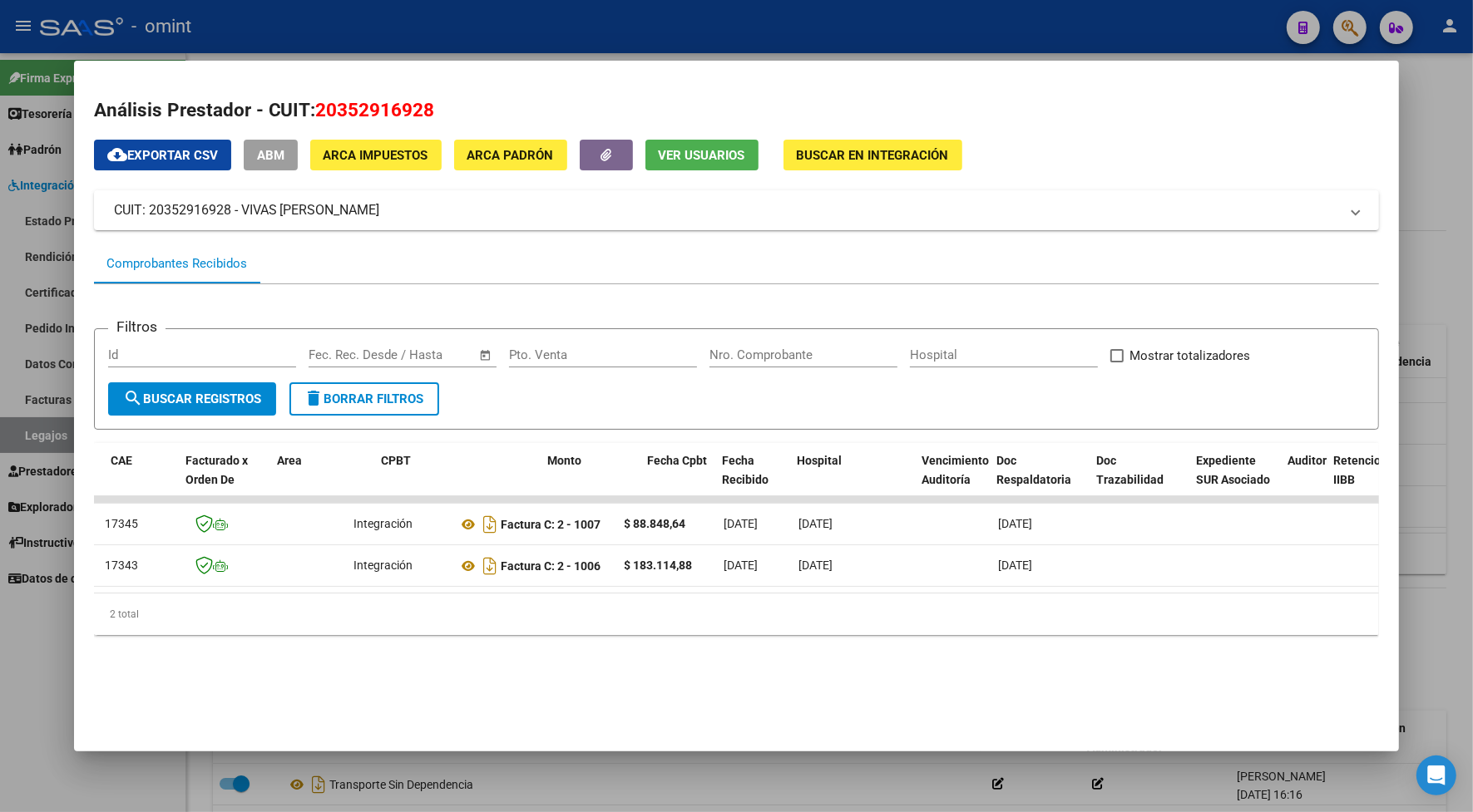
scroll to position [0, 0]
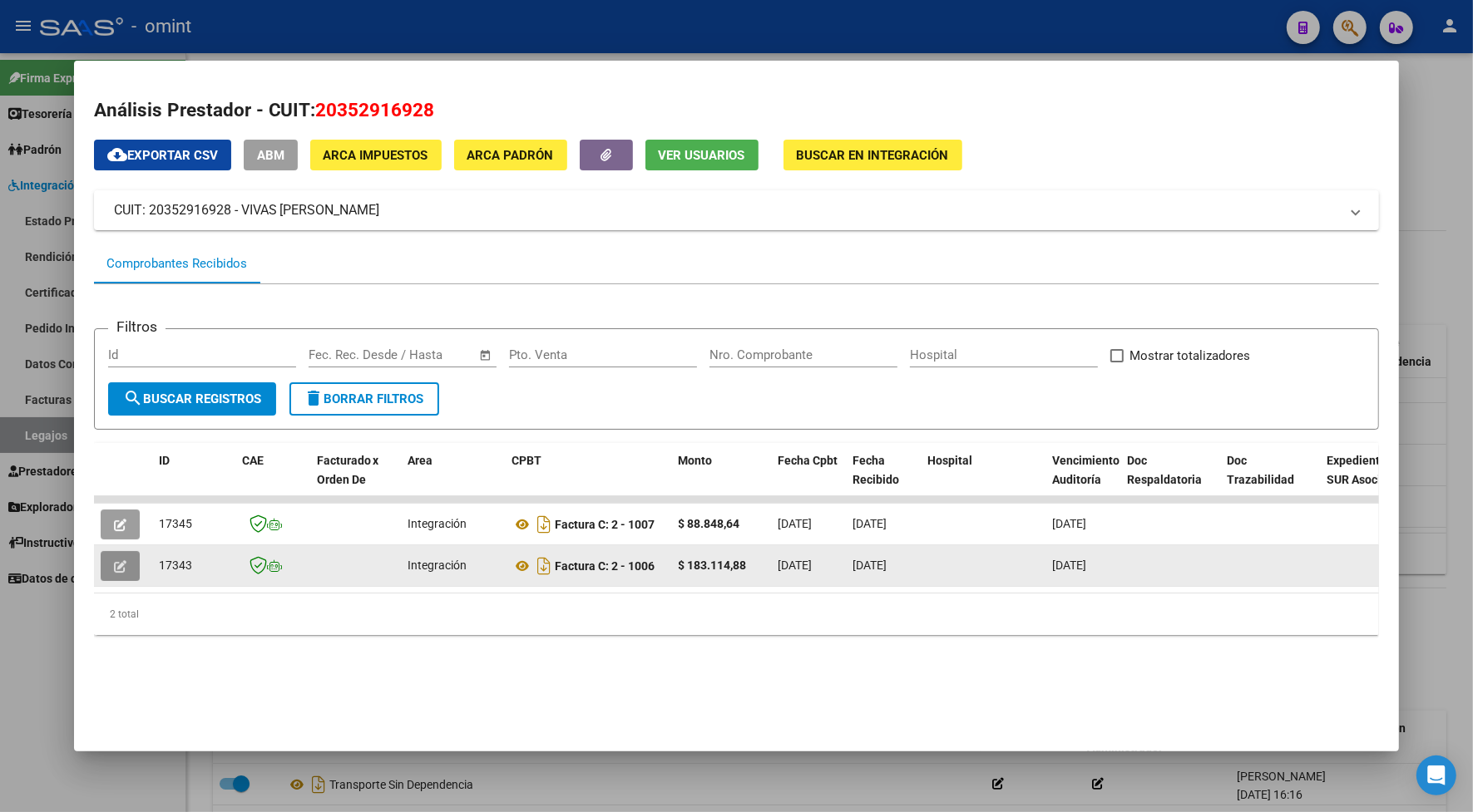
click at [114, 565] on icon "button" at bounding box center [120, 566] width 12 height 12
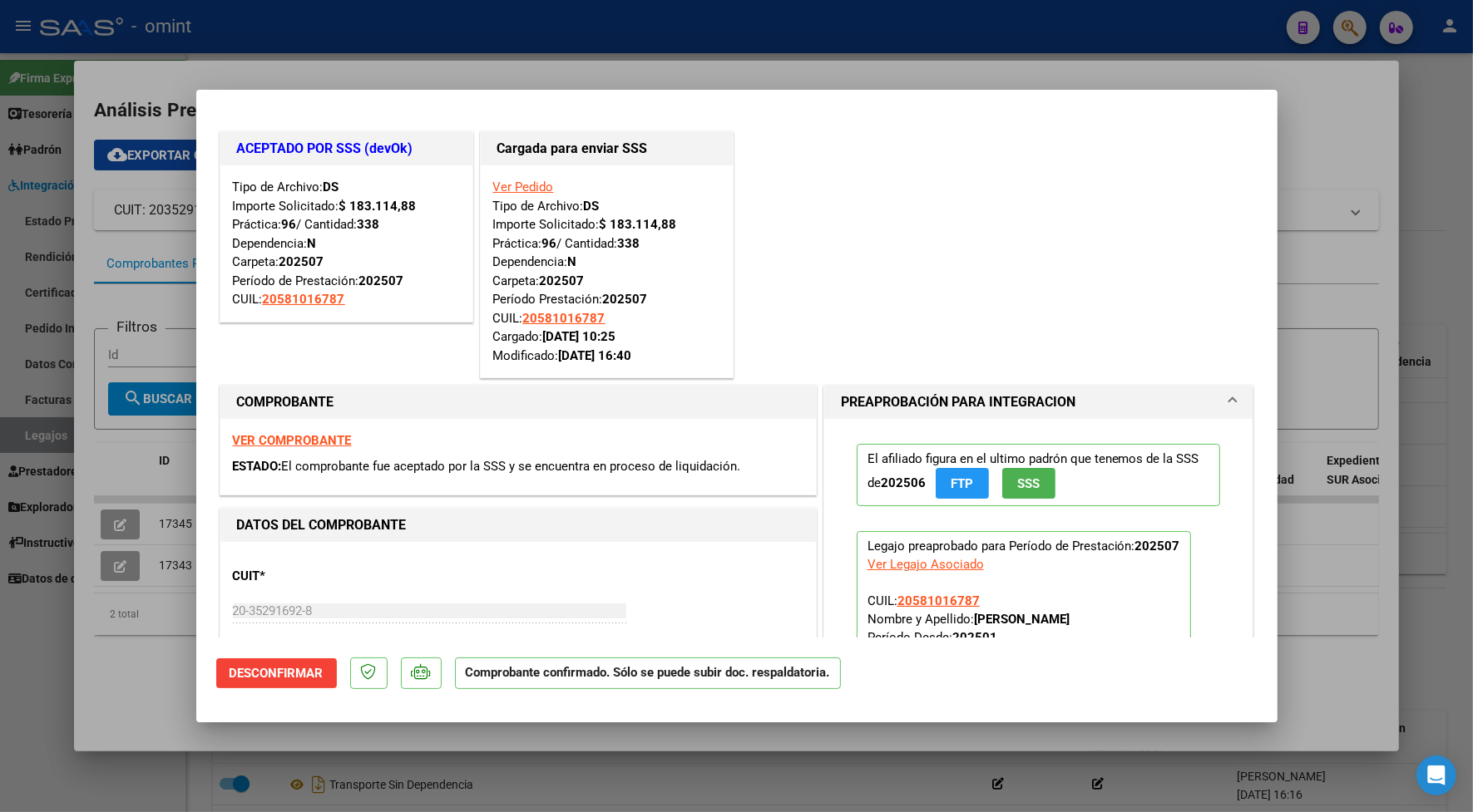
scroll to position [104, 0]
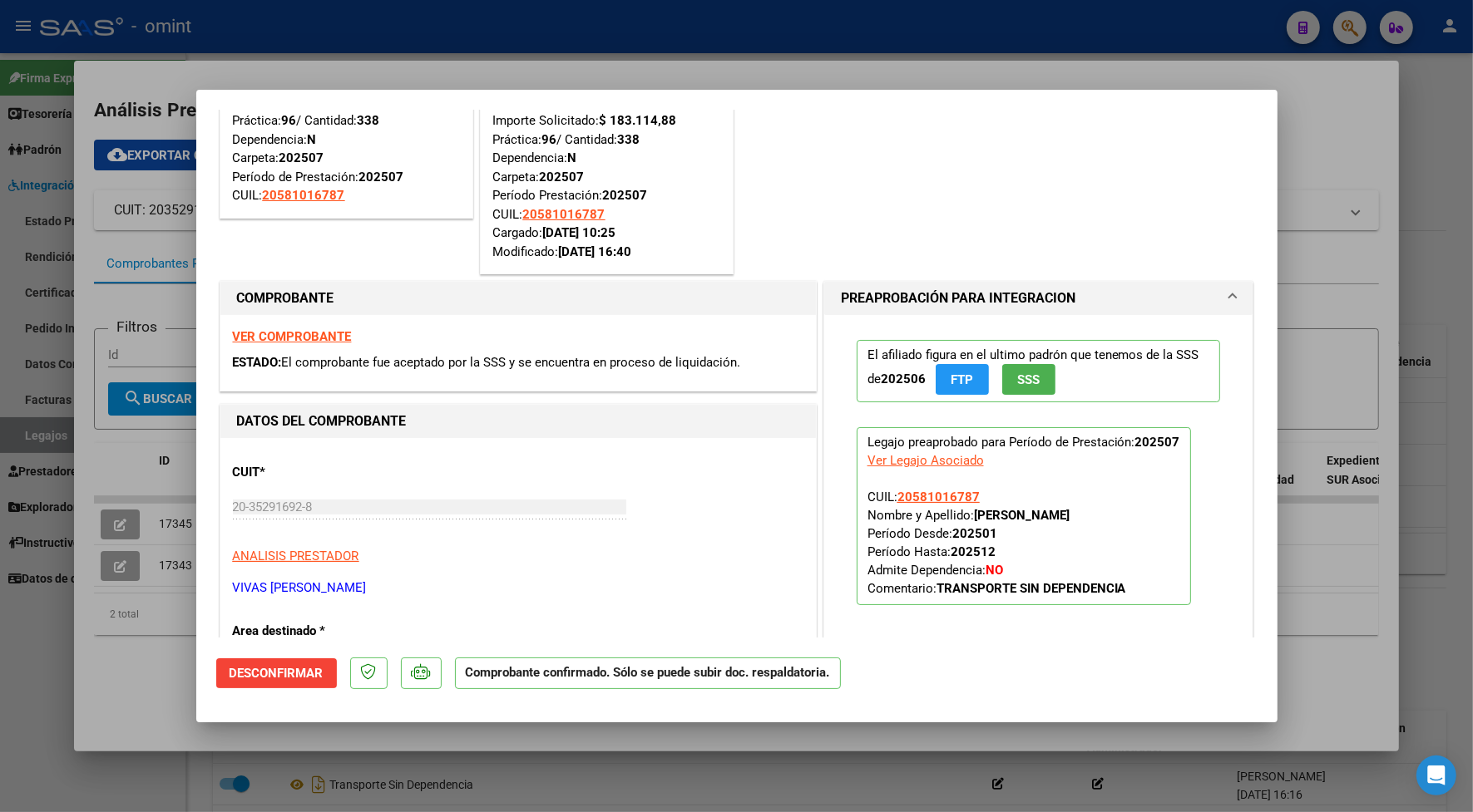
click at [314, 339] on strong "VER COMPROBANTE" at bounding box center [292, 337] width 119 height 15
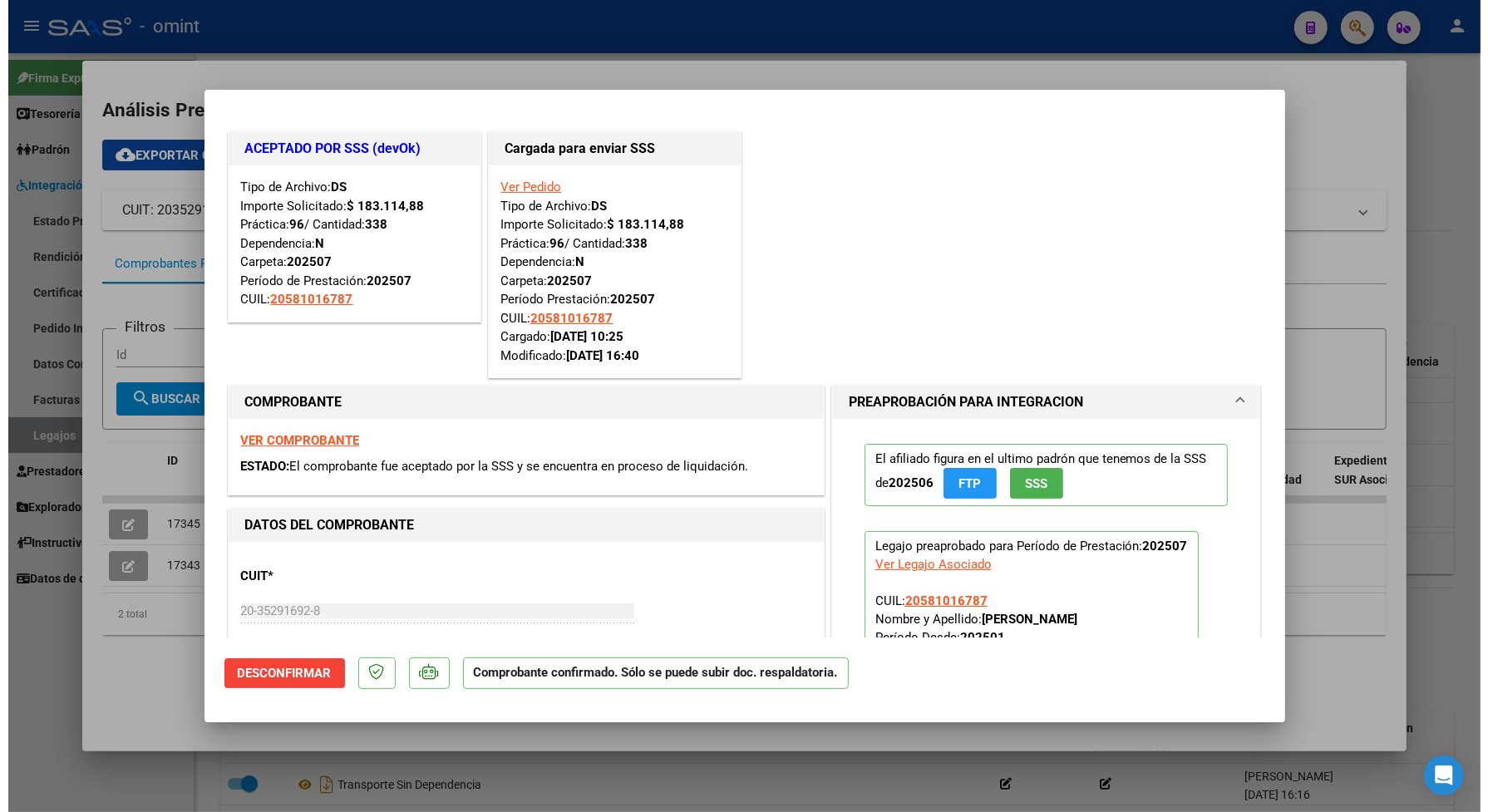
scroll to position [208, 0]
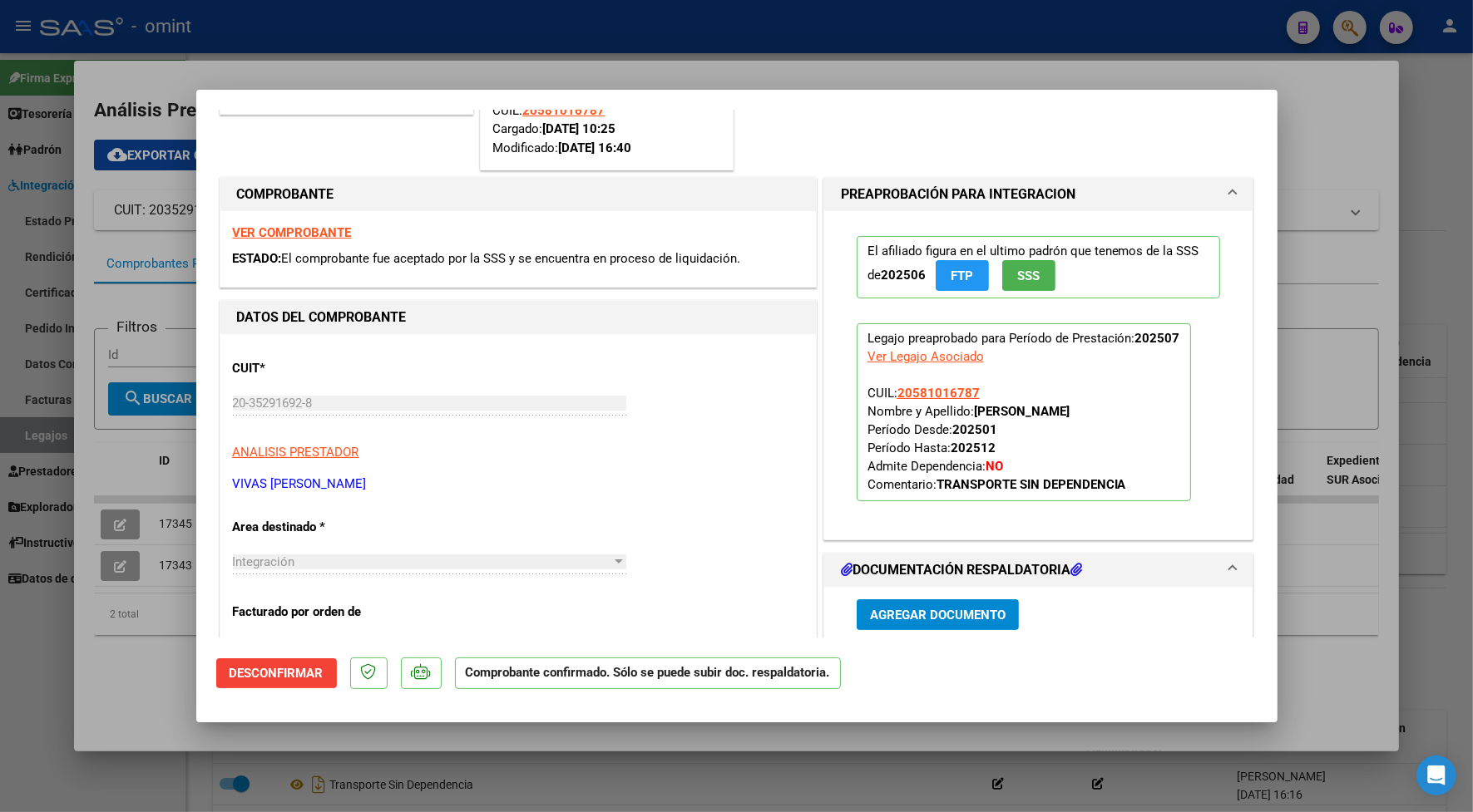
click at [709, 43] on div at bounding box center [736, 406] width 1473 height 812
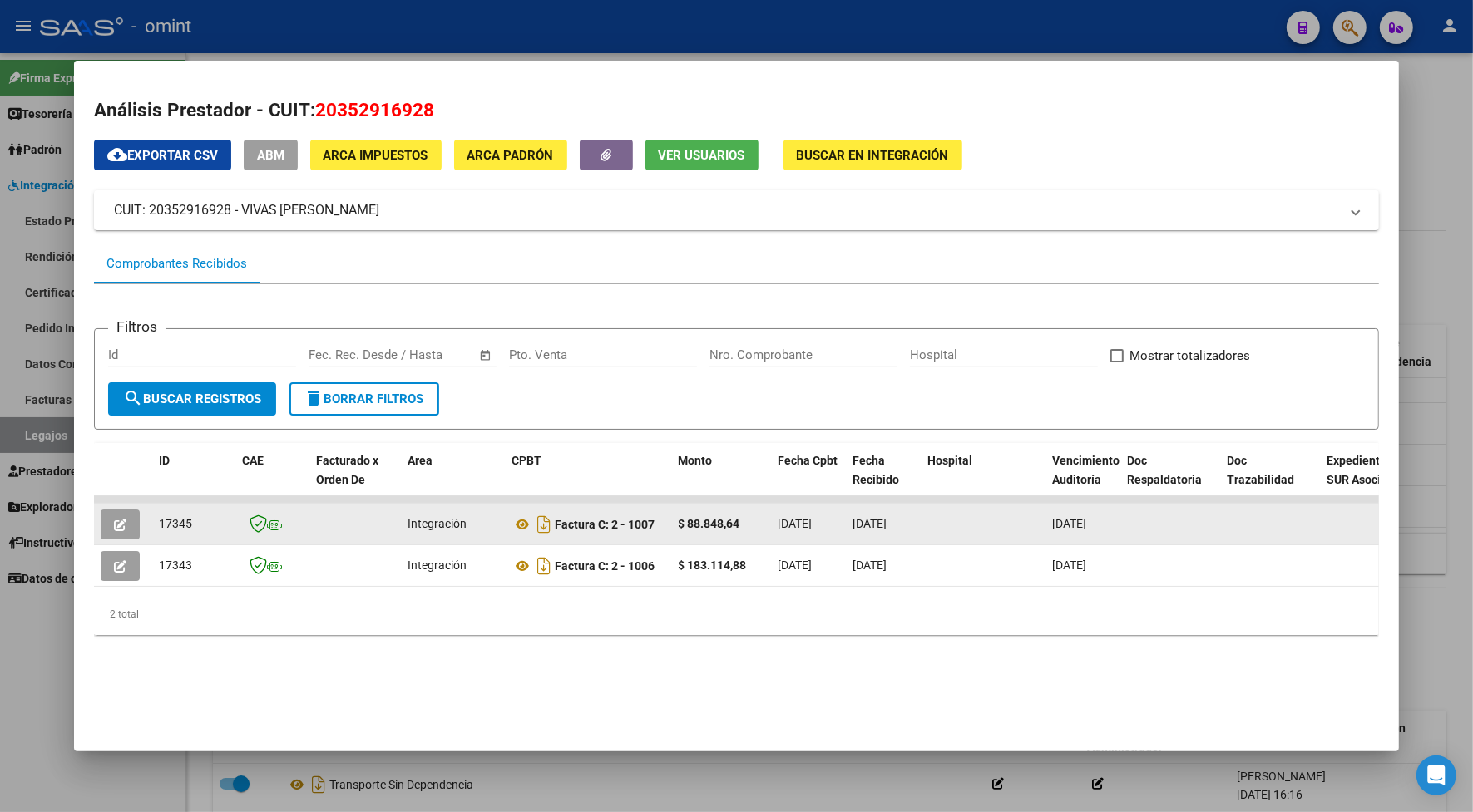
click at [119, 522] on button "button" at bounding box center [120, 524] width 39 height 30
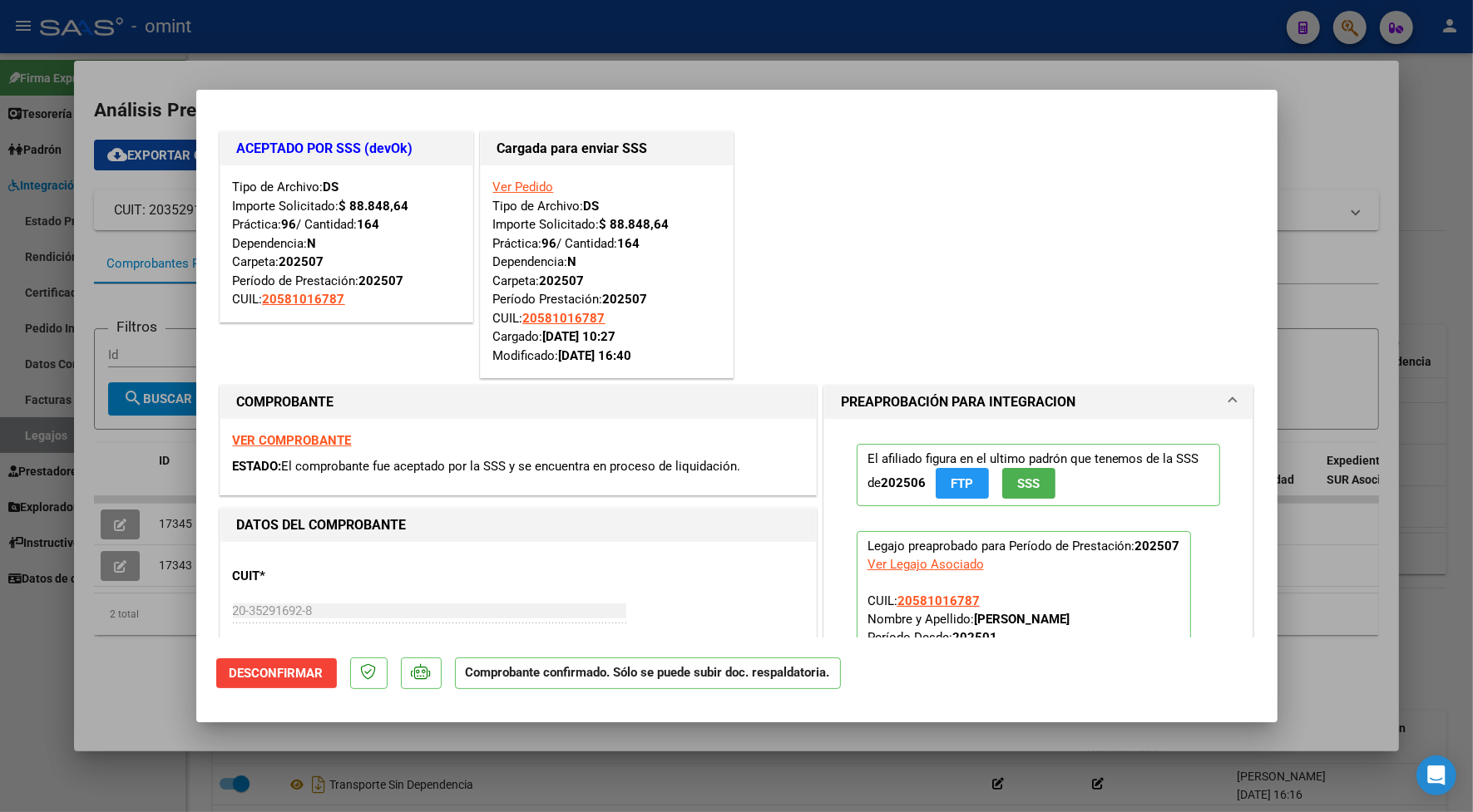
click at [329, 442] on strong "VER COMPROBANTE" at bounding box center [292, 441] width 119 height 15
click at [434, 71] on div at bounding box center [736, 406] width 1473 height 812
type input "$ 0,00"
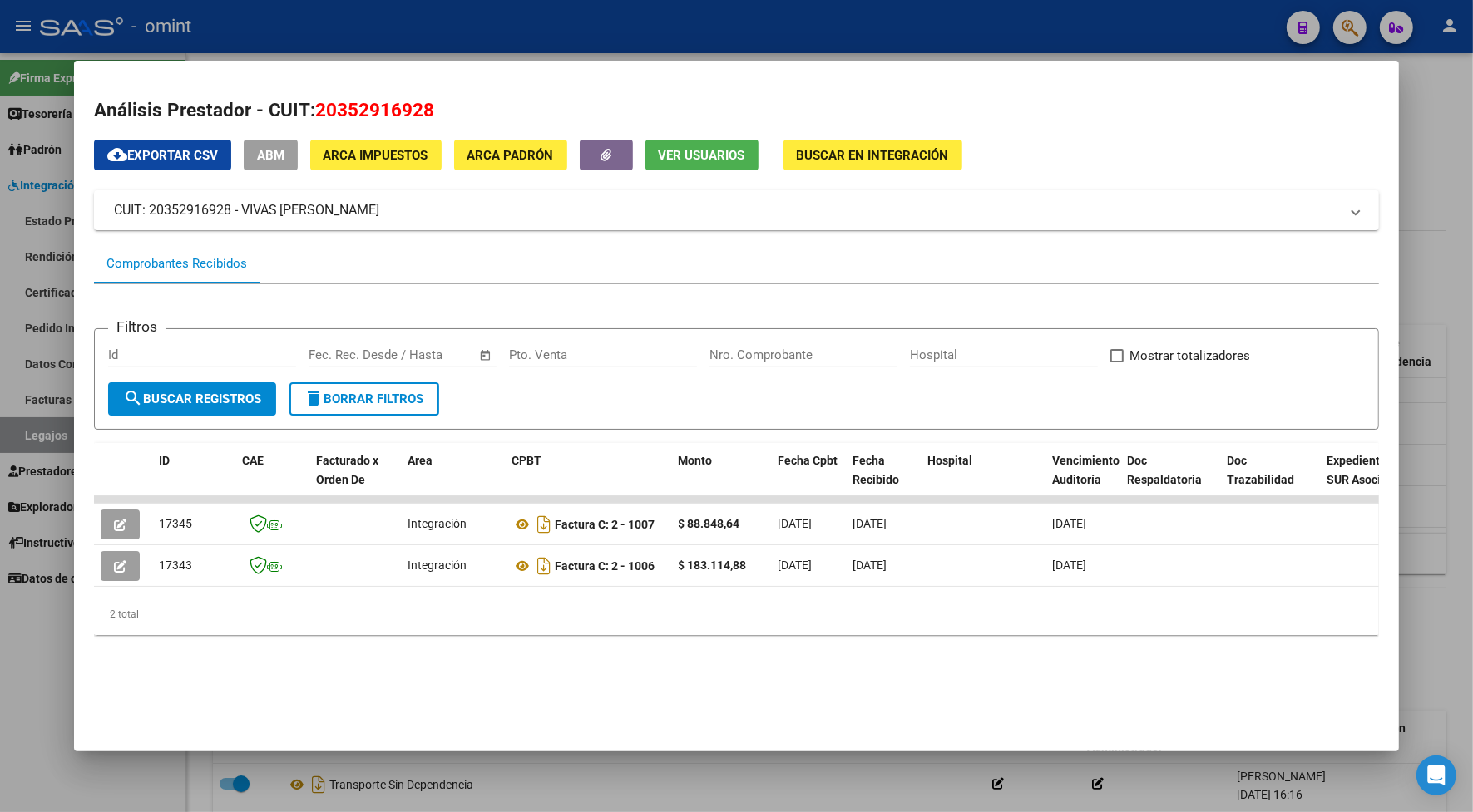
click at [509, 23] on div at bounding box center [736, 406] width 1473 height 812
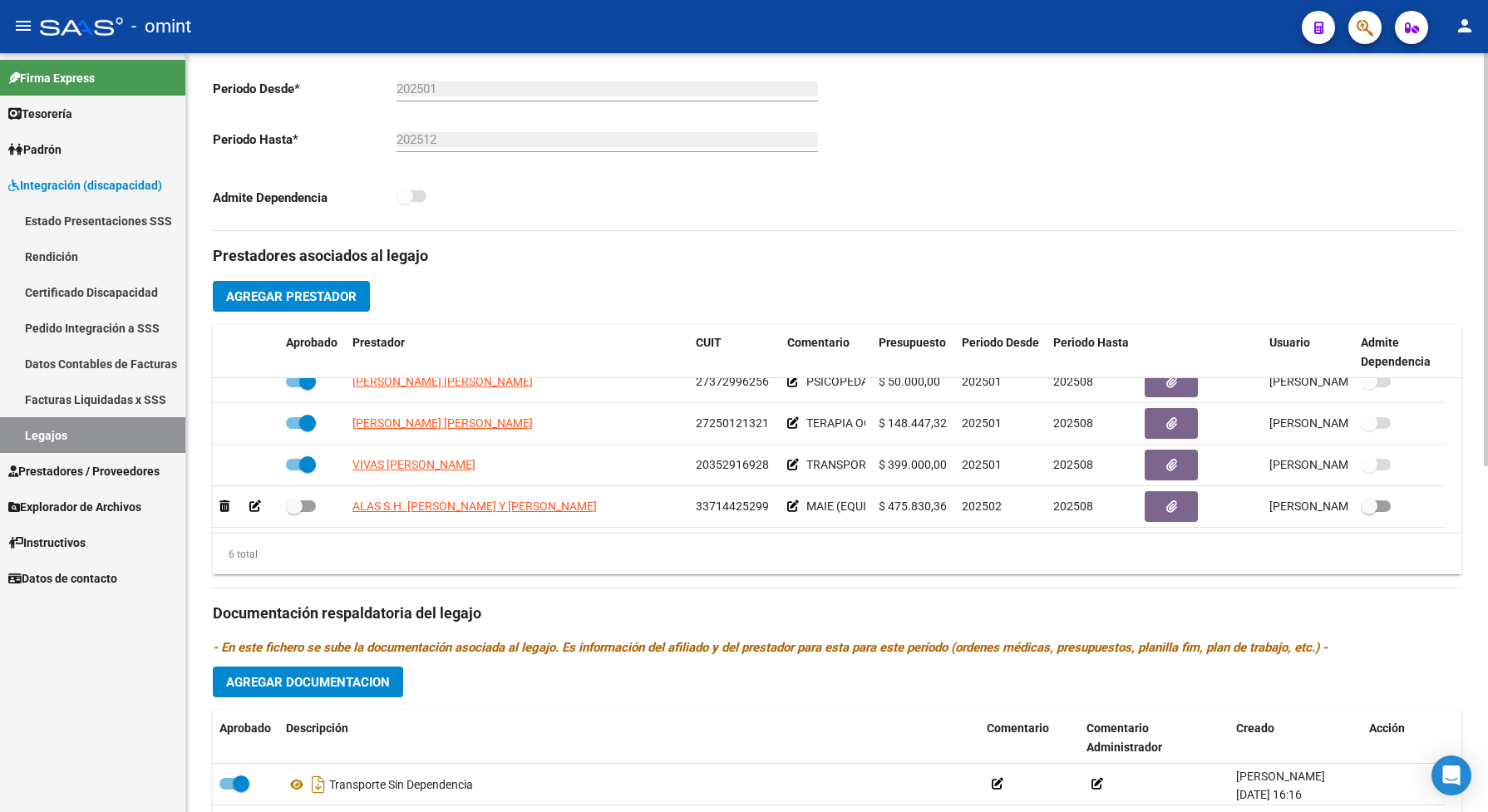
scroll to position [624, 0]
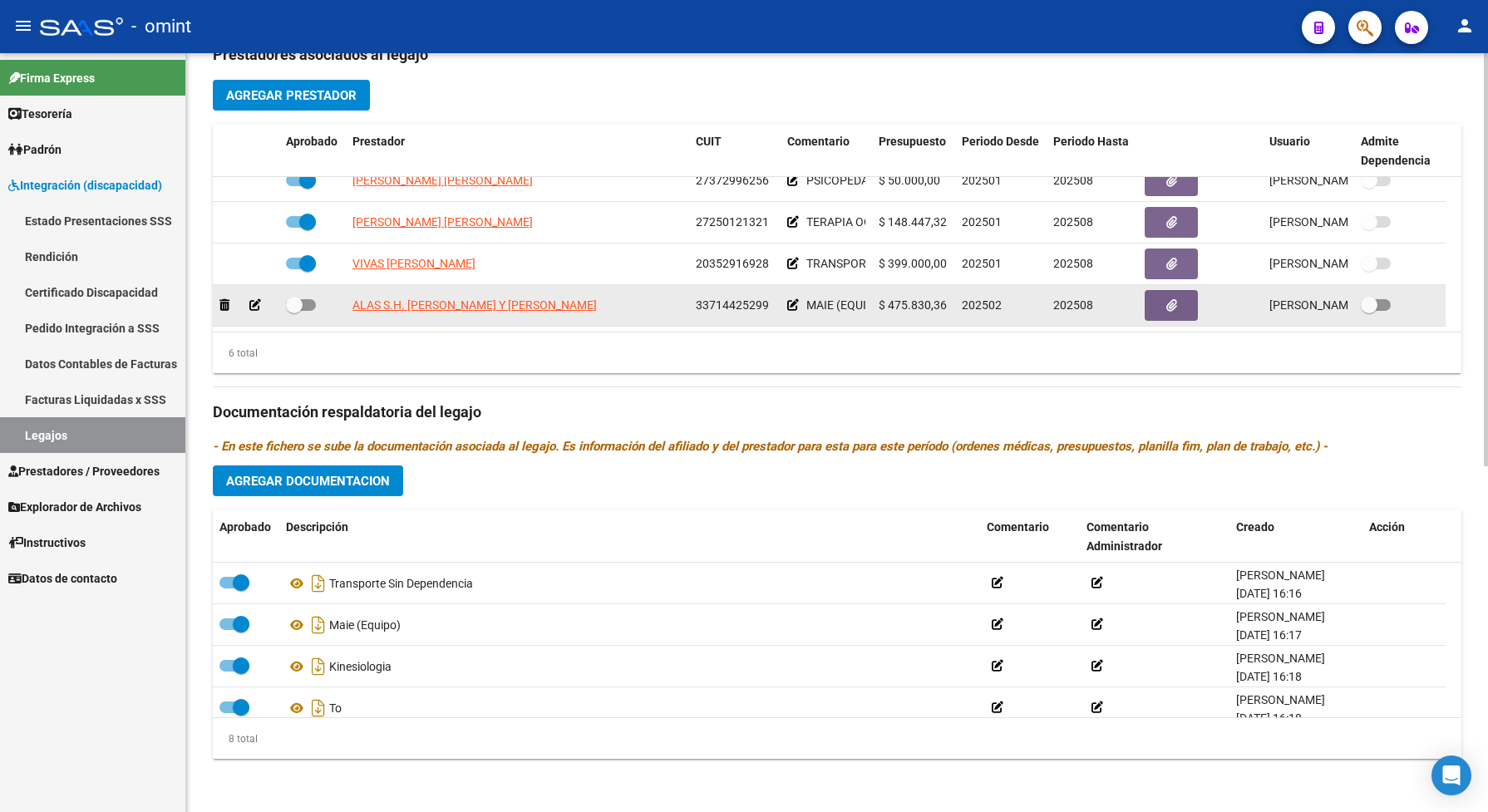
click at [312, 311] on span at bounding box center [300, 305] width 30 height 11
click at [294, 312] on input "checkbox" at bounding box center [293, 311] width 1 height 1
checkbox input "true"
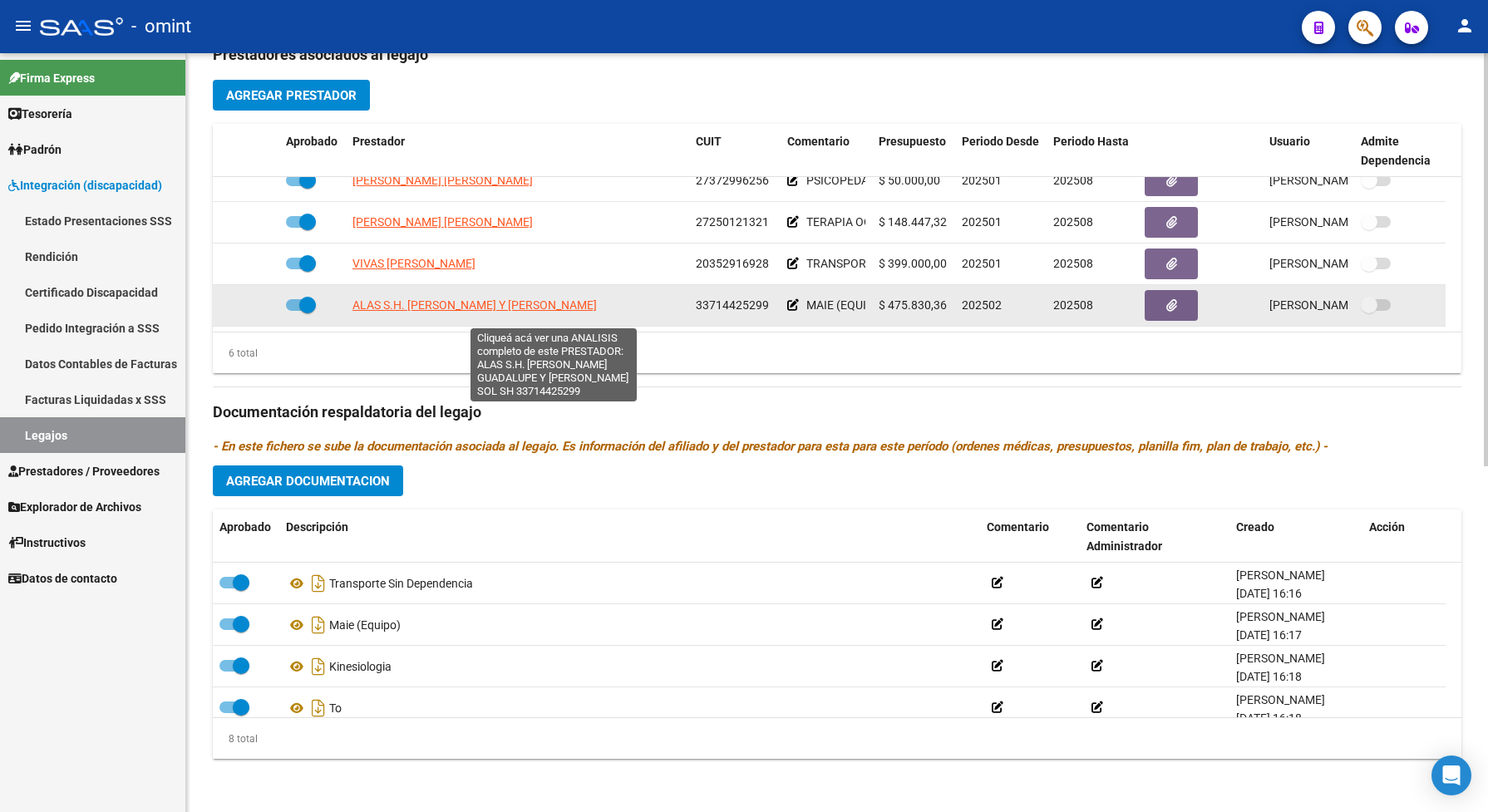
click at [471, 312] on span "ALAS S.H. [PERSON_NAME] Y [PERSON_NAME]" at bounding box center [474, 306] width 245 height 13
type textarea "33714425299"
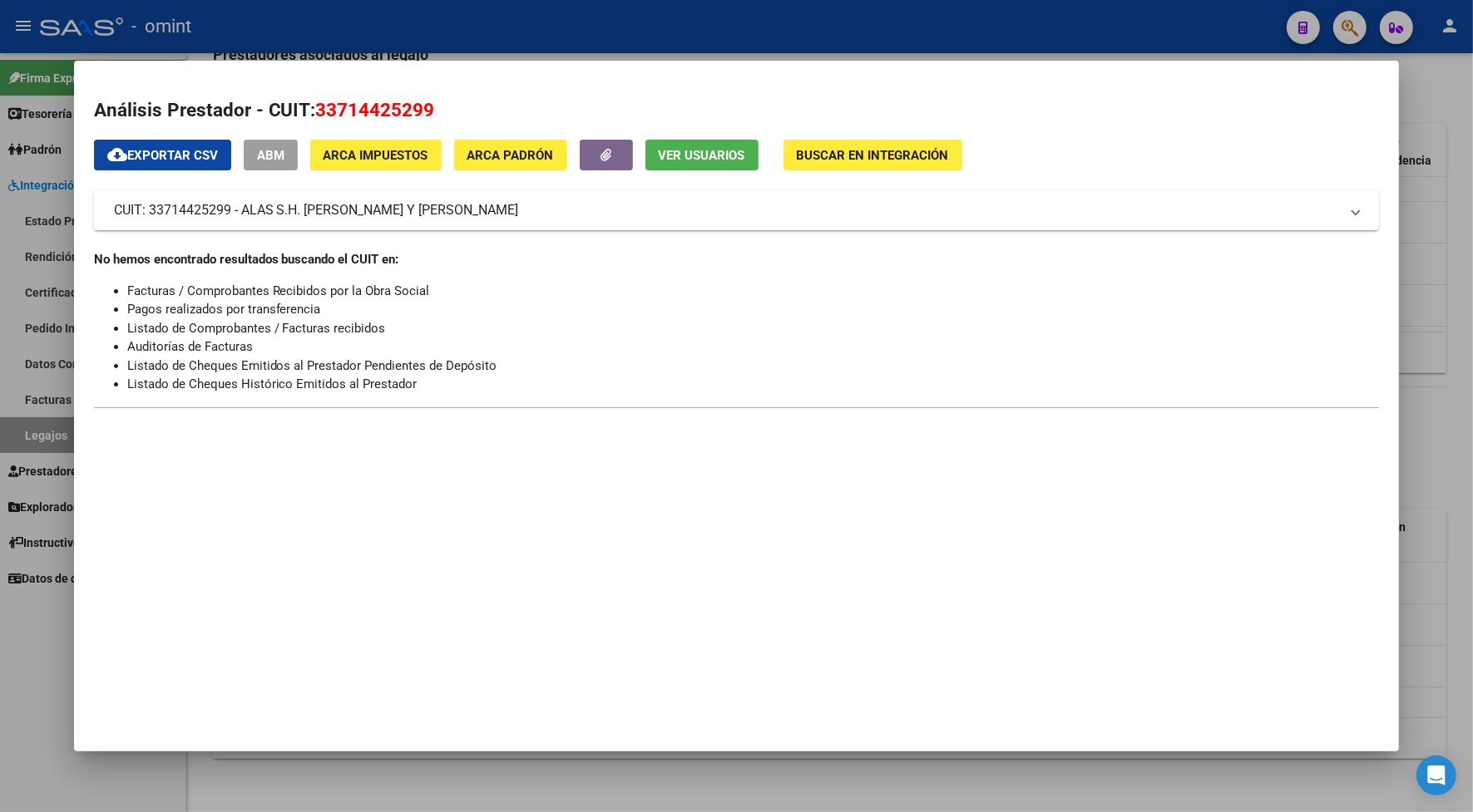
click at [371, 21] on div at bounding box center [736, 406] width 1473 height 812
